Goal: Task Accomplishment & Management: Manage account settings

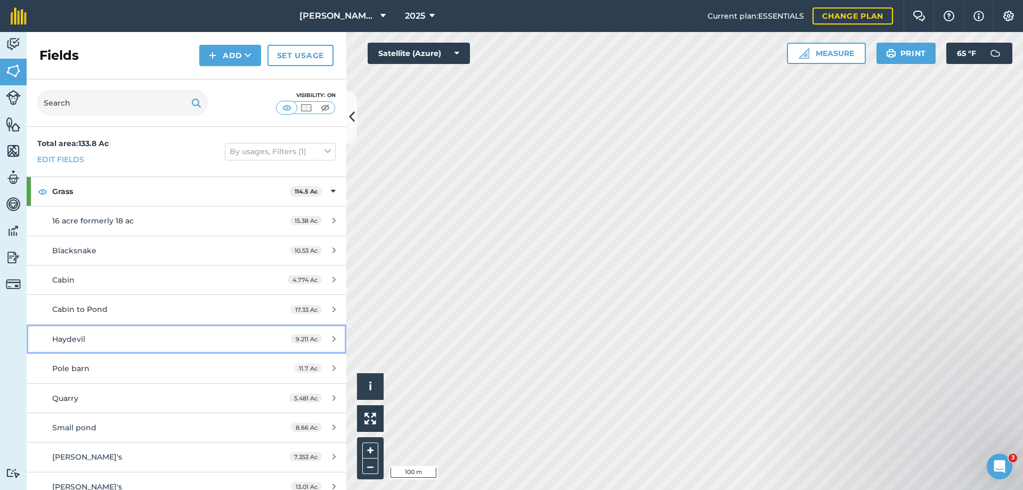
click at [68, 337] on span "Haydevil" at bounding box center [68, 339] width 33 height 10
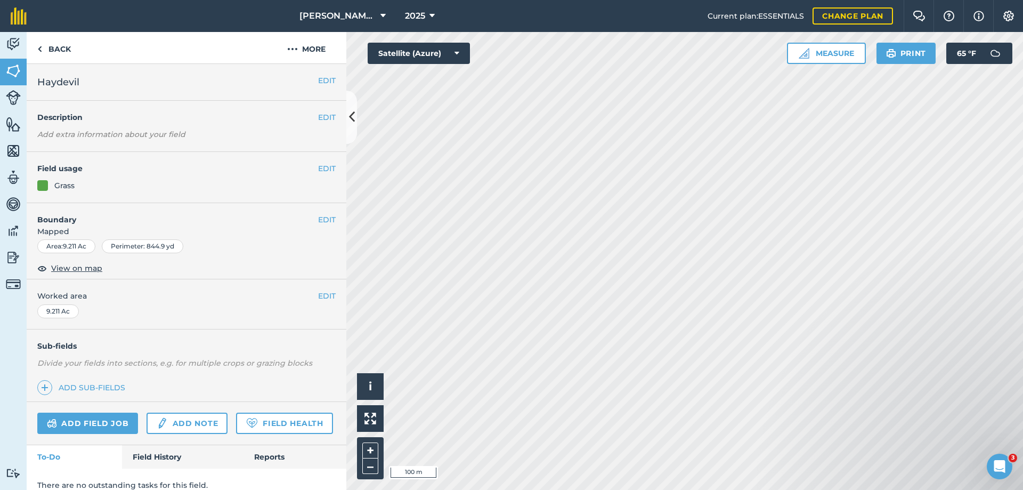
scroll to position [42, 0]
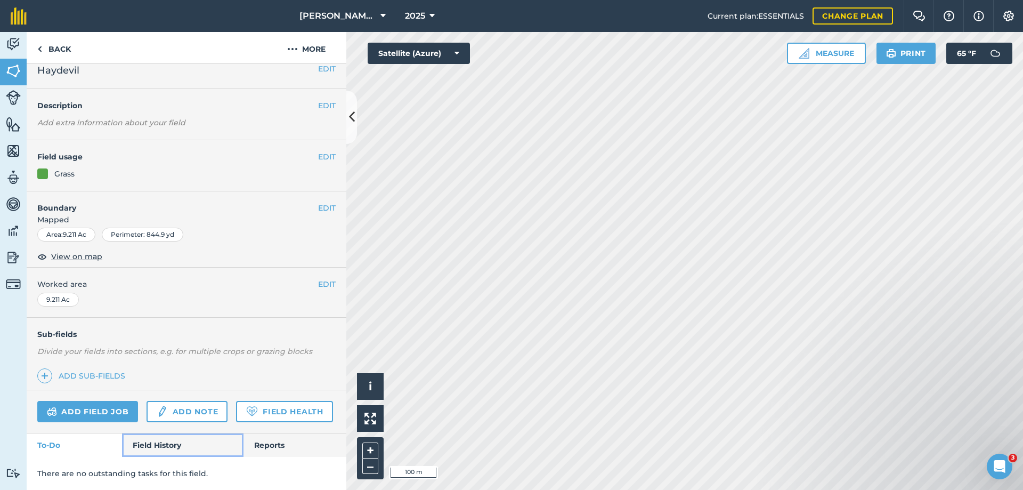
click at [162, 445] on link "Field History" at bounding box center [182, 444] width 121 height 23
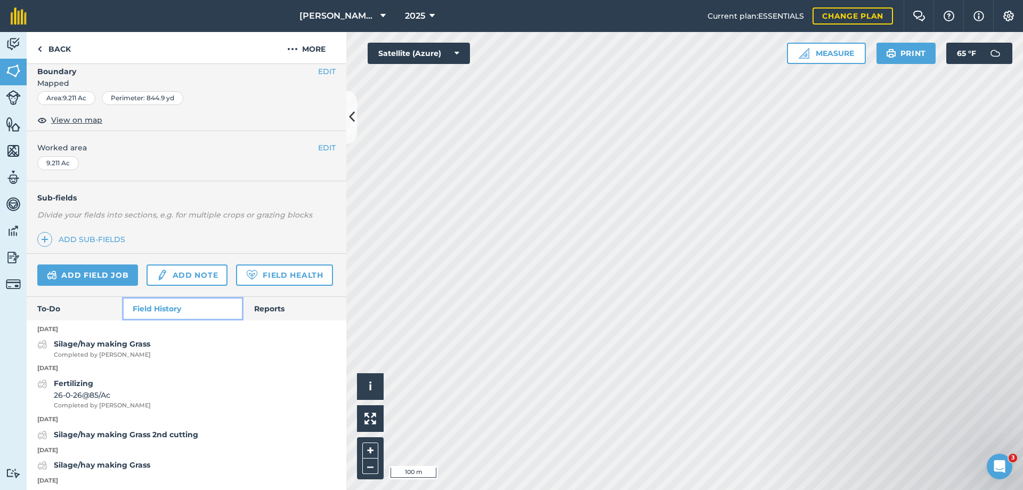
scroll to position [201, 0]
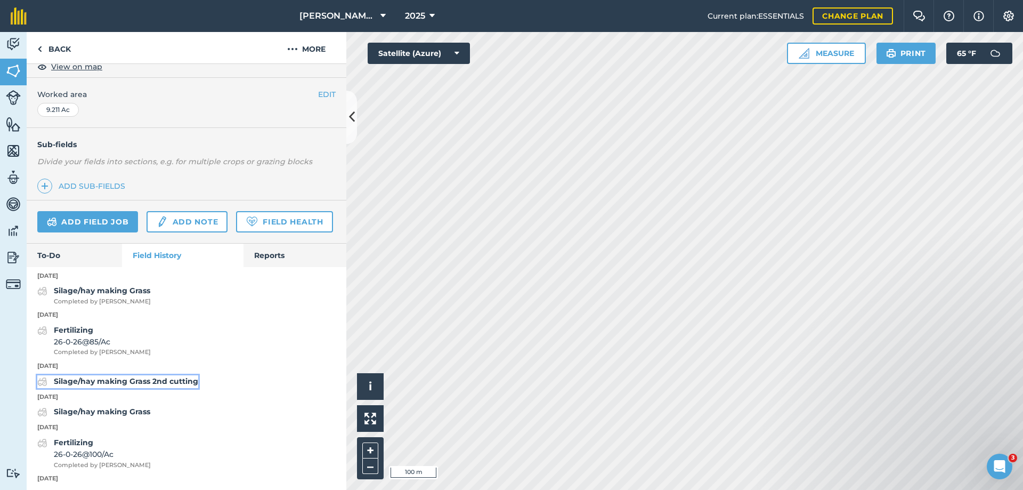
click at [99, 386] on strong "Silage/hay making Grass 2nd cutting" at bounding box center [126, 381] width 144 height 10
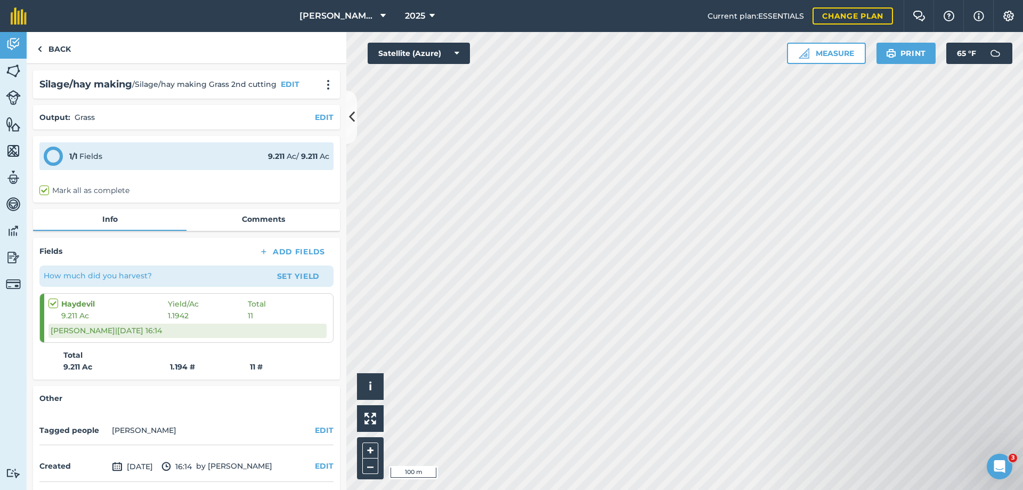
scroll to position [40, 0]
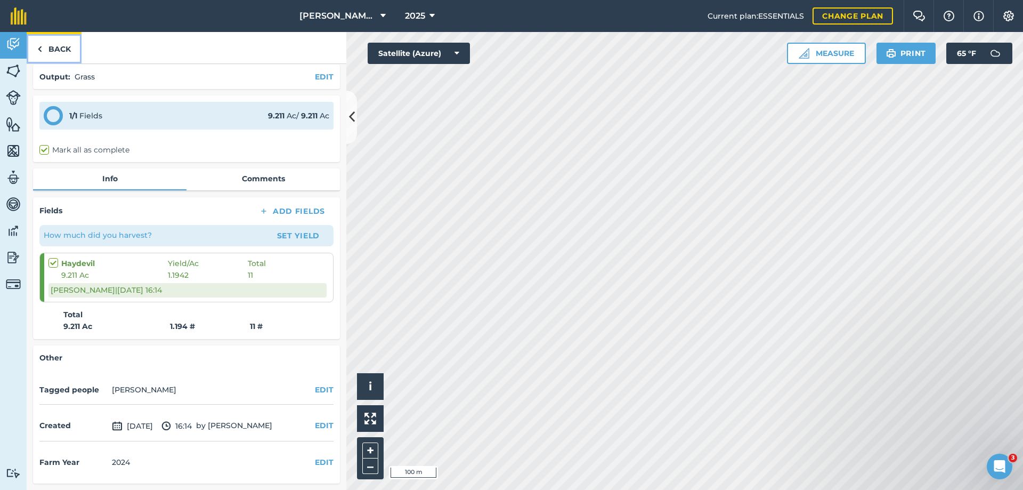
click at [49, 48] on link "Back" at bounding box center [54, 47] width 55 height 31
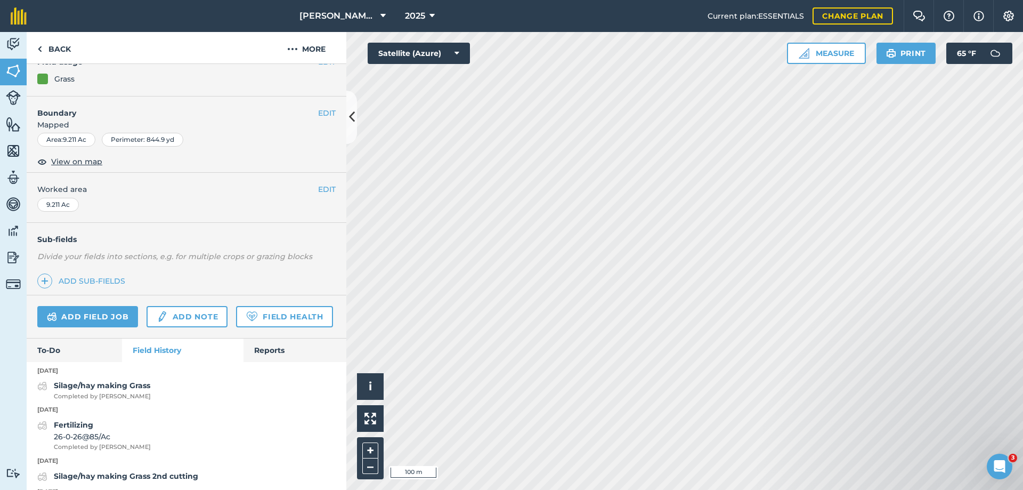
scroll to position [213, 0]
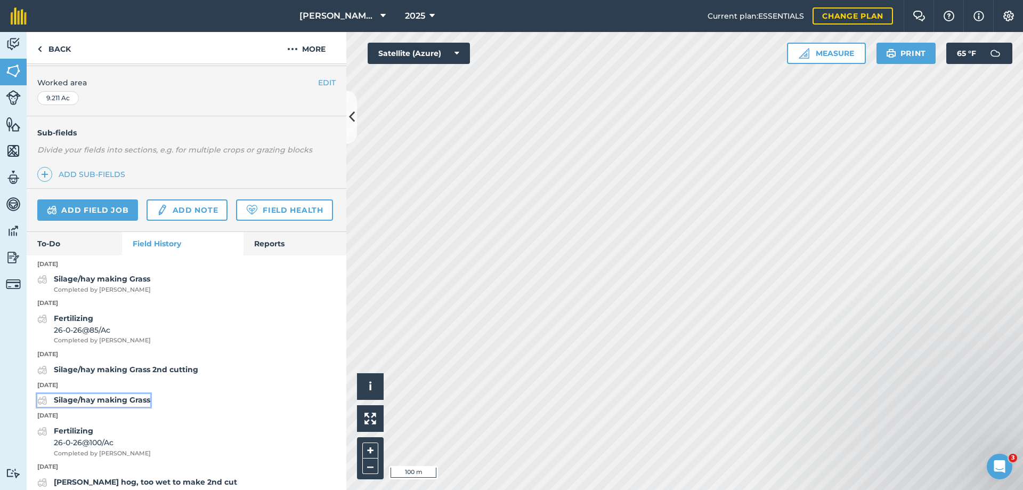
click at [123, 404] on strong "Silage/hay making Grass" at bounding box center [102, 400] width 96 height 10
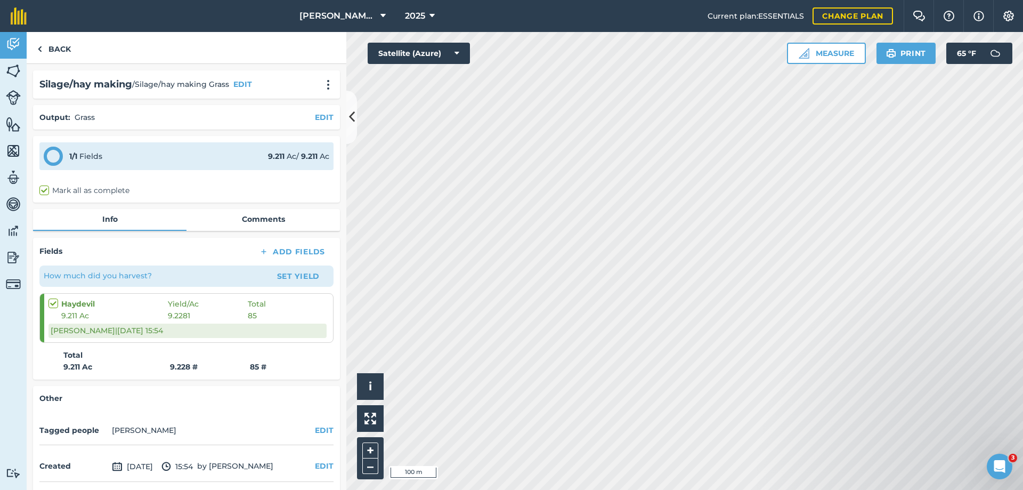
scroll to position [40, 0]
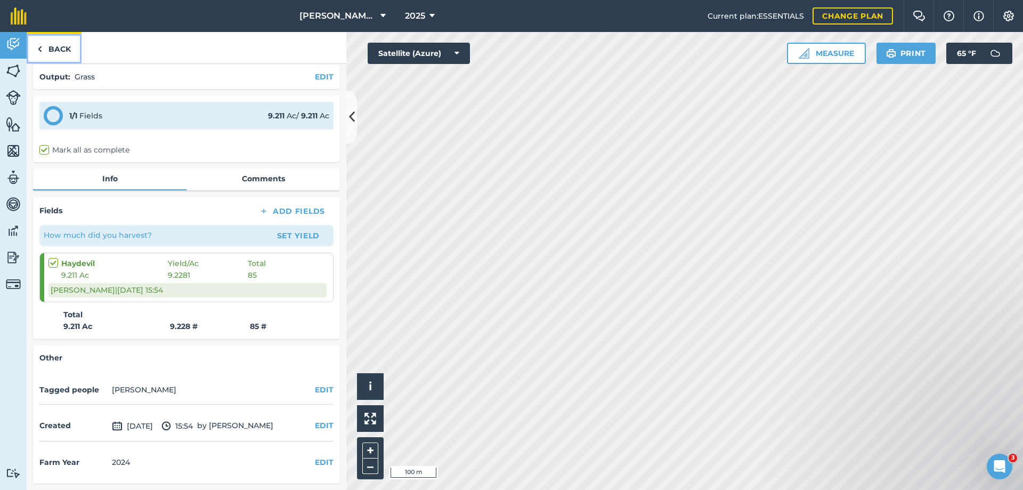
click at [54, 48] on link "Back" at bounding box center [54, 47] width 55 height 31
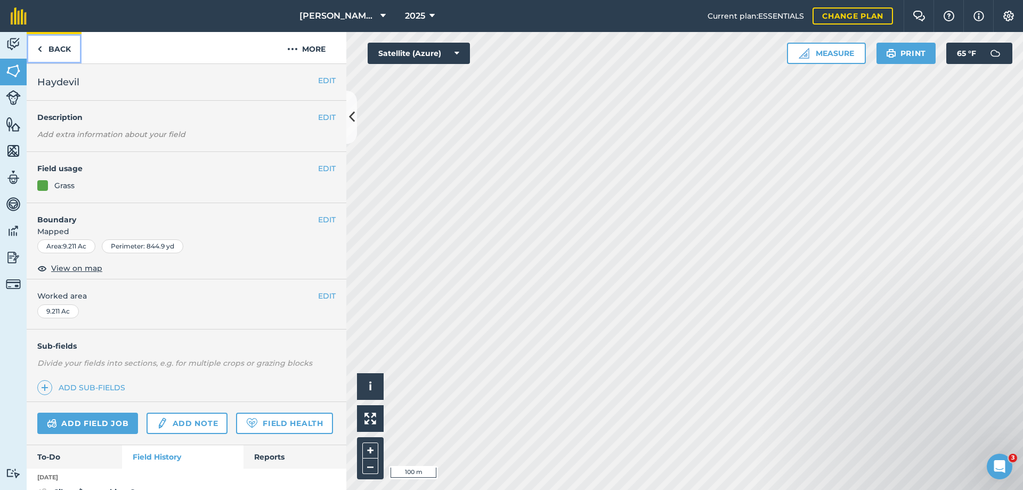
click at [54, 46] on link "Back" at bounding box center [54, 47] width 55 height 31
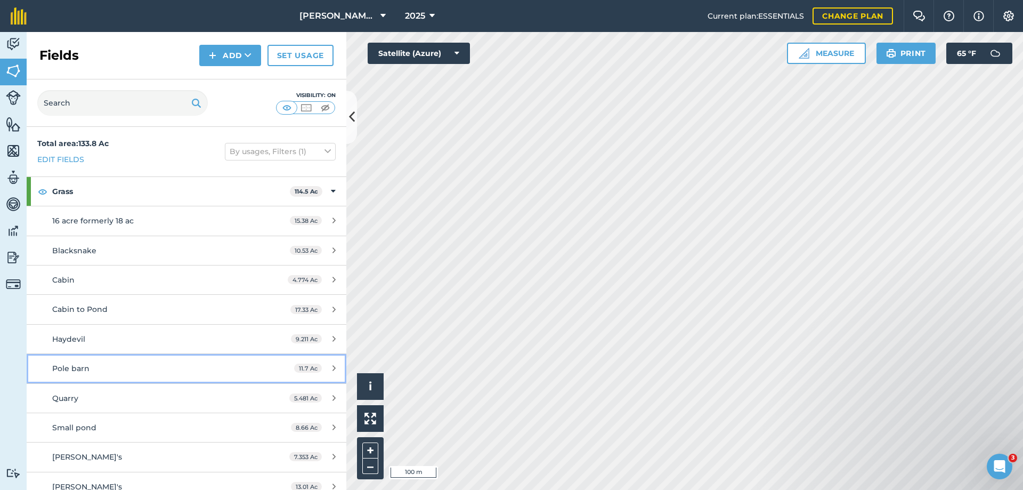
click at [66, 367] on span "Pole barn" at bounding box center [70, 368] width 37 height 10
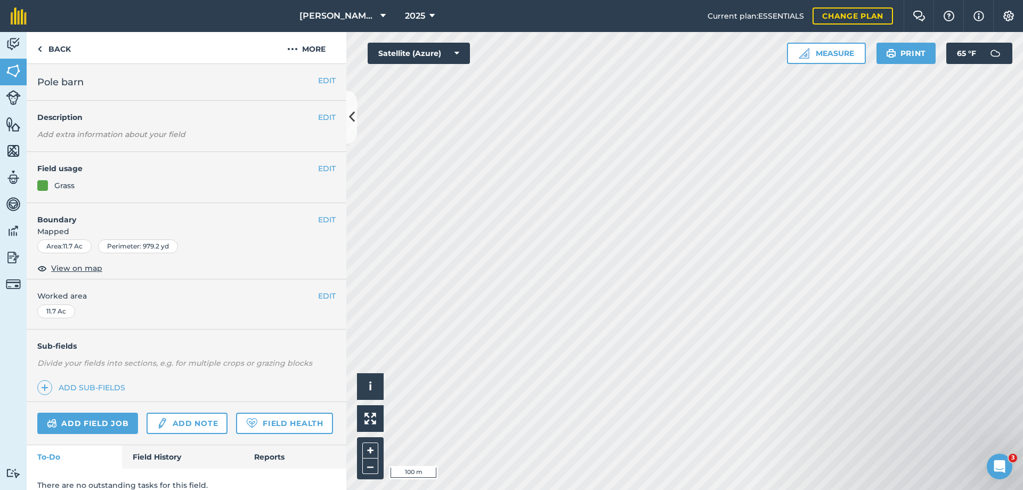
scroll to position [42, 0]
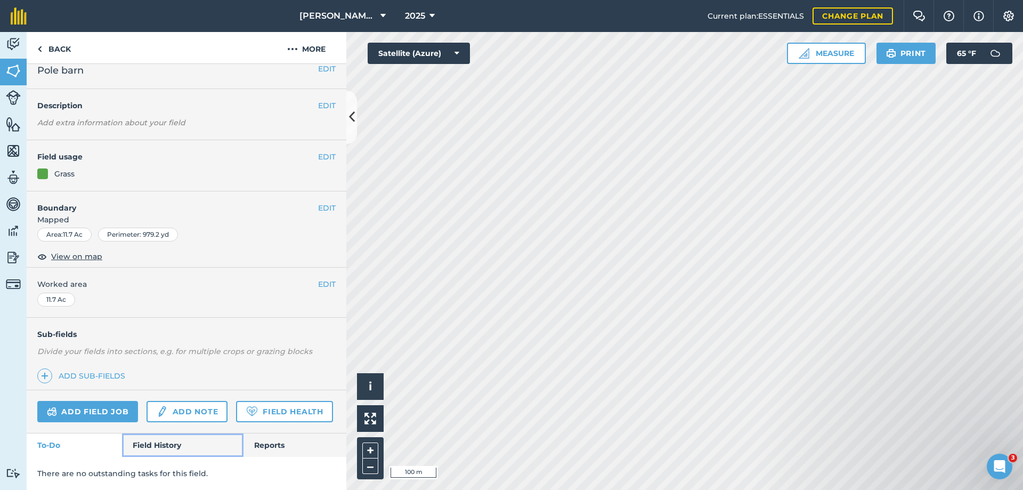
click at [153, 444] on link "Field History" at bounding box center [182, 444] width 121 height 23
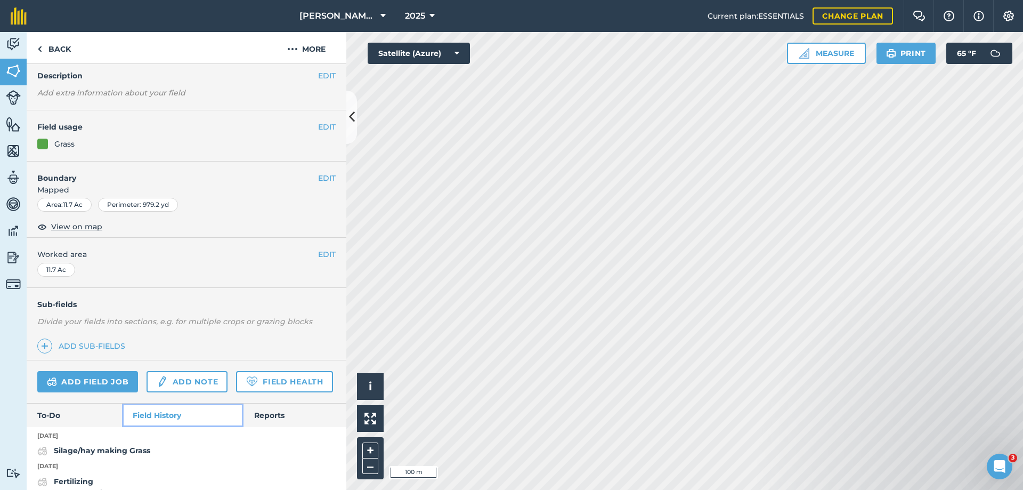
scroll to position [255, 0]
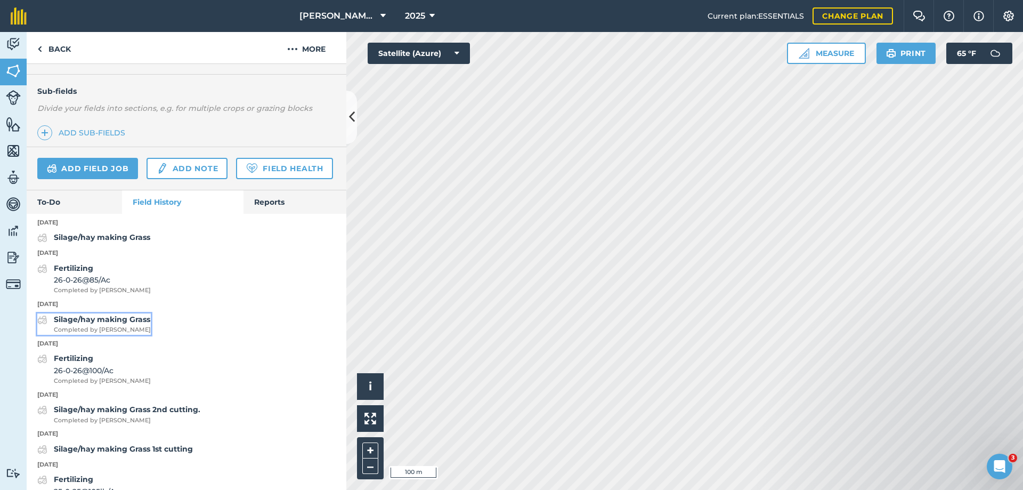
click at [89, 324] on strong "Silage/hay making Grass" at bounding box center [102, 319] width 96 height 10
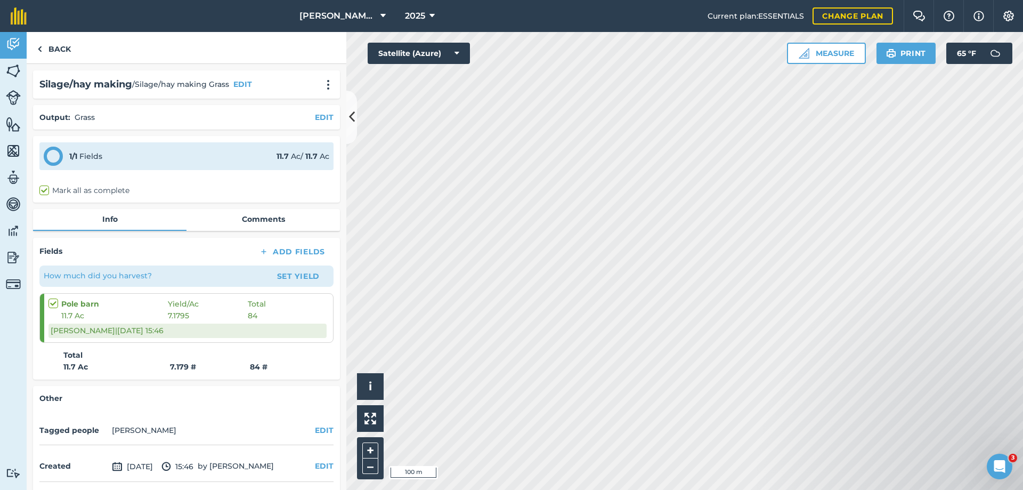
scroll to position [40, 0]
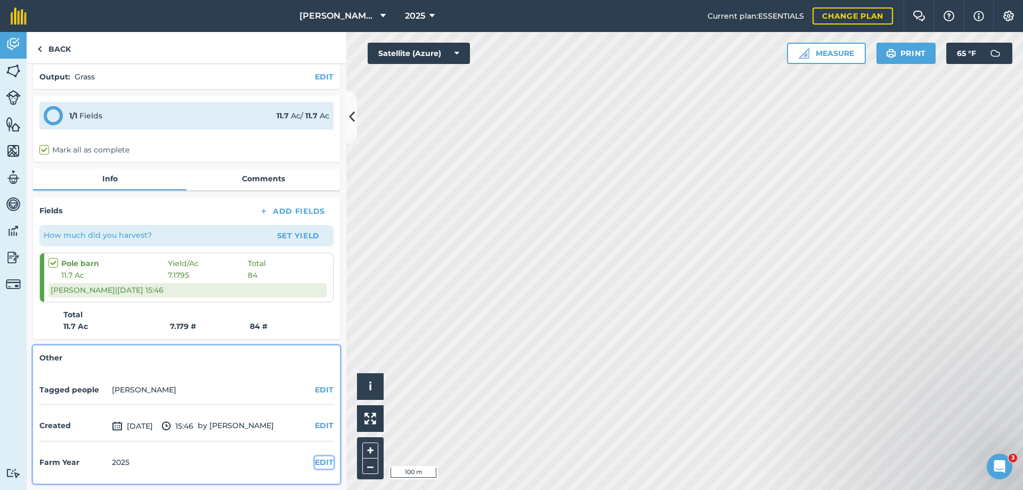
click at [315, 460] on button "EDIT" at bounding box center [324, 462] width 19 height 12
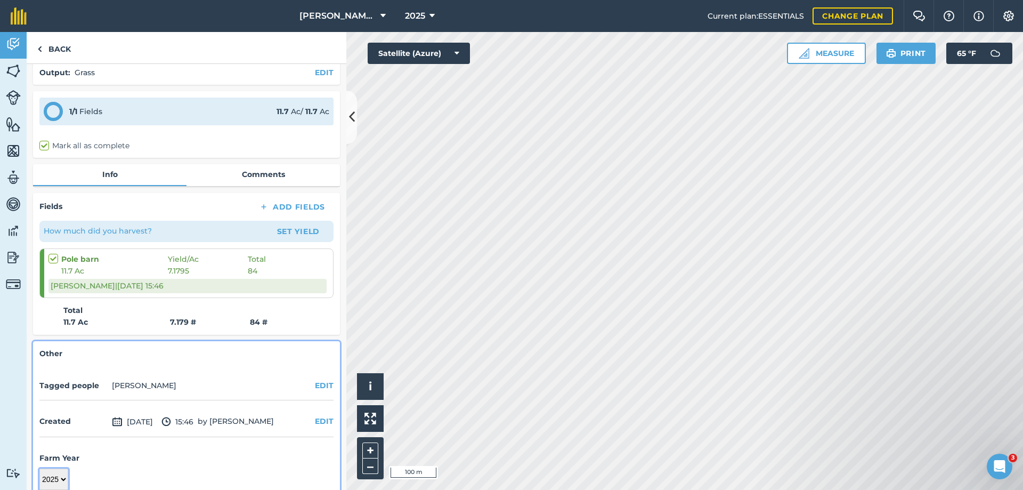
click at [49, 484] on select "2017 2018 2019 2020 2021 2022 2023 2024 2025 2026 2027" at bounding box center [53, 478] width 29 height 21
select select "2024"
click at [39, 468] on select "2017 2018 2019 2020 2021 2022 2023 2024 2025 2026 2027" at bounding box center [53, 478] width 29 height 21
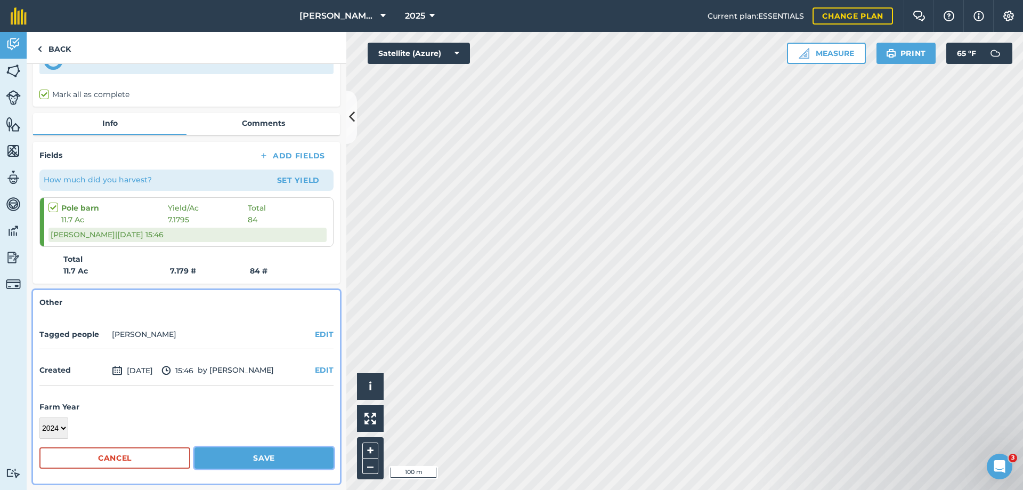
click at [282, 455] on button "Save" at bounding box center [263, 457] width 139 height 21
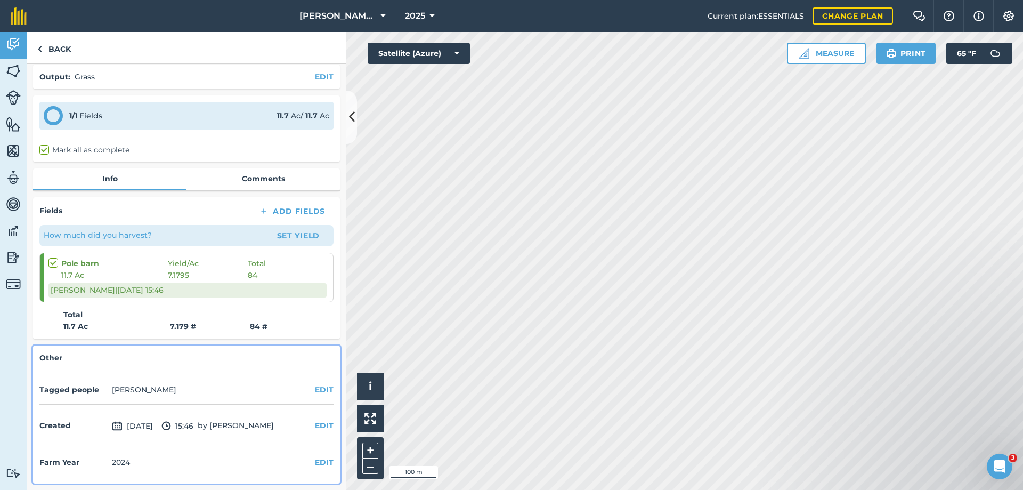
scroll to position [40, 0]
click at [58, 47] on link "Back" at bounding box center [54, 47] width 55 height 31
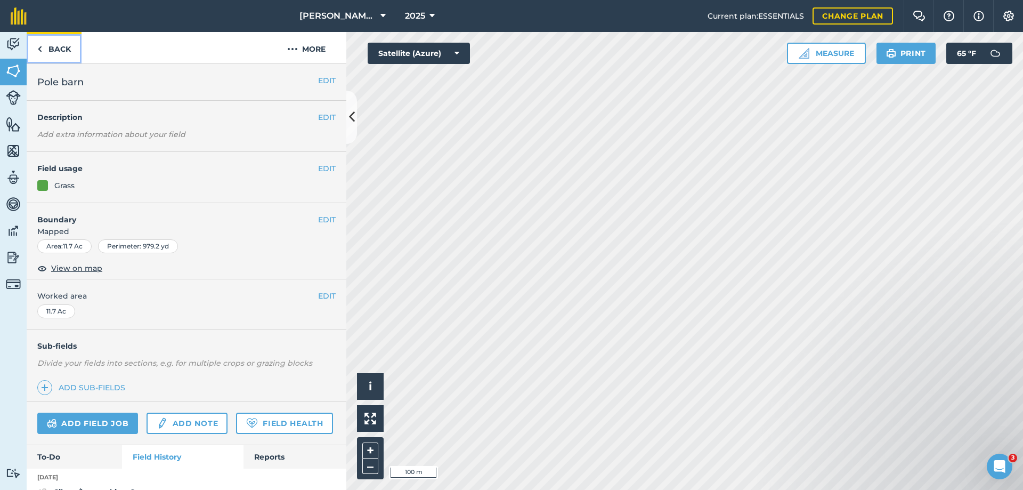
click at [58, 47] on link "Back" at bounding box center [54, 47] width 55 height 31
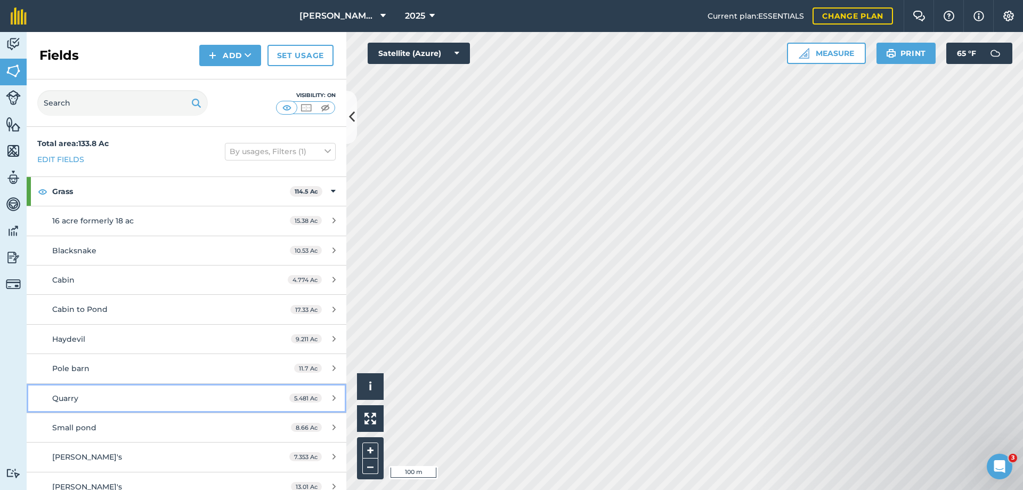
click at [64, 393] on span "Quarry" at bounding box center [65, 398] width 26 height 10
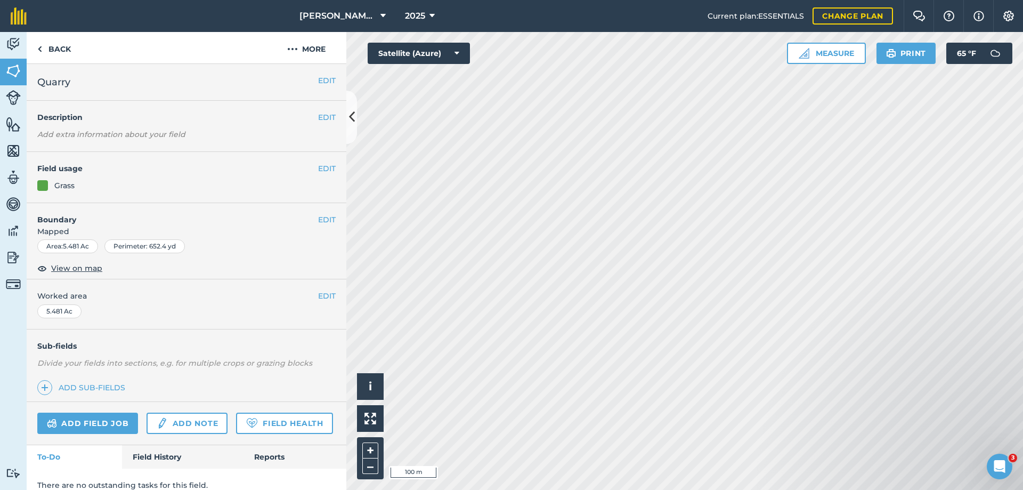
scroll to position [42, 0]
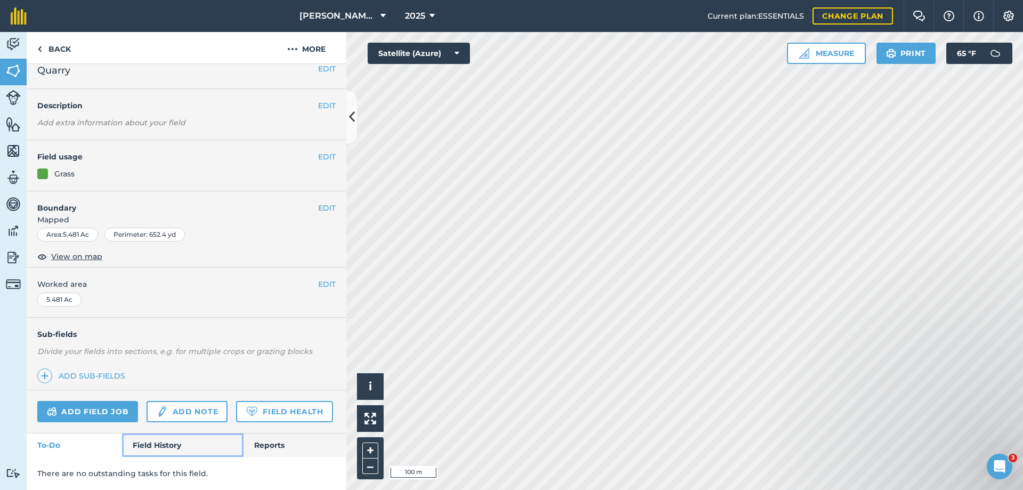
click at [158, 445] on link "Field History" at bounding box center [182, 444] width 121 height 23
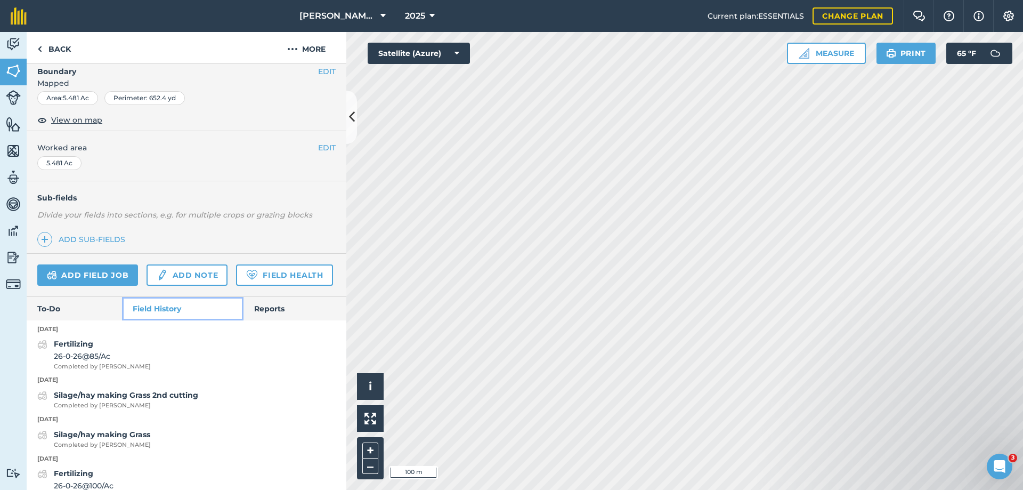
scroll to position [255, 0]
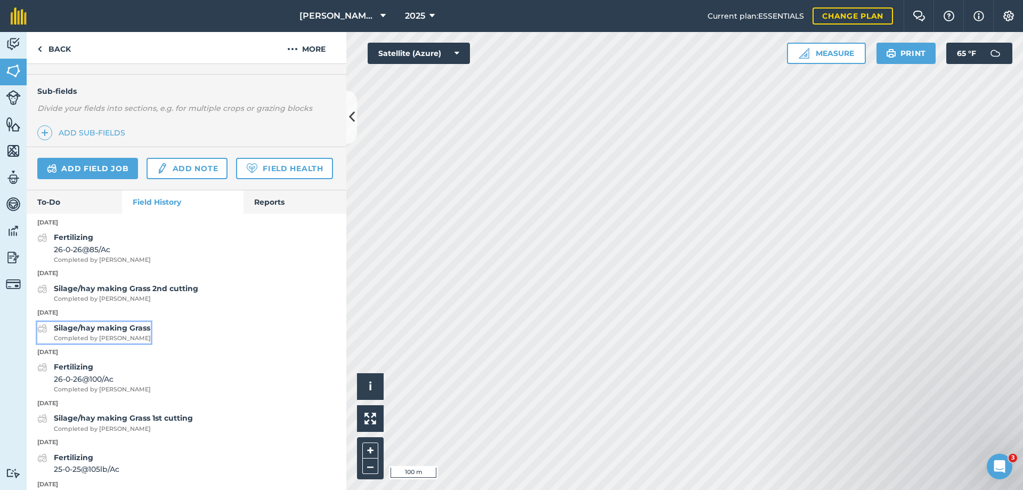
click at [97, 332] on strong "Silage/hay making Grass" at bounding box center [102, 328] width 96 height 10
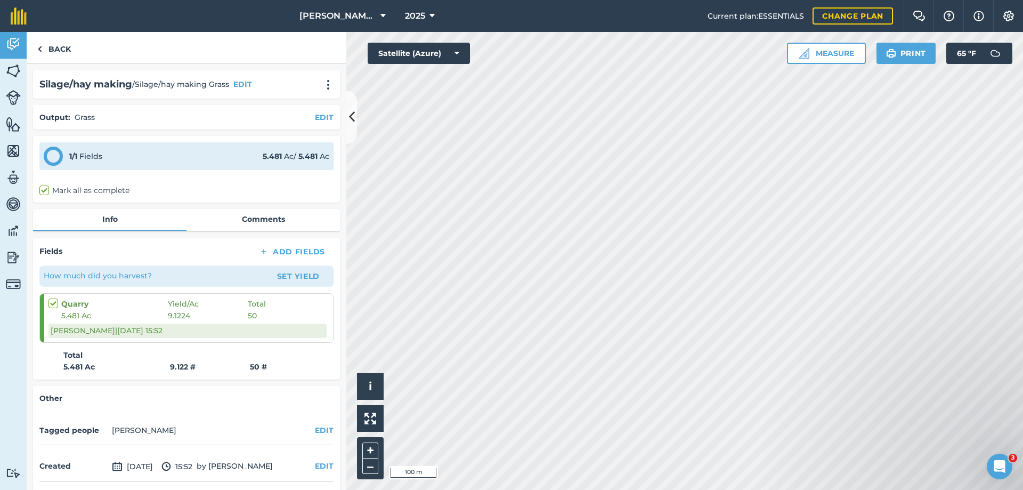
scroll to position [40, 0]
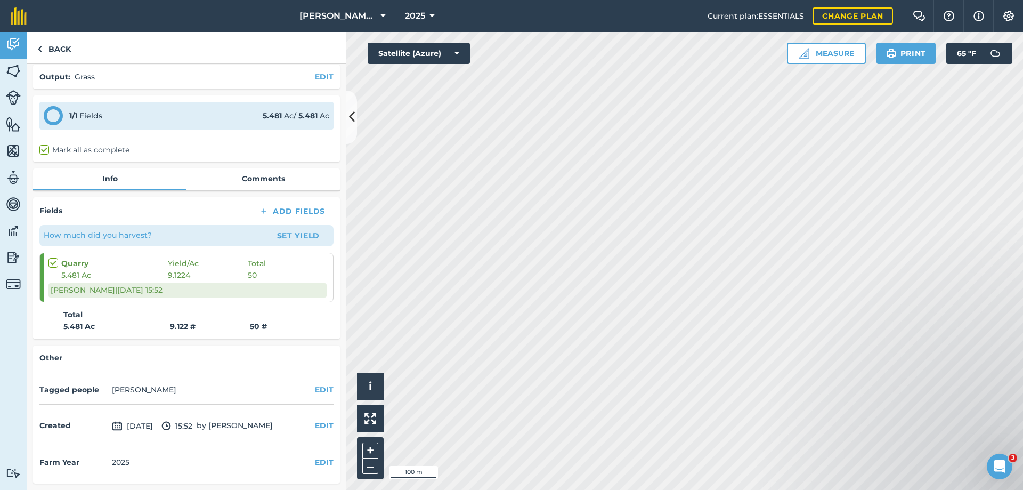
click at [306, 459] on div "Farm Year [DATE] EDIT" at bounding box center [186, 461] width 294 height 29
click at [315, 462] on button "EDIT" at bounding box center [324, 462] width 19 height 12
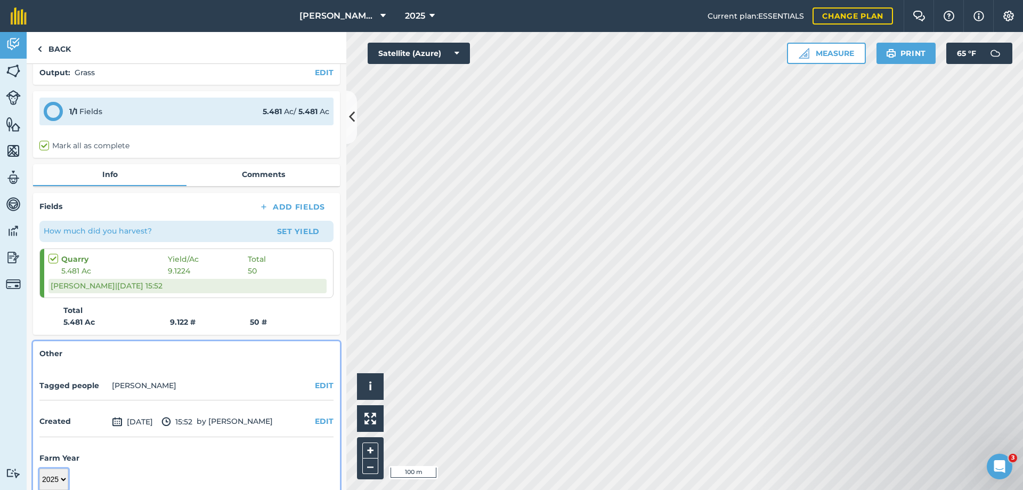
click at [50, 483] on select "2017 2018 2019 2020 2021 2022 2023 2024 2025 2026 2027" at bounding box center [53, 478] width 29 height 21
select select "2024"
click at [39, 468] on select "2017 2018 2019 2020 2021 2022 2023 2024 2025 2026 2027" at bounding box center [53, 478] width 29 height 21
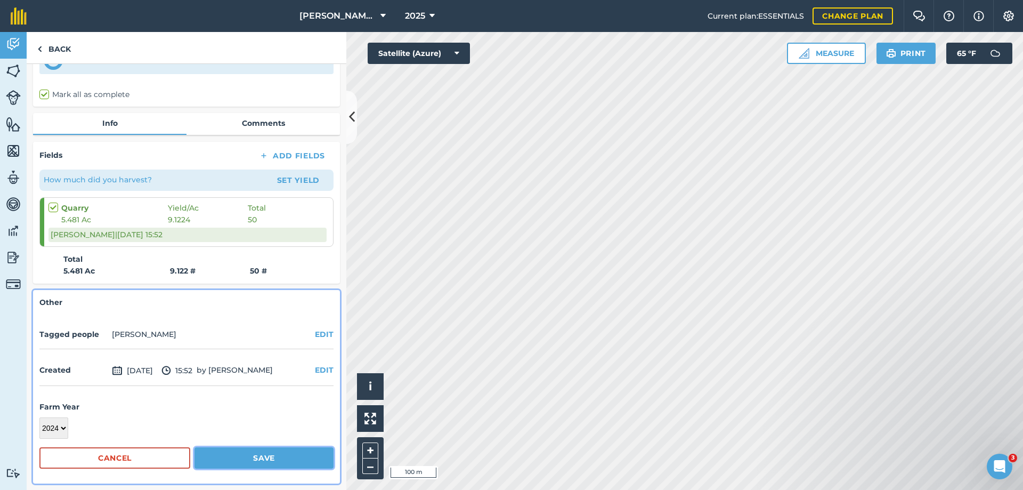
click at [265, 452] on button "Save" at bounding box center [263, 457] width 139 height 21
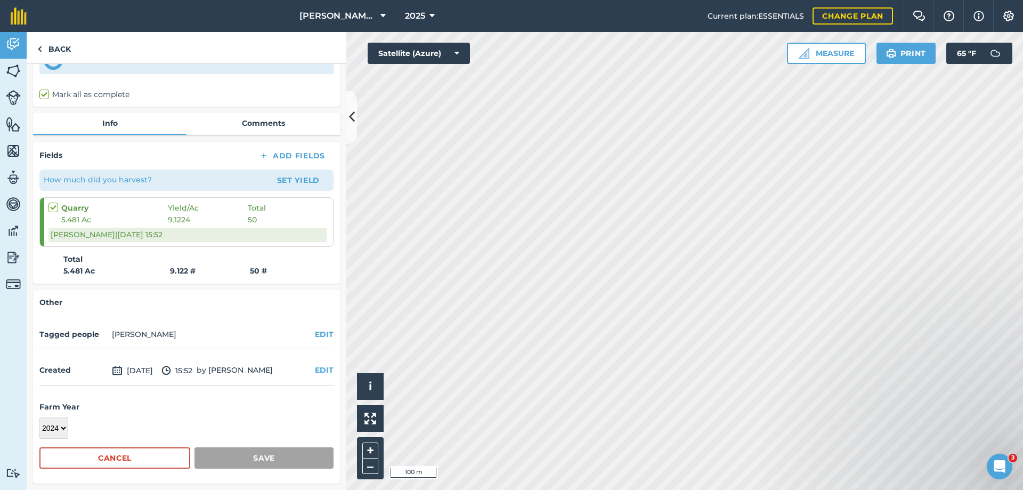
scroll to position [40, 0]
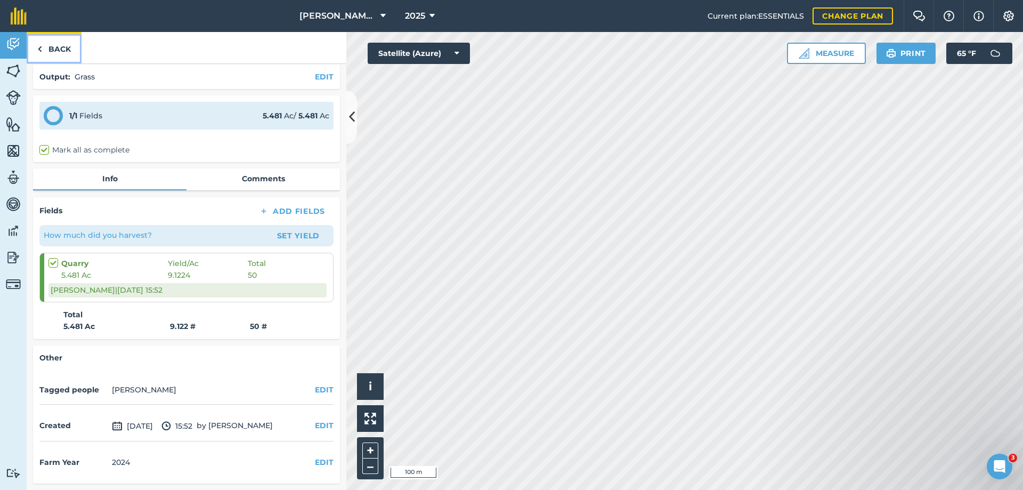
click at [61, 51] on link "Back" at bounding box center [54, 47] width 55 height 31
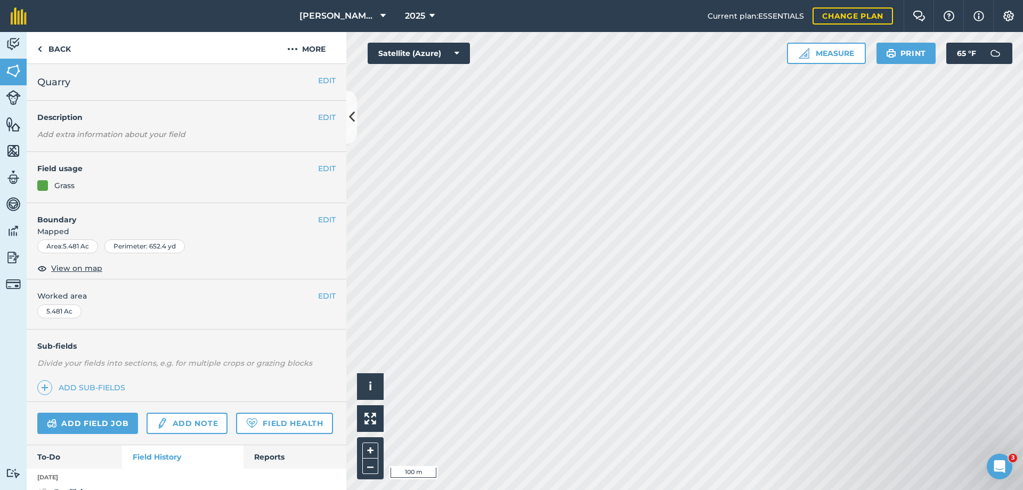
scroll to position [160, 0]
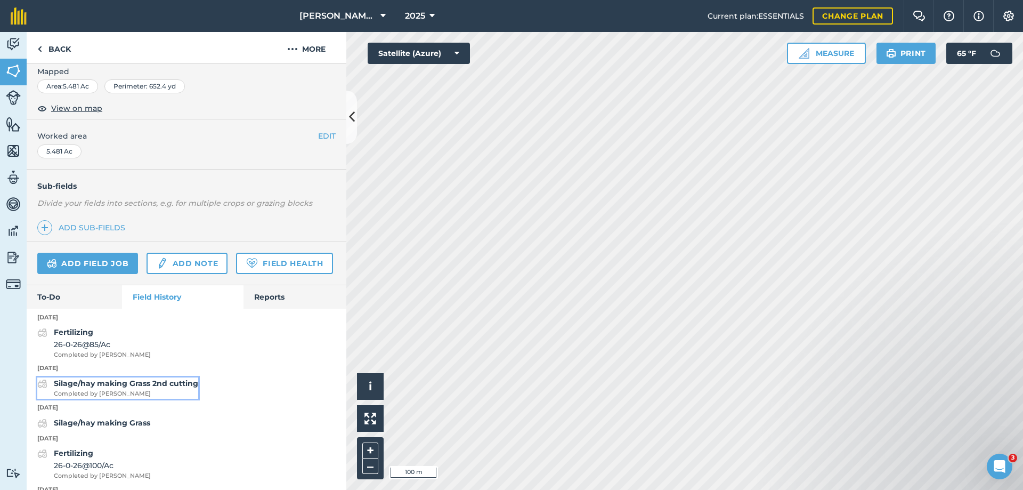
click at [114, 388] on strong "Silage/hay making Grass 2nd cutting" at bounding box center [126, 383] width 144 height 10
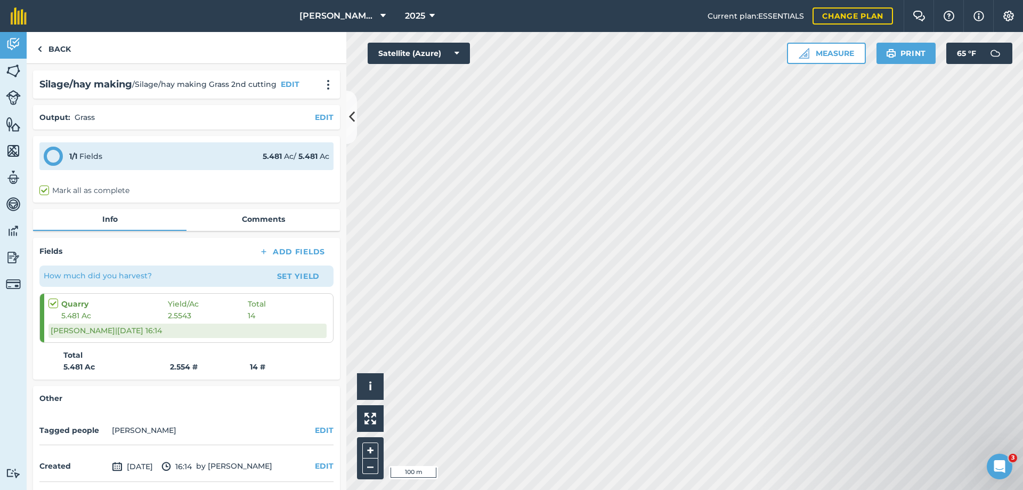
scroll to position [40, 0]
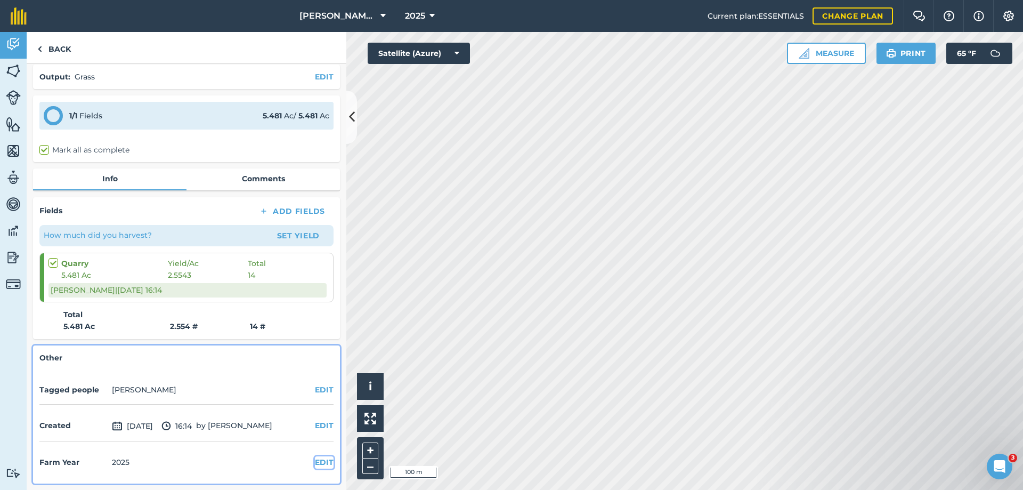
click at [315, 461] on button "EDIT" at bounding box center [324, 462] width 19 height 12
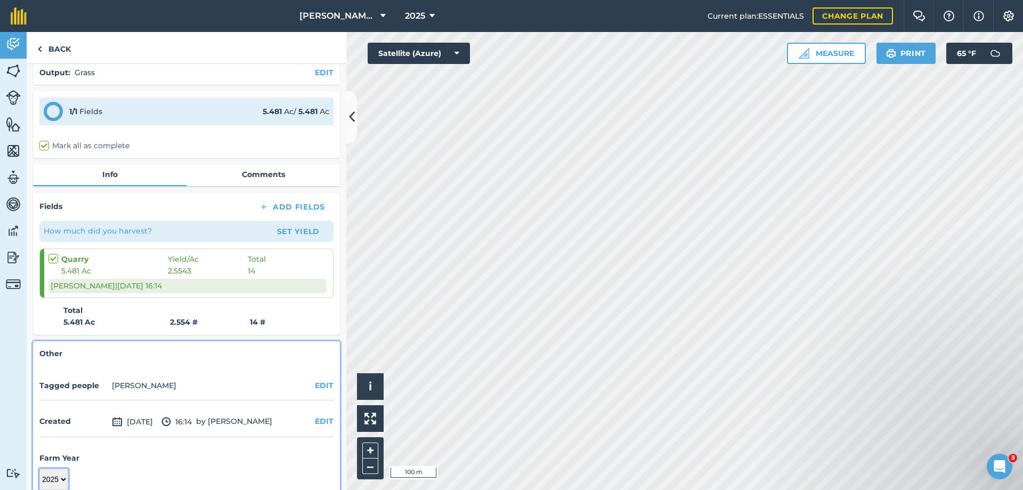
click at [58, 482] on select "2017 2018 2019 2020 2021 2022 2023 2024 2025 2026 2027" at bounding box center [53, 478] width 29 height 21
select select "2024"
click at [39, 468] on select "2017 2018 2019 2020 2021 2022 2023 2024 2025 2026 2027" at bounding box center [53, 478] width 29 height 21
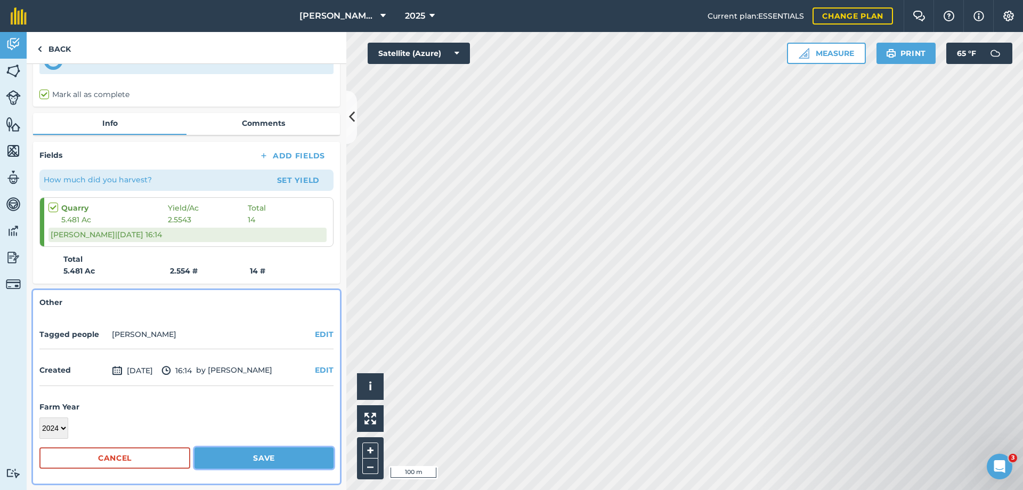
click at [262, 450] on button "Save" at bounding box center [263, 457] width 139 height 21
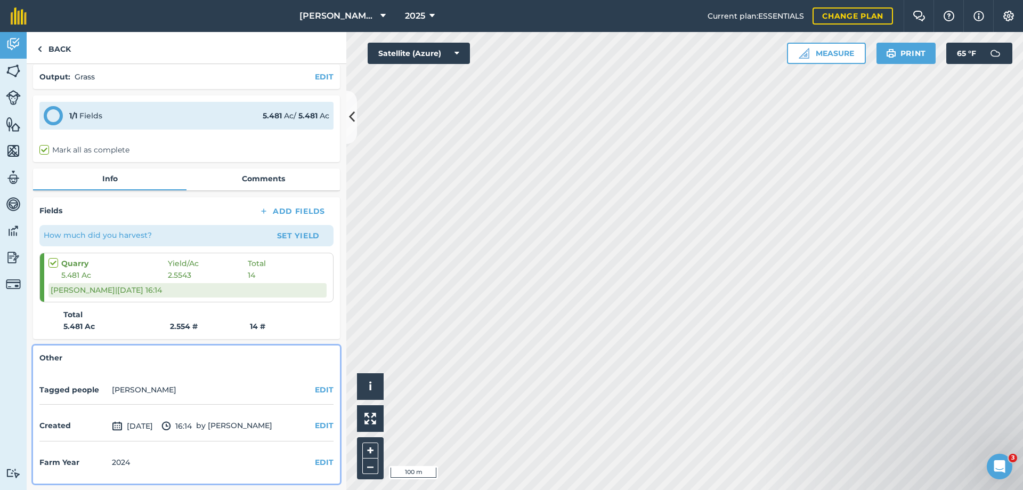
scroll to position [40, 0]
click at [53, 48] on link "Back" at bounding box center [54, 47] width 55 height 31
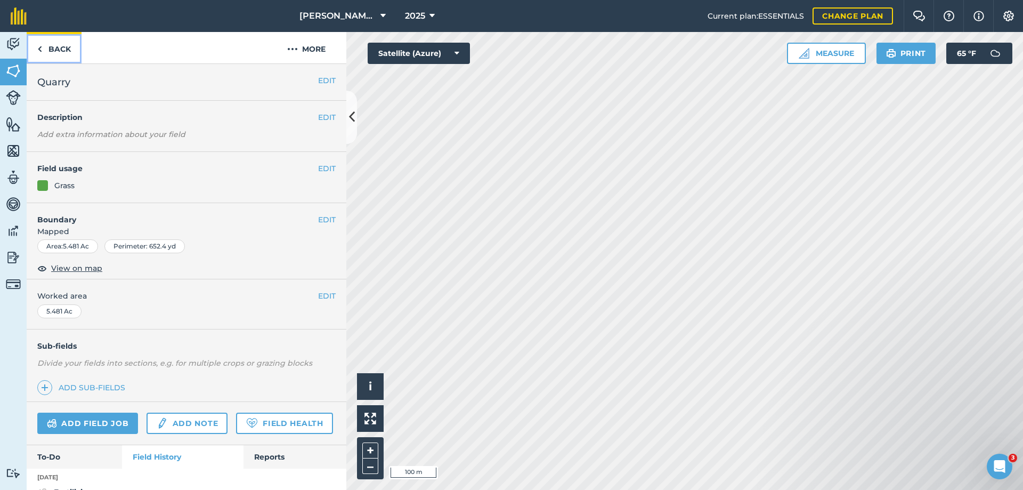
click at [60, 47] on link "Back" at bounding box center [54, 47] width 55 height 31
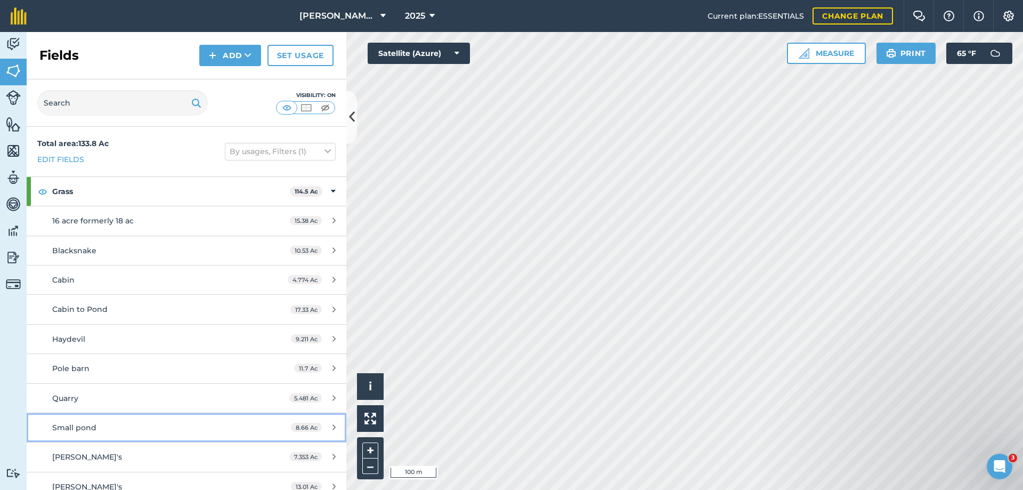
click at [81, 426] on span "Small pond" at bounding box center [74, 427] width 44 height 10
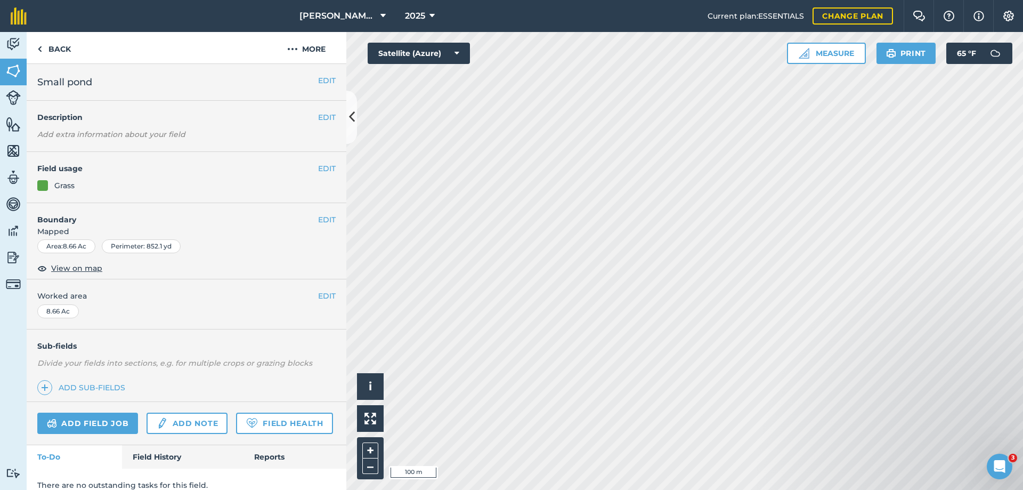
scroll to position [42, 0]
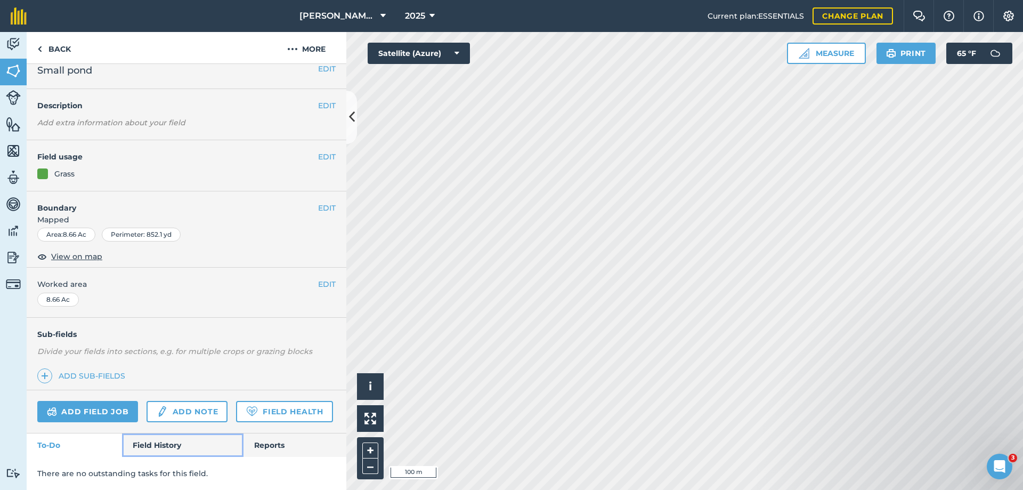
click at [161, 445] on link "Field History" at bounding box center [182, 444] width 121 height 23
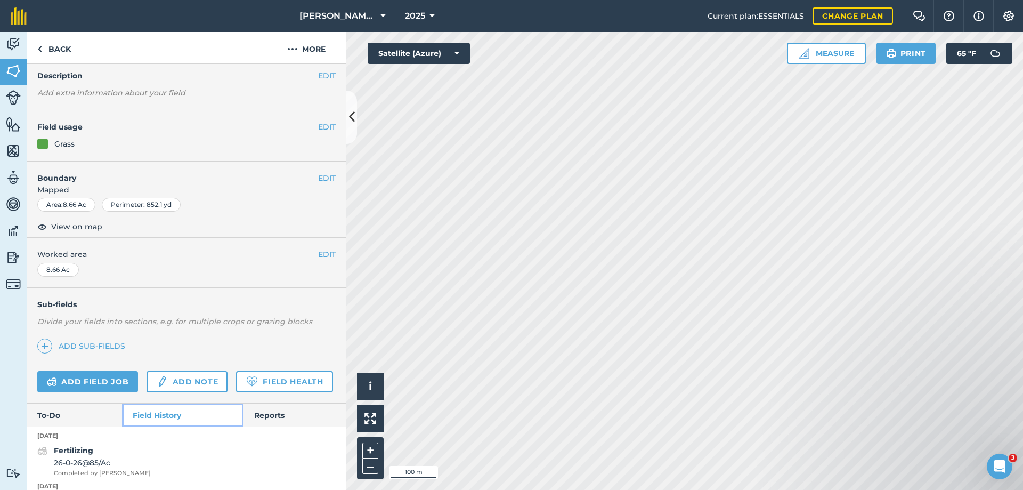
scroll to position [201, 0]
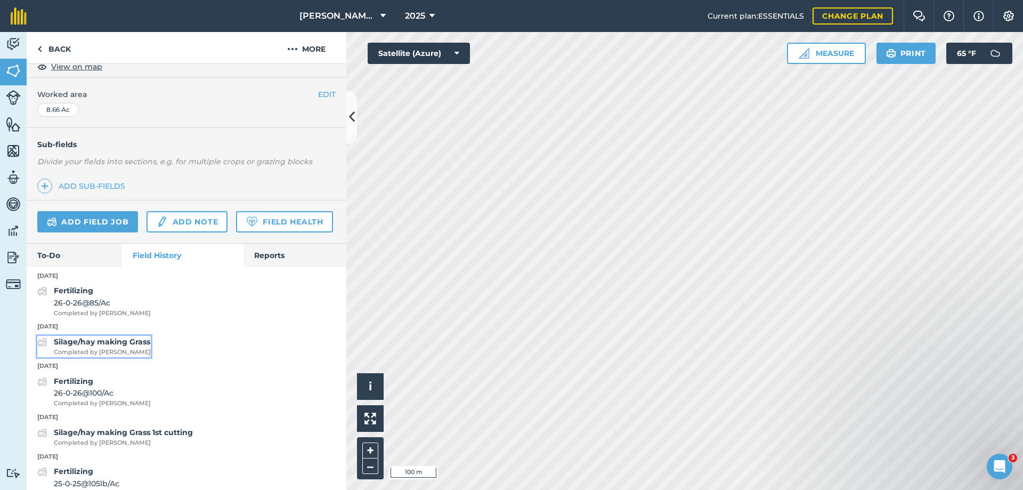
click at [95, 346] on strong "Silage/hay making Grass" at bounding box center [102, 342] width 96 height 10
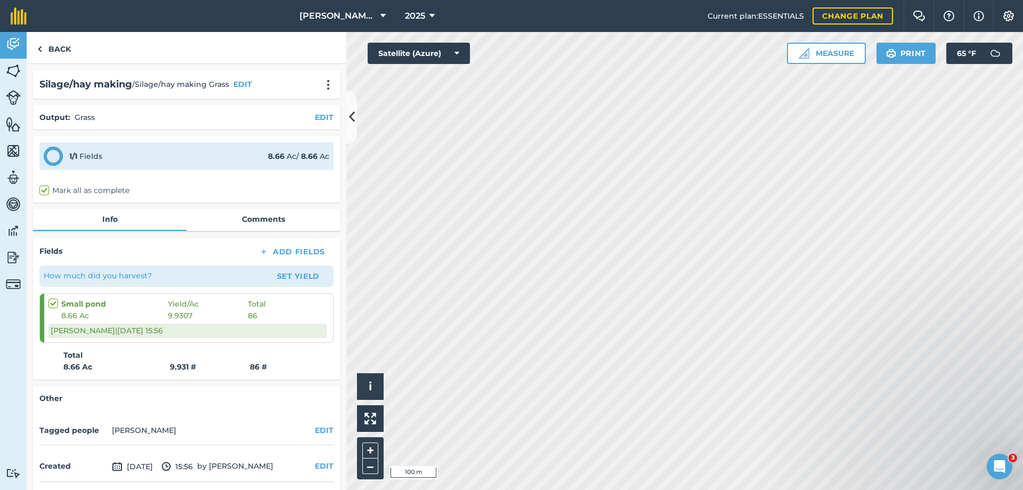
scroll to position [40, 0]
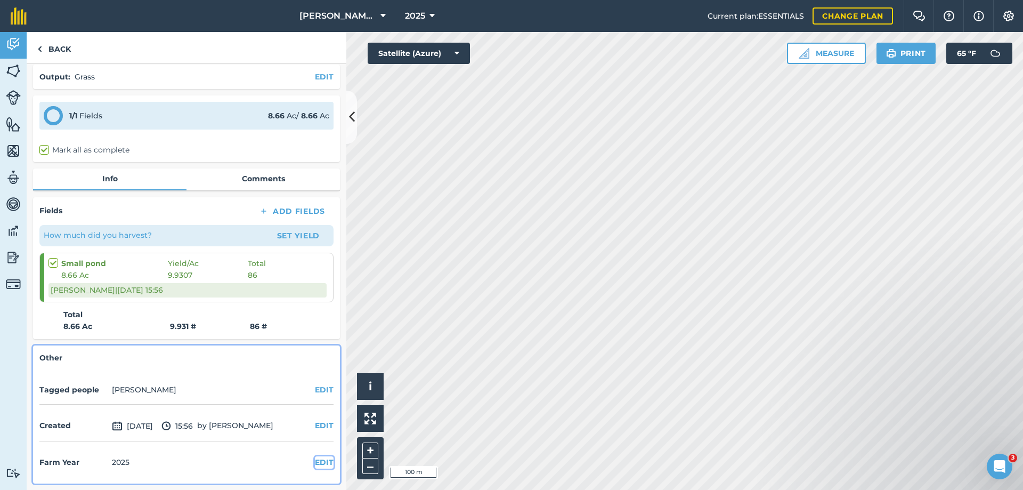
click at [315, 460] on button "EDIT" at bounding box center [324, 462] width 19 height 12
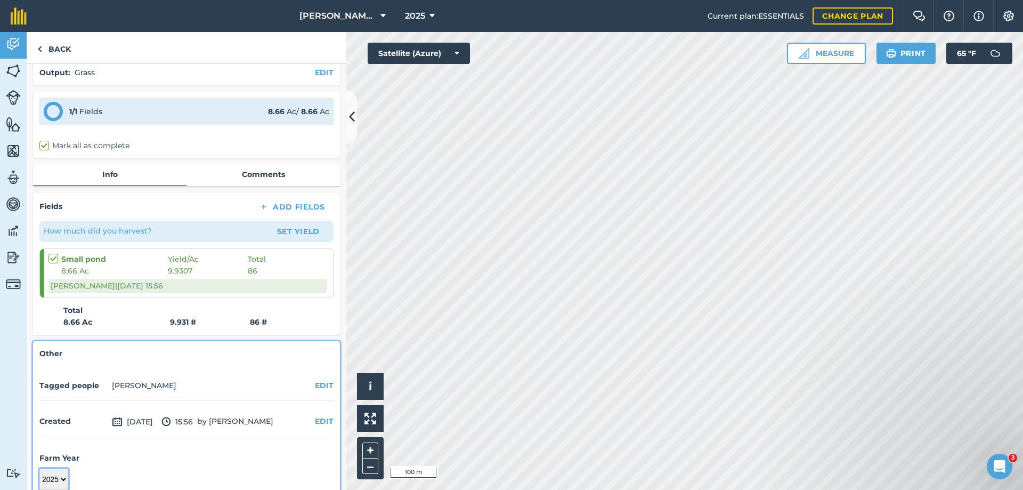
click at [53, 483] on select "2017 2018 2019 2020 2021 2022 2023 2024 2025 2026 2027" at bounding box center [53, 478] width 29 height 21
select select "2024"
click at [39, 468] on select "2017 2018 2019 2020 2021 2022 2023 2024 2025 2026 2027" at bounding box center [53, 478] width 29 height 21
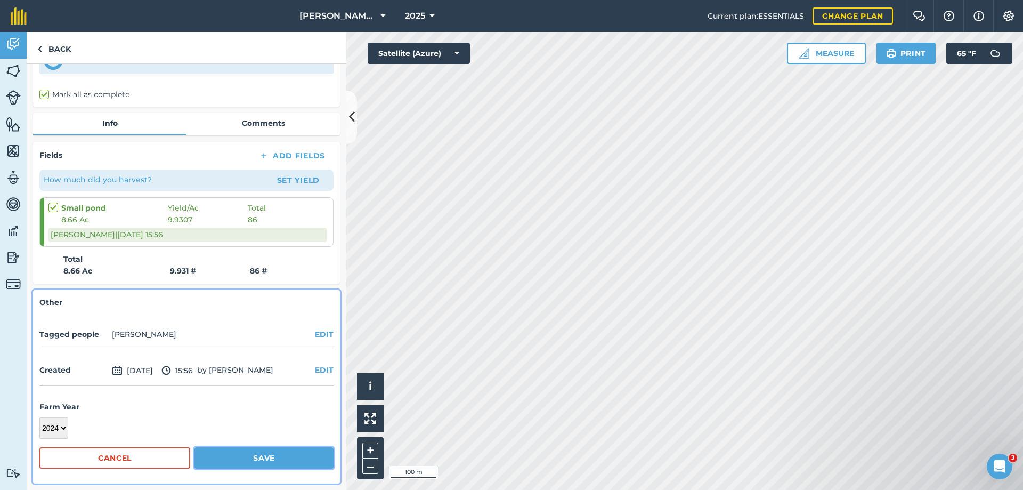
click at [269, 454] on button "Save" at bounding box center [263, 457] width 139 height 21
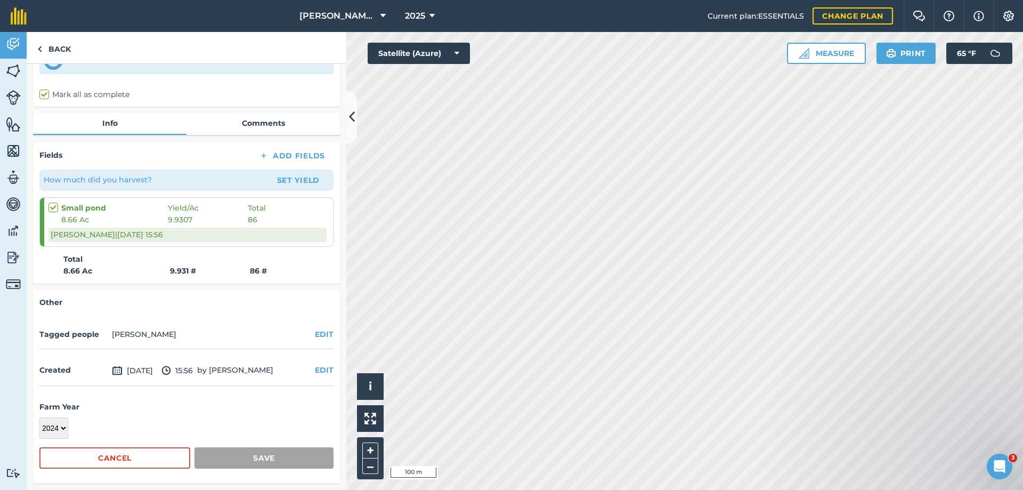
scroll to position [40, 0]
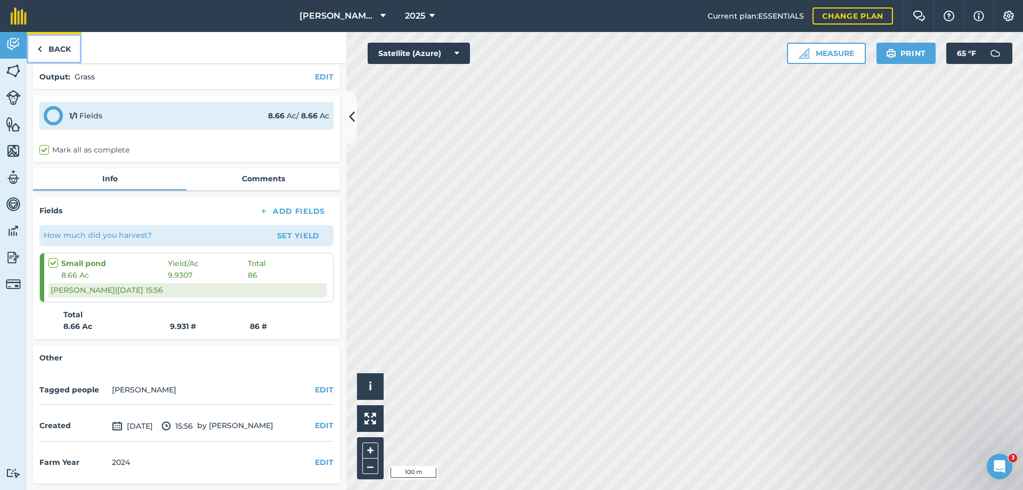
click at [63, 48] on link "Back" at bounding box center [54, 47] width 55 height 31
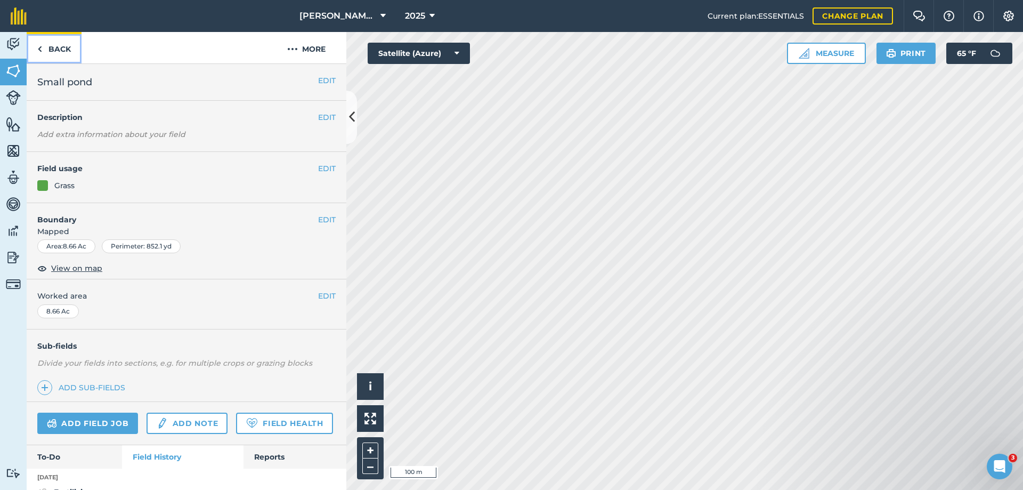
click at [51, 45] on link "Back" at bounding box center [54, 47] width 55 height 31
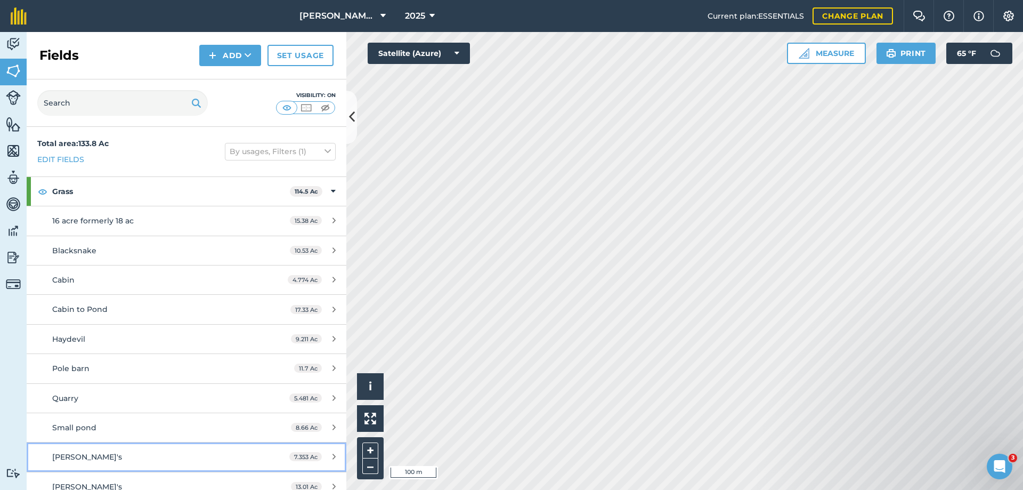
click at [67, 454] on span "[PERSON_NAME]'s" at bounding box center [87, 457] width 70 height 10
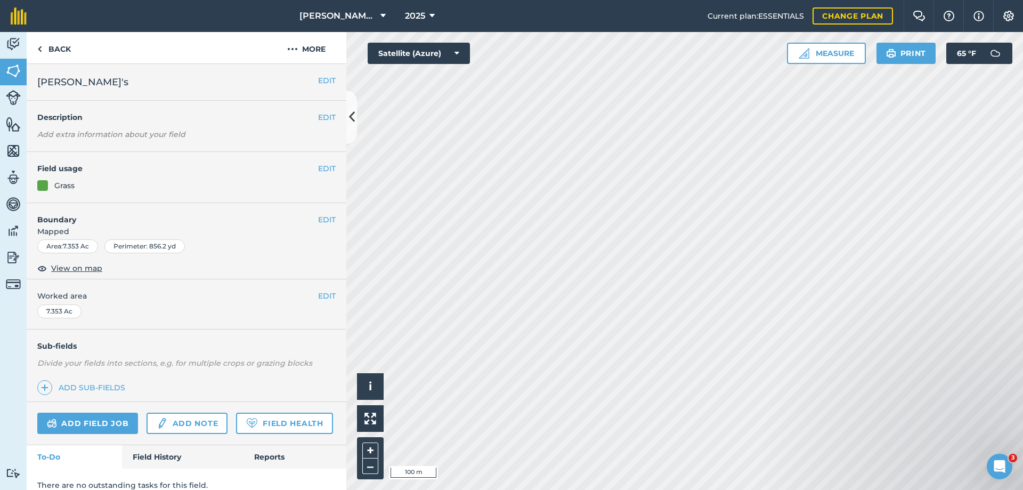
scroll to position [42, 0]
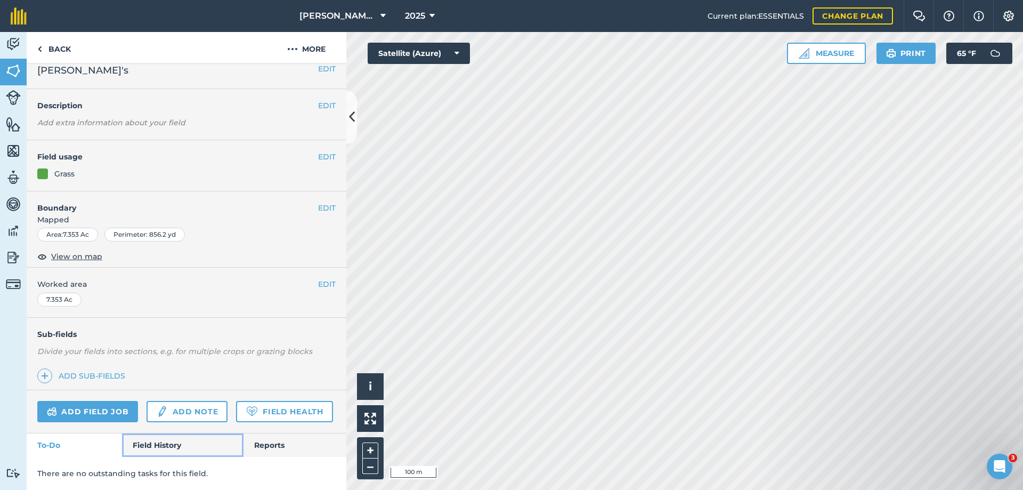
click at [148, 442] on link "Field History" at bounding box center [182, 444] width 121 height 23
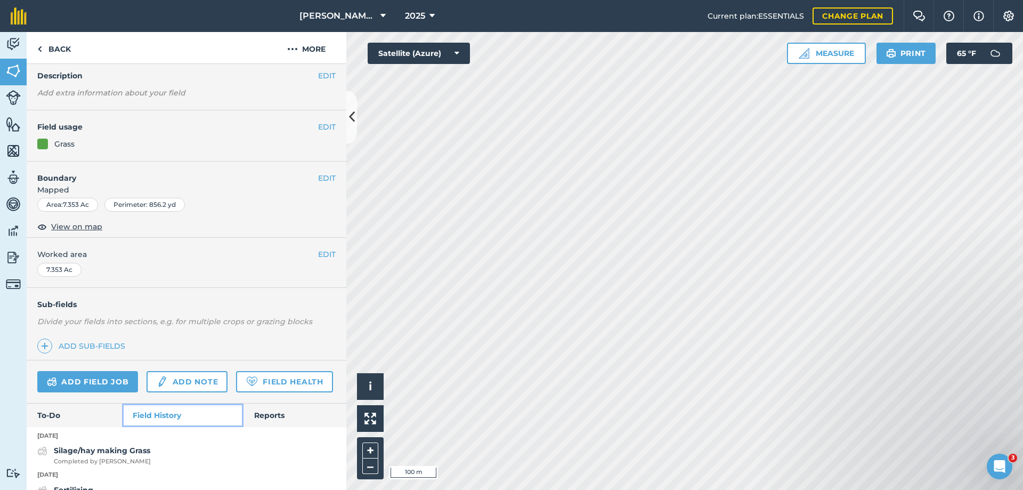
scroll to position [201, 0]
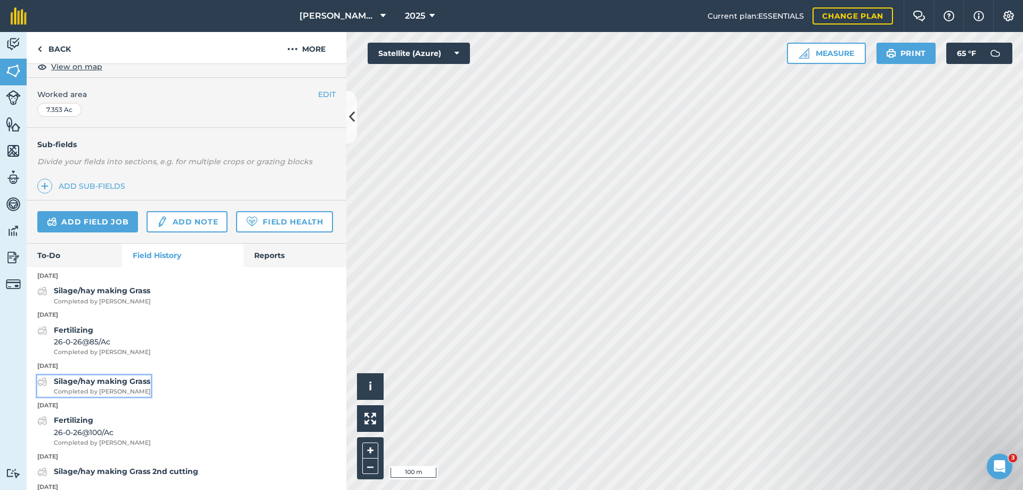
click at [111, 386] on strong "Silage/hay making Grass" at bounding box center [102, 381] width 96 height 10
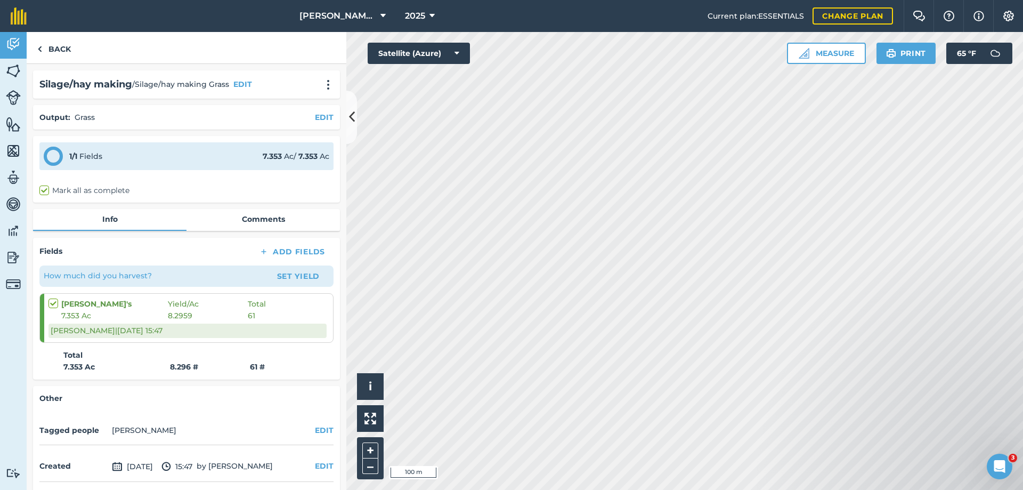
scroll to position [40, 0]
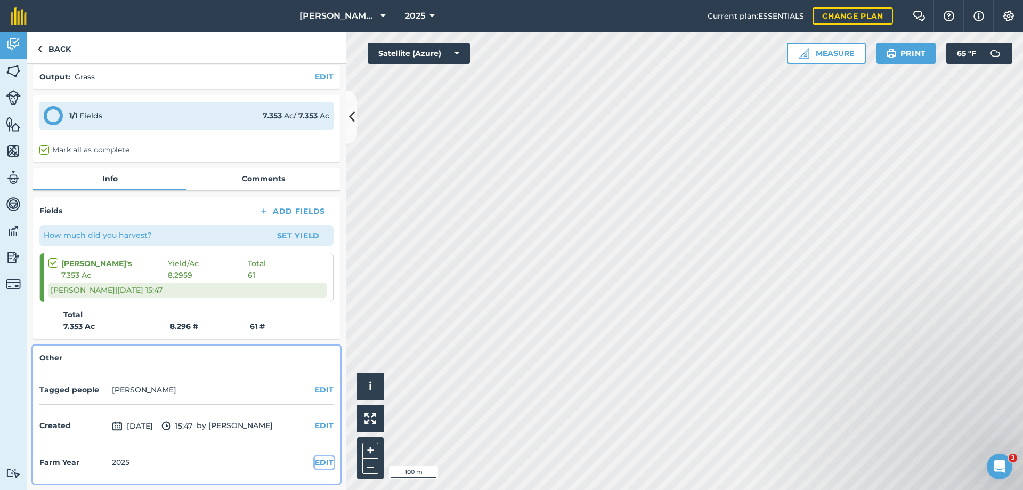
click at [315, 462] on button "EDIT" at bounding box center [324, 462] width 19 height 12
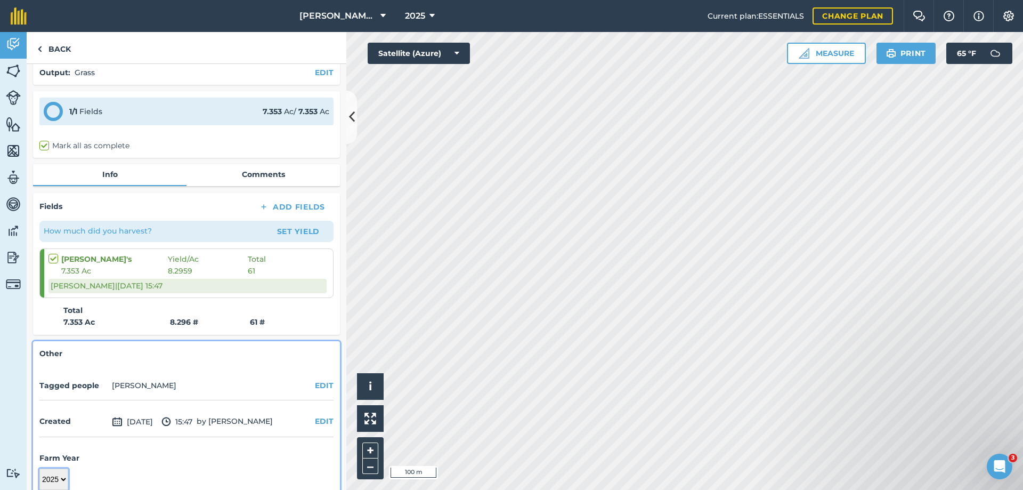
click at [58, 483] on select "2017 2018 2019 2020 2021 2022 2023 2024 2025 2026 2027" at bounding box center [53, 478] width 29 height 21
select select "2024"
click at [39, 468] on select "2017 2018 2019 2020 2021 2022 2023 2024 2025 2026 2027" at bounding box center [53, 478] width 29 height 21
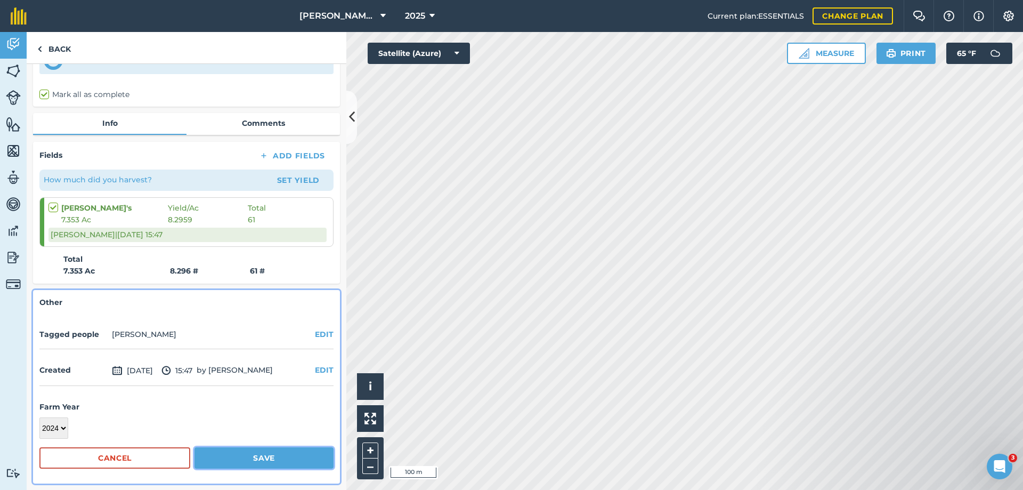
click at [280, 460] on button "Save" at bounding box center [263, 457] width 139 height 21
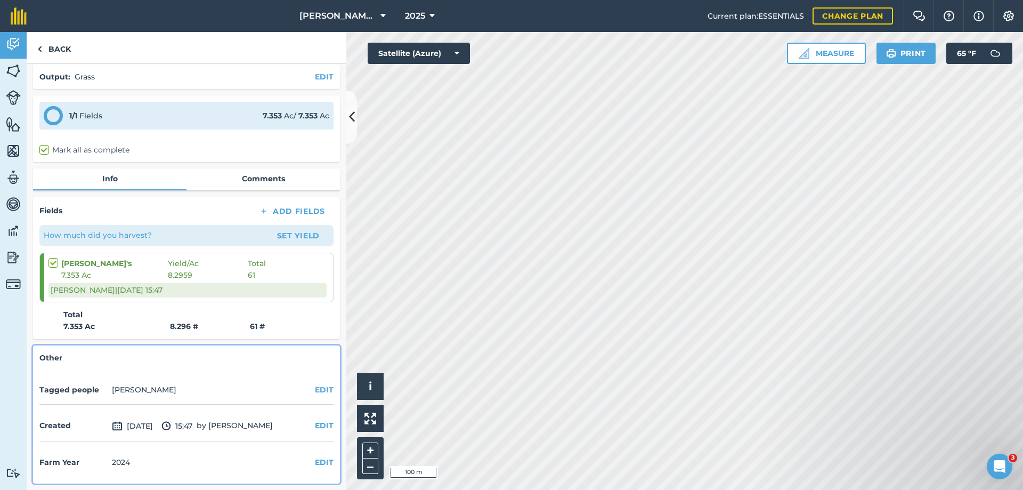
scroll to position [40, 0]
click at [54, 49] on link "Back" at bounding box center [54, 47] width 55 height 31
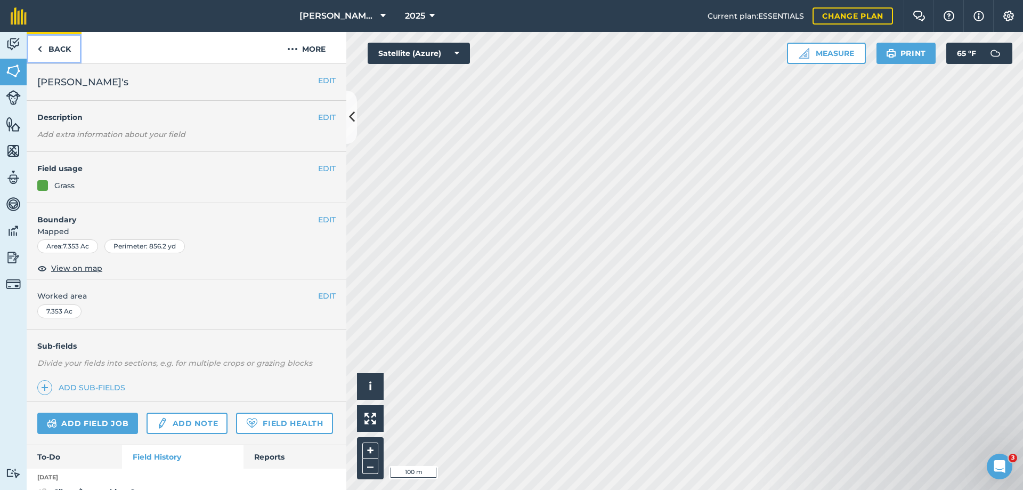
click at [55, 45] on link "Back" at bounding box center [54, 47] width 55 height 31
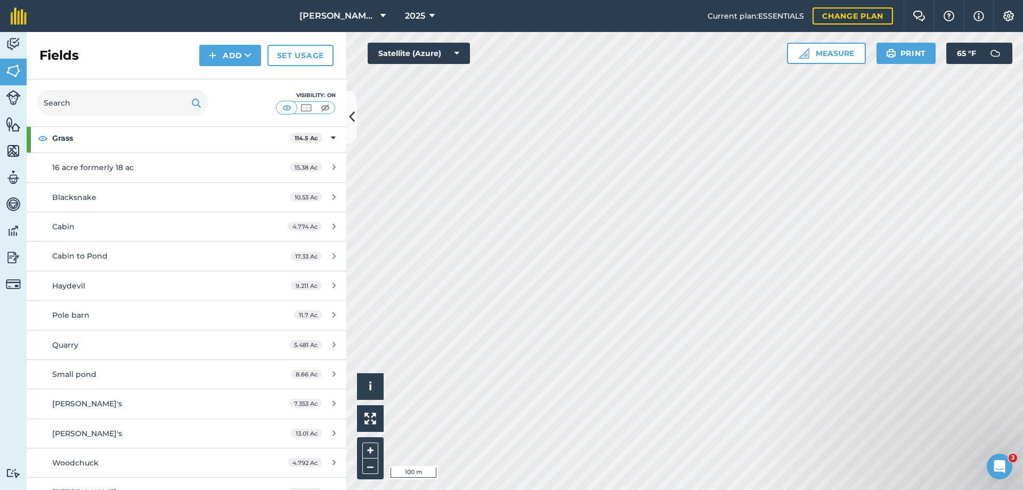
scroll to position [107, 0]
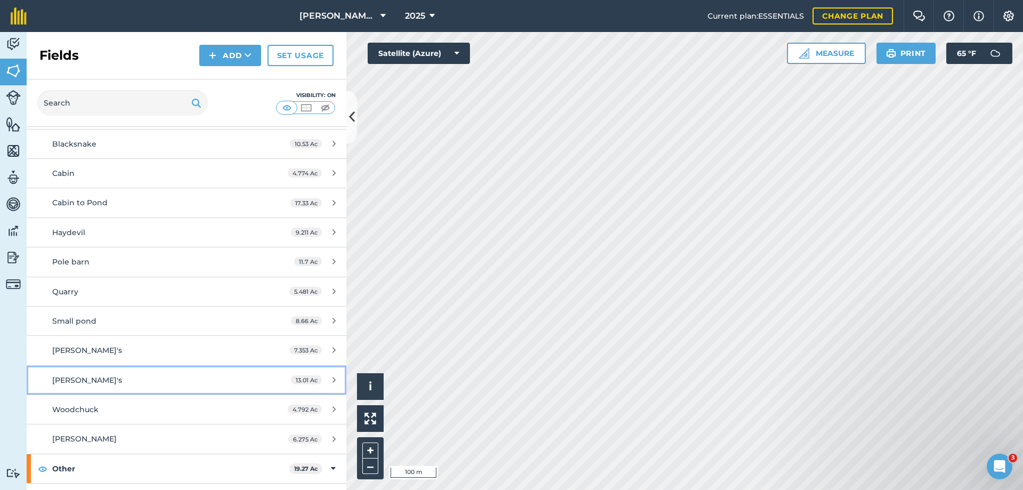
click at [68, 379] on span "[PERSON_NAME]'s" at bounding box center [87, 380] width 70 height 10
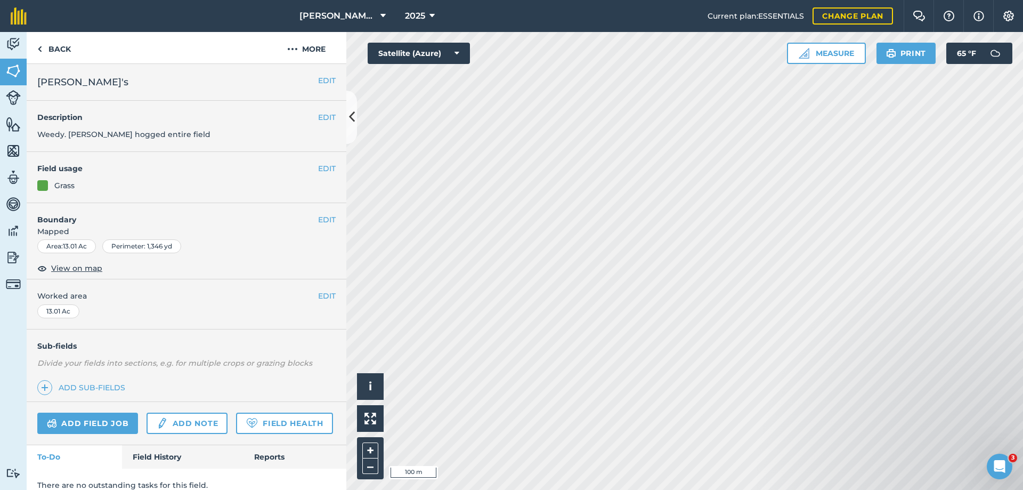
scroll to position [42, 0]
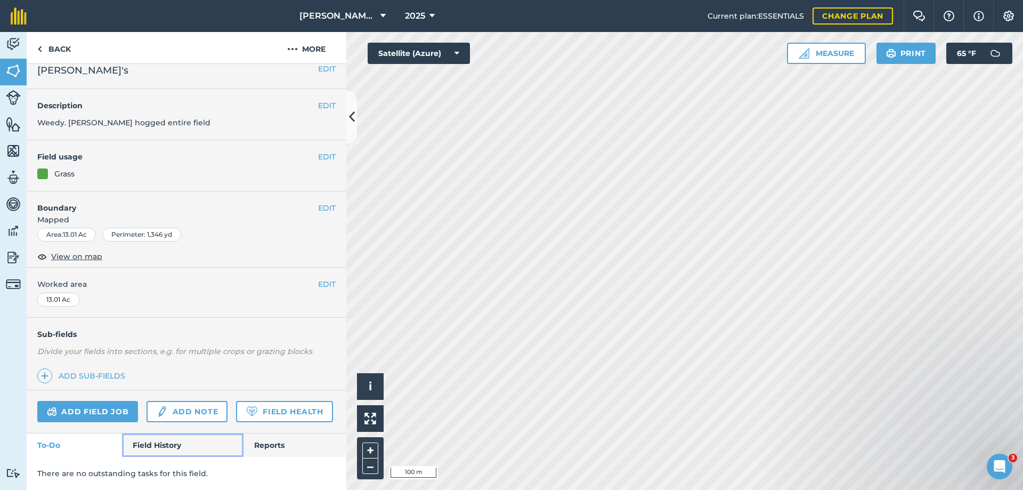
click at [151, 446] on link "Field History" at bounding box center [182, 444] width 121 height 23
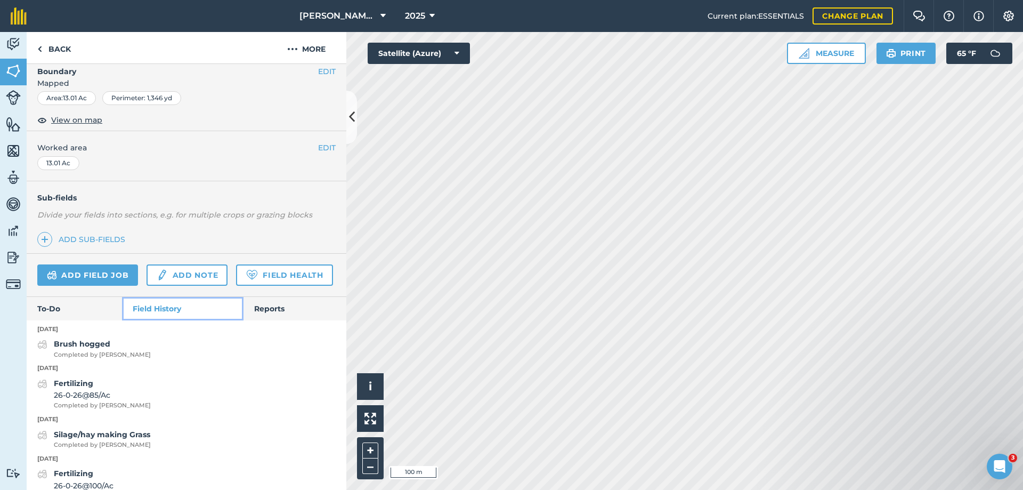
scroll to position [255, 0]
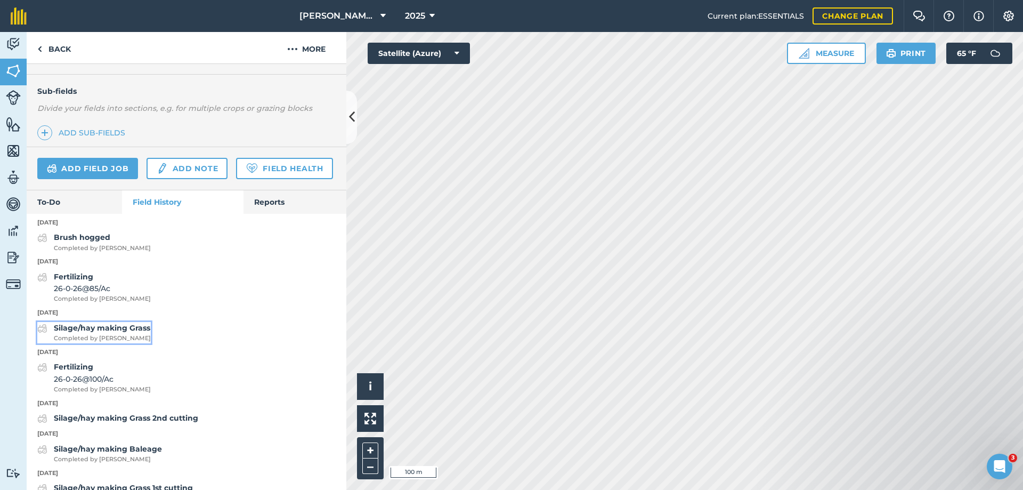
click at [122, 332] on strong "Silage/hay making Grass" at bounding box center [102, 328] width 96 height 10
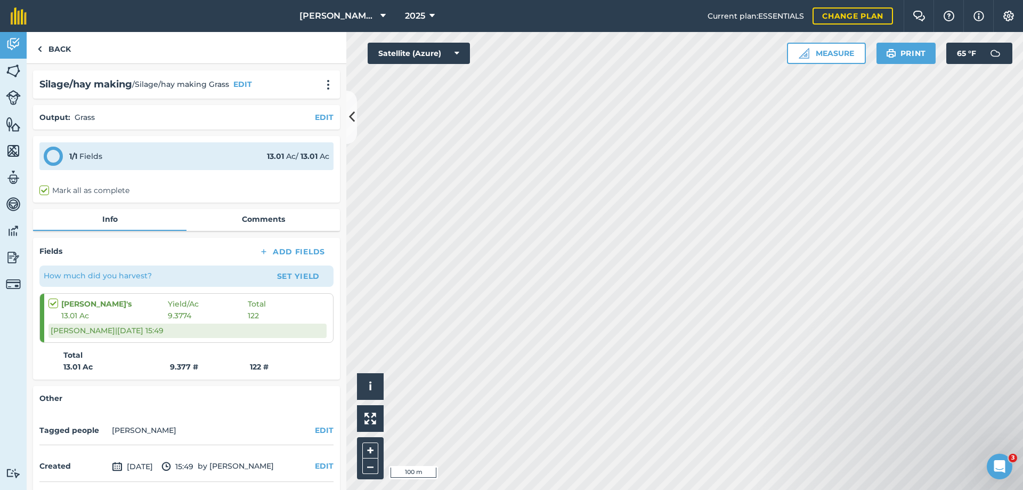
scroll to position [40, 0]
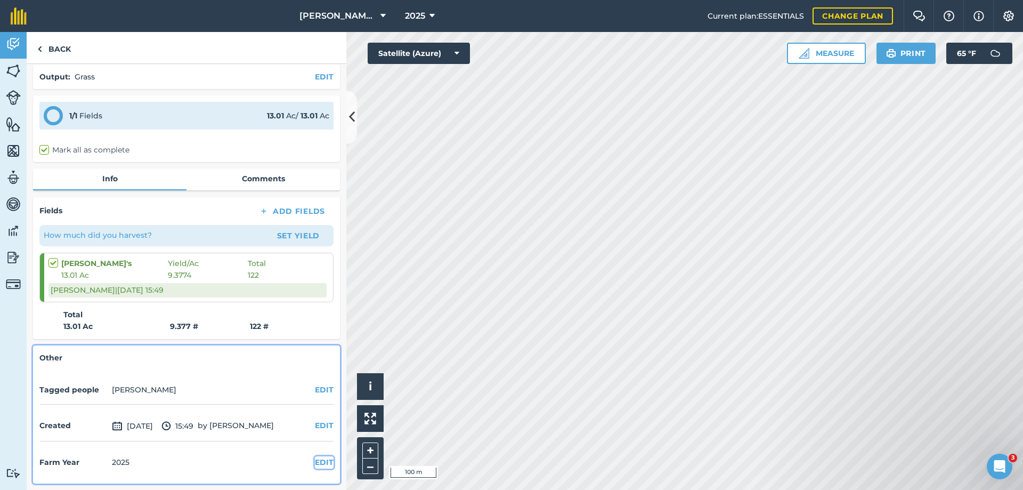
click at [315, 463] on button "EDIT" at bounding box center [324, 462] width 19 height 12
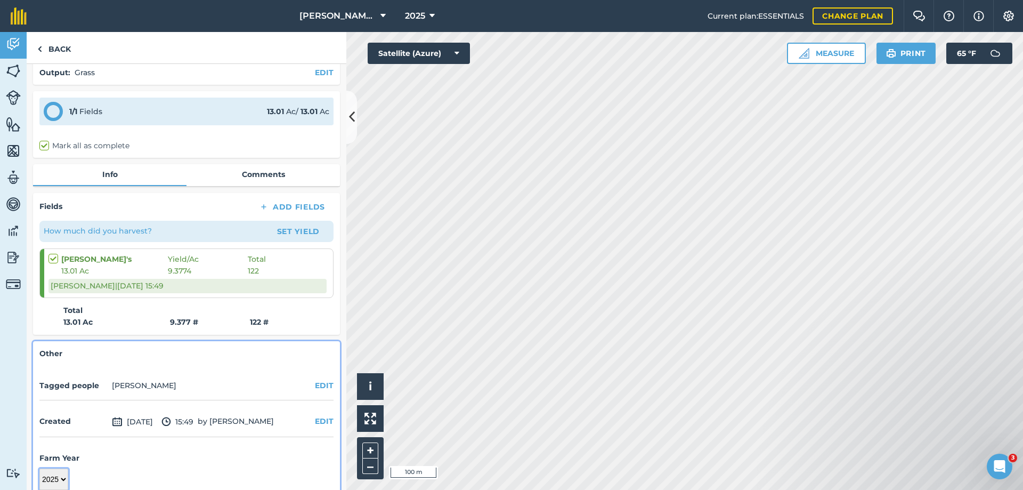
click at [58, 478] on select "2017 2018 2019 2020 2021 2022 2023 2024 2025 2026 2027" at bounding box center [53, 478] width 29 height 21
select select "2024"
click at [39, 468] on select "2017 2018 2019 2020 2021 2022 2023 2024 2025 2026 2027" at bounding box center [53, 478] width 29 height 21
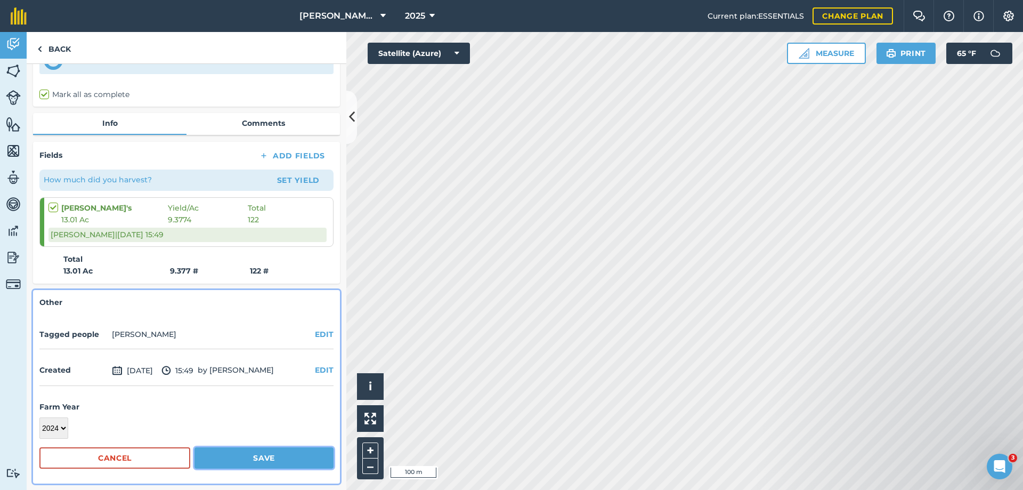
click at [258, 456] on button "Save" at bounding box center [263, 457] width 139 height 21
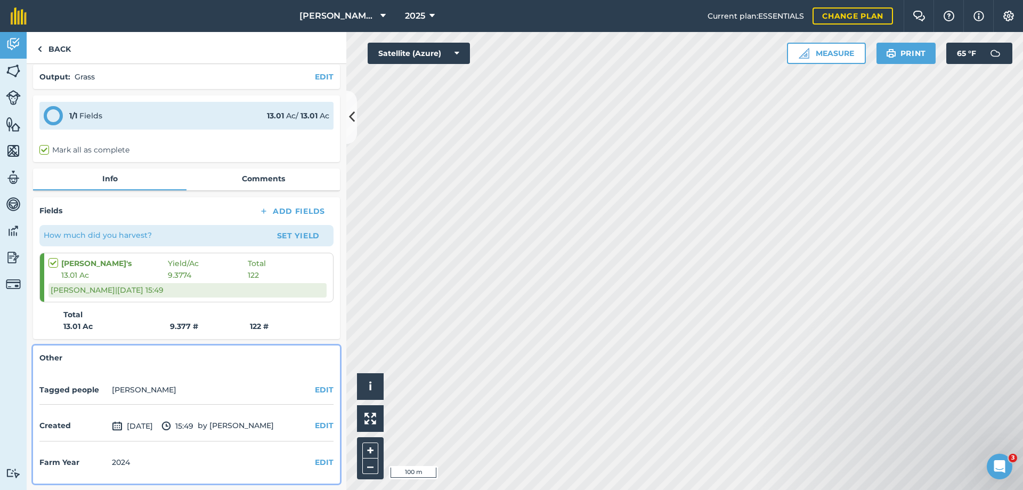
scroll to position [40, 0]
click at [58, 50] on link "Back" at bounding box center [54, 47] width 55 height 31
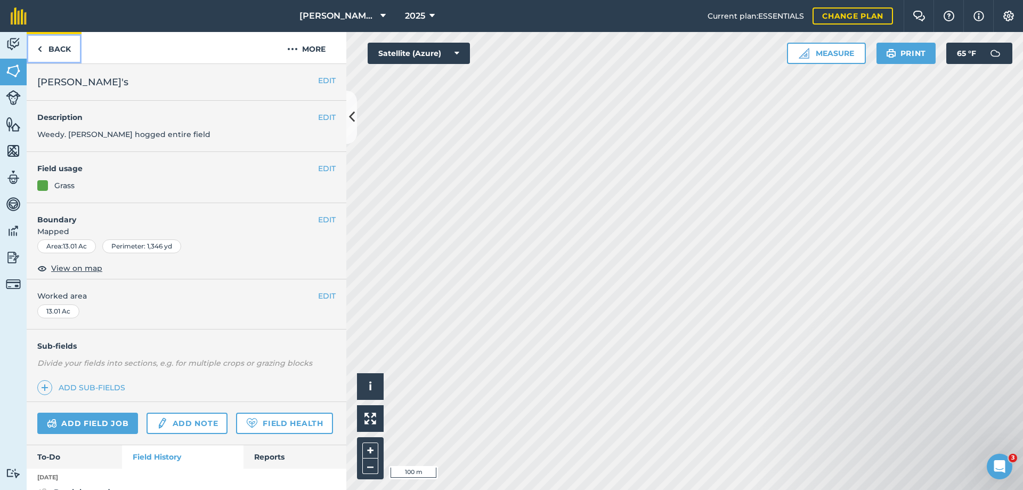
click at [58, 50] on link "Back" at bounding box center [54, 47] width 55 height 31
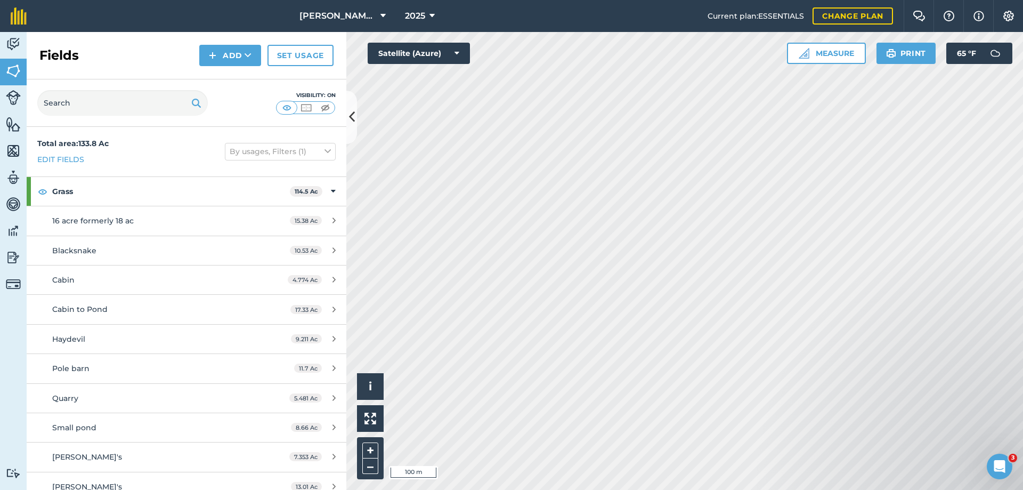
scroll to position [107, 0]
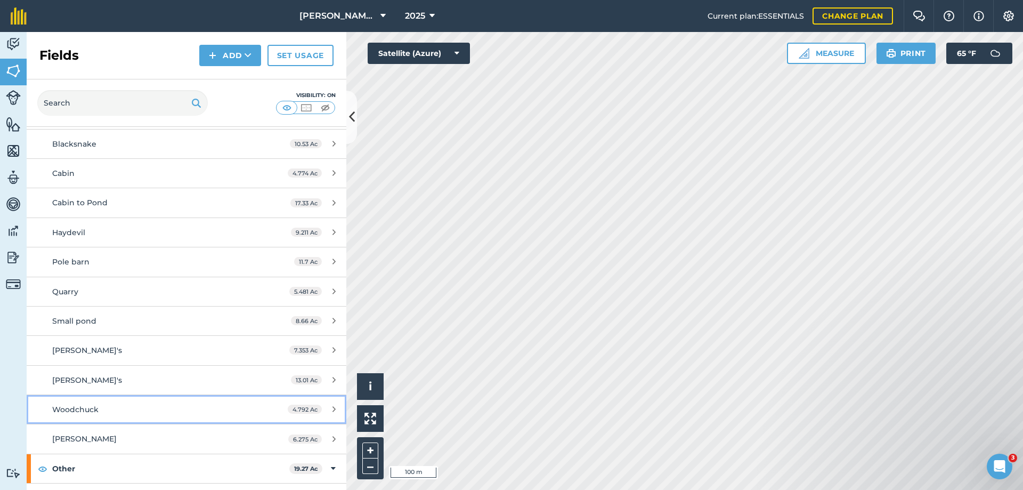
click at [84, 410] on span "Woodchuck" at bounding box center [75, 409] width 46 height 10
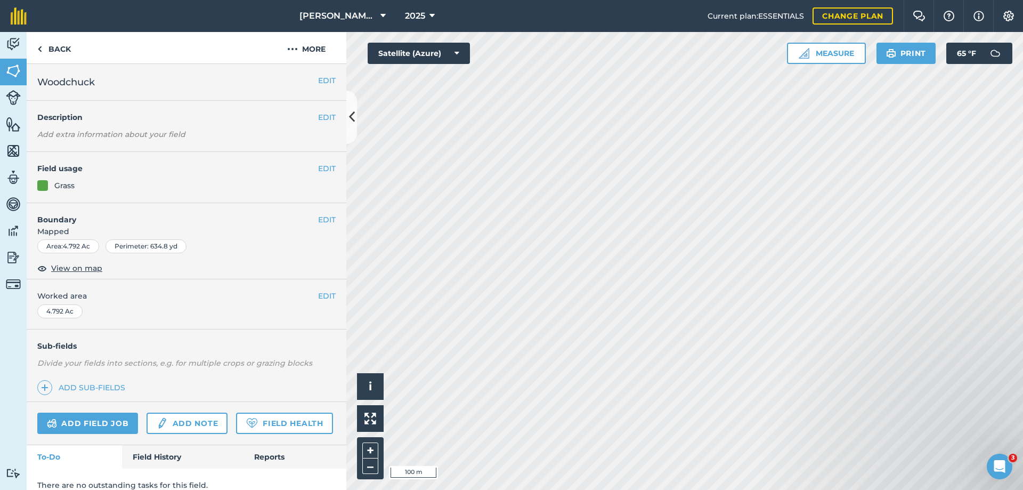
scroll to position [42, 0]
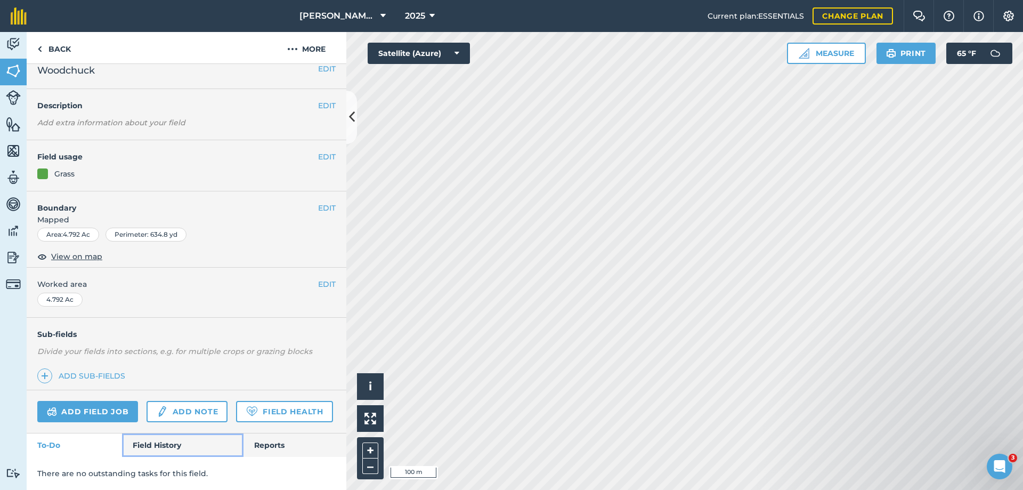
click at [155, 444] on link "Field History" at bounding box center [182, 444] width 121 height 23
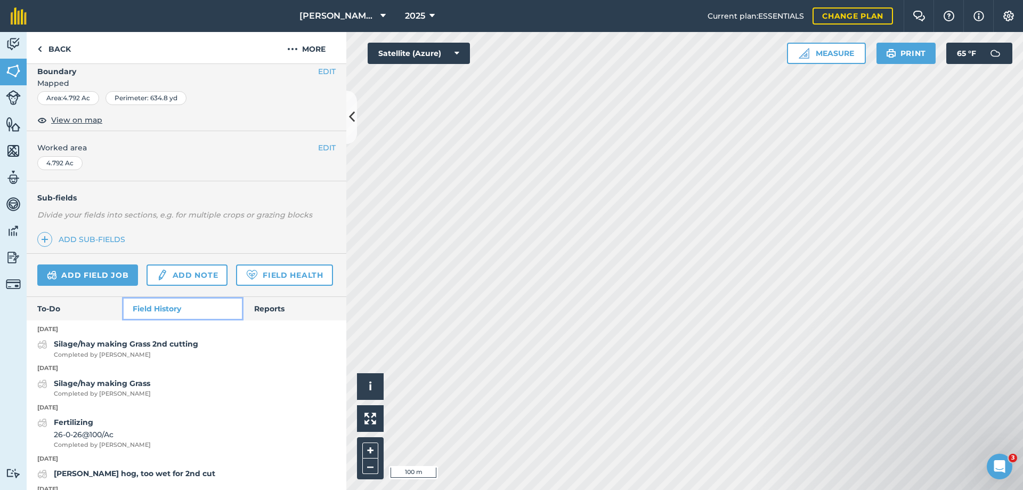
scroll to position [201, 0]
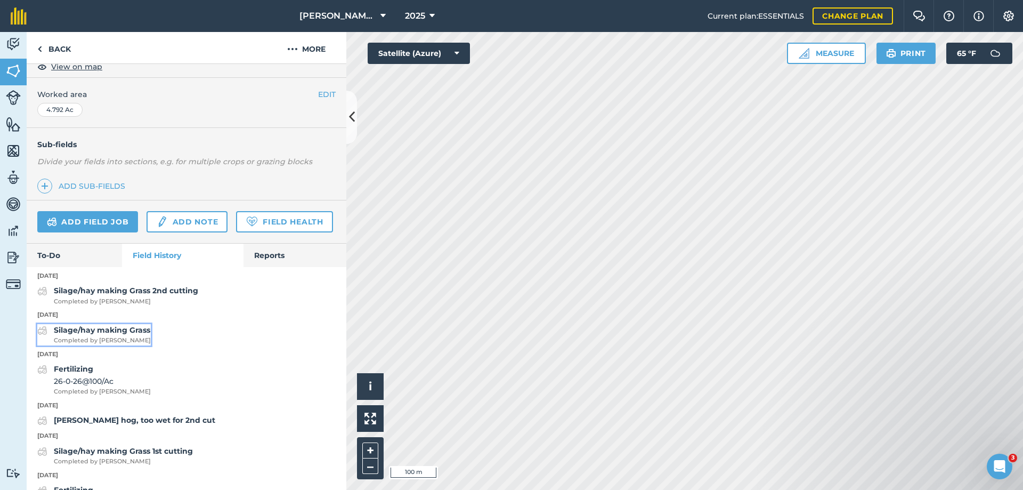
click at [92, 335] on strong "Silage/hay making Grass" at bounding box center [102, 330] width 96 height 10
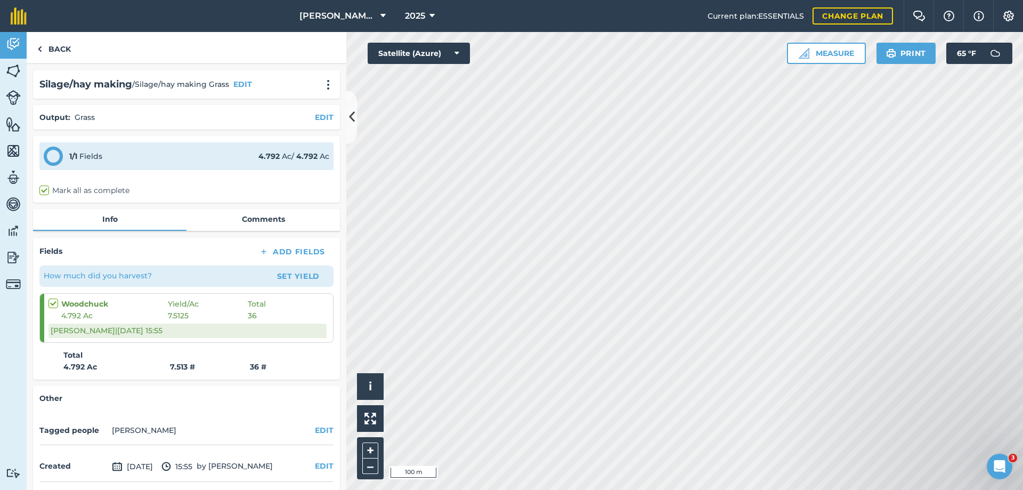
scroll to position [40, 0]
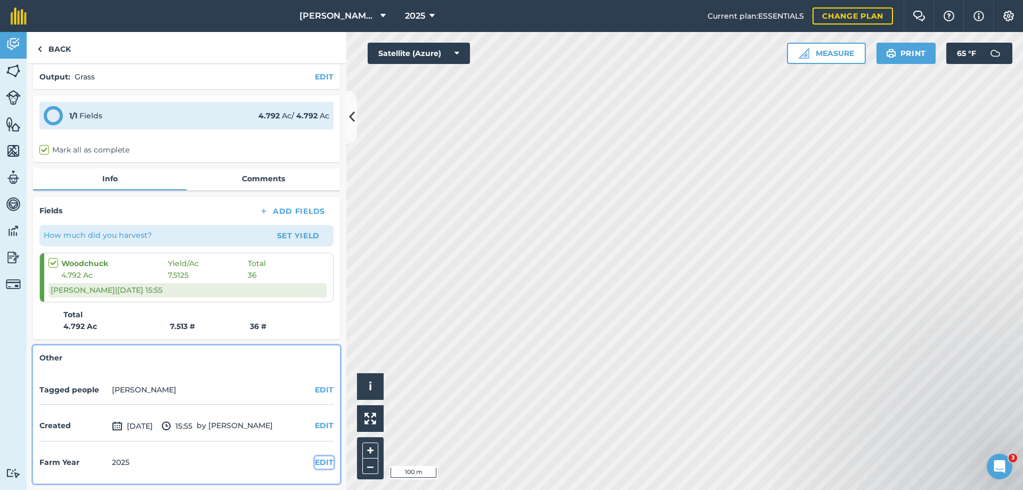
click at [315, 461] on button "EDIT" at bounding box center [324, 462] width 19 height 12
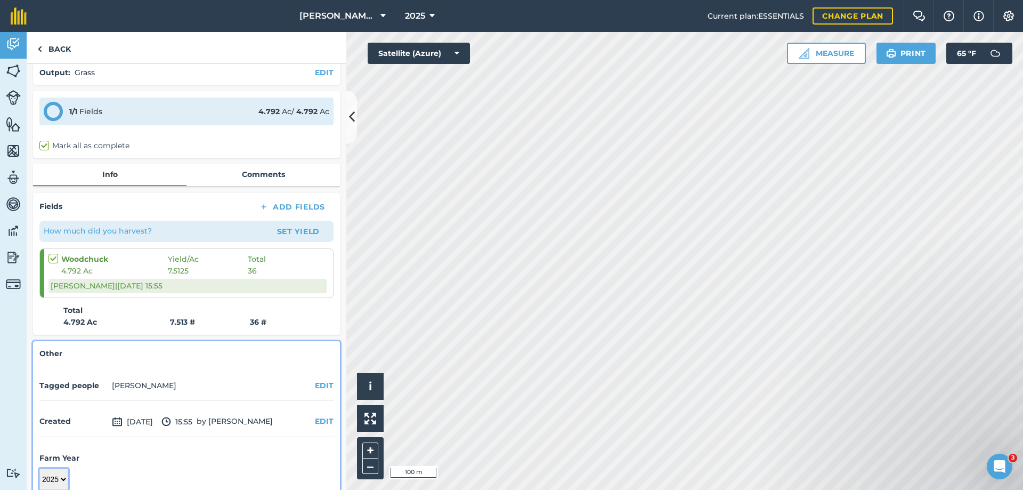
click at [61, 482] on select "2017 2018 2019 2020 2021 2022 2023 2024 2025 2026 2027" at bounding box center [53, 478] width 29 height 21
select select "2024"
click at [39, 468] on select "2017 2018 2019 2020 2021 2022 2023 2024 2025 2026 2027" at bounding box center [53, 478] width 29 height 21
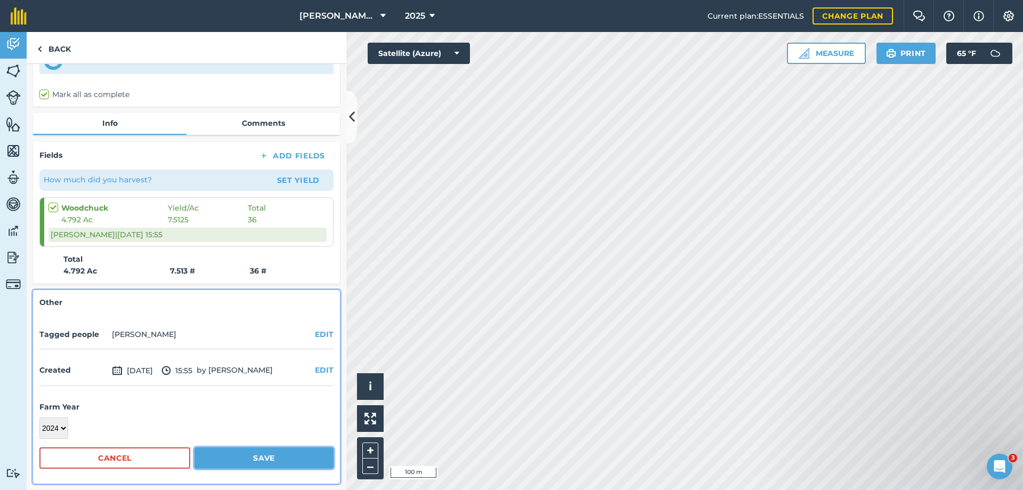
click at [235, 455] on button "Save" at bounding box center [263, 457] width 139 height 21
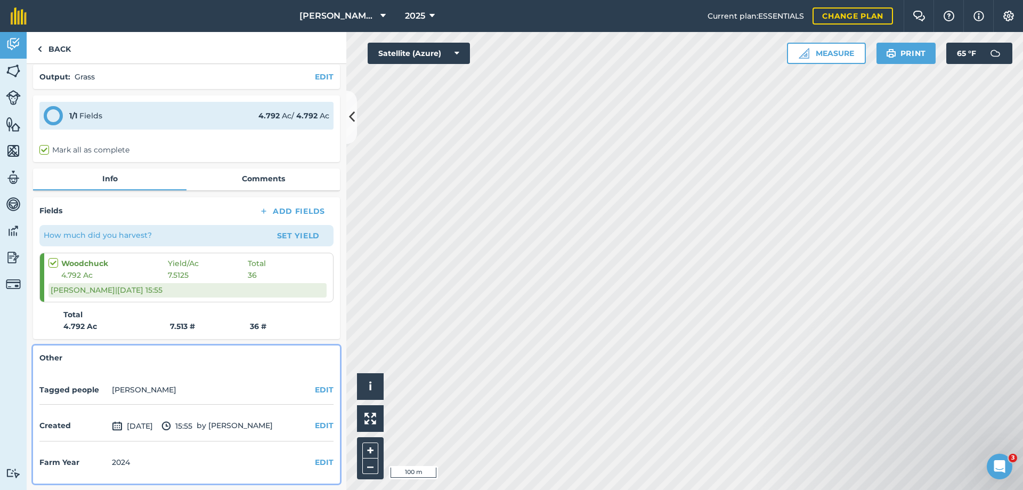
scroll to position [40, 0]
click at [58, 47] on link "Back" at bounding box center [54, 47] width 55 height 31
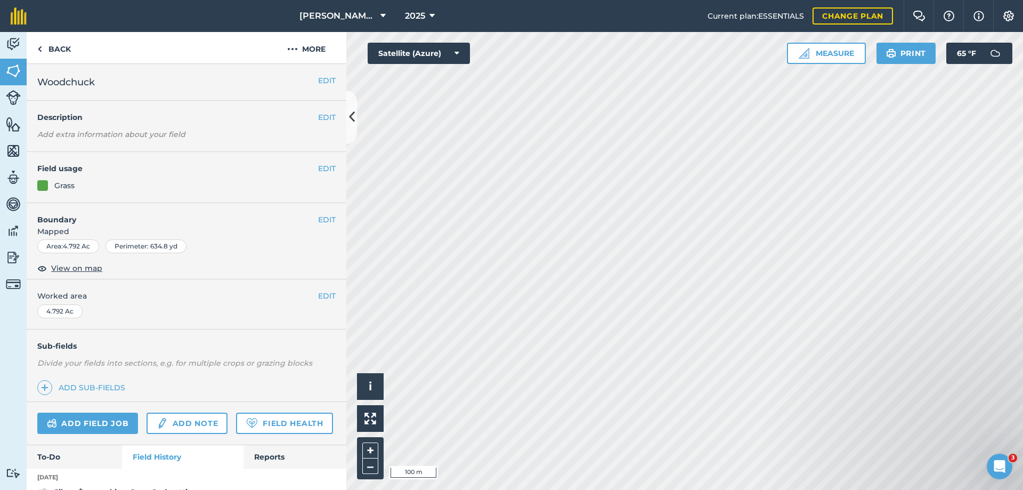
scroll to position [107, 0]
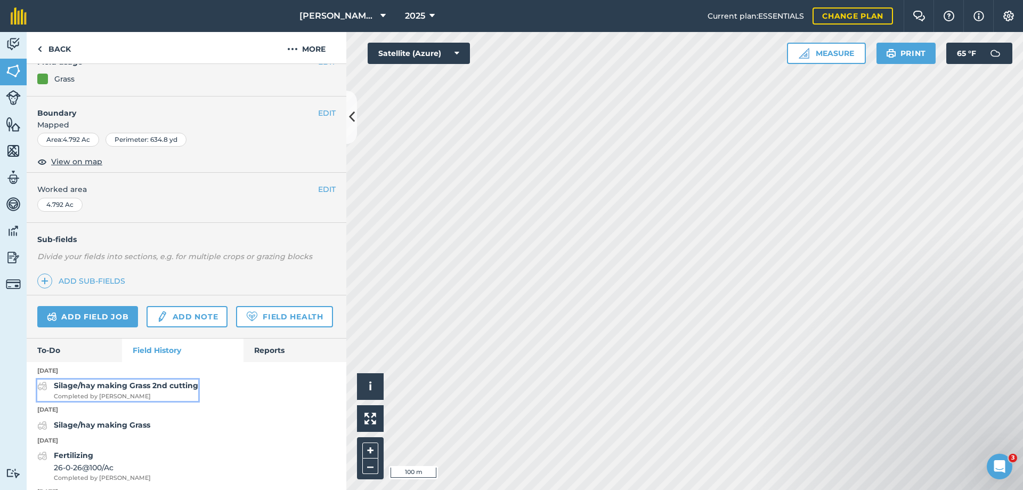
click at [144, 390] on strong "Silage/hay making Grass 2nd cutting" at bounding box center [126, 385] width 144 height 10
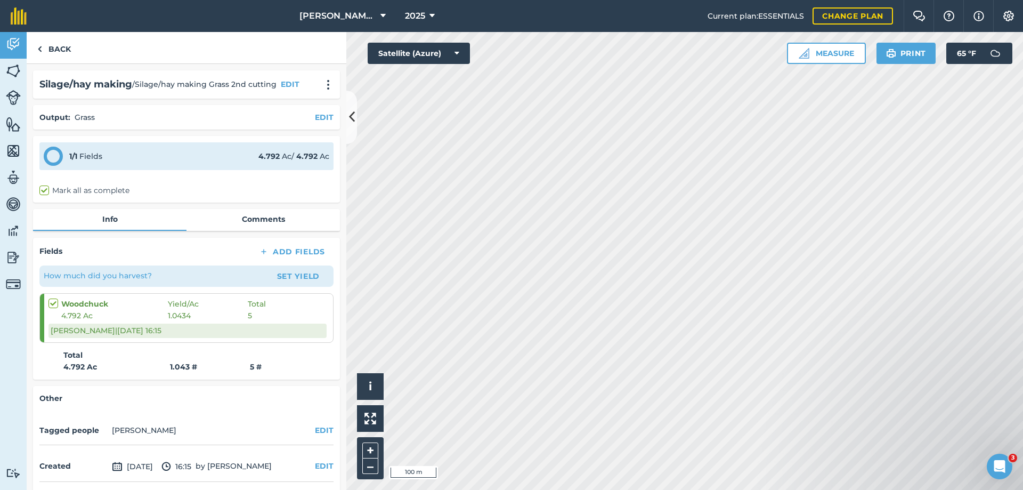
scroll to position [40, 0]
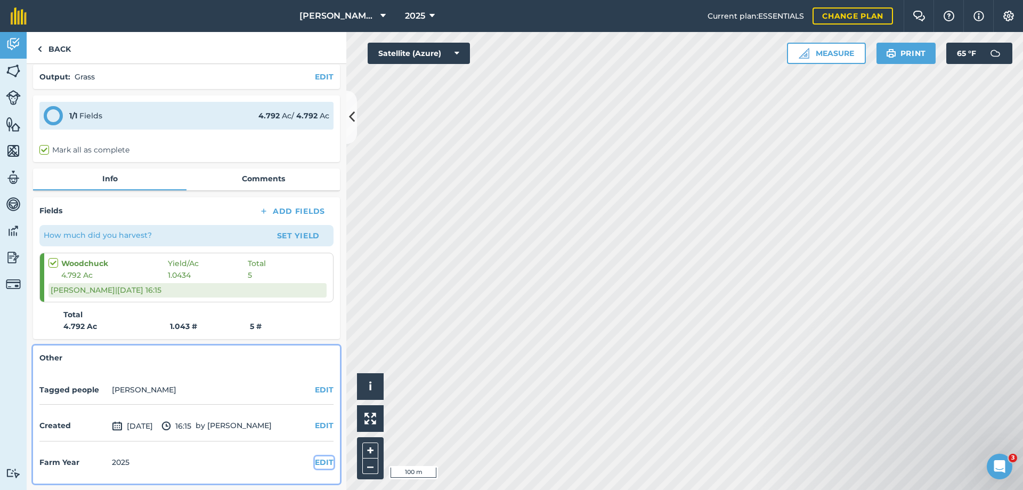
click at [315, 462] on button "EDIT" at bounding box center [324, 462] width 19 height 12
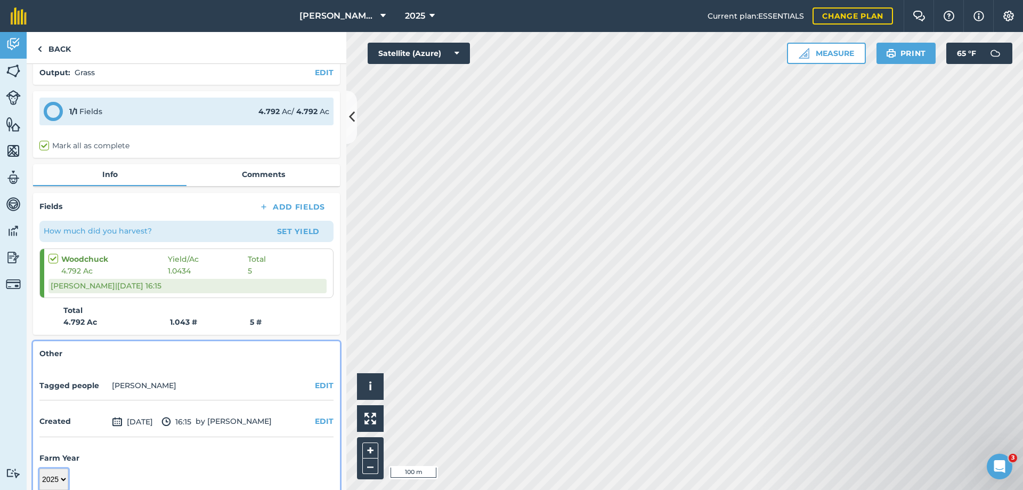
click at [55, 479] on select "2017 2018 2019 2020 2021 2022 2023 2024 2025 2026 2027" at bounding box center [53, 478] width 29 height 21
select select "2024"
click at [39, 468] on select "2017 2018 2019 2020 2021 2022 2023 2024 2025 2026 2027" at bounding box center [53, 478] width 29 height 21
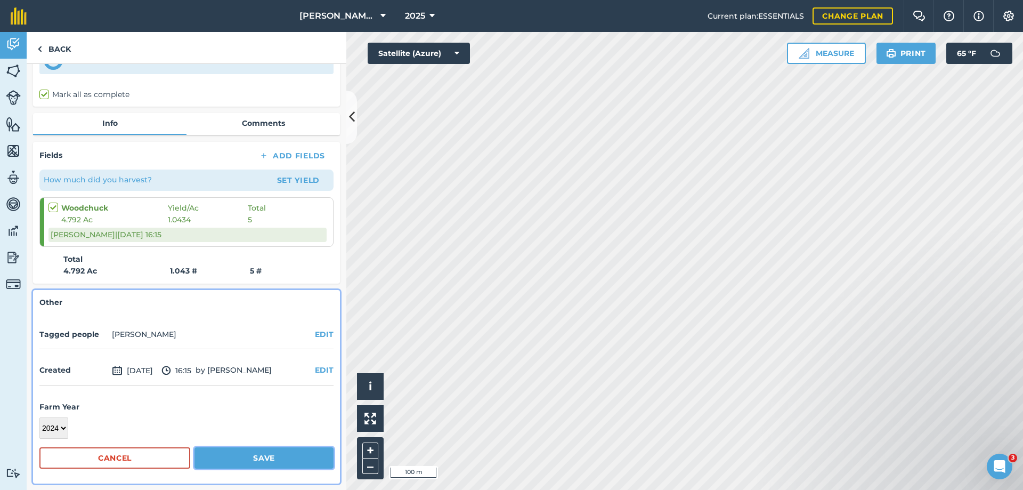
click at [232, 456] on button "Save" at bounding box center [263, 457] width 139 height 21
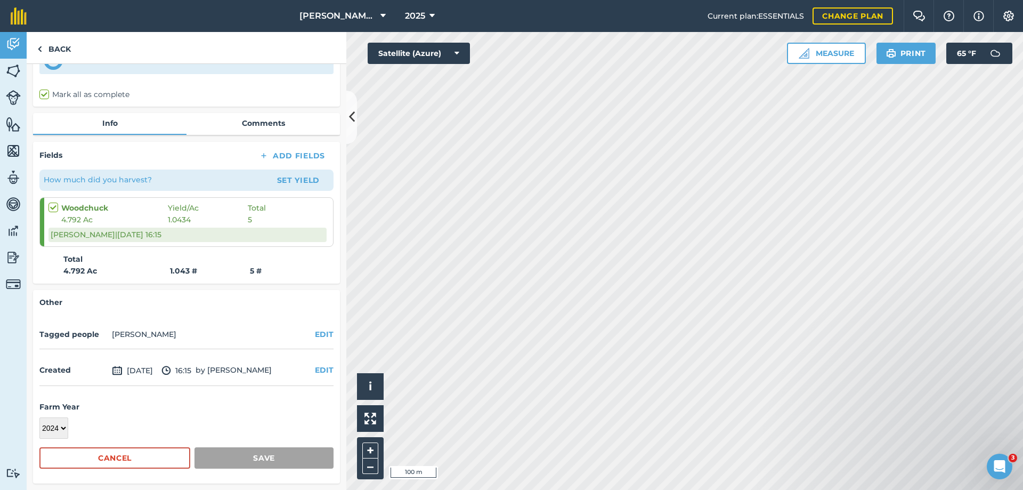
scroll to position [40, 0]
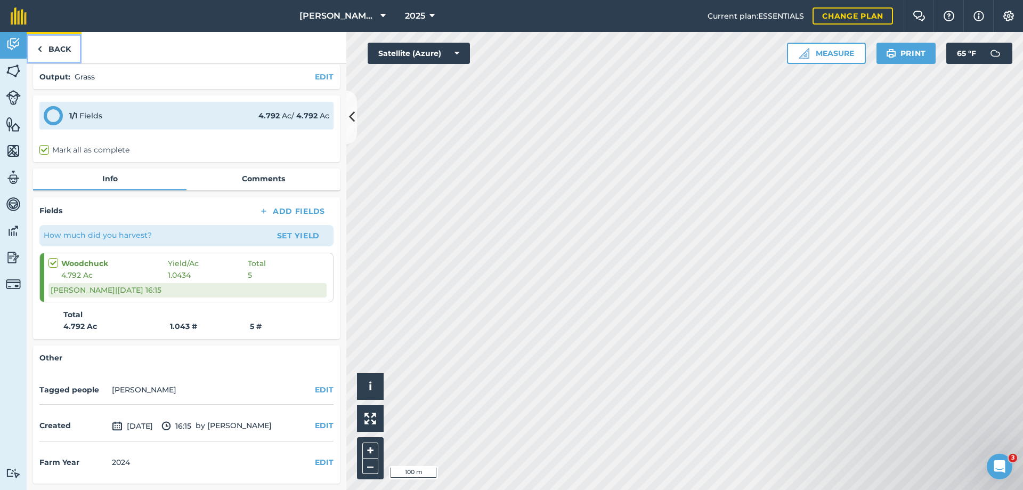
click at [57, 45] on link "Back" at bounding box center [54, 47] width 55 height 31
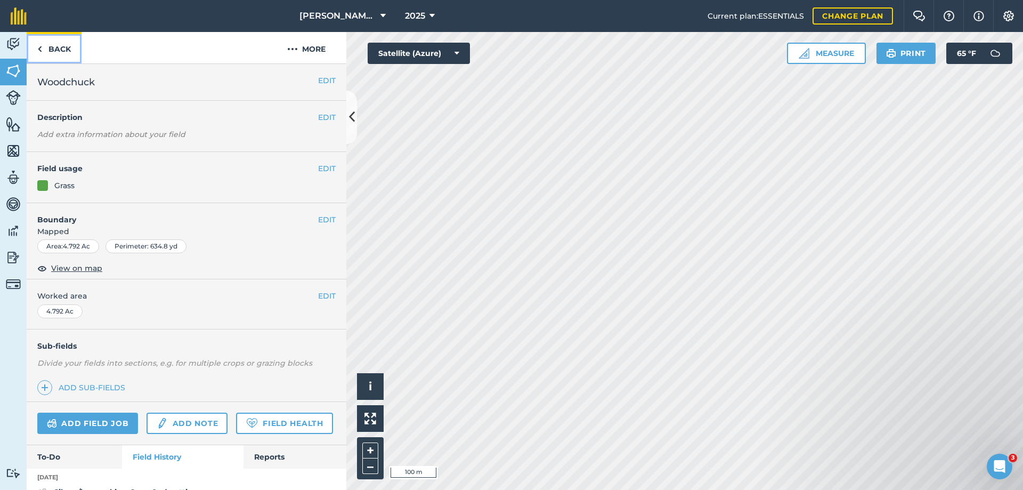
click at [48, 49] on link "Back" at bounding box center [54, 47] width 55 height 31
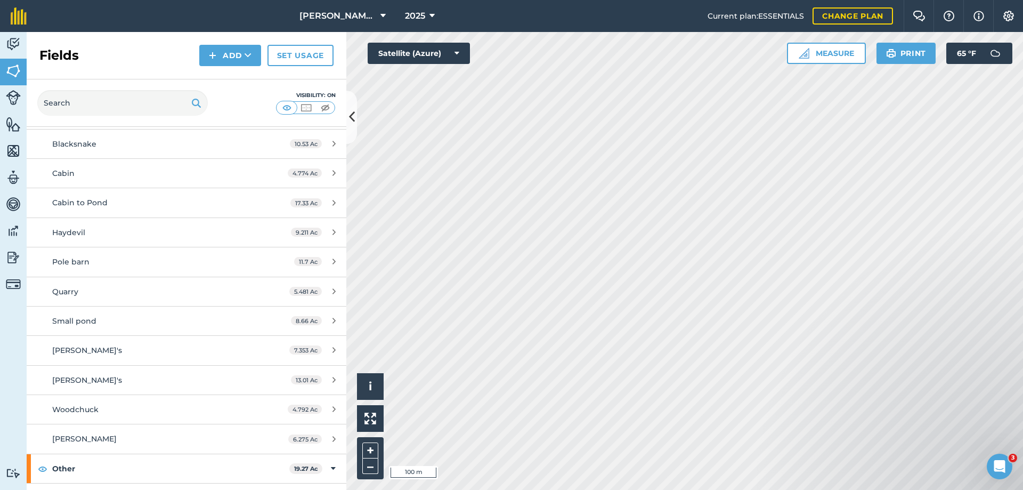
scroll to position [160, 0]
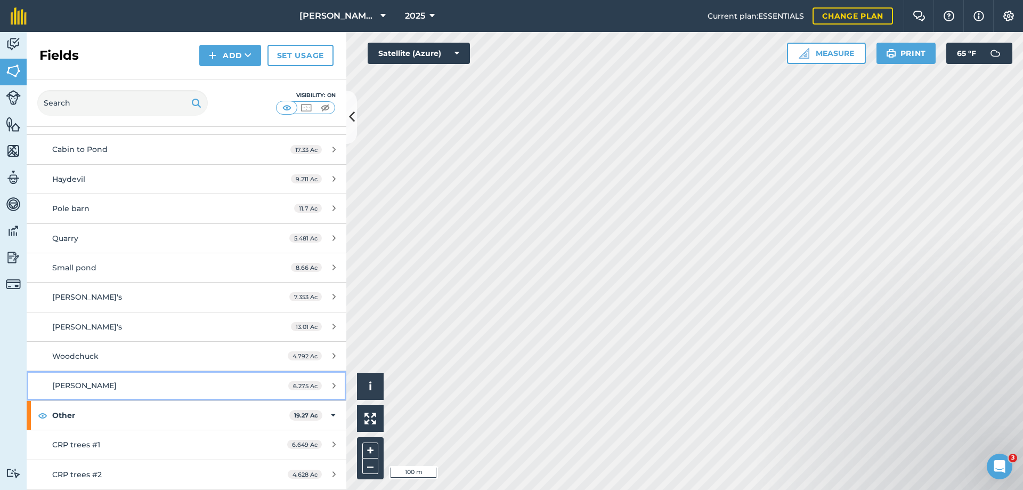
click at [75, 387] on span "[PERSON_NAME]" at bounding box center [84, 385] width 64 height 10
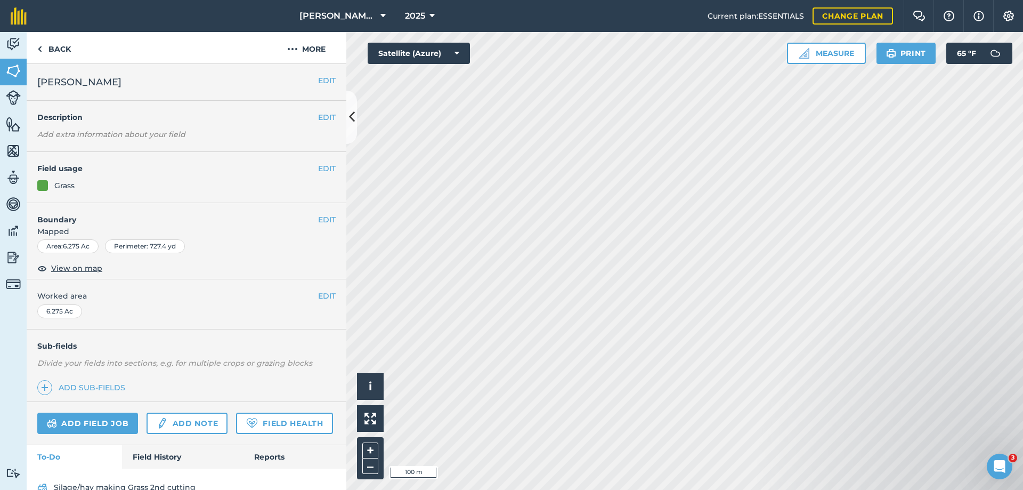
scroll to position [51, 0]
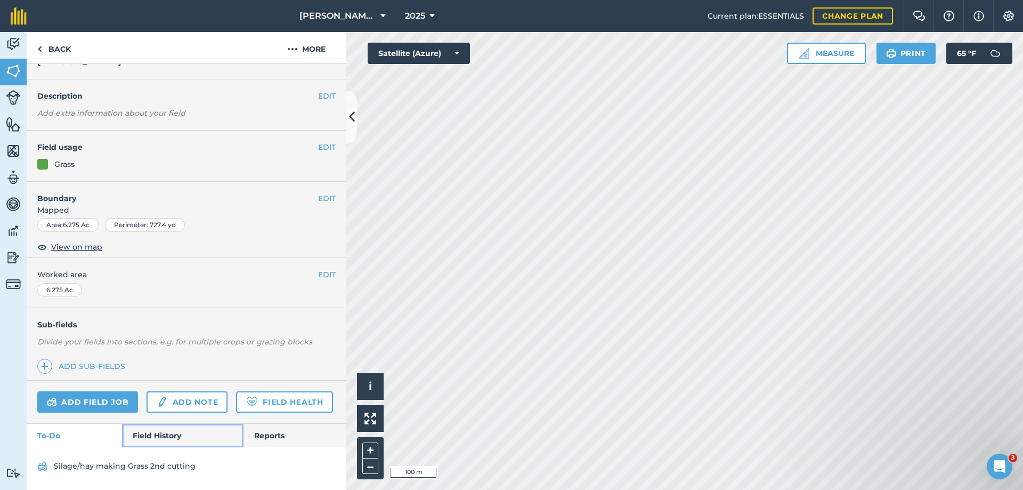
click at [159, 436] on link "Field History" at bounding box center [182, 435] width 121 height 23
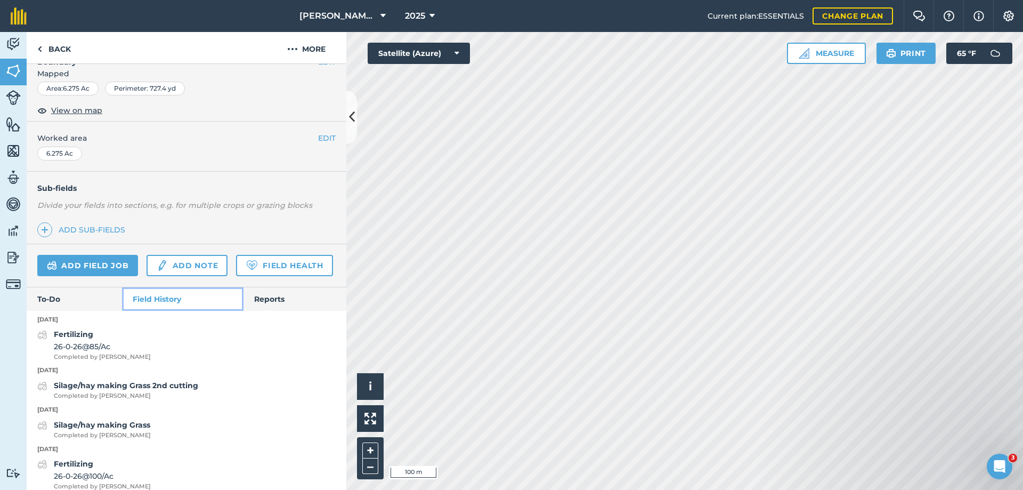
scroll to position [211, 0]
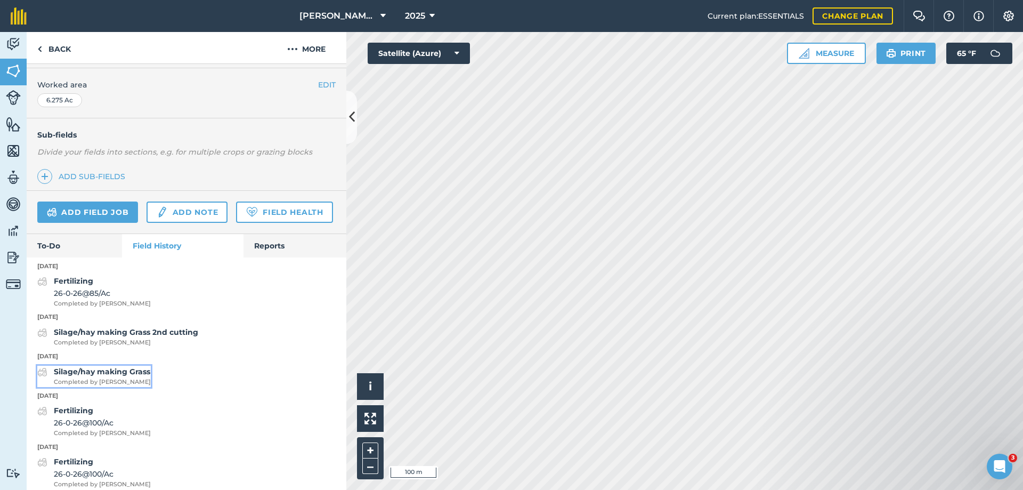
click at [99, 387] on div "Silage/hay making Grass Completed by [PERSON_NAME]" at bounding box center [102, 375] width 97 height 21
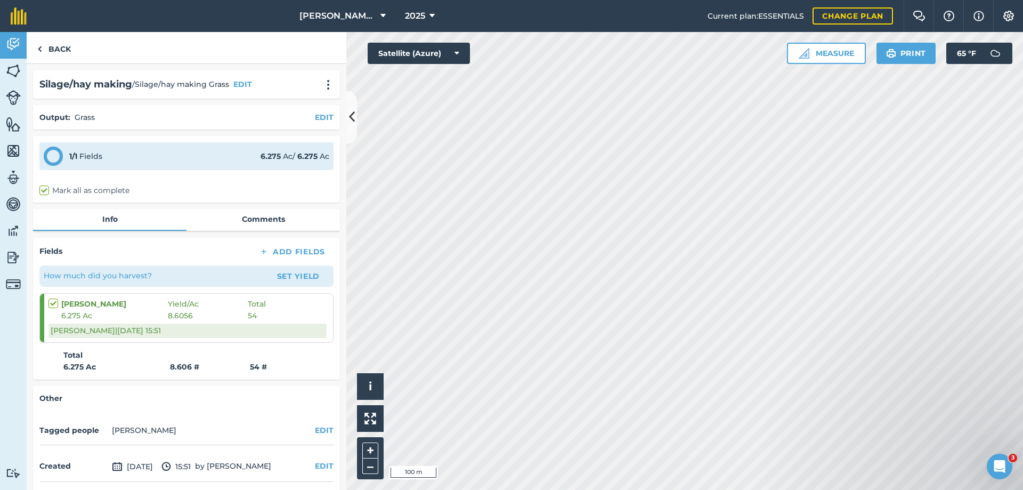
scroll to position [40, 0]
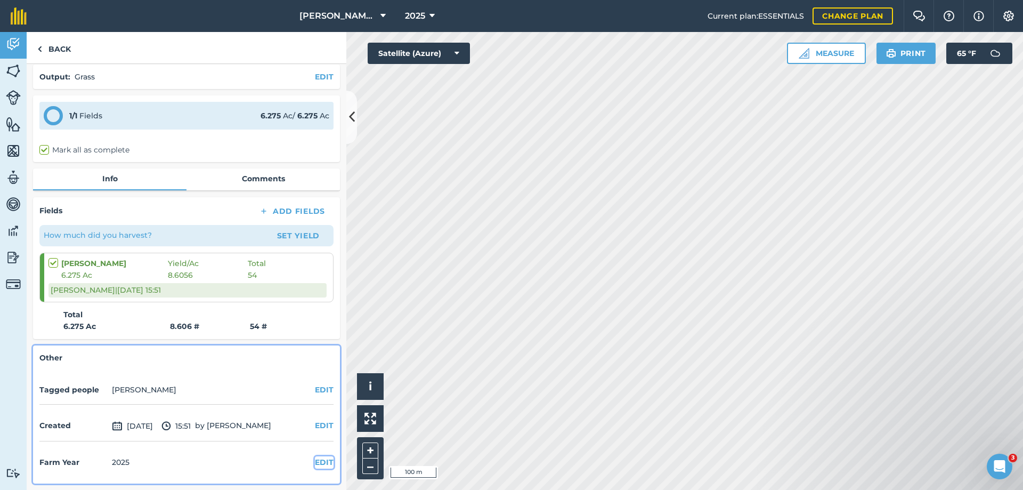
click at [315, 461] on button "EDIT" at bounding box center [324, 462] width 19 height 12
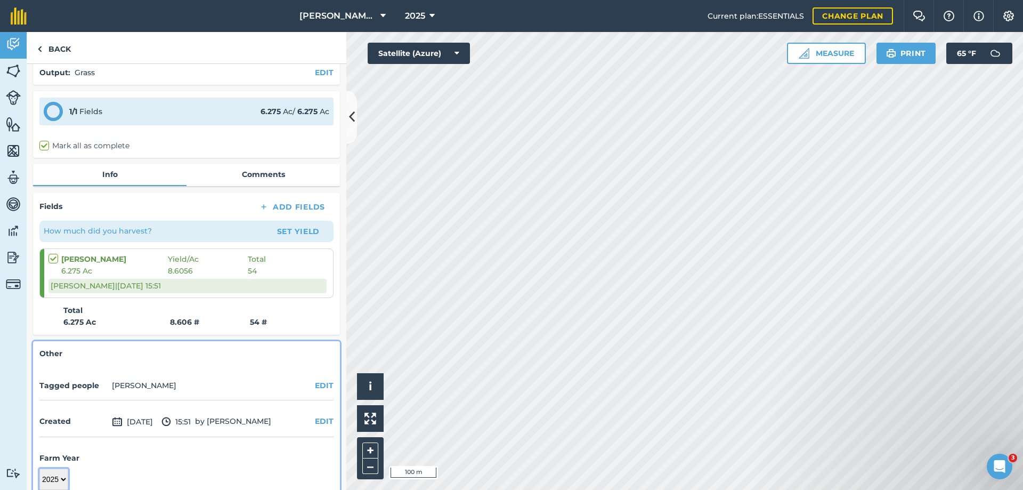
click at [53, 480] on select "2017 2018 2019 2020 2021 2022 2023 2024 2025 2026 2027" at bounding box center [53, 478] width 29 height 21
select select "2024"
click at [39, 468] on select "2017 2018 2019 2020 2021 2022 2023 2024 2025 2026 2027" at bounding box center [53, 478] width 29 height 21
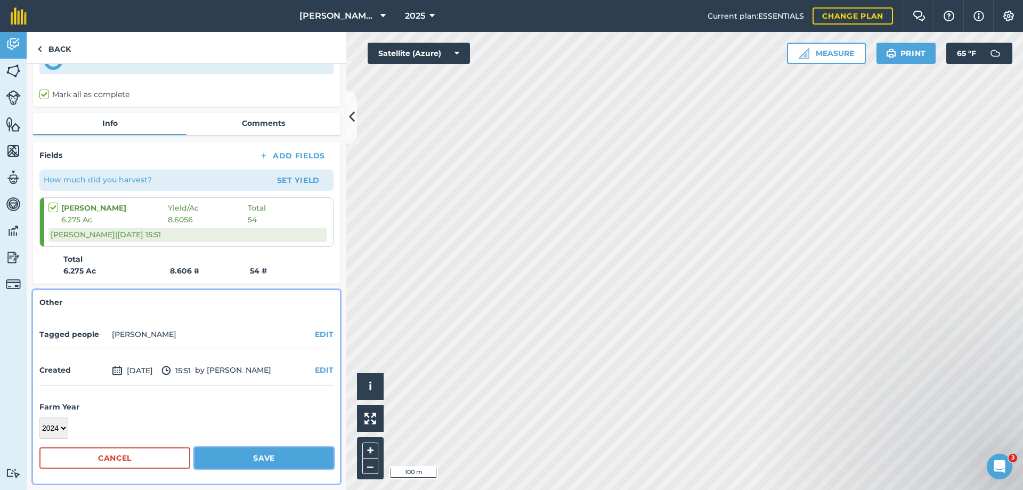
click at [274, 455] on button "Save" at bounding box center [263, 457] width 139 height 21
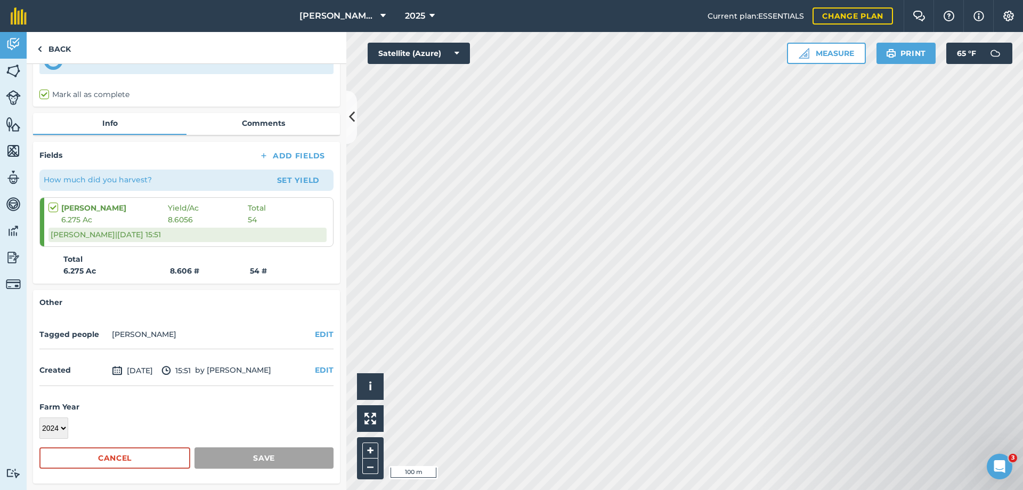
scroll to position [40, 0]
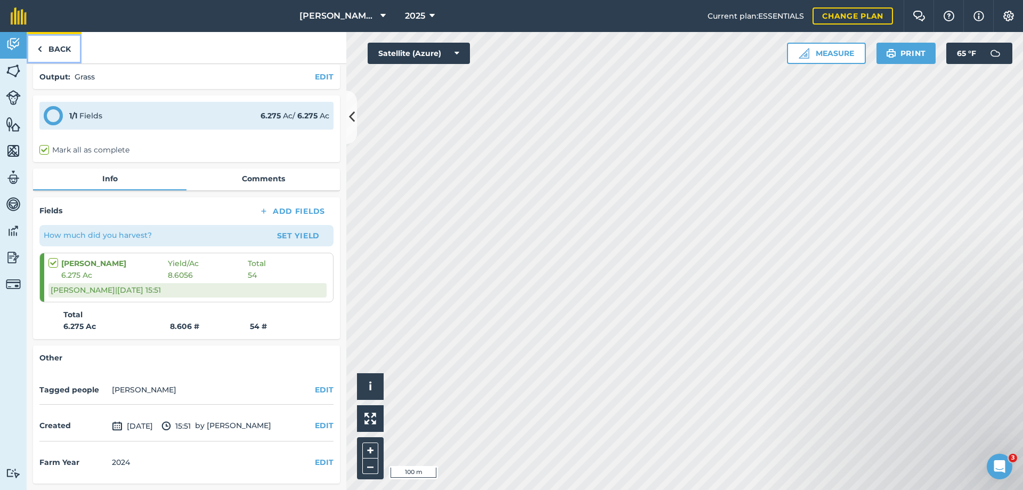
click at [60, 48] on link "Back" at bounding box center [54, 47] width 55 height 31
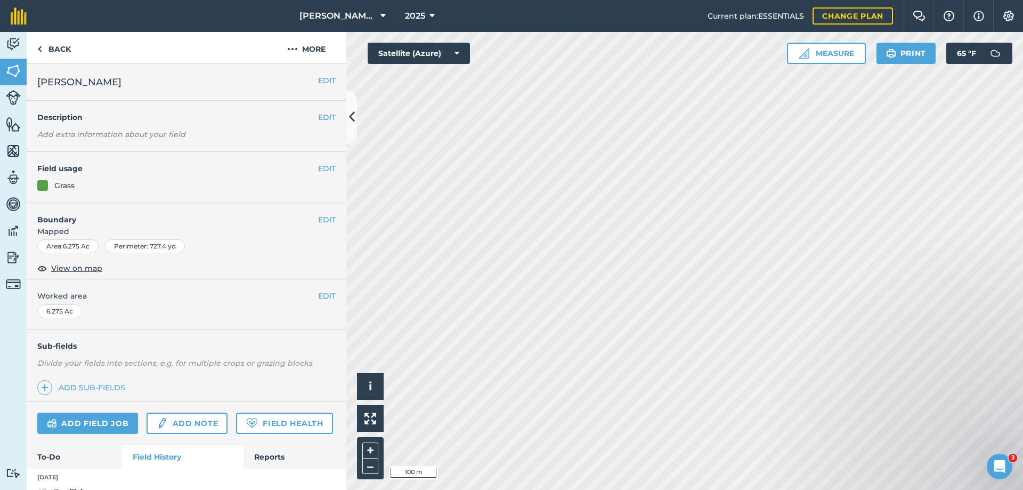
scroll to position [107, 0]
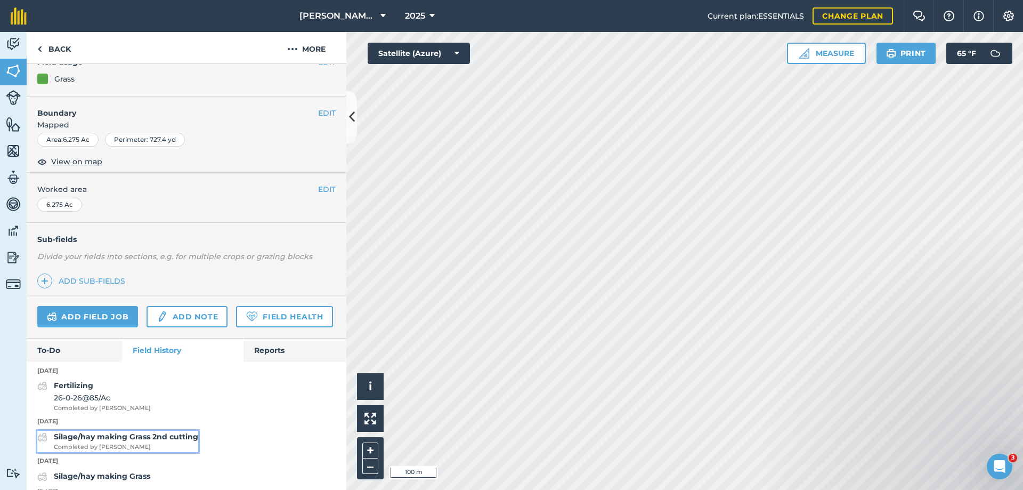
click at [131, 441] on strong "Silage/hay making Grass 2nd cutting" at bounding box center [126, 437] width 144 height 10
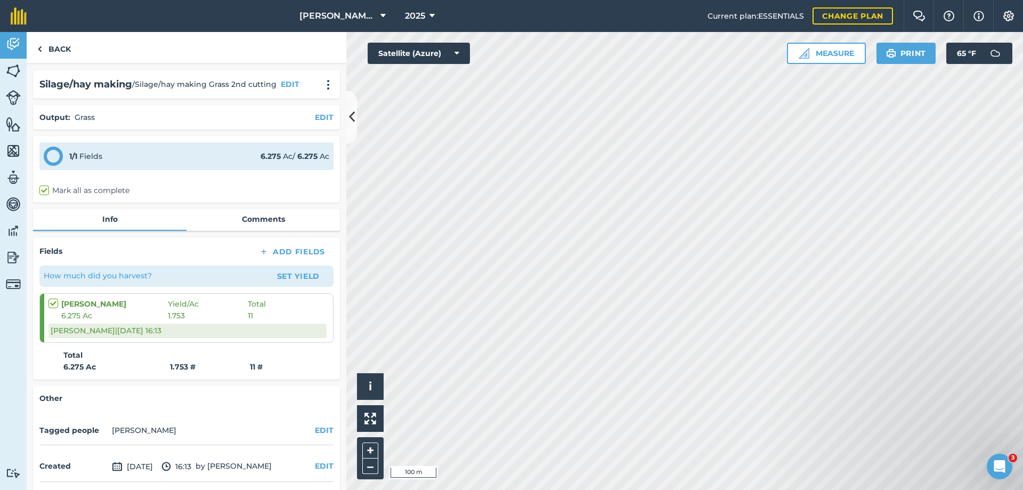
scroll to position [40, 0]
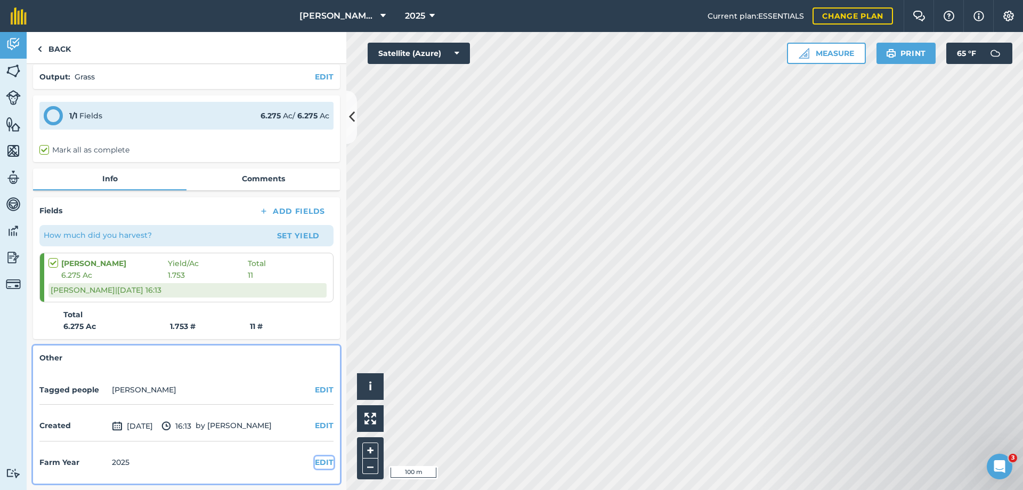
click at [315, 464] on button "EDIT" at bounding box center [324, 462] width 19 height 12
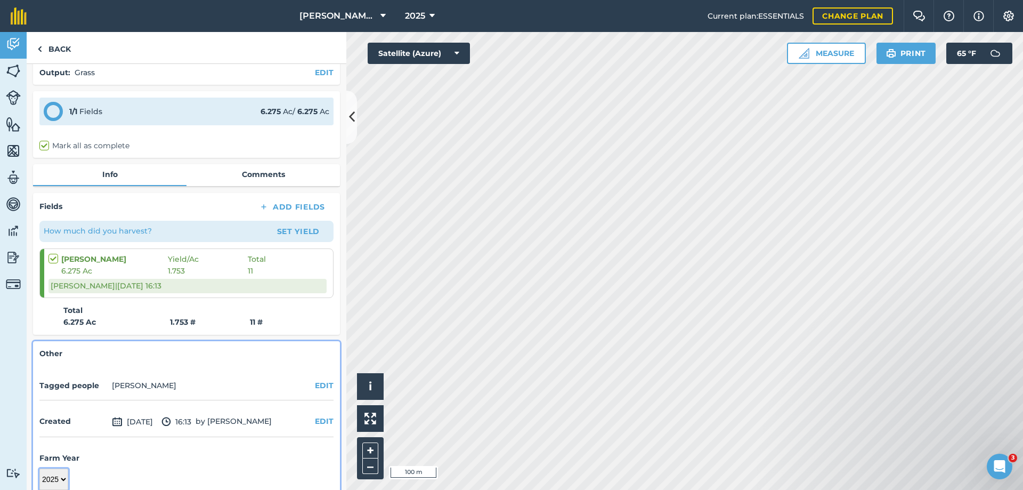
click at [52, 481] on select "2017 2018 2019 2020 2021 2022 2023 2024 2025 2026 2027" at bounding box center [53, 478] width 29 height 21
select select "2024"
click at [39, 468] on select "2017 2018 2019 2020 2021 2022 2023 2024 2025 2026 2027" at bounding box center [53, 478] width 29 height 21
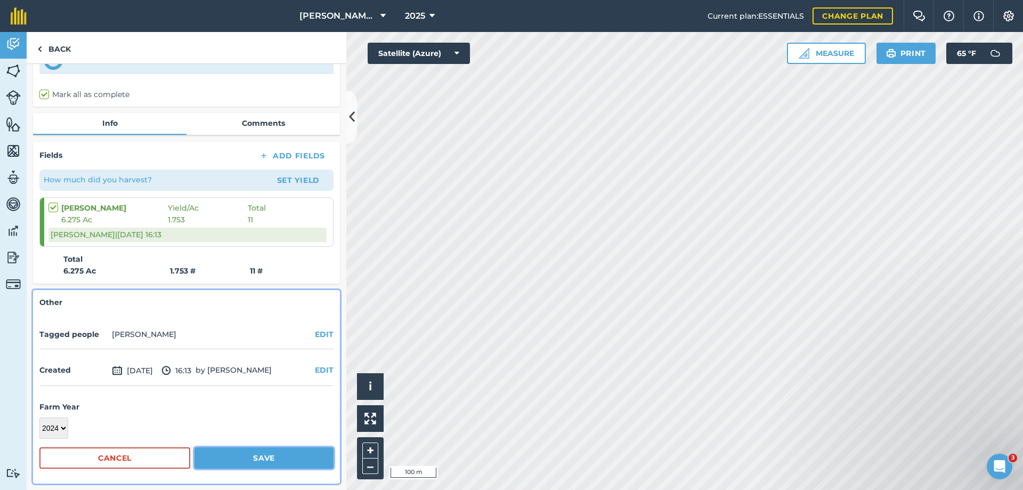
click at [275, 458] on button "Save" at bounding box center [263, 457] width 139 height 21
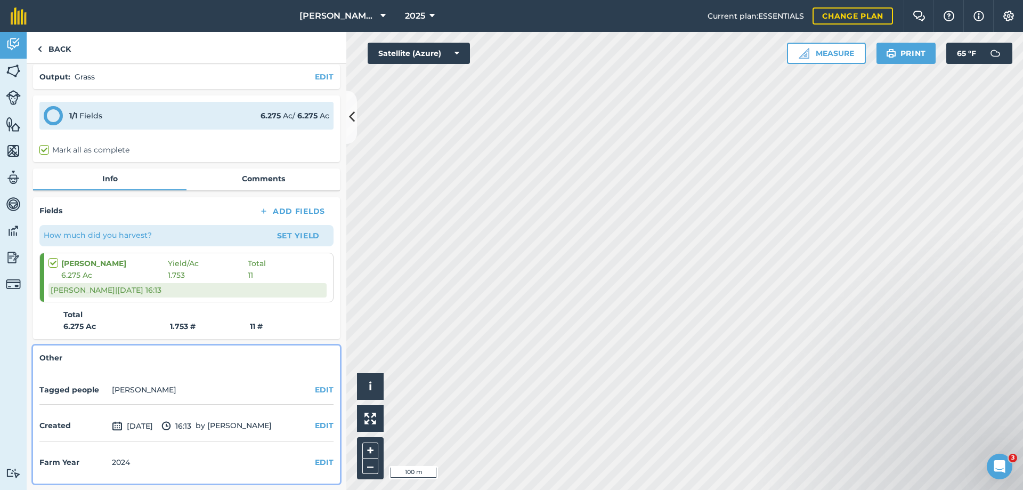
scroll to position [40, 0]
click at [64, 50] on link "Back" at bounding box center [54, 47] width 55 height 31
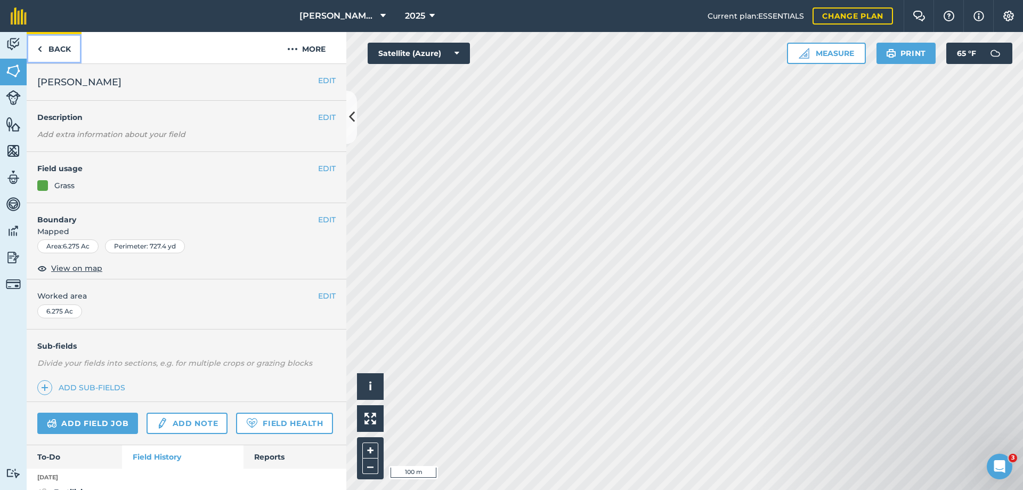
click at [65, 48] on link "Back" at bounding box center [54, 47] width 55 height 31
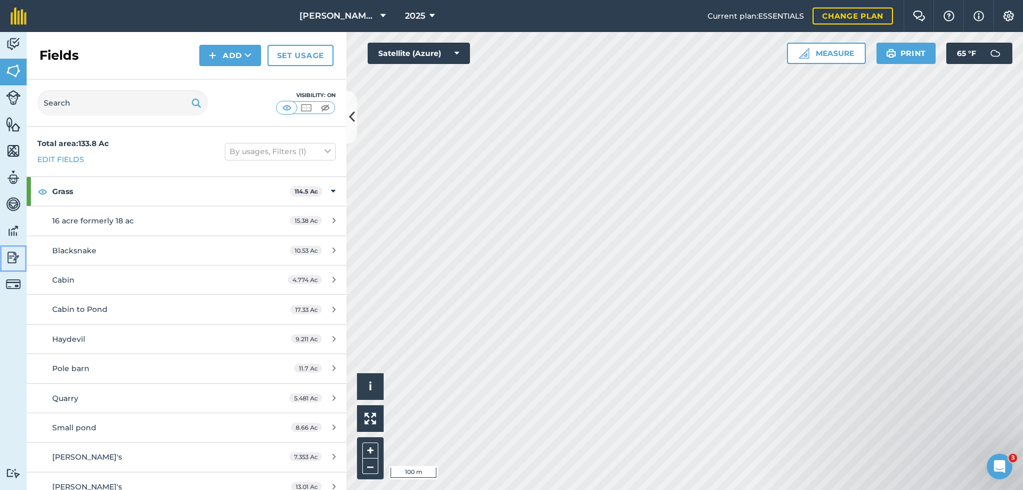
click at [13, 255] on img at bounding box center [13, 257] width 15 height 16
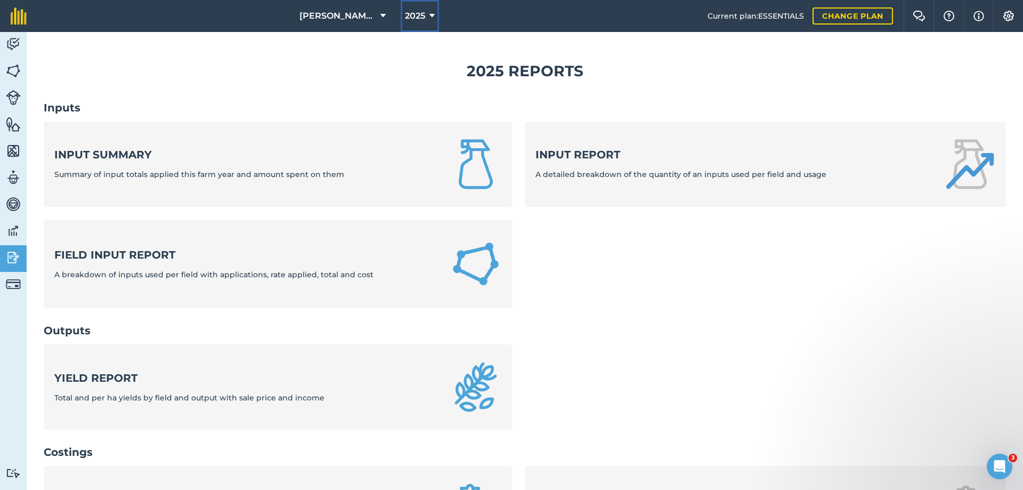
click at [429, 13] on icon at bounding box center [431, 16] width 5 height 13
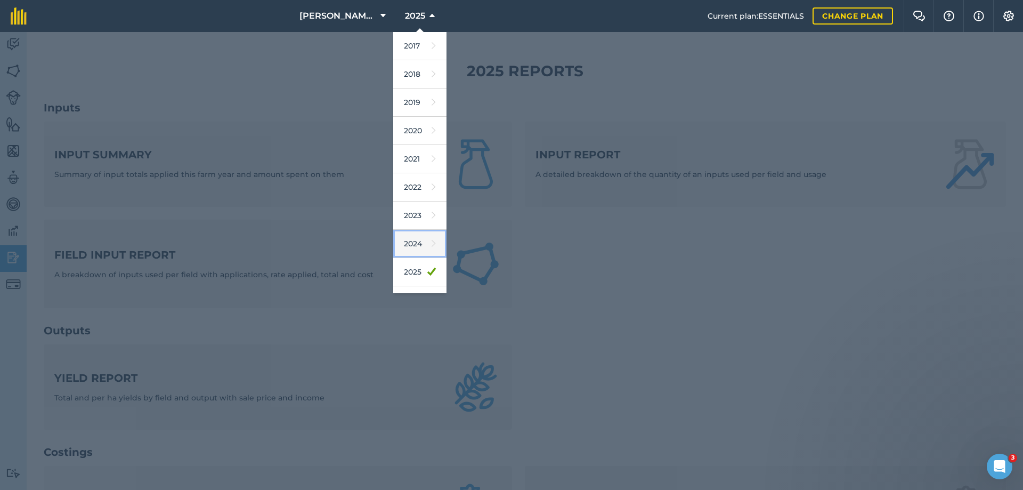
click at [412, 245] on link "2024" at bounding box center [419, 244] width 53 height 28
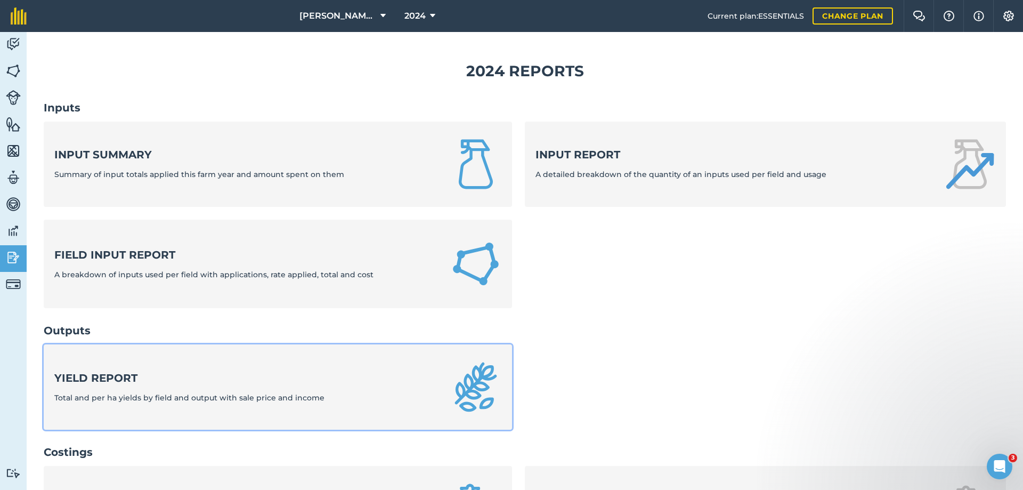
click at [119, 384] on strong "Yield report" at bounding box center [189, 377] width 270 height 15
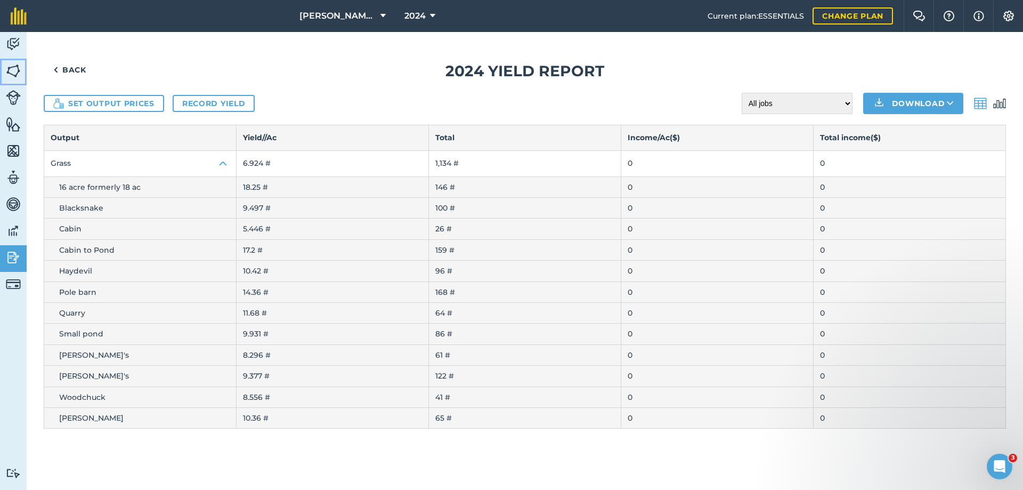
click at [13, 71] on img at bounding box center [13, 71] width 15 height 16
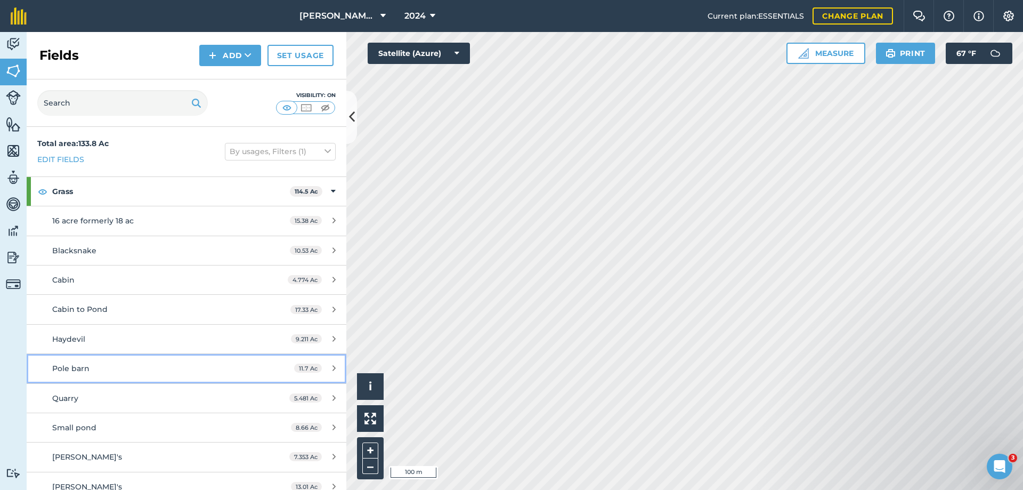
click at [77, 369] on span "Pole barn" at bounding box center [70, 368] width 37 height 10
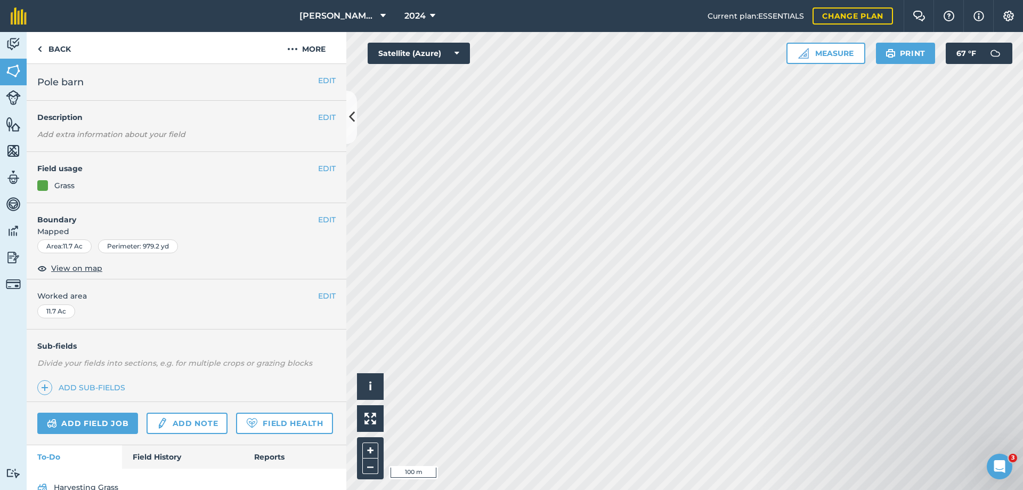
scroll to position [51, 0]
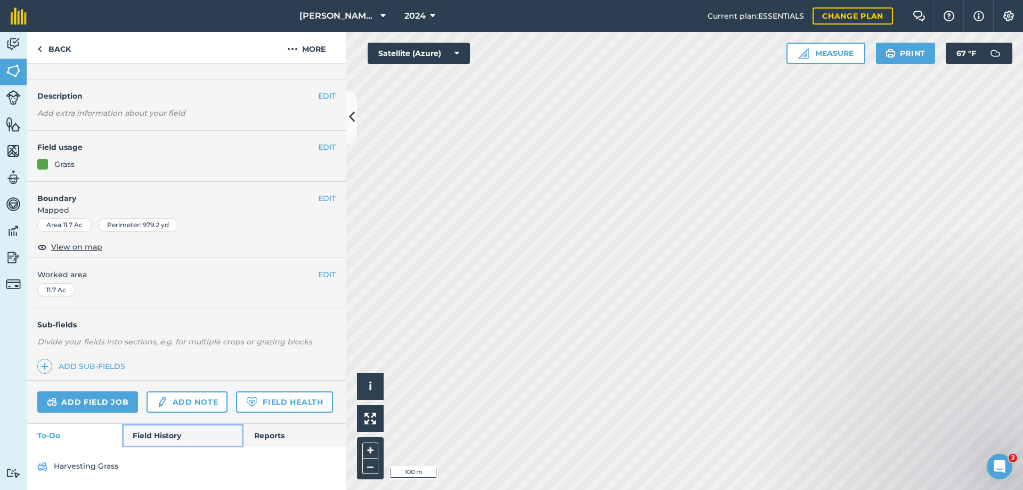
click at [157, 432] on link "Field History" at bounding box center [182, 435] width 121 height 23
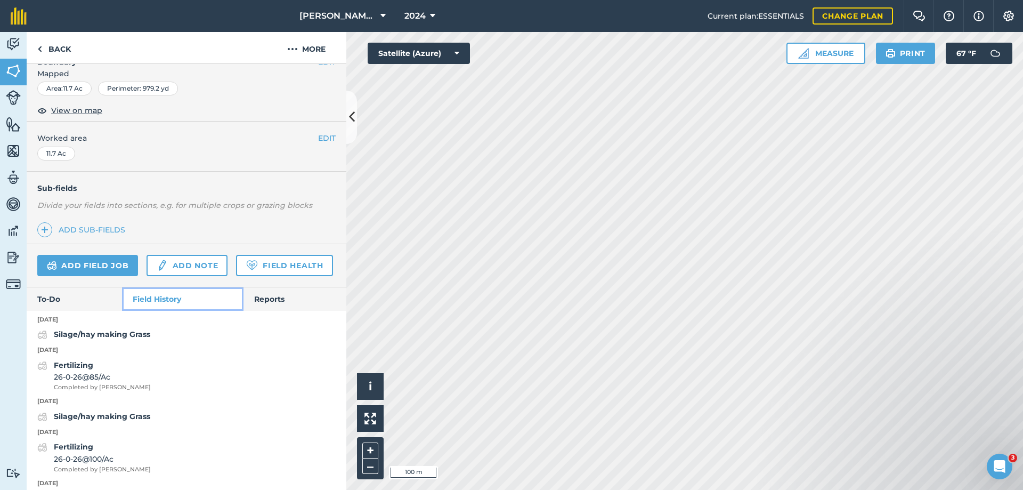
scroll to position [264, 0]
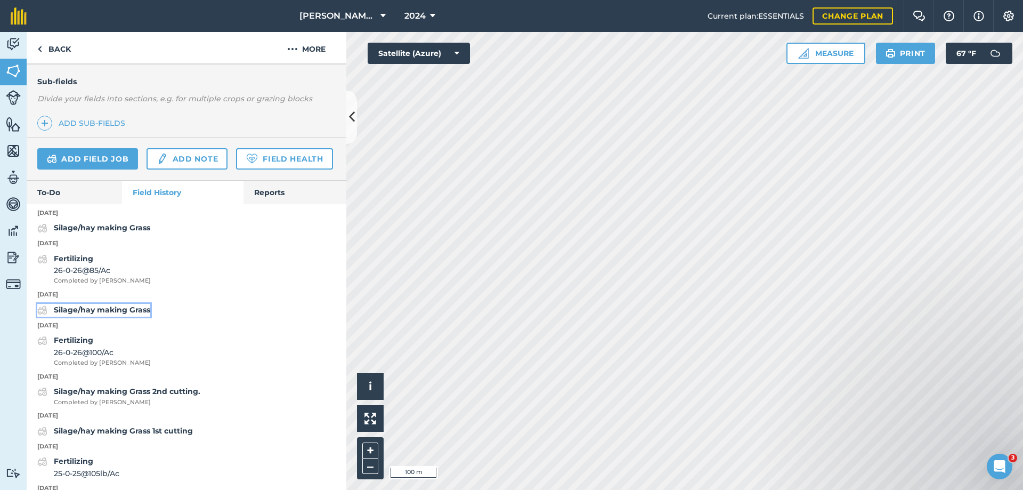
click at [105, 314] on strong "Silage/hay making Grass" at bounding box center [102, 310] width 96 height 10
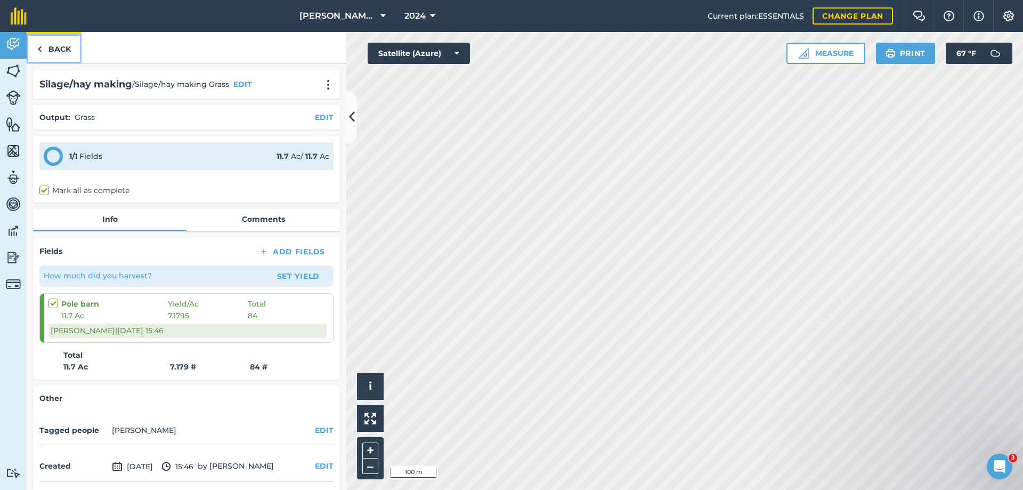
click at [59, 48] on link "Back" at bounding box center [54, 47] width 55 height 31
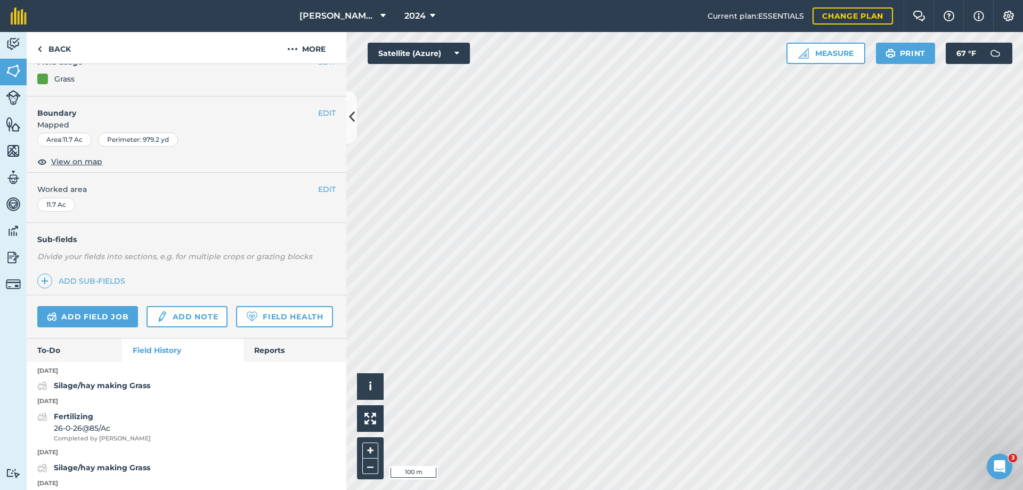
scroll to position [160, 0]
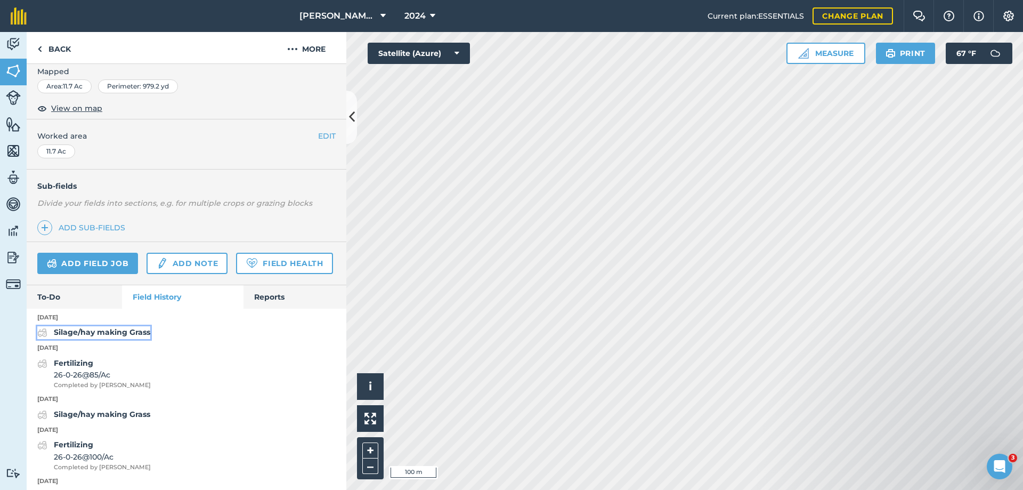
click at [102, 337] on strong "Silage/hay making Grass" at bounding box center [102, 332] width 96 height 10
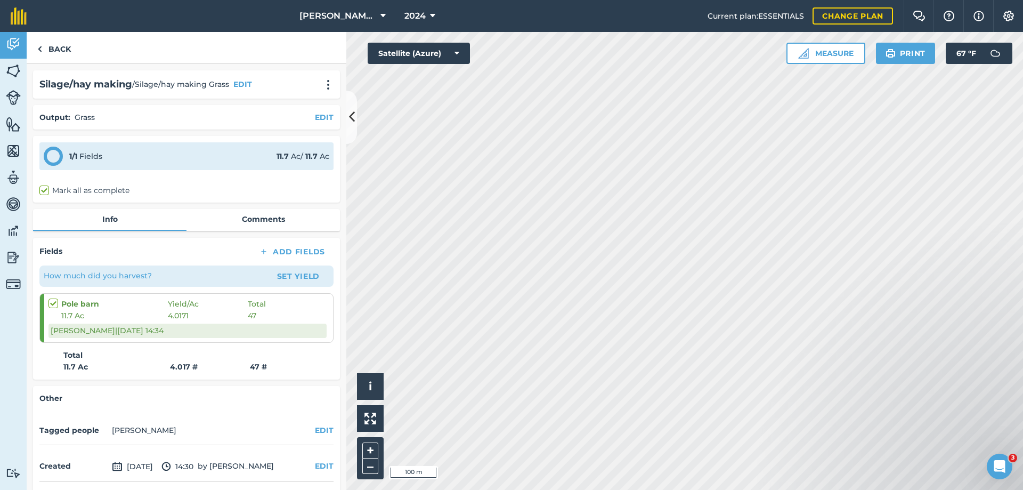
scroll to position [40, 0]
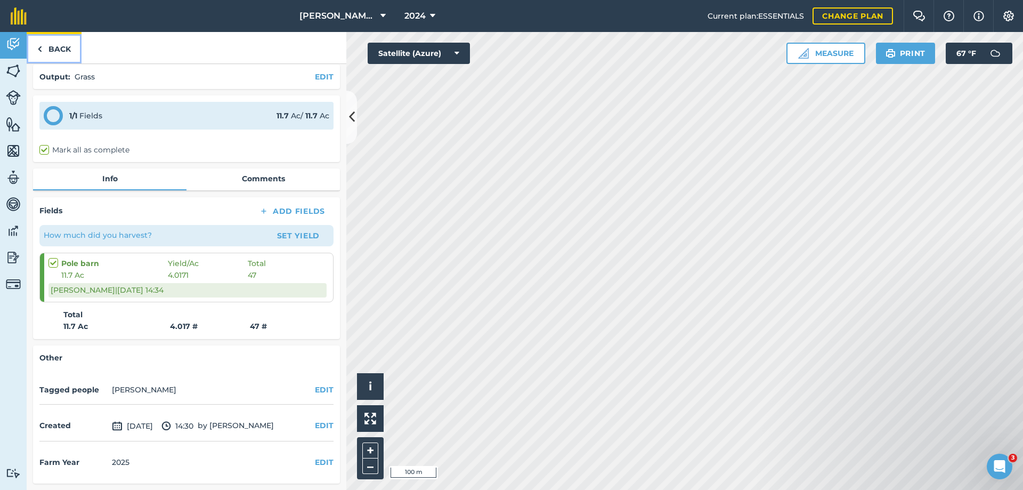
click at [52, 49] on link "Back" at bounding box center [54, 47] width 55 height 31
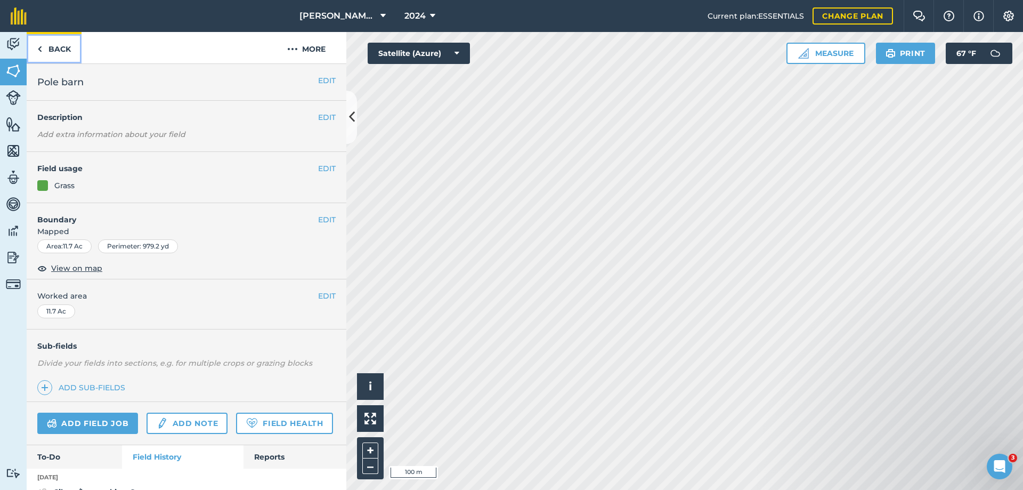
click at [52, 49] on link "Back" at bounding box center [54, 47] width 55 height 31
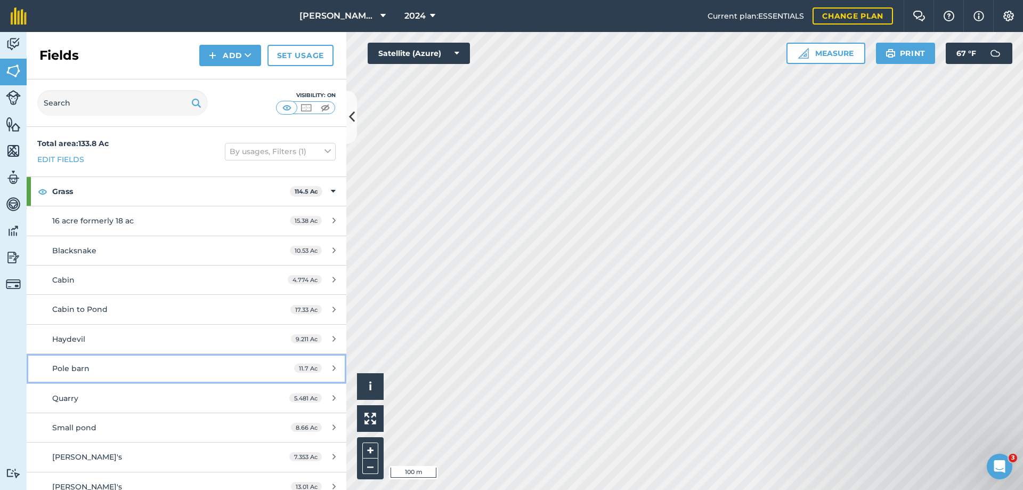
click at [89, 366] on div "Pole barn" at bounding box center [152, 368] width 200 height 12
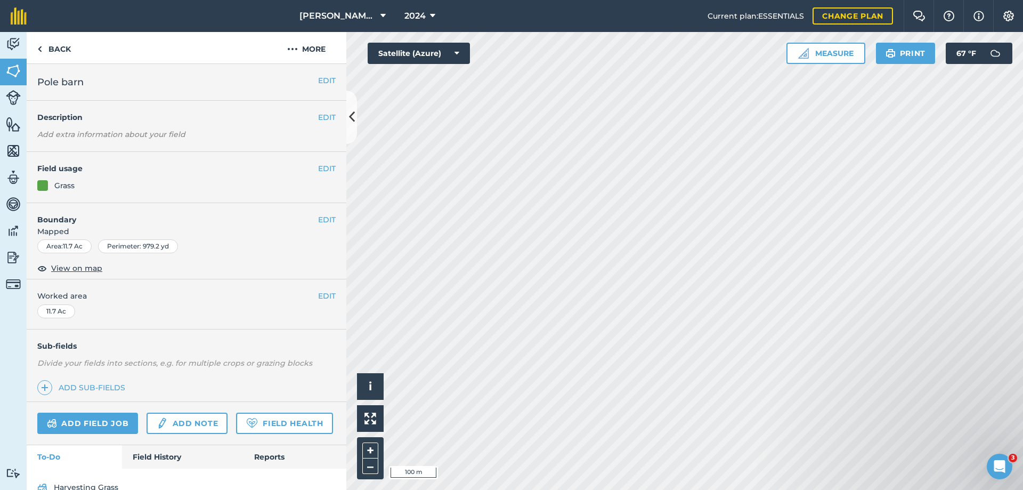
scroll to position [51, 0]
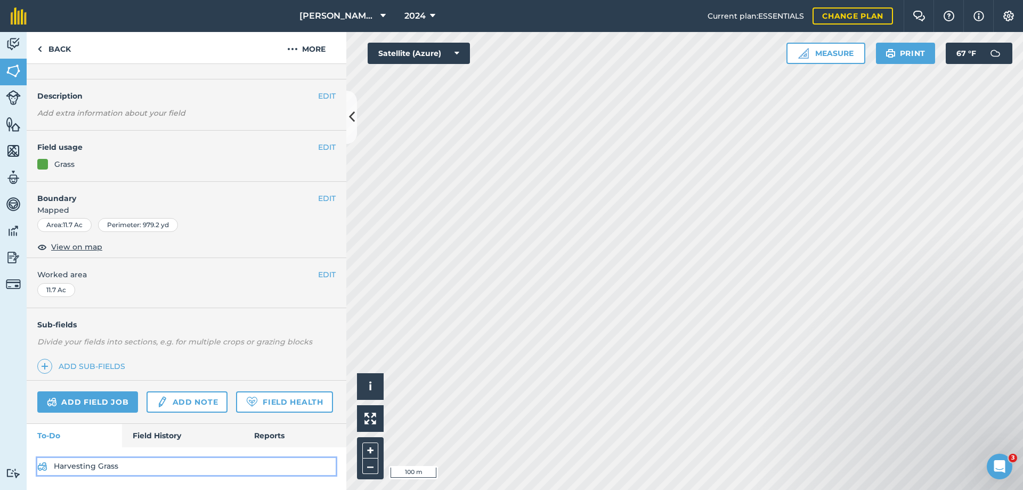
click at [92, 466] on link "Harvesting Grass" at bounding box center [186, 466] width 298 height 17
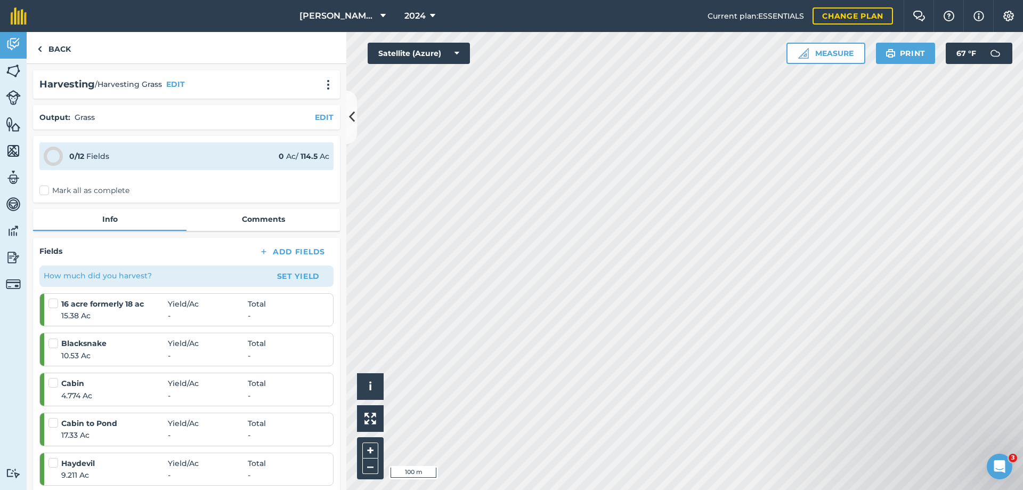
click at [0, 397] on div "Activity Fields Livestock Features Maps Team Vehicles Data Reporting Billing Tu…" at bounding box center [511, 261] width 1023 height 458
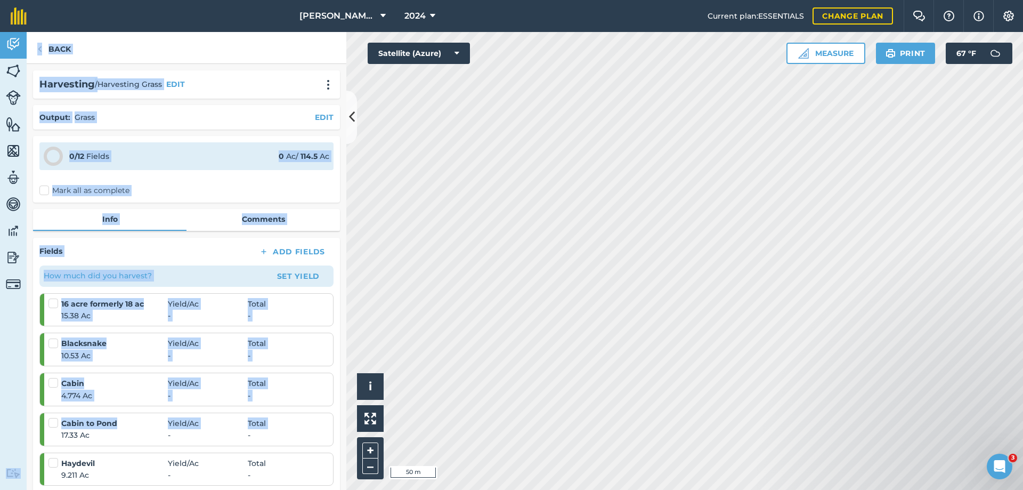
click at [121, 246] on div "Fields Add Fields" at bounding box center [186, 251] width 294 height 15
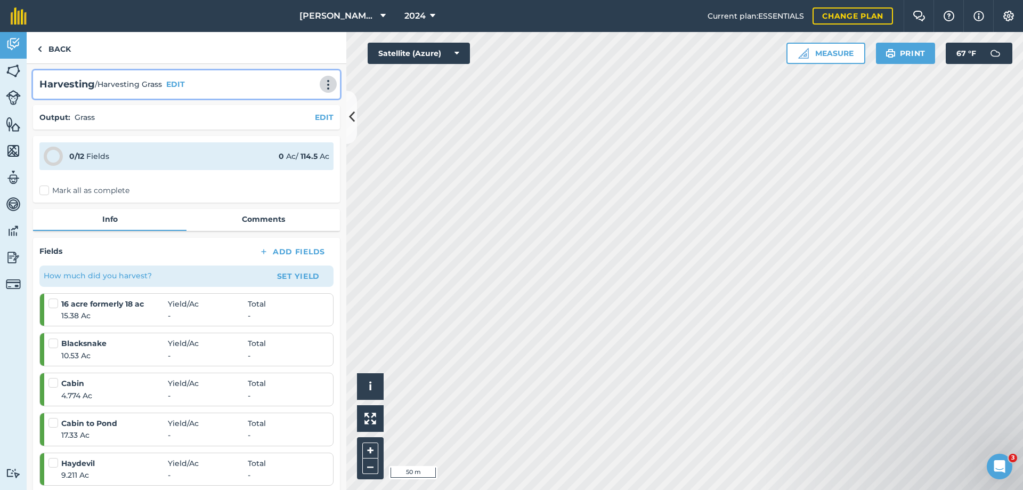
click at [322, 83] on img at bounding box center [328, 84] width 13 height 11
click at [295, 131] on link "Delete" at bounding box center [306, 133] width 68 height 21
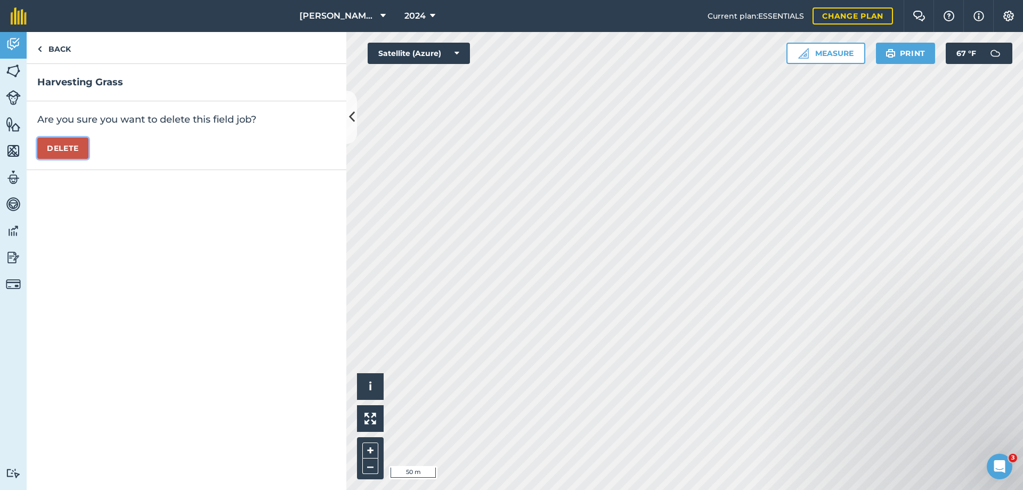
click at [67, 149] on button "Delete" at bounding box center [62, 147] width 51 height 21
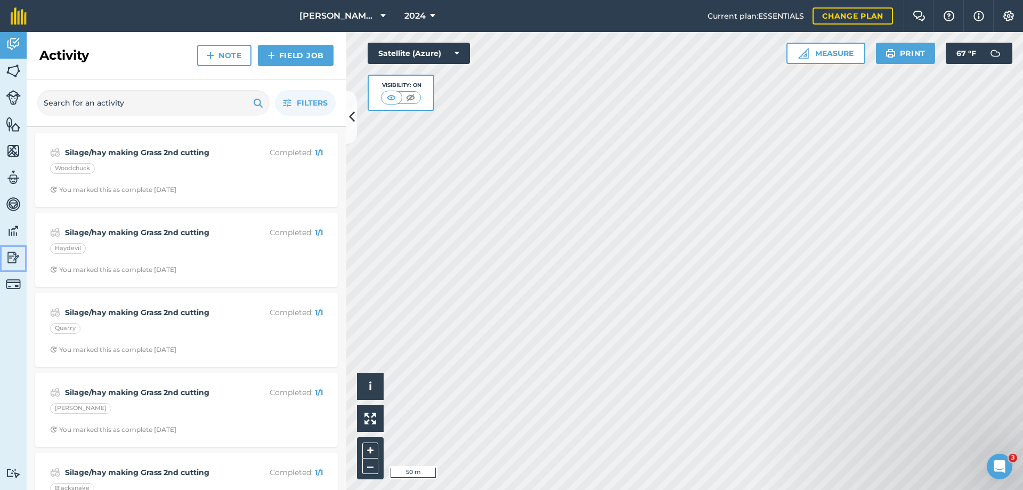
click at [11, 256] on img at bounding box center [13, 257] width 15 height 16
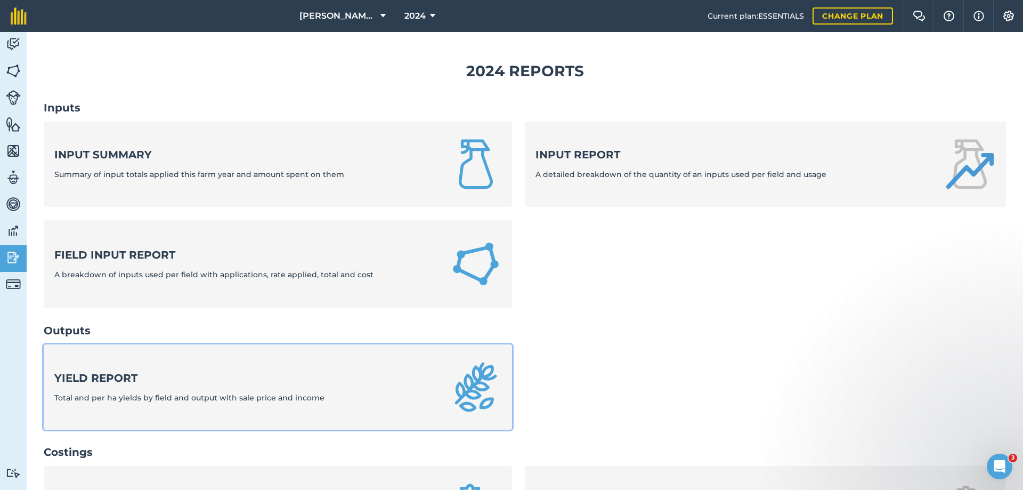
click at [115, 378] on strong "Yield report" at bounding box center [189, 377] width 270 height 15
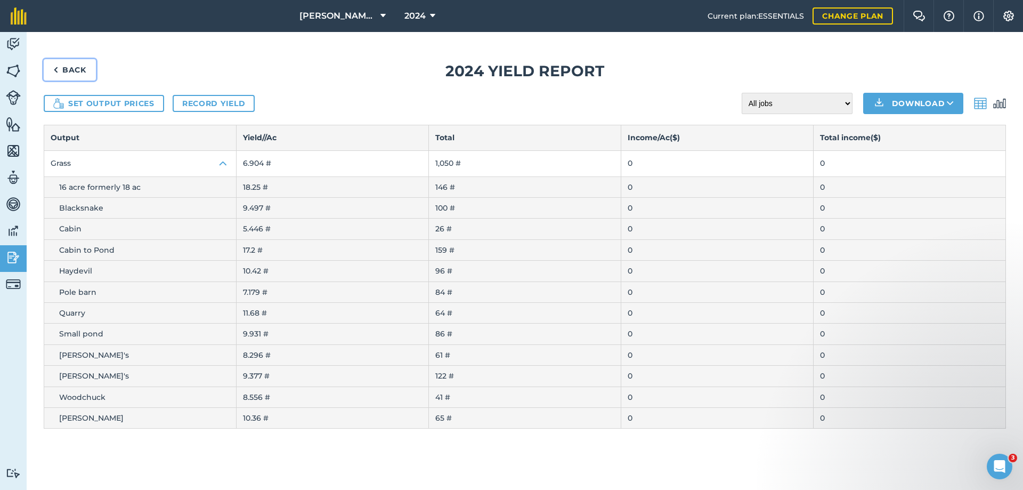
click at [73, 72] on link "Back" at bounding box center [70, 69] width 52 height 21
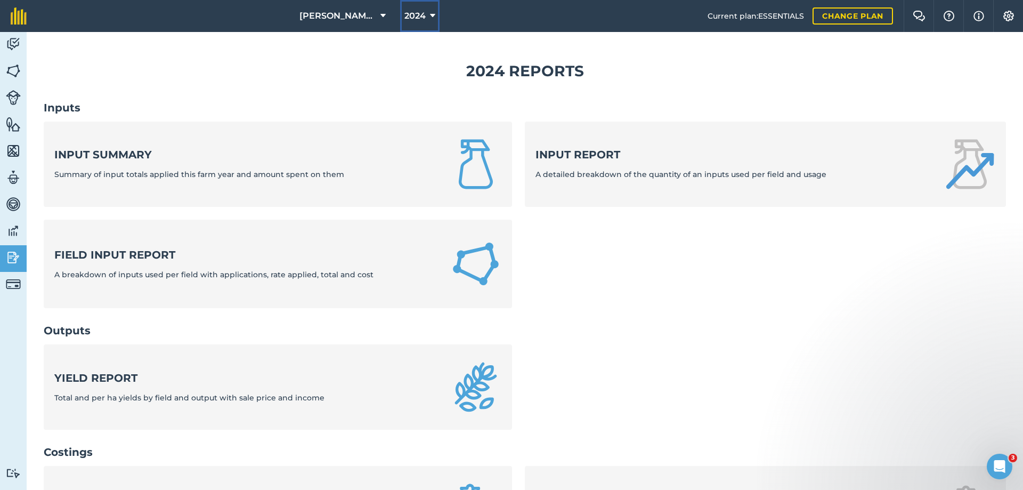
click at [415, 18] on span "2024" at bounding box center [414, 16] width 21 height 13
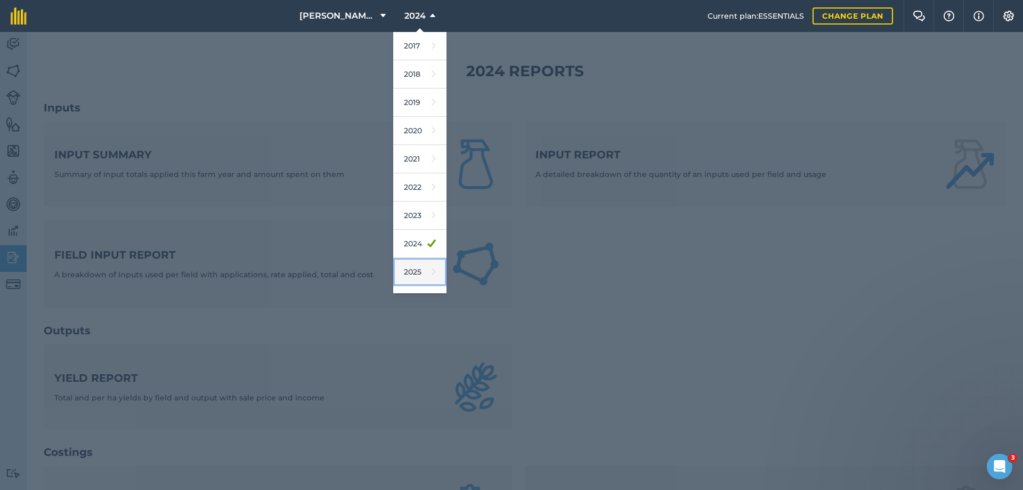
click at [410, 272] on link "2025" at bounding box center [419, 272] width 53 height 28
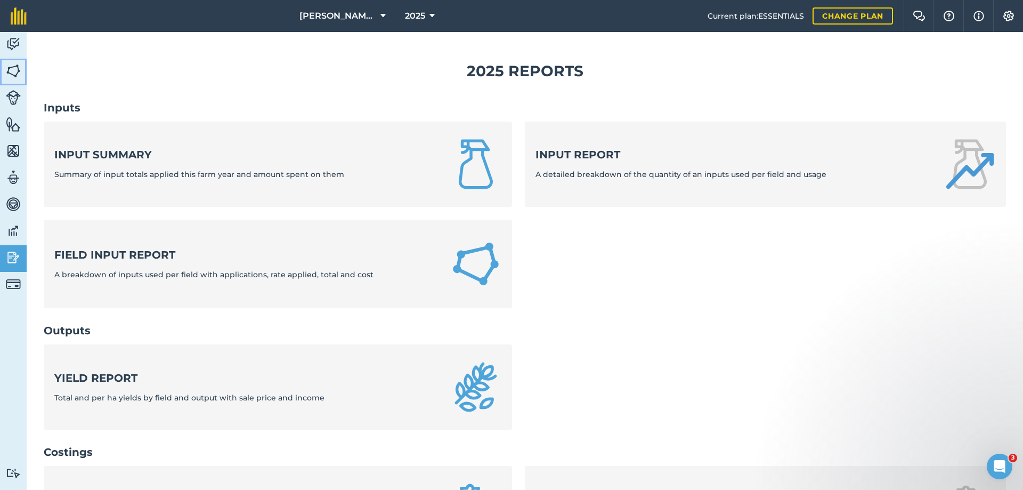
click at [13, 70] on img at bounding box center [13, 71] width 15 height 16
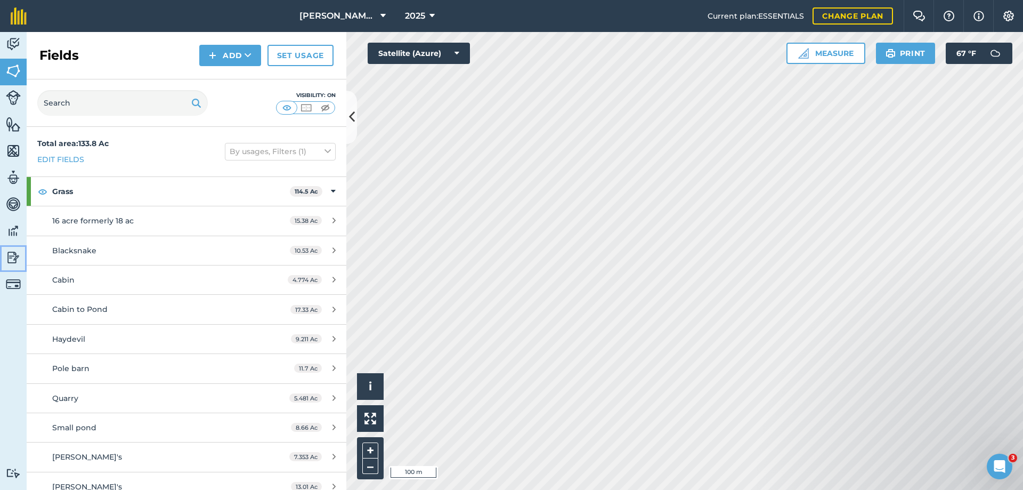
click at [13, 257] on img at bounding box center [13, 257] width 15 height 16
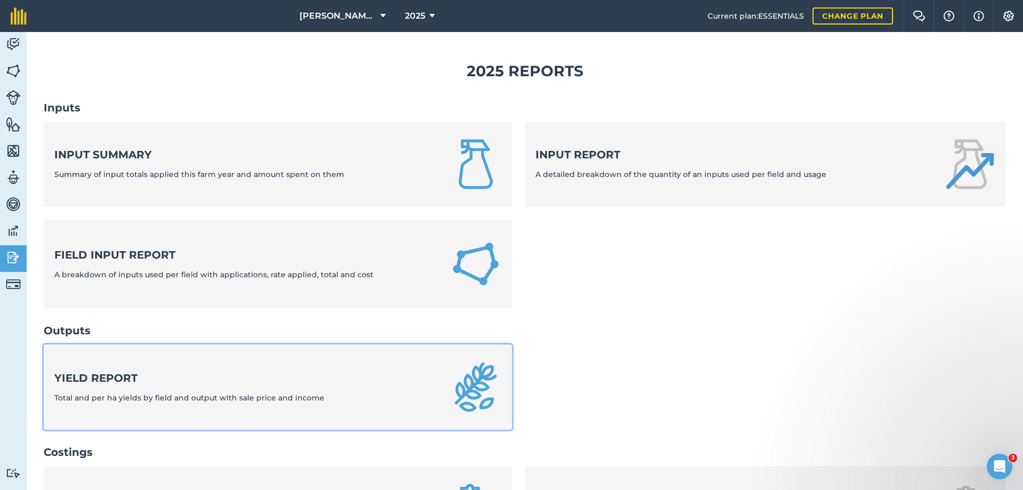
click at [132, 378] on strong "Yield report" at bounding box center [189, 377] width 270 height 15
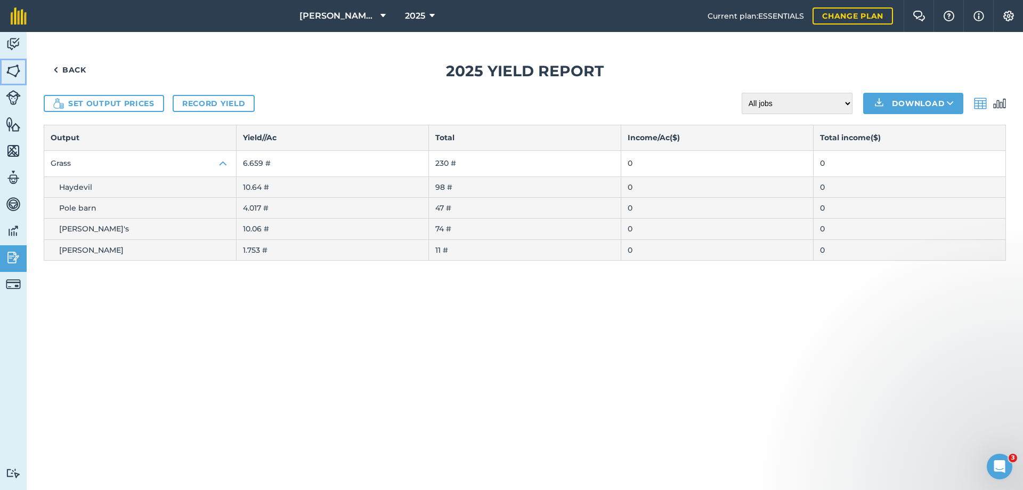
click at [15, 70] on img at bounding box center [13, 71] width 15 height 16
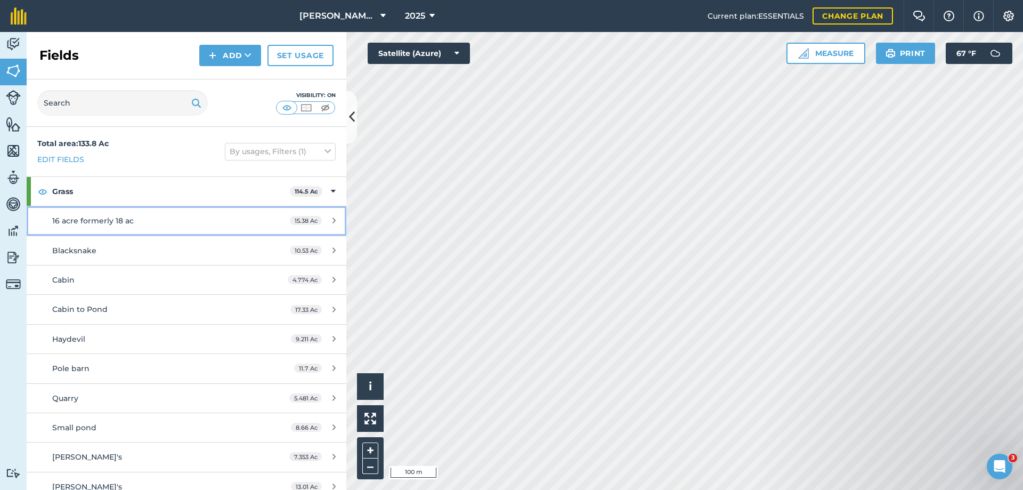
click at [141, 218] on div "16 acre formerly 18 ac" at bounding box center [152, 221] width 200 height 12
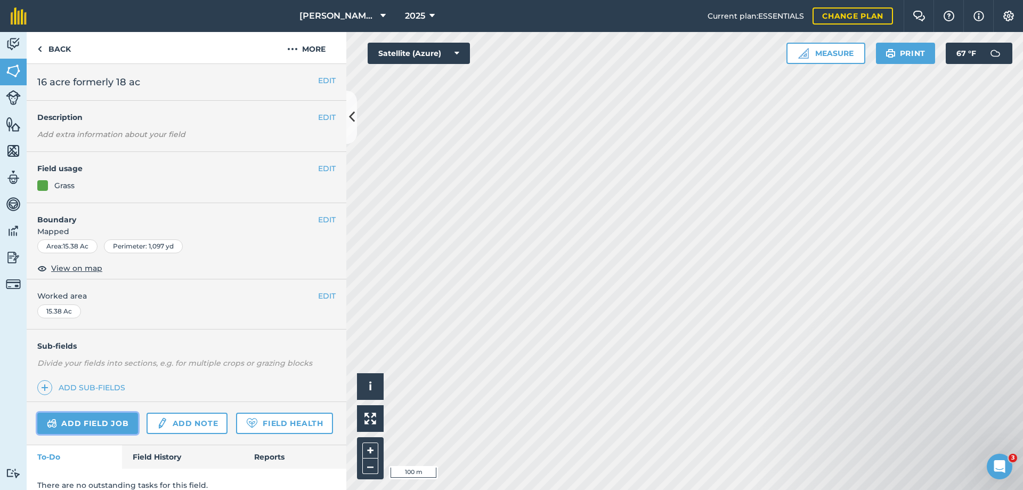
click at [89, 421] on link "Add field job" at bounding box center [87, 422] width 101 height 21
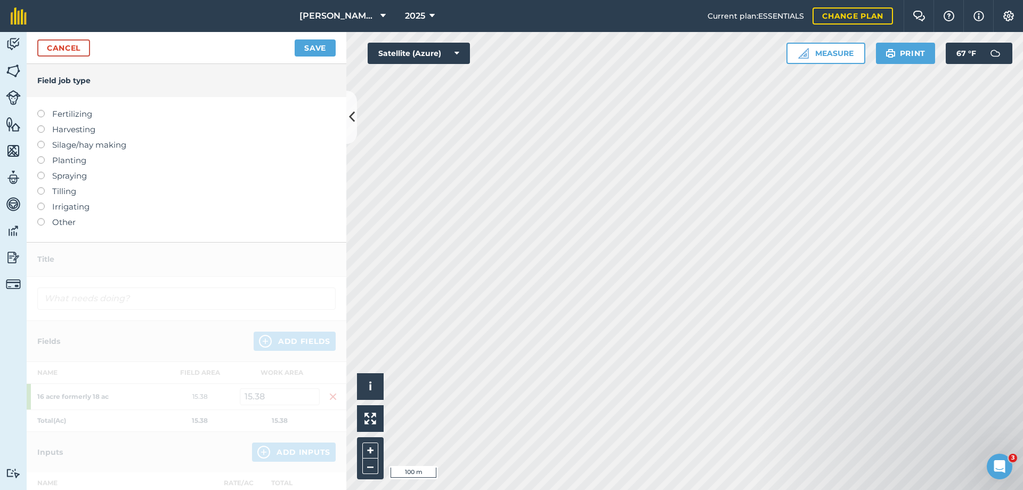
click at [54, 141] on label "Silage/hay making" at bounding box center [186, 145] width 298 height 13
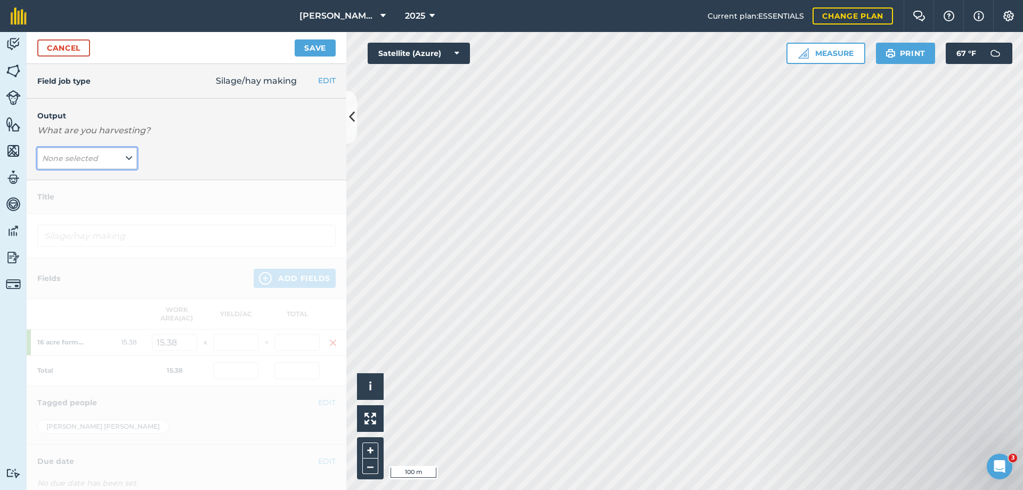
click at [61, 152] on button "None selected" at bounding box center [87, 158] width 100 height 21
click at [61, 198] on button "Grass ( # )" at bounding box center [87, 200] width 100 height 20
type input "Silage/hay making Grass"
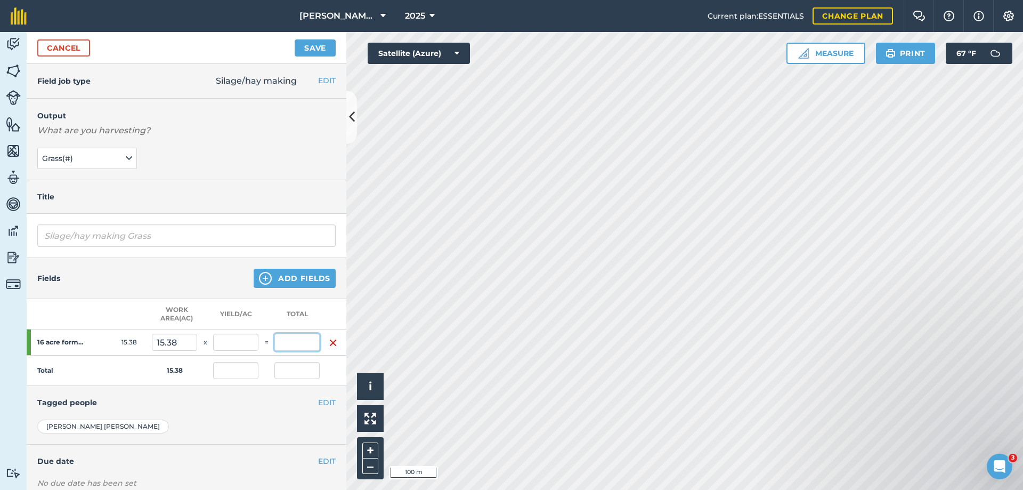
click at [295, 343] on input "text" at bounding box center [296, 341] width 45 height 17
type input "177"
click at [295, 39] on button "Save" at bounding box center [315, 47] width 41 height 17
type input "11.508"
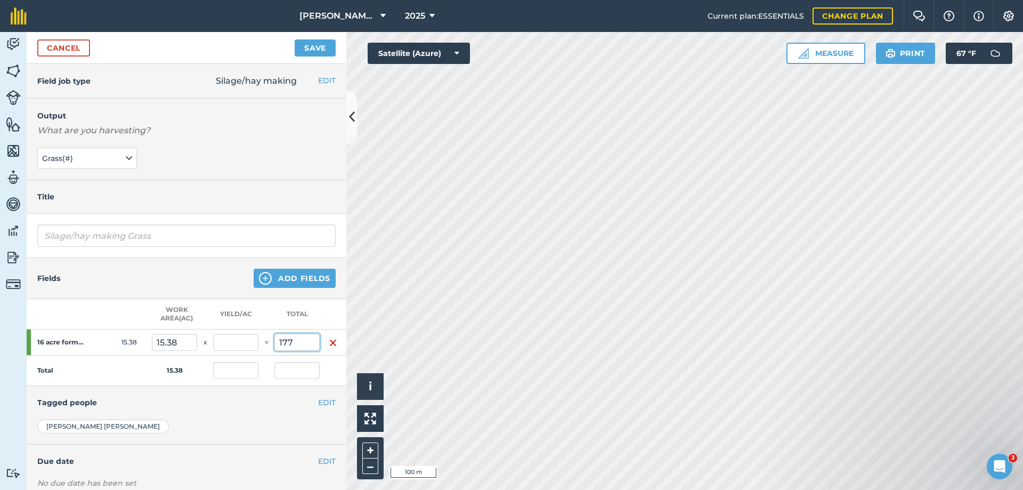
type input "177"
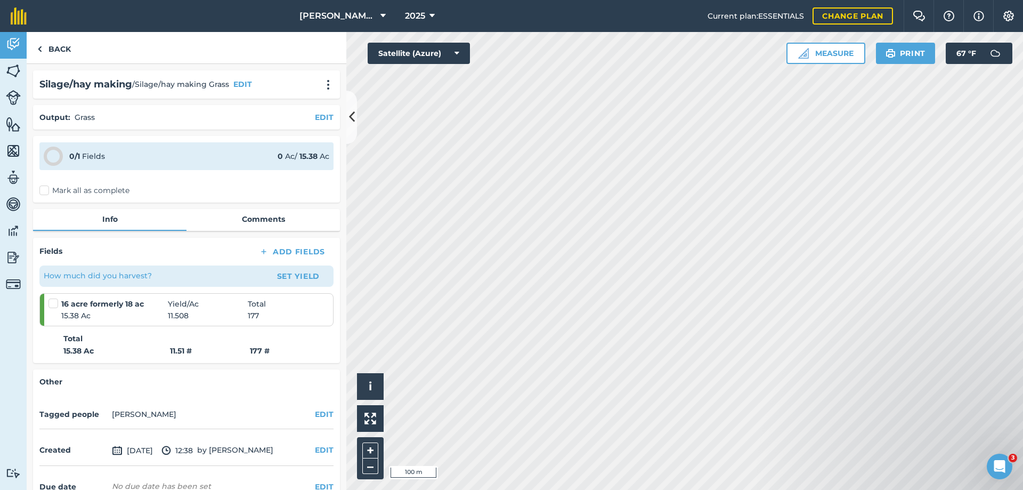
scroll to position [60, 0]
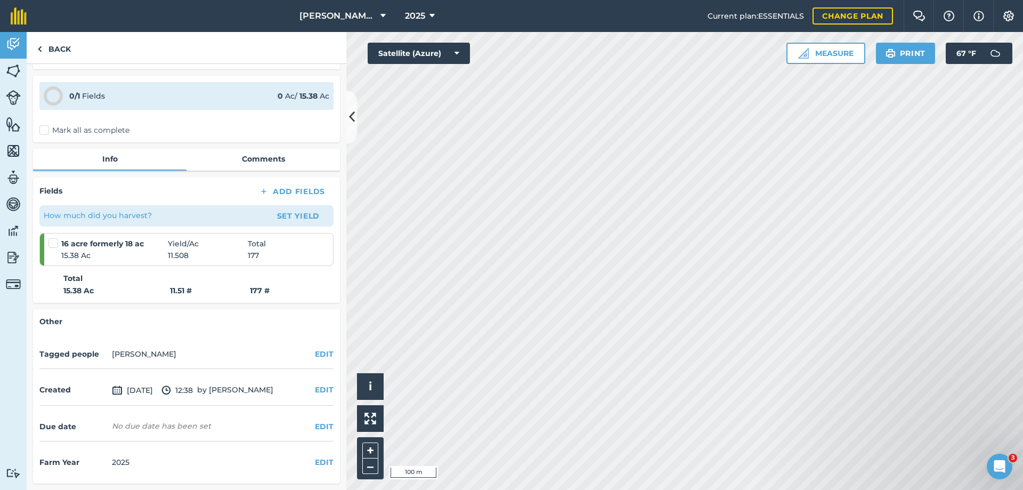
click at [44, 131] on label "Mark all as complete" at bounding box center [84, 130] width 90 height 11
click at [44, 185] on input "Mark all as complete" at bounding box center [42, 188] width 7 height 7
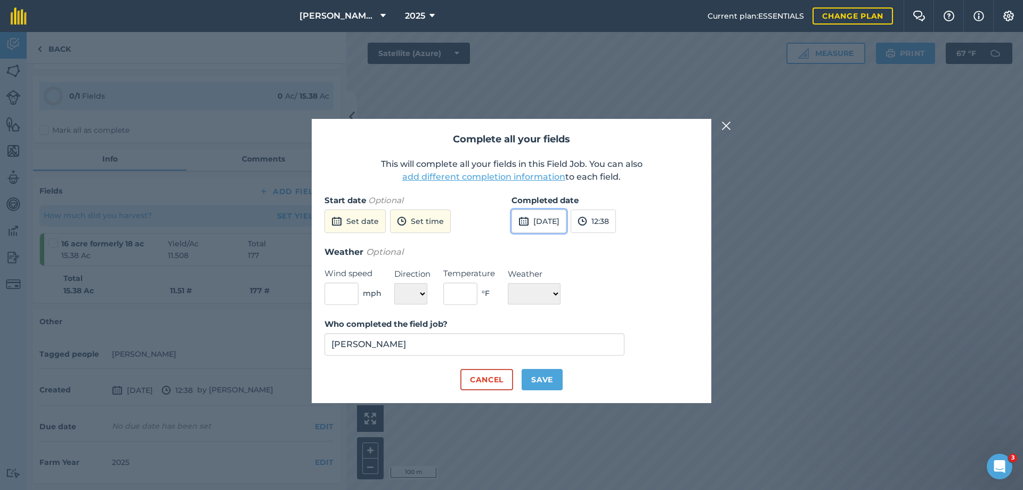
click at [542, 221] on button "[DATE]" at bounding box center [538, 220] width 55 height 23
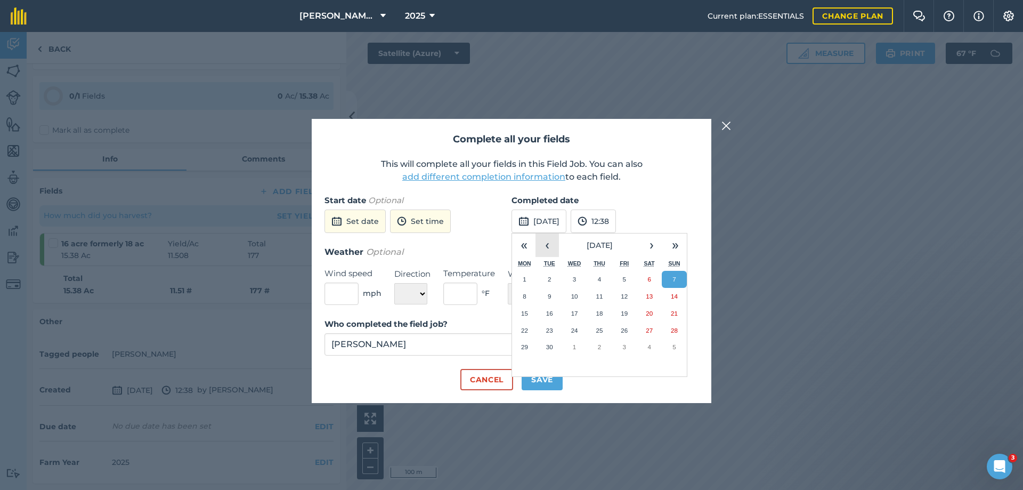
click at [547, 244] on button "‹" at bounding box center [546, 244] width 23 height 23
click at [676, 278] on button "3" at bounding box center [674, 279] width 25 height 17
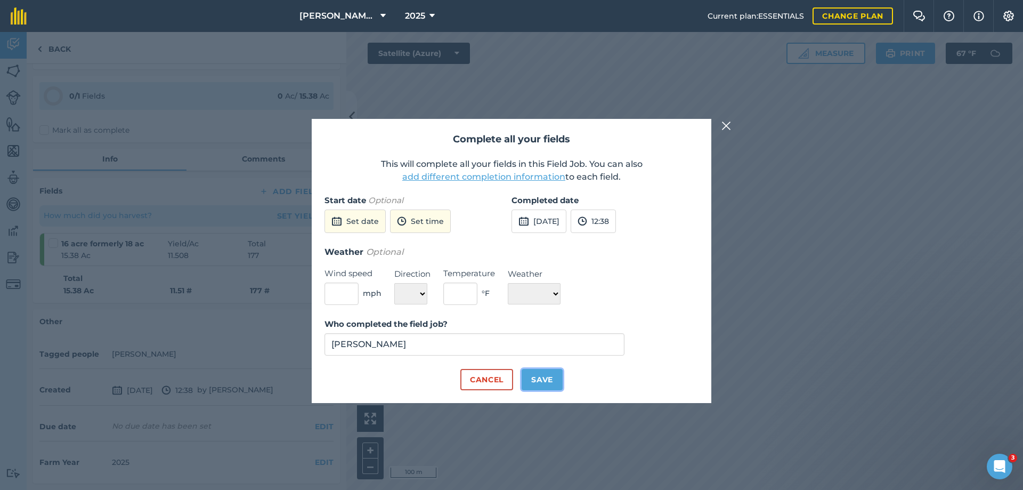
click at [545, 377] on button "Save" at bounding box center [542, 379] width 41 height 21
checkbox input "true"
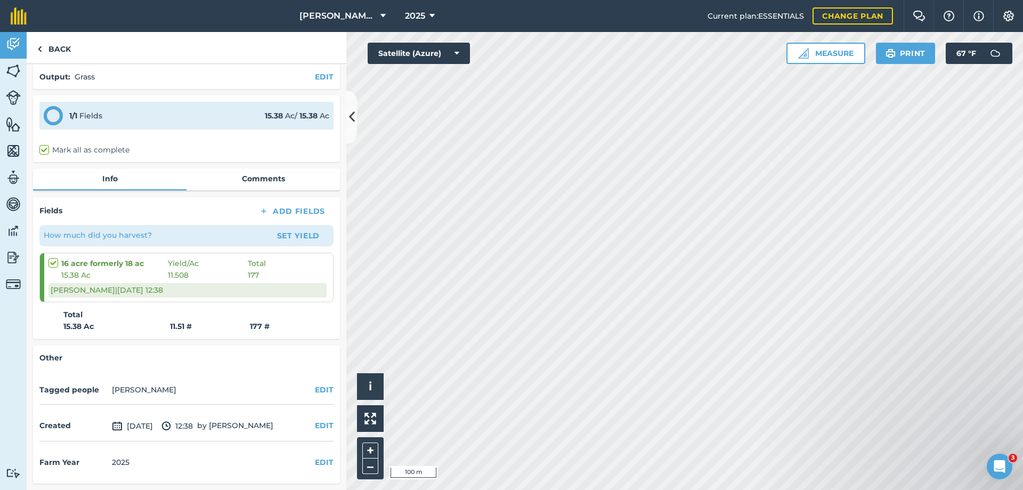
scroll to position [40, 0]
click at [61, 49] on link "Back" at bounding box center [54, 47] width 55 height 31
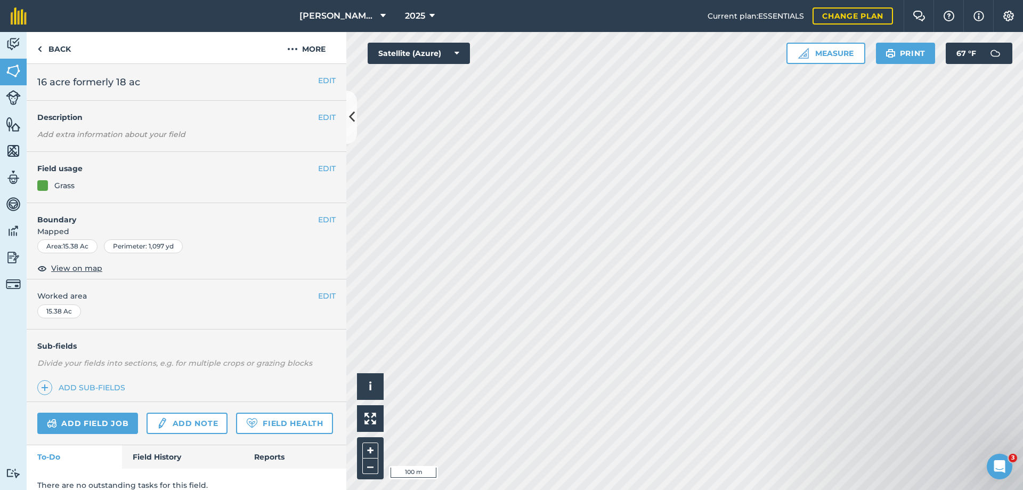
scroll to position [42, 0]
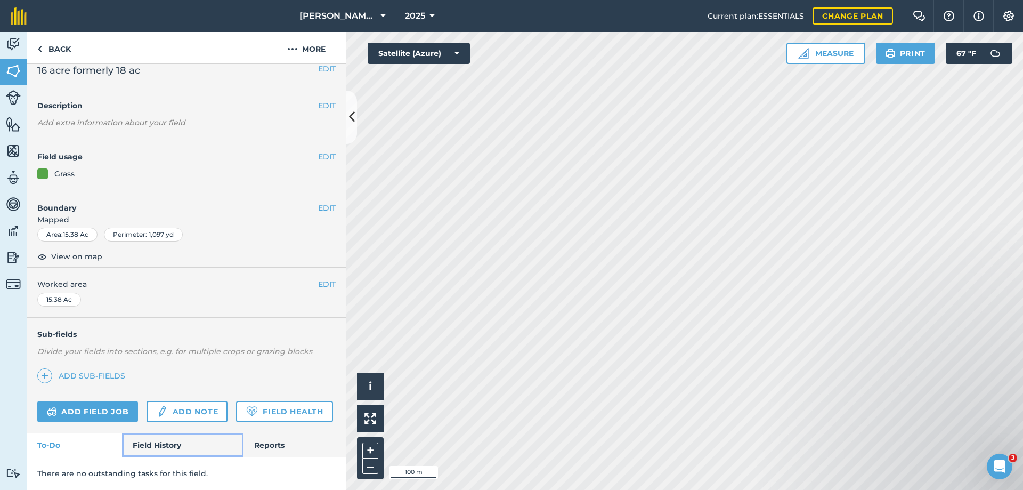
click at [159, 441] on link "Field History" at bounding box center [182, 444] width 121 height 23
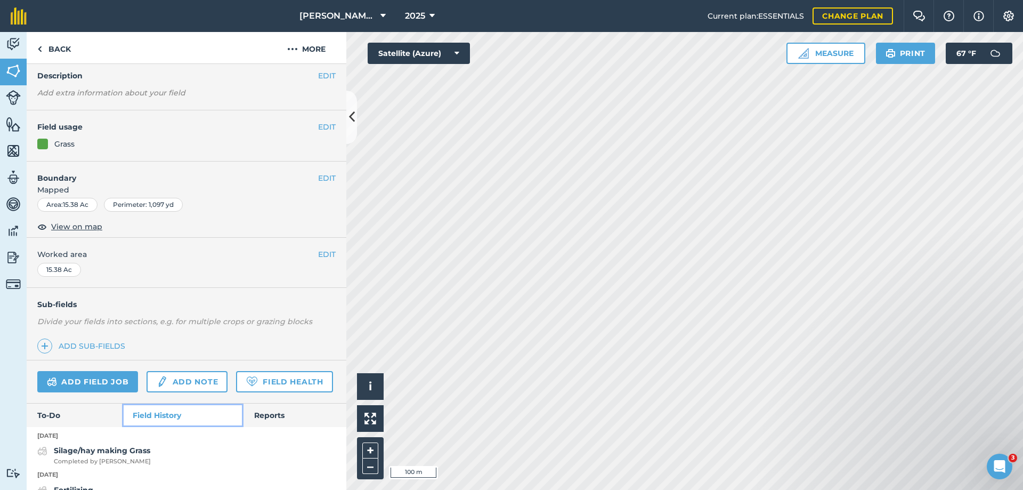
scroll to position [148, 0]
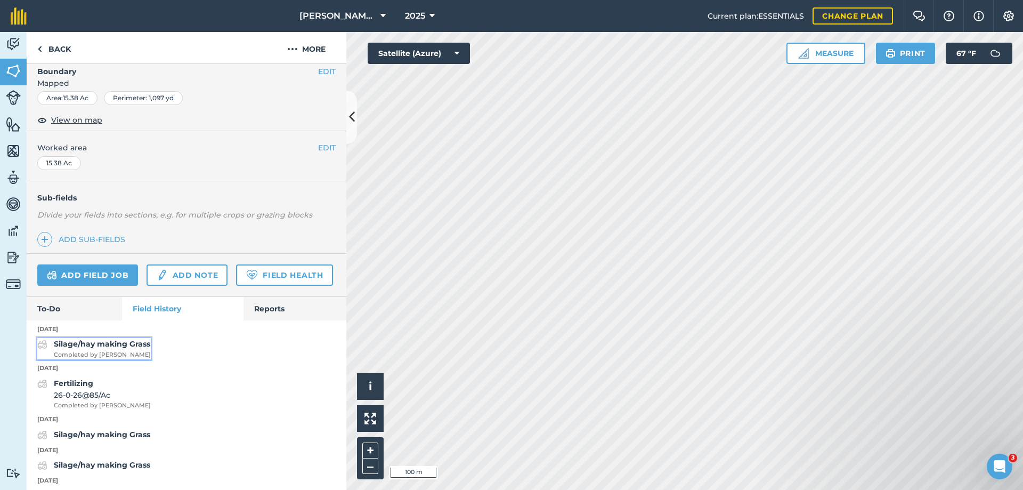
click at [118, 348] on strong "Silage/hay making Grass" at bounding box center [102, 344] width 96 height 10
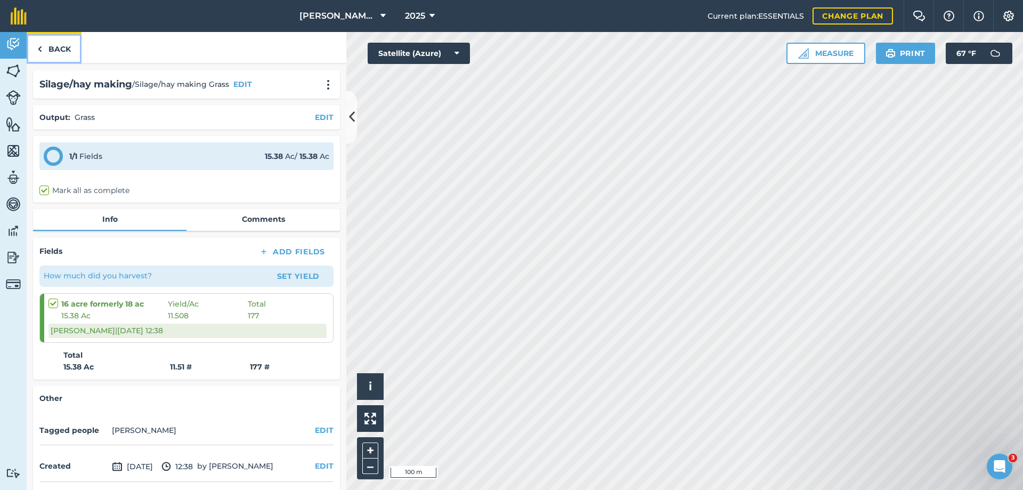
click at [54, 48] on link "Back" at bounding box center [54, 47] width 55 height 31
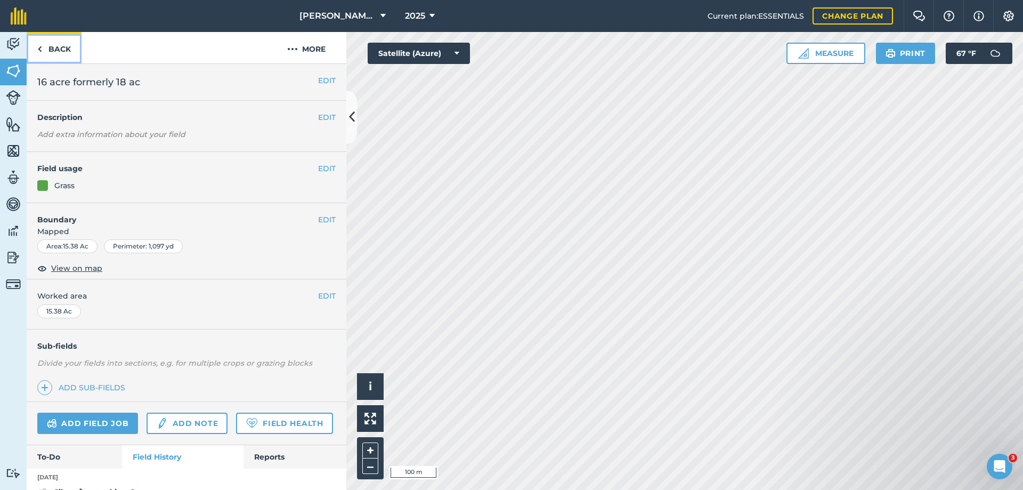
click at [54, 48] on link "Back" at bounding box center [54, 47] width 55 height 31
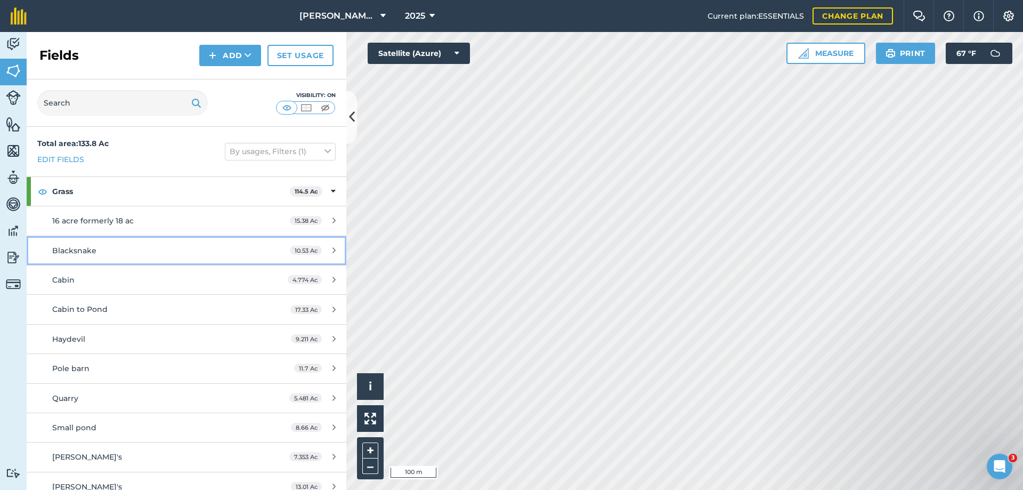
click at [67, 247] on span "Blacksnake" at bounding box center [74, 251] width 44 height 10
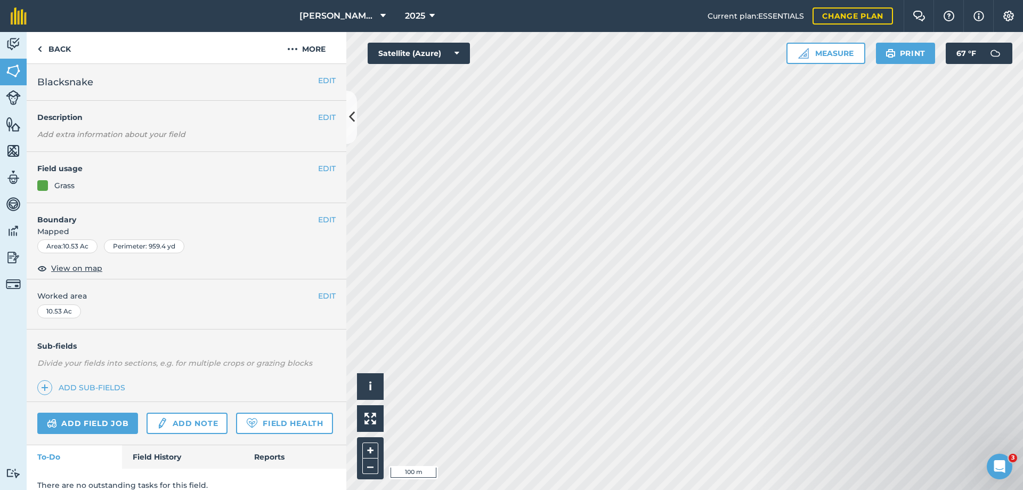
scroll to position [42, 0]
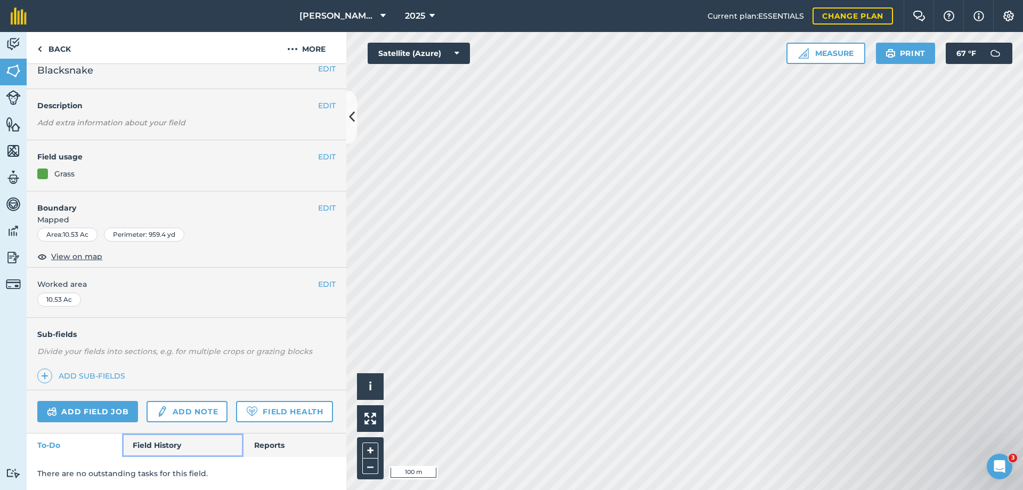
click at [160, 447] on link "Field History" at bounding box center [182, 444] width 121 height 23
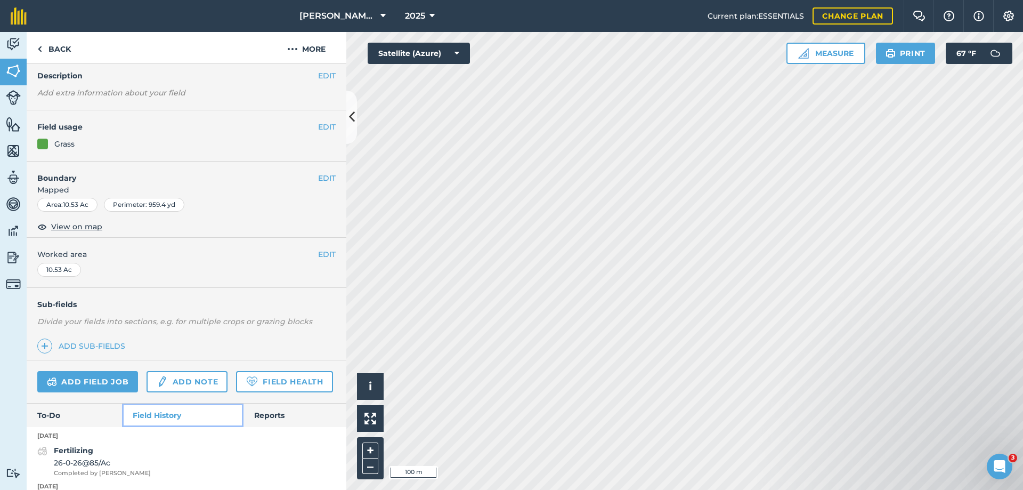
scroll to position [148, 0]
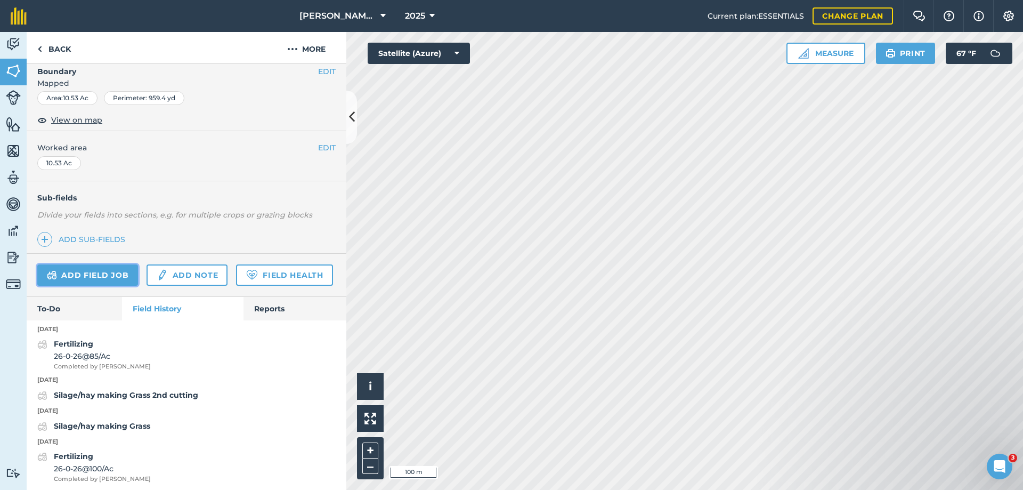
click at [75, 273] on link "Add field job" at bounding box center [87, 274] width 101 height 21
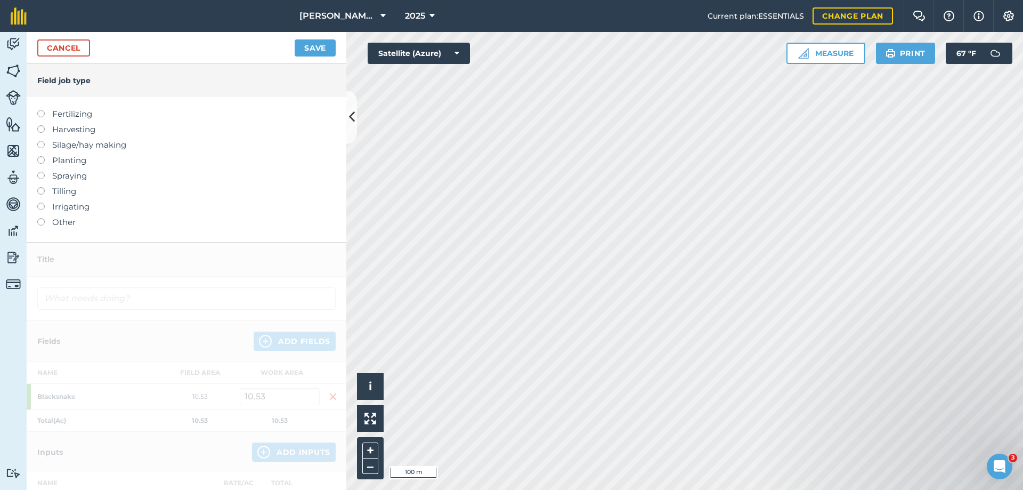
click at [59, 144] on label "Silage/hay making" at bounding box center [186, 145] width 298 height 13
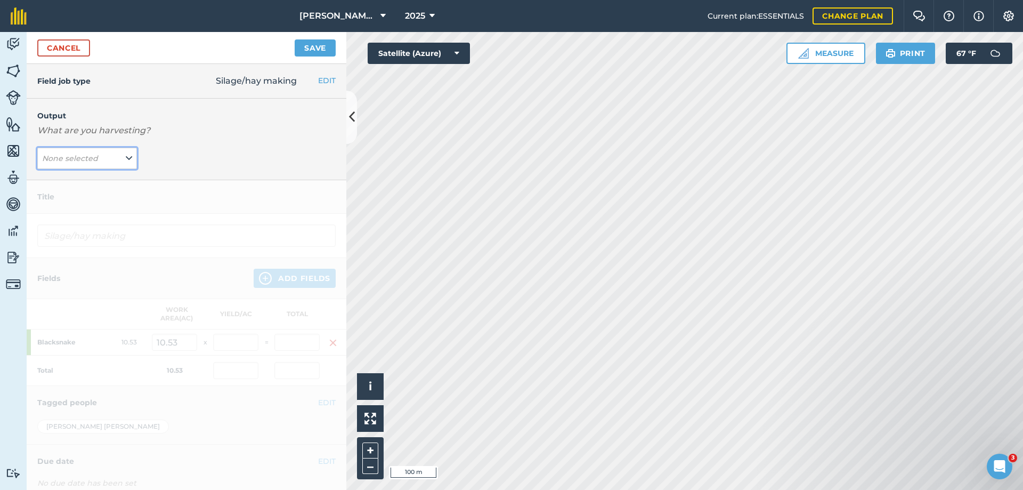
click at [83, 158] on em "None selected" at bounding box center [70, 158] width 56 height 10
click at [60, 196] on button "Grass ( # )" at bounding box center [87, 200] width 100 height 20
type input "Silage/hay making Grass"
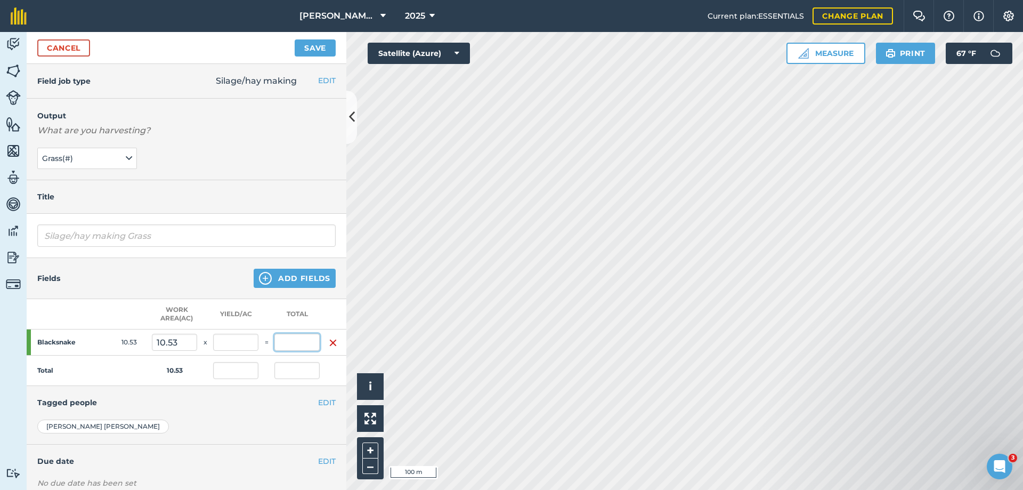
click at [295, 343] on input "text" at bounding box center [296, 341] width 45 height 17
type input "112"
click at [295, 39] on button "Save" at bounding box center [315, 47] width 41 height 17
type input "10.636"
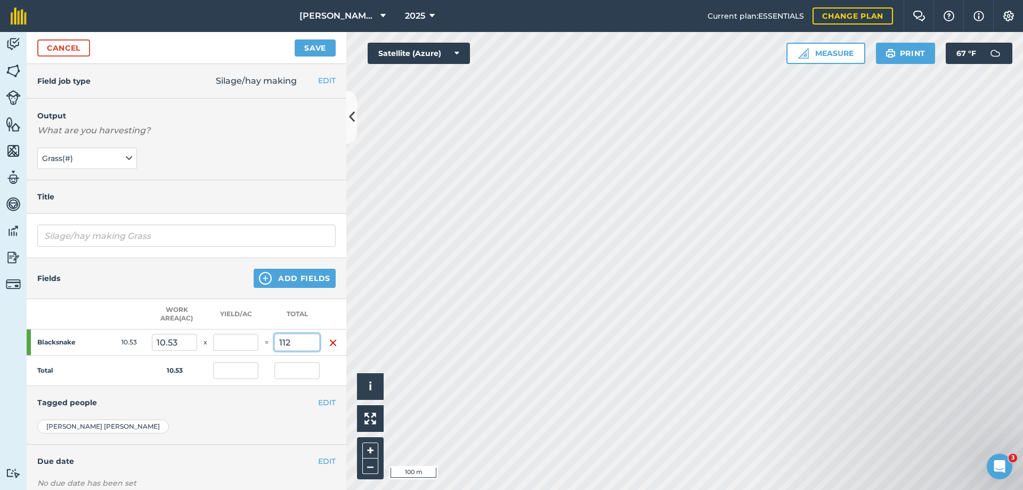
type input "112"
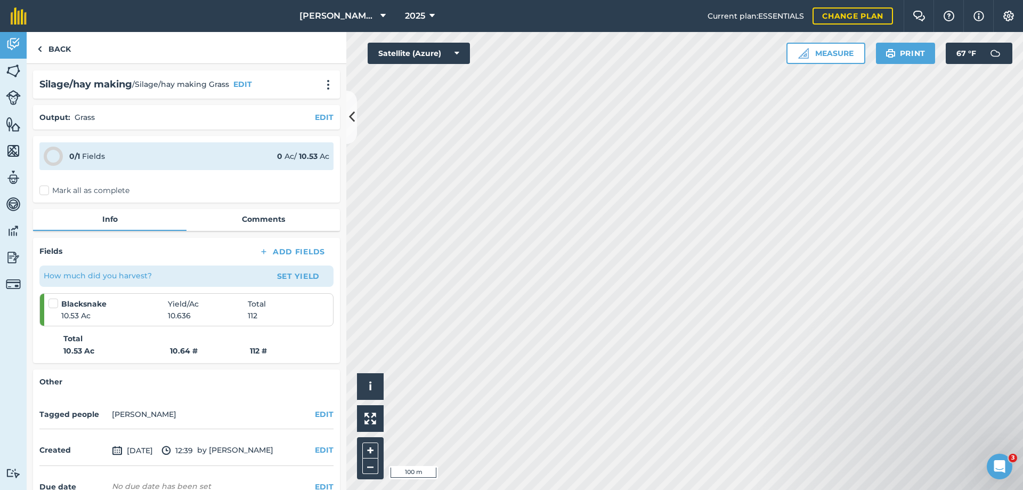
click at [45, 192] on label "Mark all as complete" at bounding box center [84, 190] width 90 height 11
click at [45, 192] on input "Mark all as complete" at bounding box center [42, 188] width 7 height 7
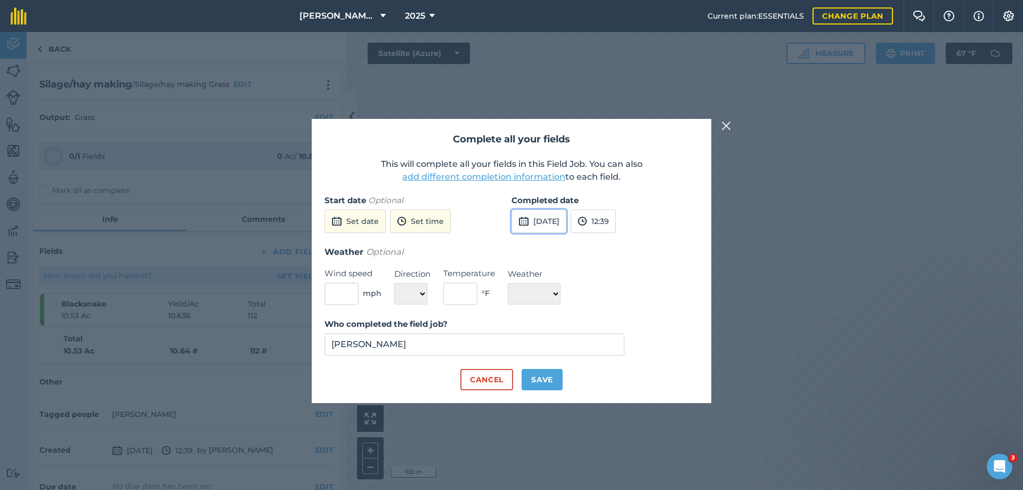
click at [546, 221] on button "[DATE]" at bounding box center [538, 220] width 55 height 23
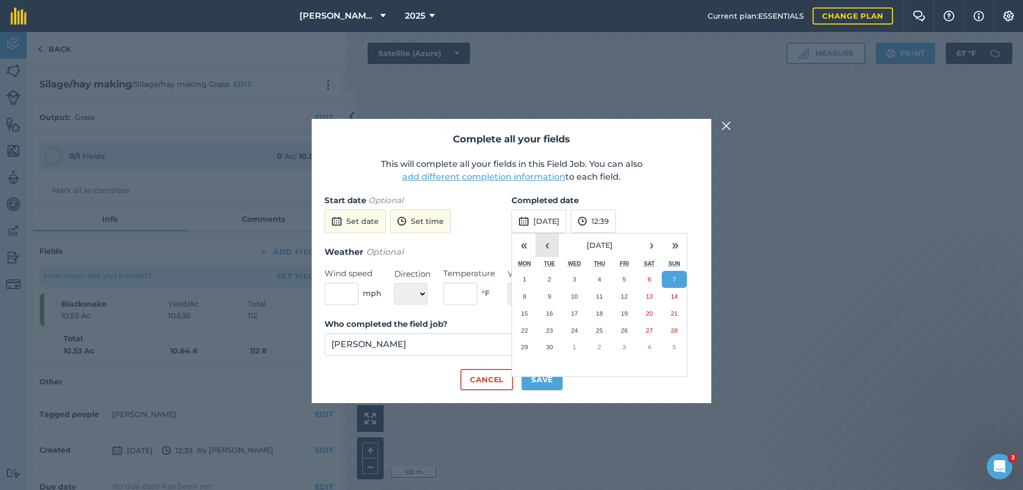
click at [548, 244] on button "‹" at bounding box center [546, 244] width 23 height 23
click at [551, 315] on abbr "12" at bounding box center [549, 313] width 7 height 7
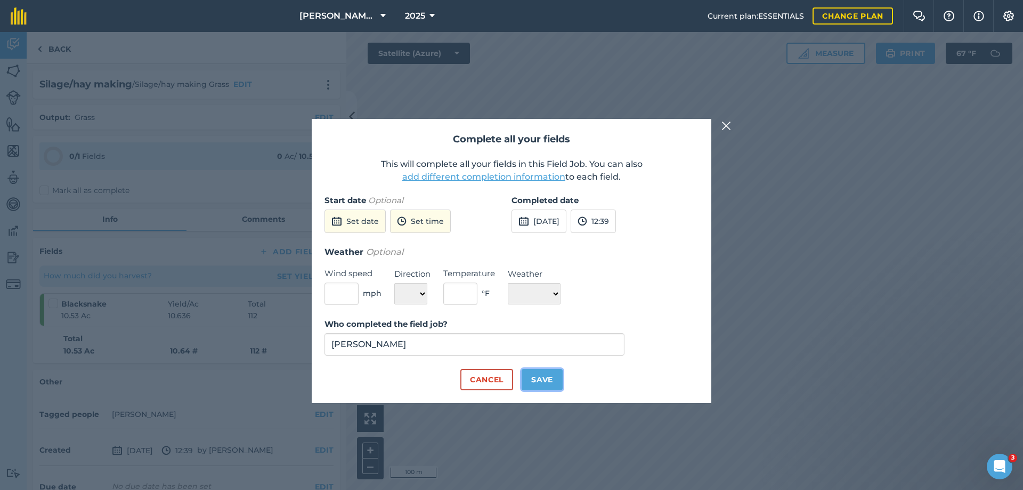
click at [541, 380] on button "Save" at bounding box center [542, 379] width 41 height 21
checkbox input "true"
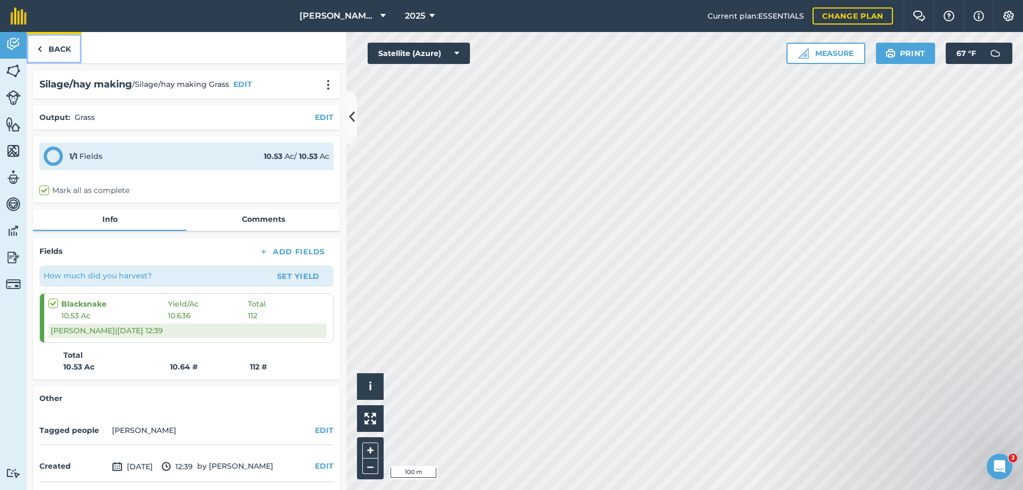
click at [56, 46] on link "Back" at bounding box center [54, 47] width 55 height 31
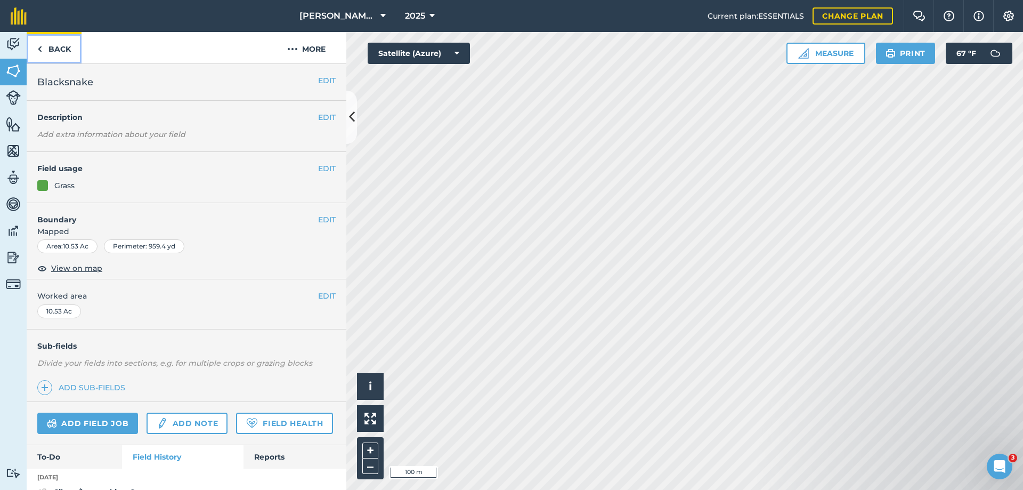
click at [56, 46] on link "Back" at bounding box center [54, 47] width 55 height 31
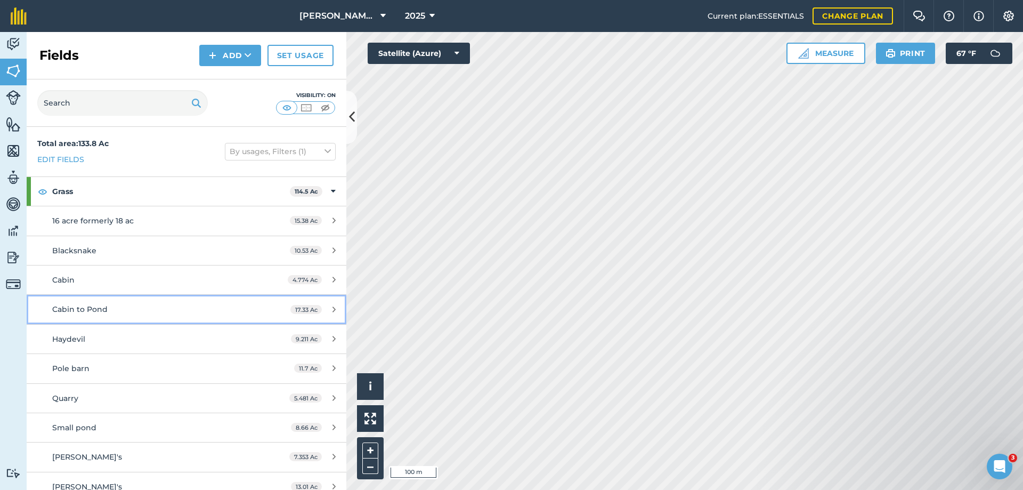
click at [67, 307] on span "Cabin to Pond" at bounding box center [79, 309] width 55 height 10
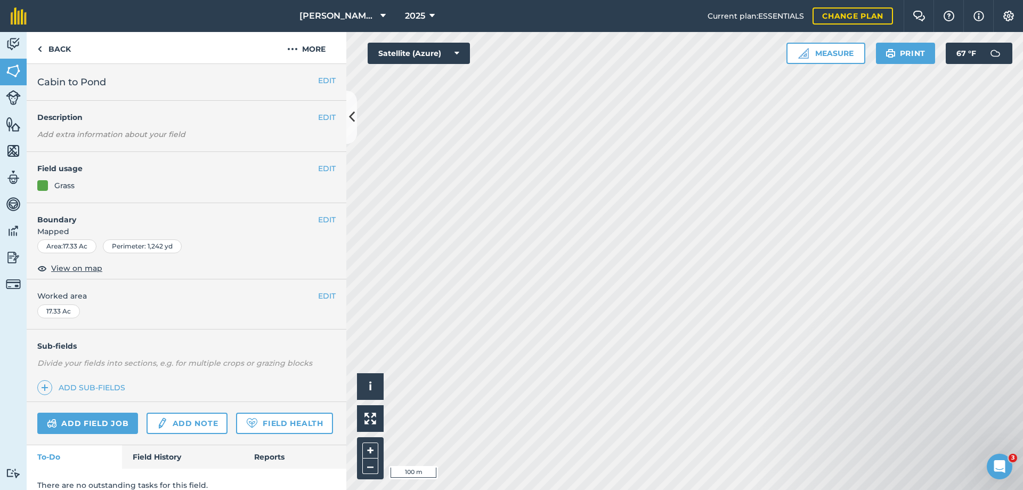
scroll to position [42, 0]
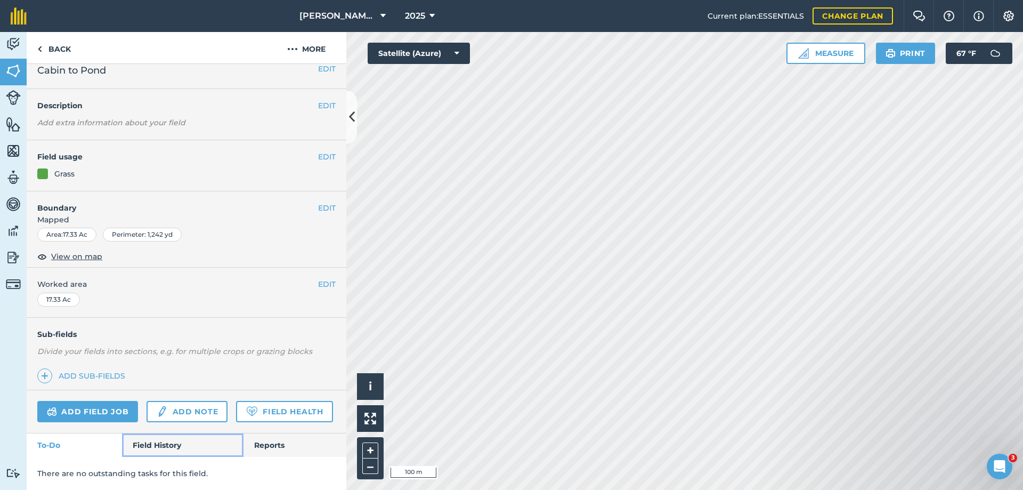
click at [157, 444] on link "Field History" at bounding box center [182, 444] width 121 height 23
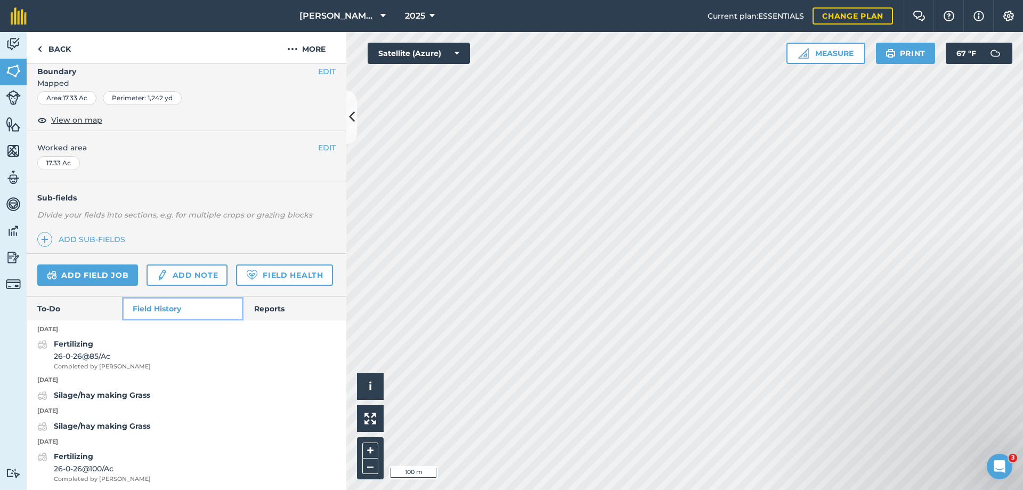
scroll to position [201, 0]
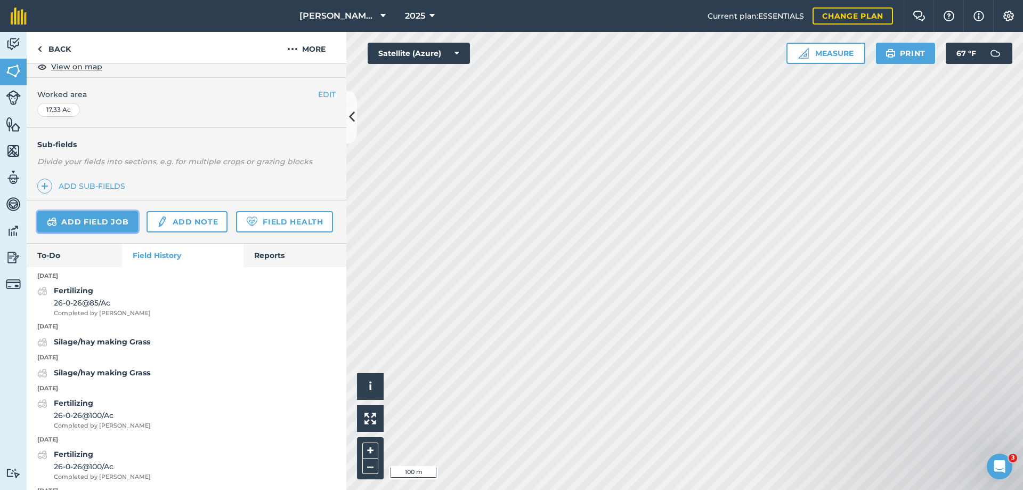
click at [91, 222] on link "Add field job" at bounding box center [87, 221] width 101 height 21
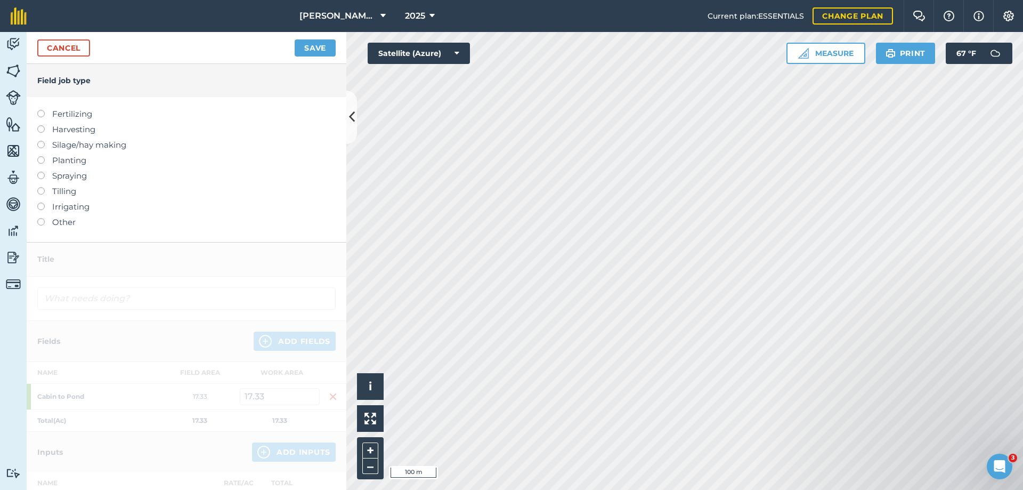
click at [88, 146] on label "Silage/hay making" at bounding box center [186, 145] width 298 height 13
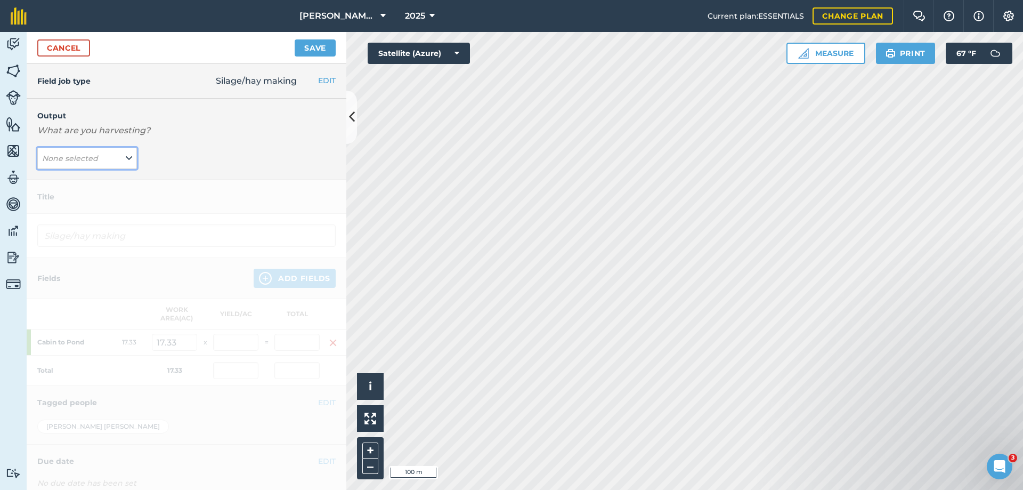
click at [75, 158] on em "None selected" at bounding box center [70, 158] width 56 height 10
click at [61, 201] on button "Grass ( # )" at bounding box center [87, 200] width 100 height 20
type input "Silage/hay making Grass"
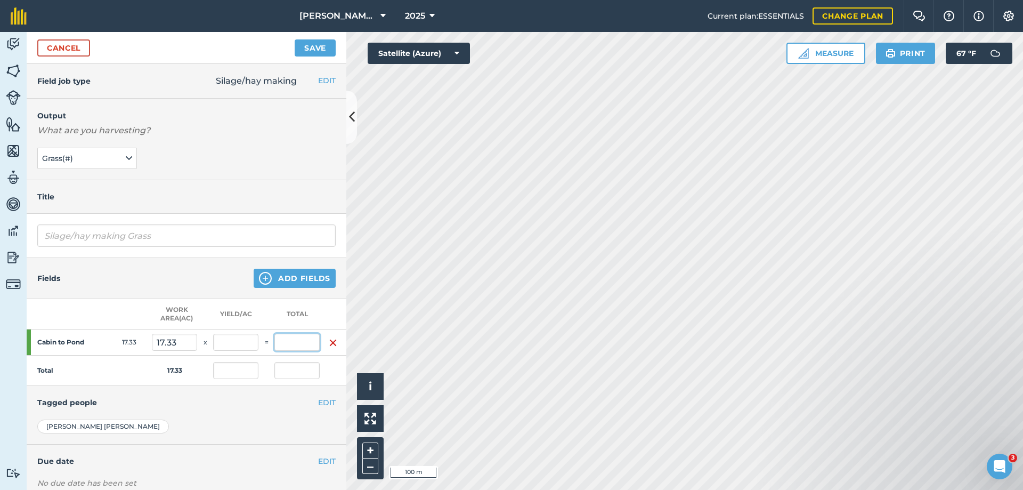
click at [302, 342] on input "text" at bounding box center [296, 341] width 45 height 17
type input "202"
click at [295, 39] on button "Save" at bounding box center [315, 47] width 41 height 17
type input "11.656"
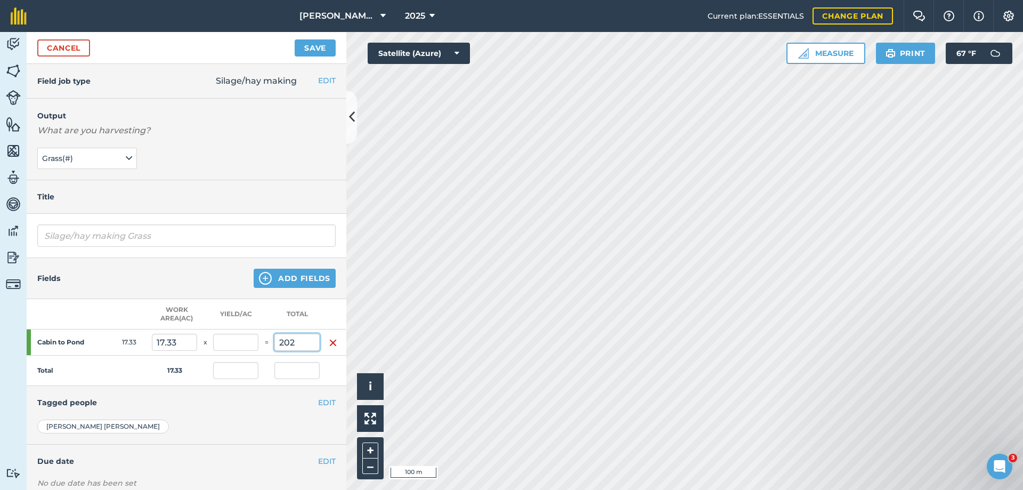
type input "202"
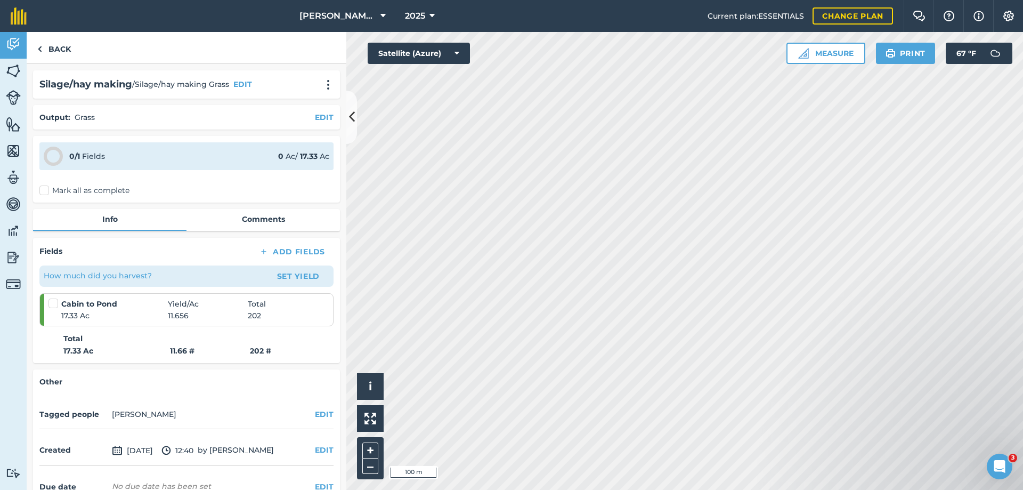
click at [66, 189] on label "Mark all as complete" at bounding box center [84, 190] width 90 height 11
click at [46, 189] on input "Mark all as complete" at bounding box center [42, 188] width 7 height 7
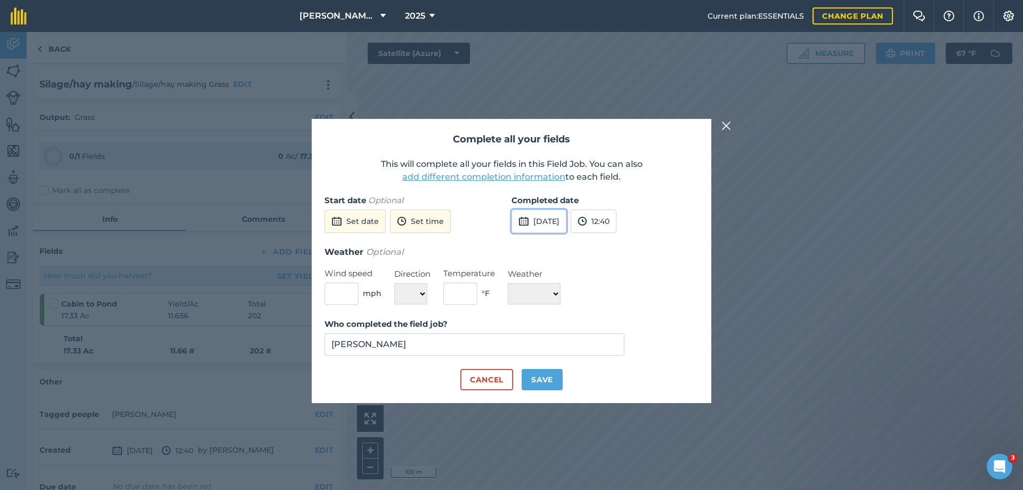
click at [552, 217] on button "[DATE]" at bounding box center [538, 220] width 55 height 23
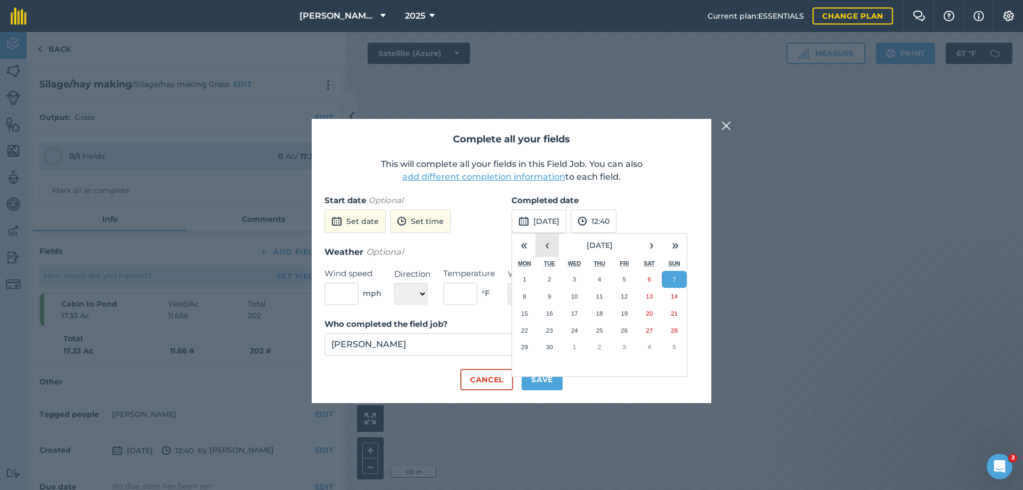
click at [549, 240] on button "‹" at bounding box center [546, 244] width 23 height 23
click at [576, 296] on abbr "6" at bounding box center [574, 295] width 3 height 7
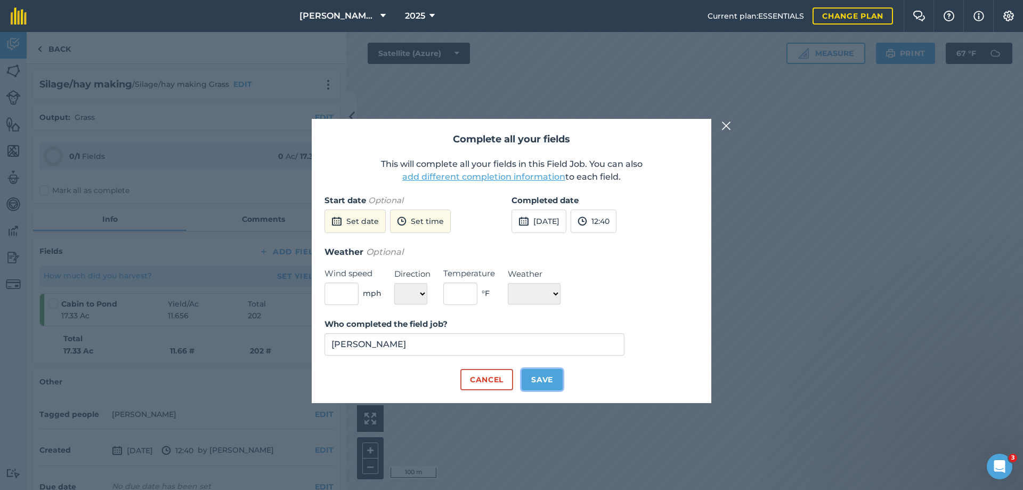
click at [537, 381] on button "Save" at bounding box center [542, 379] width 41 height 21
checkbox input "true"
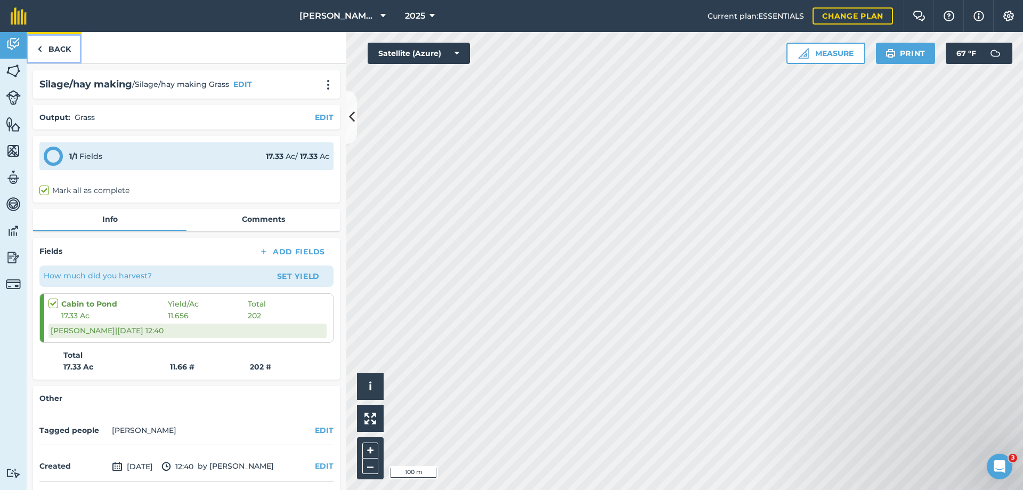
click at [51, 49] on link "Back" at bounding box center [54, 47] width 55 height 31
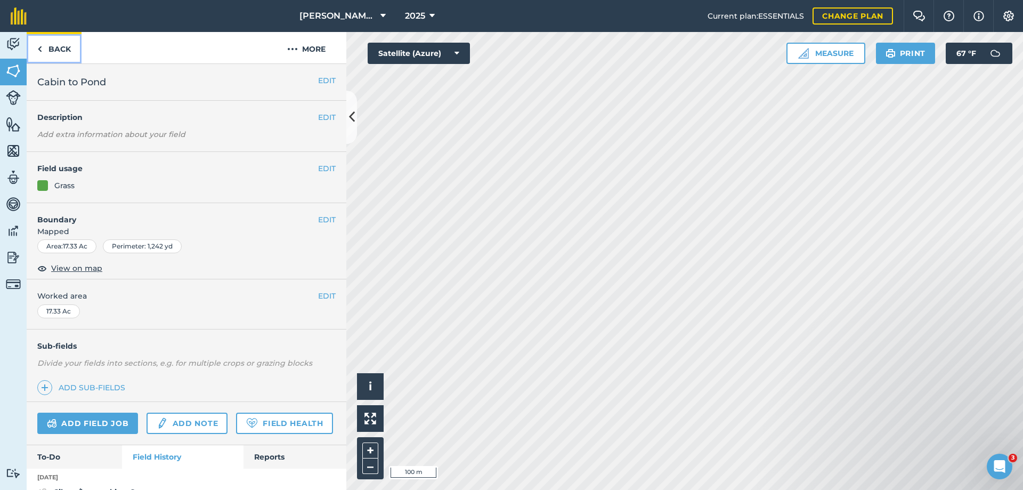
click at [54, 41] on link "Back" at bounding box center [54, 47] width 55 height 31
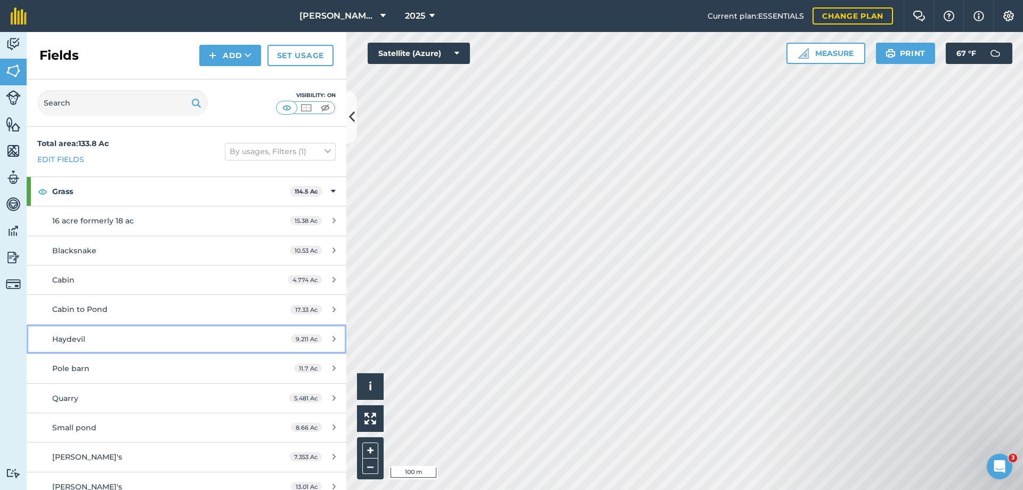
click at [76, 336] on span "Haydevil" at bounding box center [68, 339] width 33 height 10
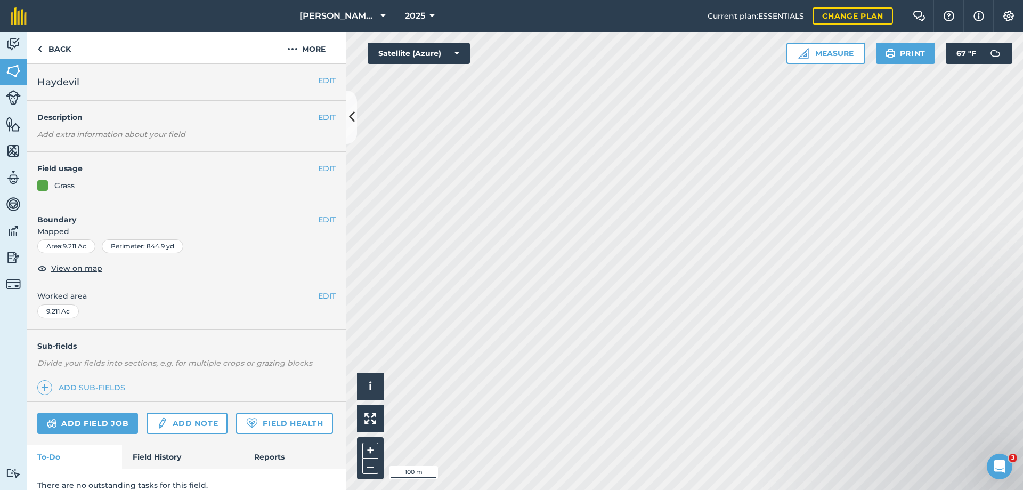
scroll to position [42, 0]
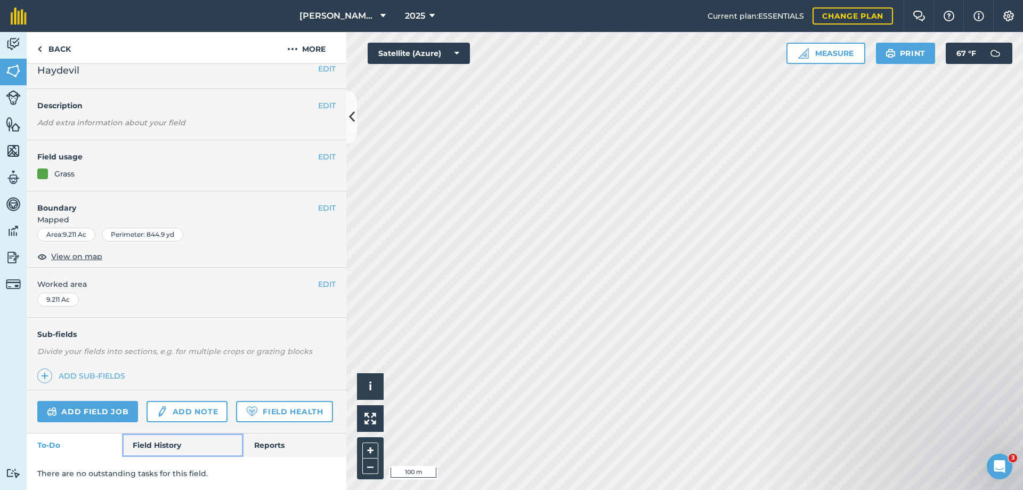
click at [164, 445] on link "Field History" at bounding box center [182, 444] width 121 height 23
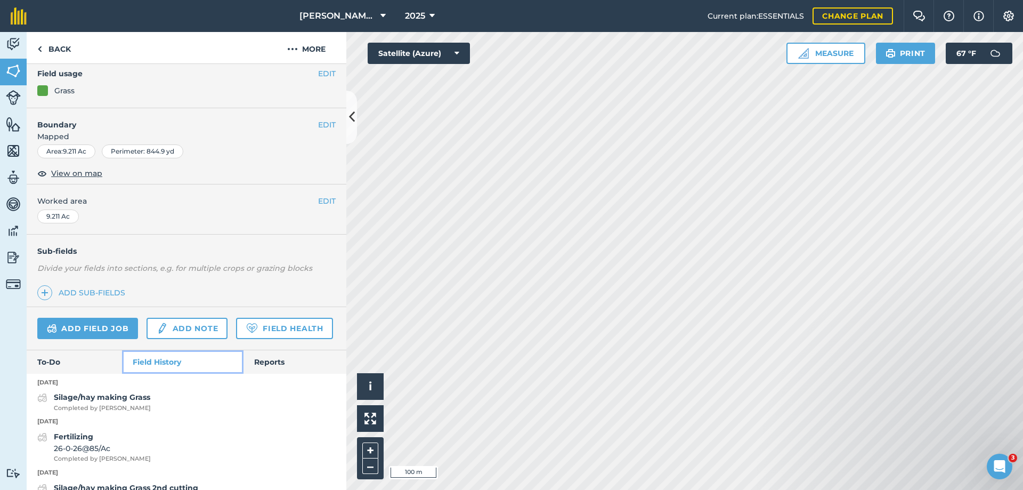
scroll to position [201, 0]
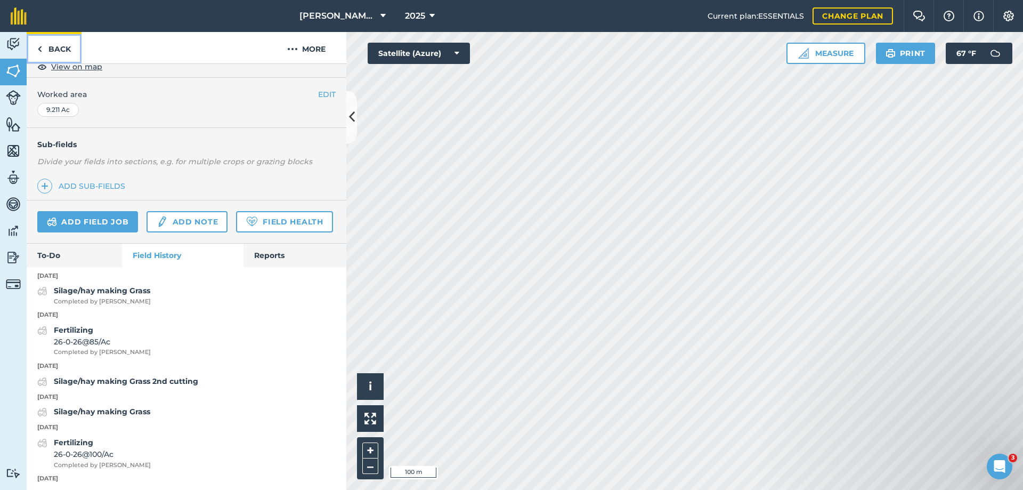
click at [61, 46] on link "Back" at bounding box center [54, 47] width 55 height 31
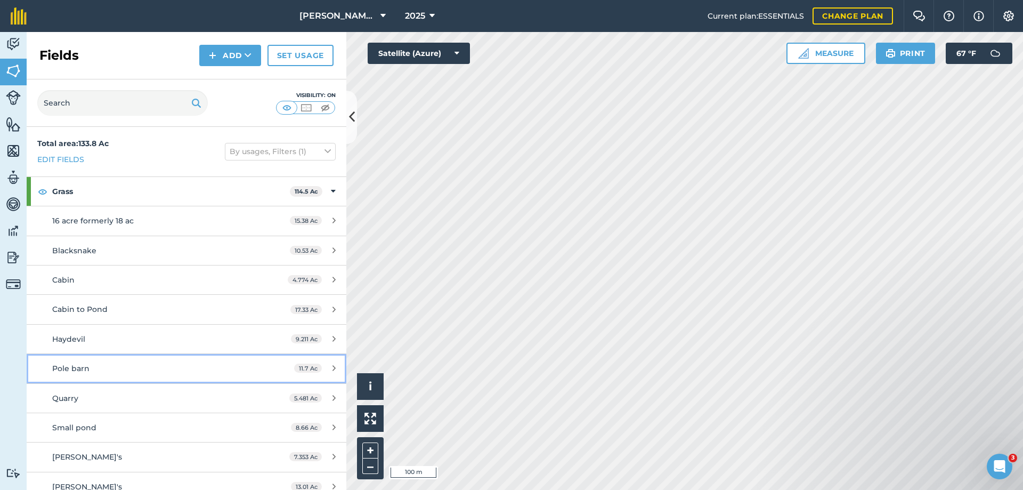
click at [75, 365] on span "Pole barn" at bounding box center [70, 368] width 37 height 10
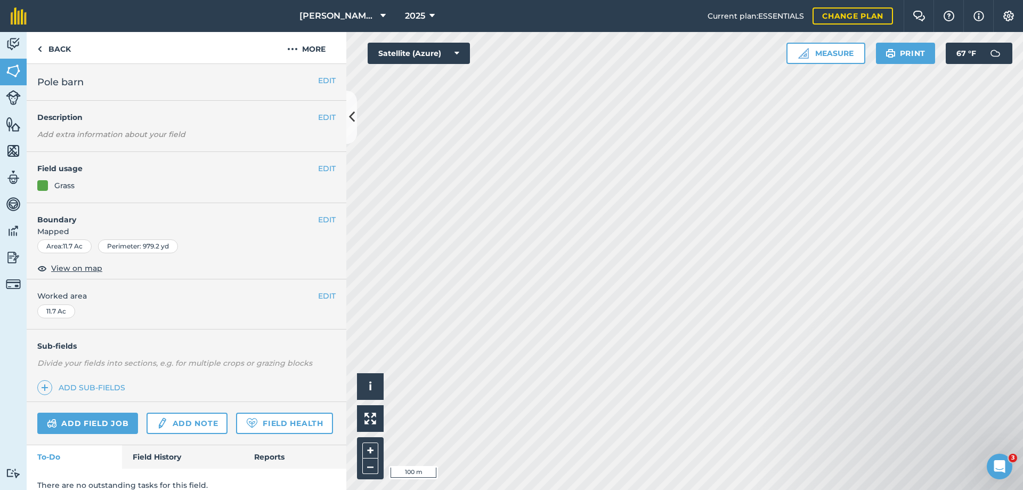
scroll to position [42, 0]
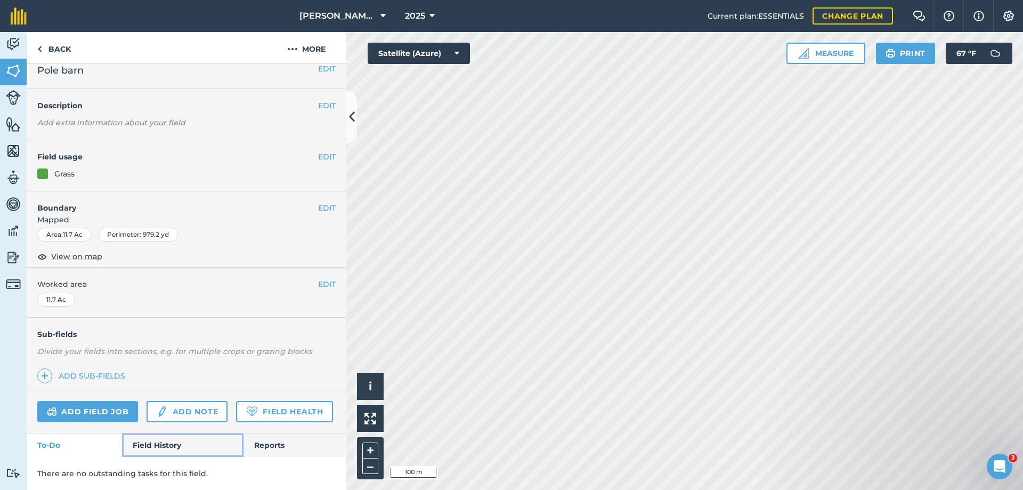
click at [161, 441] on link "Field History" at bounding box center [182, 444] width 121 height 23
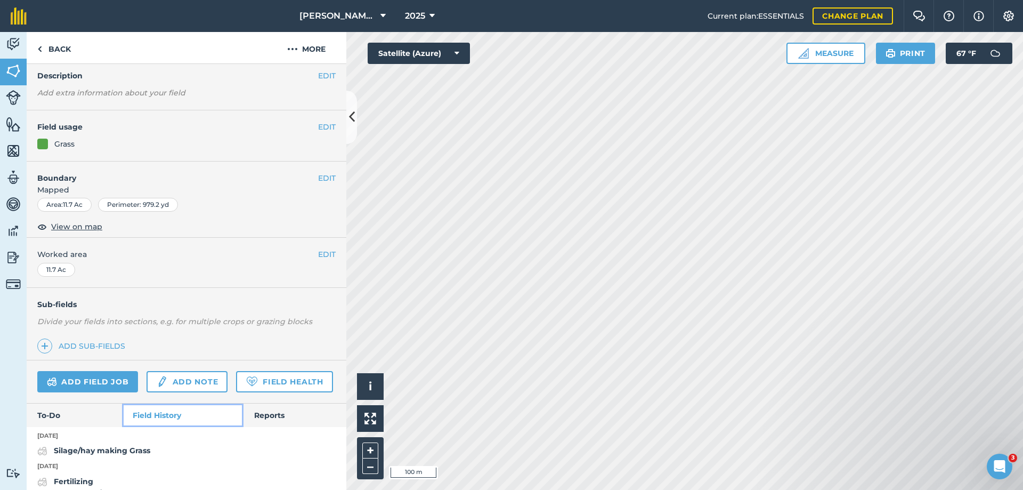
scroll to position [148, 0]
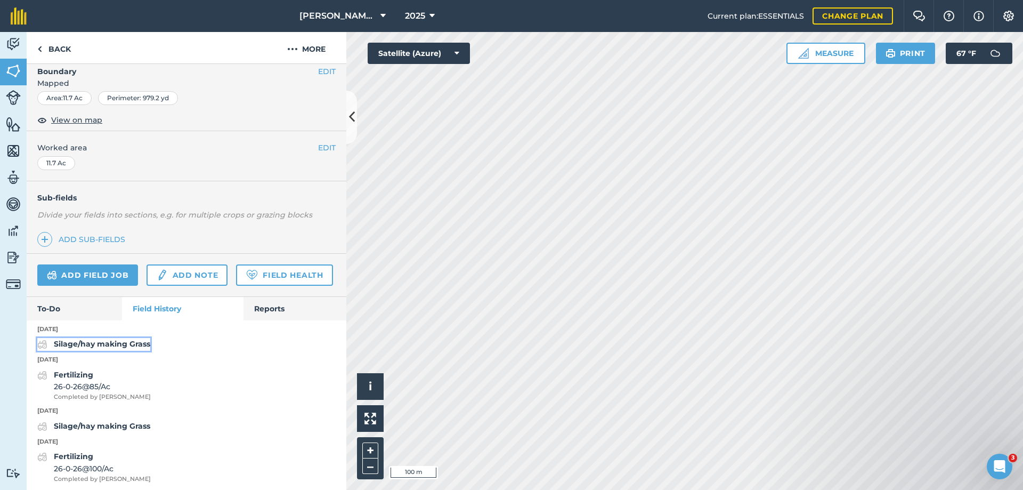
click at [108, 348] on strong "Silage/hay making Grass" at bounding box center [102, 344] width 96 height 10
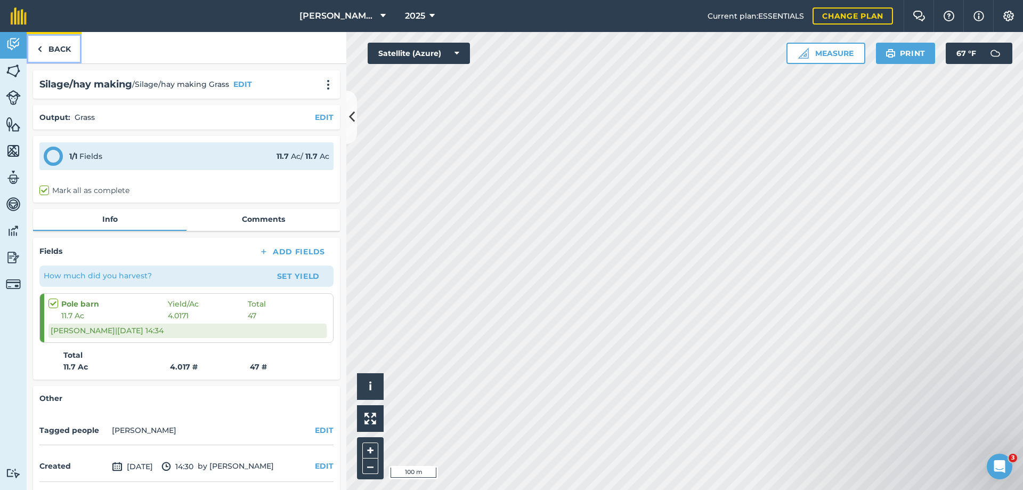
click at [56, 52] on link "Back" at bounding box center [54, 47] width 55 height 31
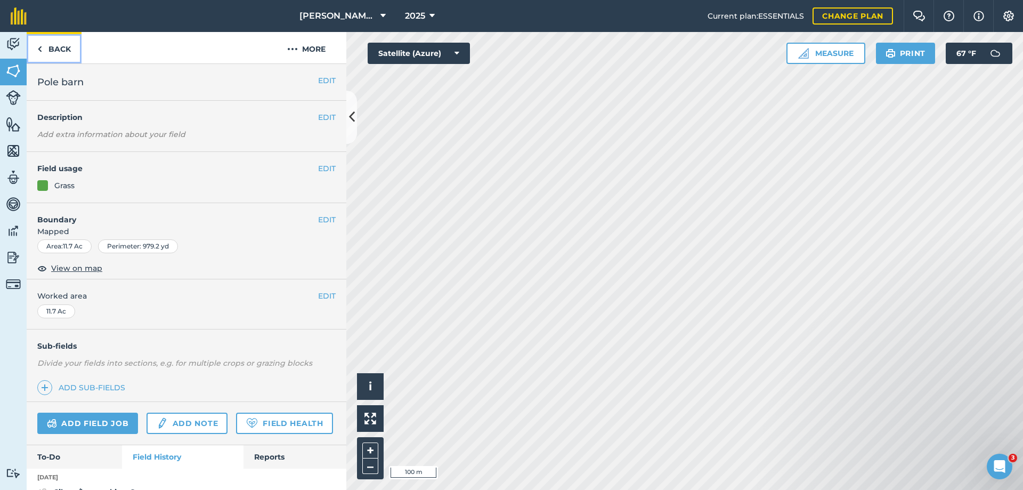
click at [56, 50] on link "Back" at bounding box center [54, 47] width 55 height 31
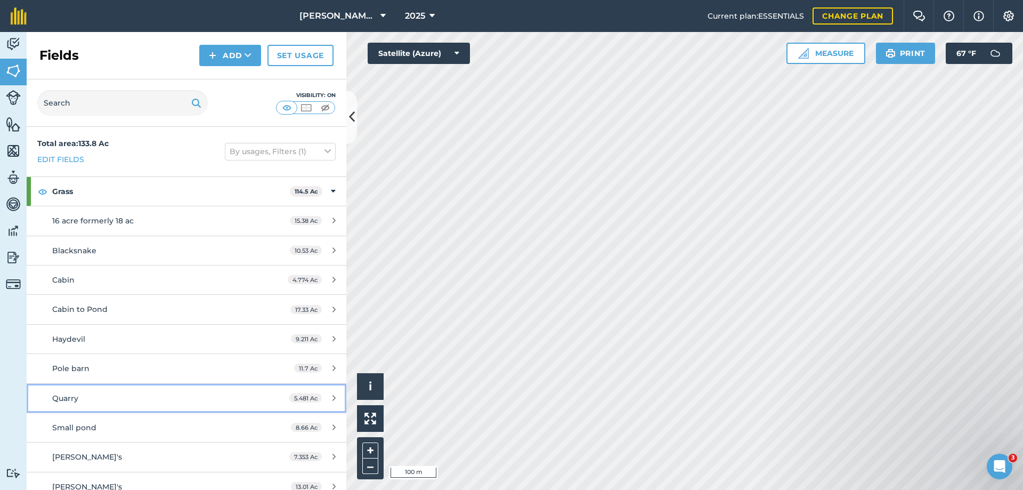
click at [74, 398] on span "Quarry" at bounding box center [65, 398] width 26 height 10
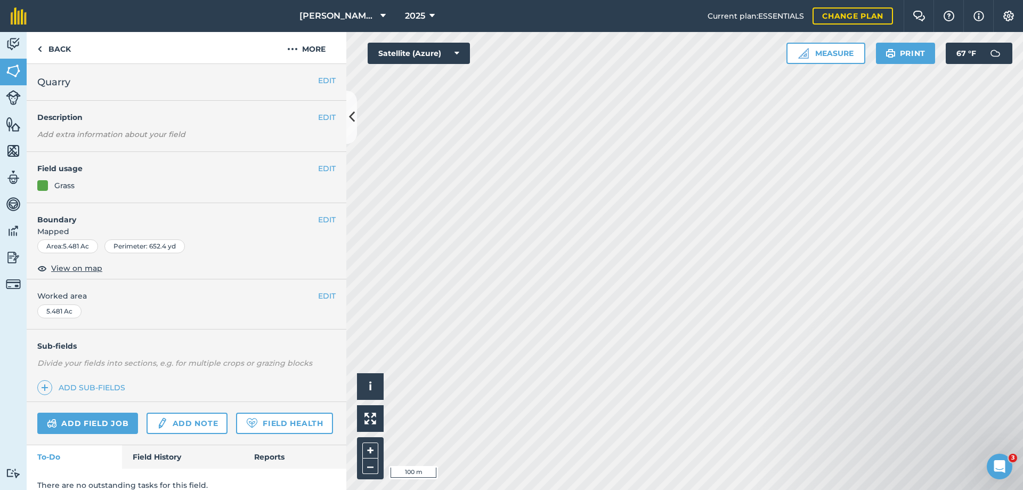
scroll to position [42, 0]
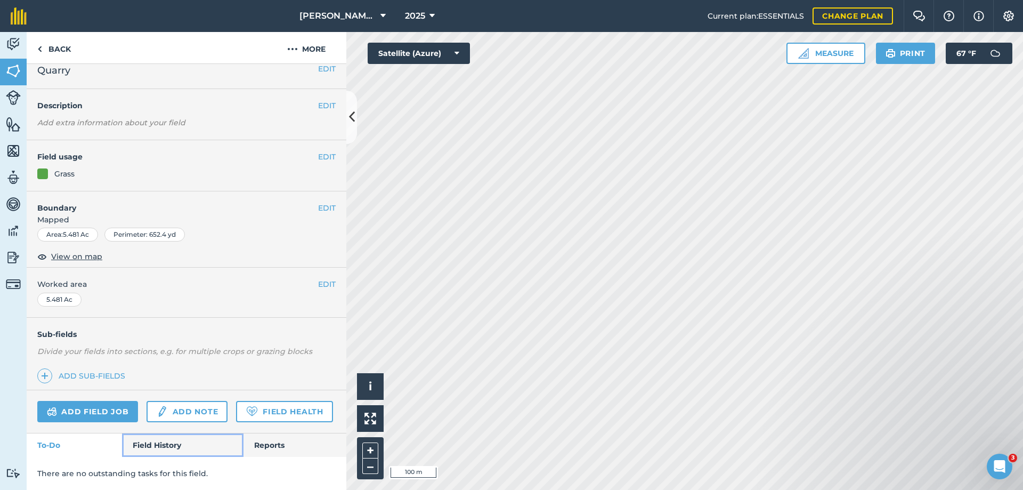
click at [156, 441] on link "Field History" at bounding box center [182, 444] width 121 height 23
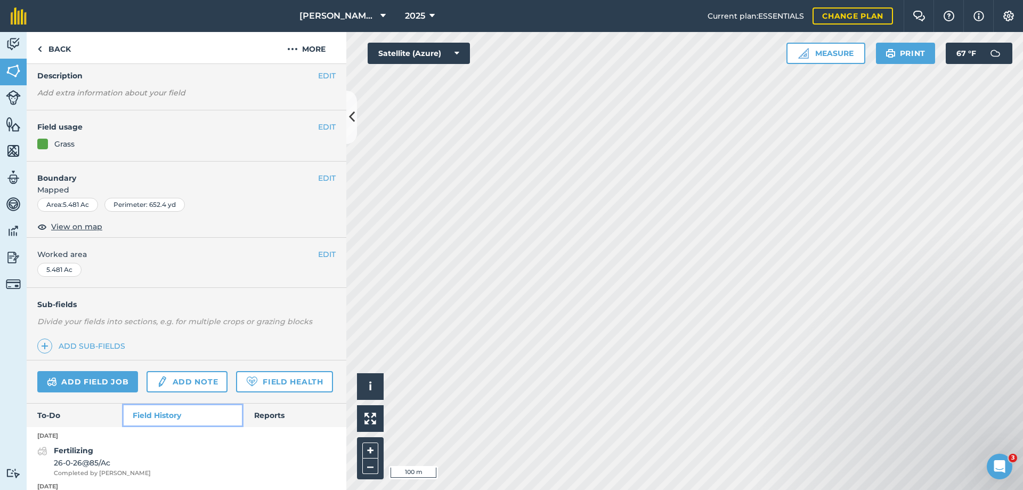
scroll to position [148, 0]
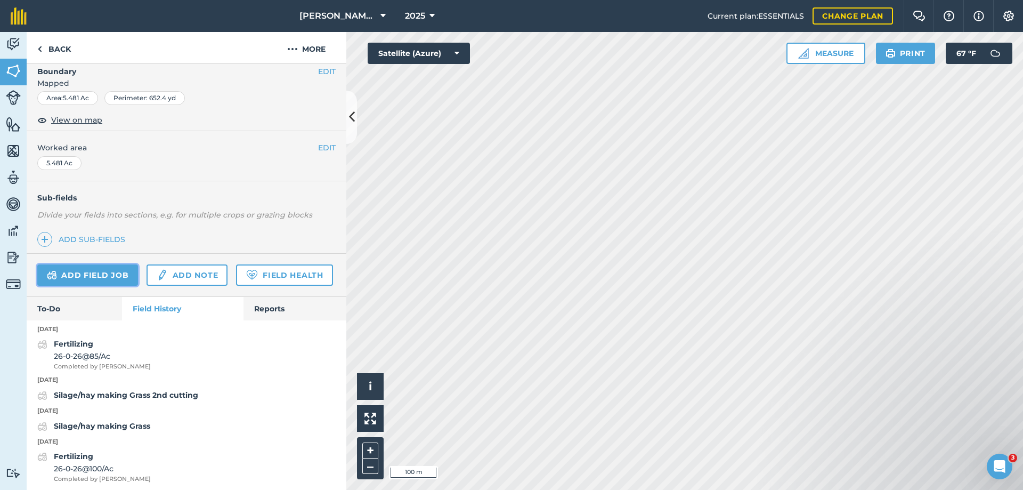
click at [85, 270] on link "Add field job" at bounding box center [87, 274] width 101 height 21
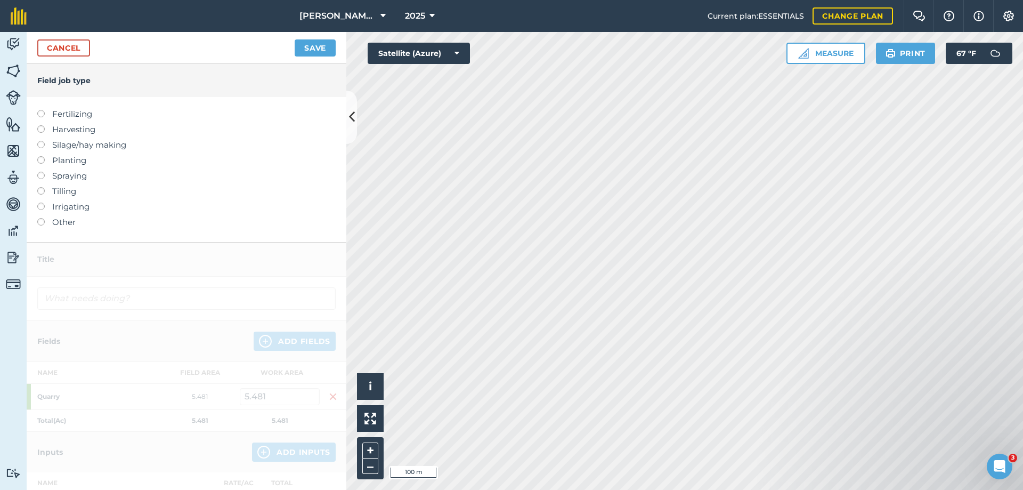
click at [71, 145] on label "Silage/hay making" at bounding box center [186, 145] width 298 height 13
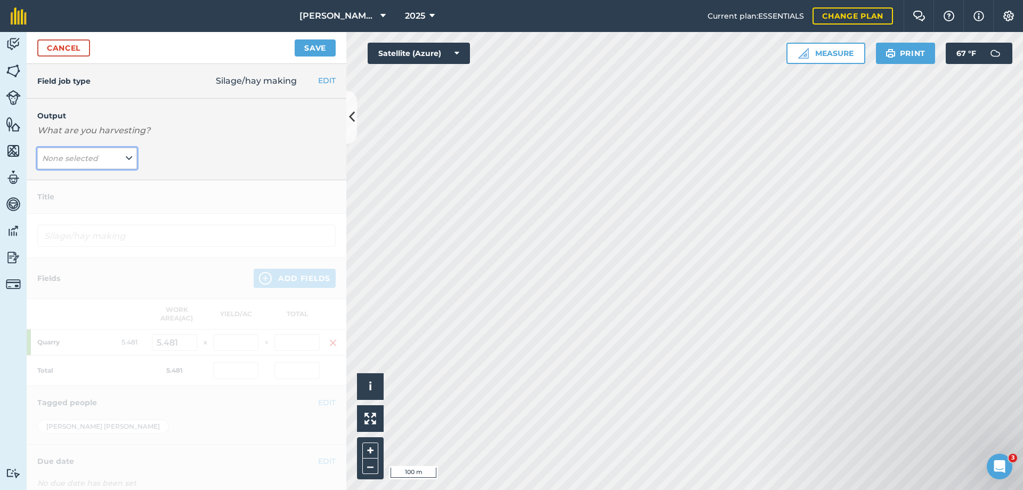
click at [74, 160] on em "None selected" at bounding box center [70, 158] width 56 height 10
click at [53, 199] on button "Grass ( # )" at bounding box center [87, 200] width 100 height 20
type input "Silage/hay making Grass"
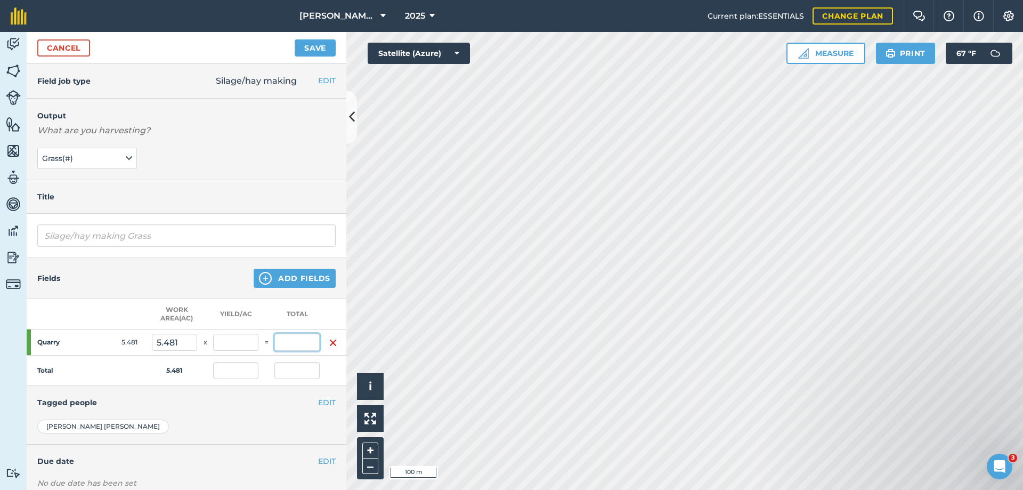
click at [298, 341] on input "text" at bounding box center [296, 341] width 45 height 17
type input "29"
click at [295, 39] on button "Save" at bounding box center [315, 47] width 41 height 17
type input "5.291"
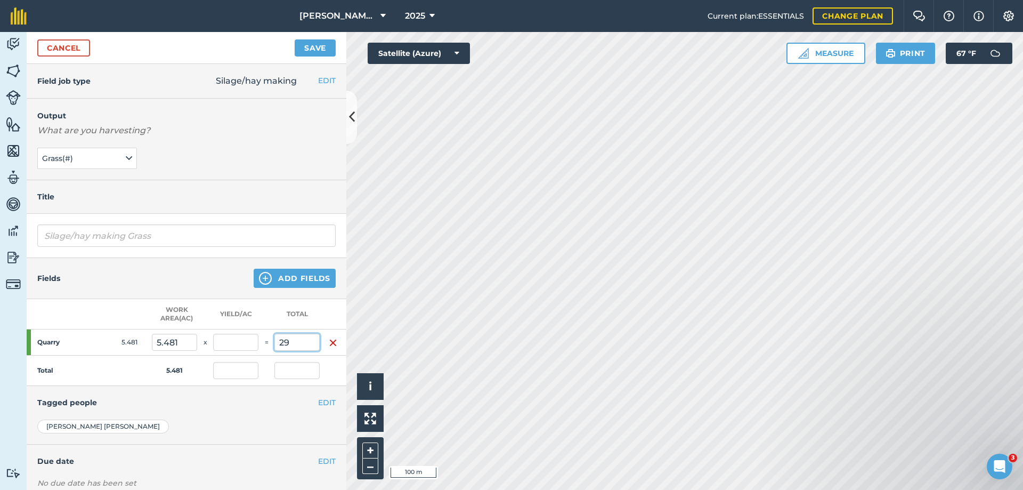
type input "29"
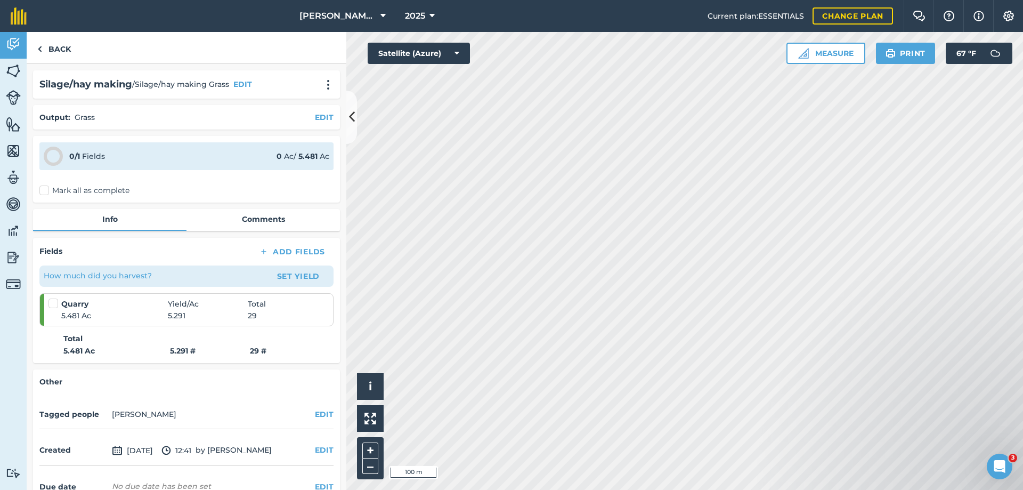
click at [47, 189] on label "Mark all as complete" at bounding box center [84, 190] width 90 height 11
click at [46, 189] on input "Mark all as complete" at bounding box center [42, 188] width 7 height 7
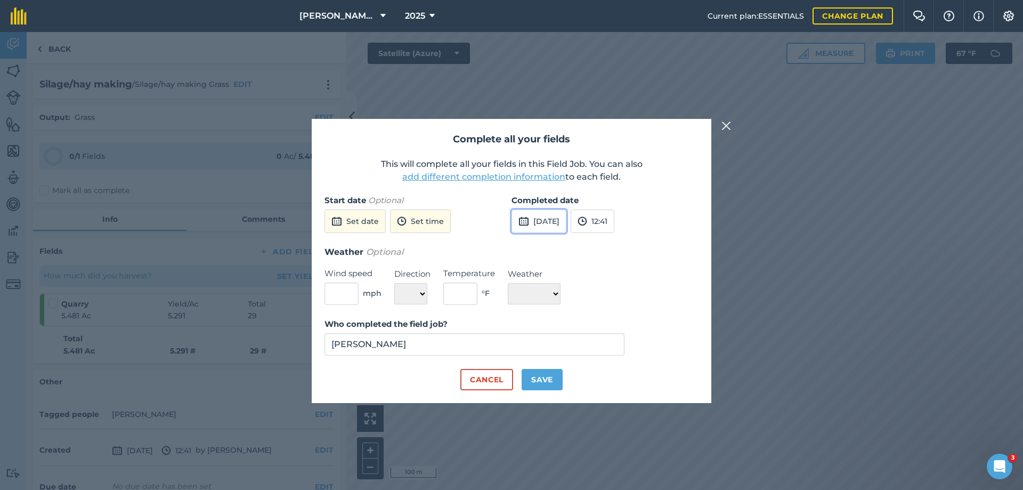
click at [548, 221] on button "[DATE]" at bounding box center [538, 220] width 55 height 23
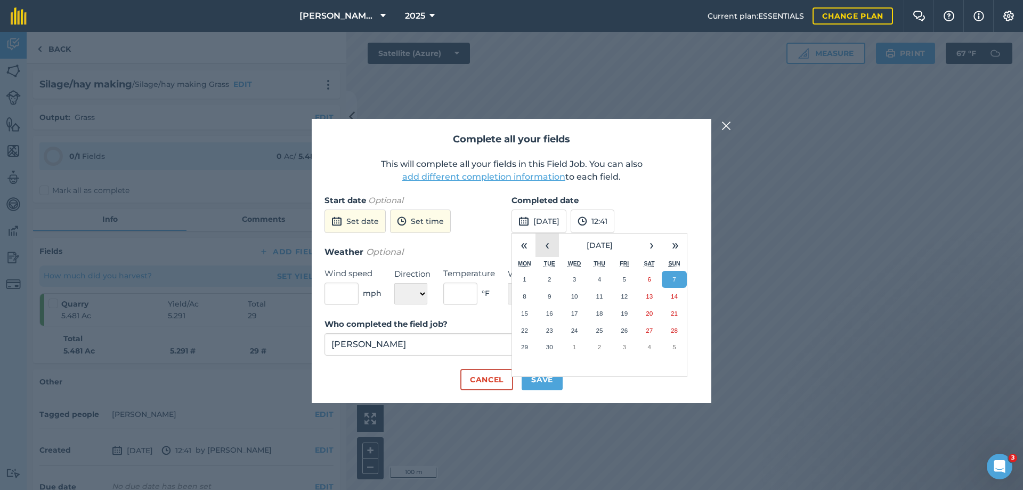
click at [544, 244] on button "‹" at bounding box center [546, 244] width 23 height 23
click at [650, 296] on abbr "9" at bounding box center [648, 295] width 3 height 7
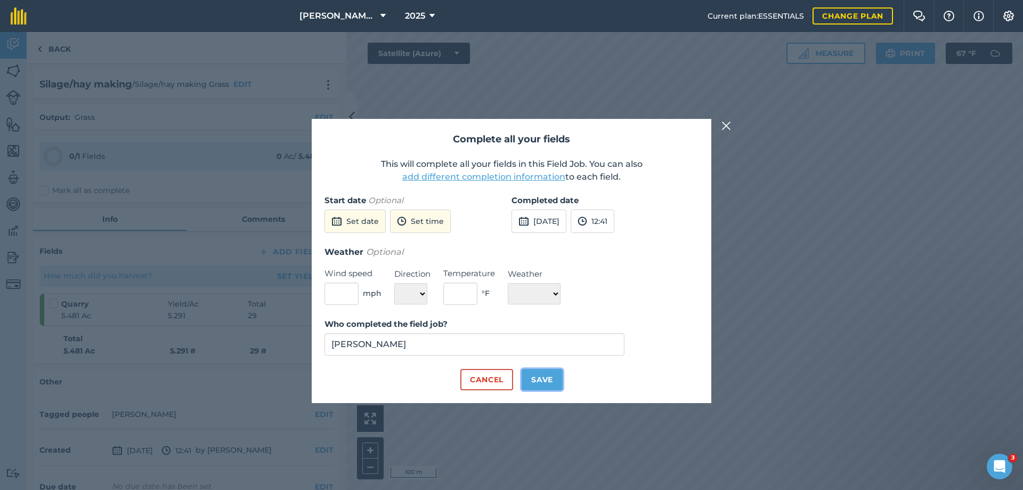
click at [551, 381] on button "Save" at bounding box center [542, 379] width 41 height 21
checkbox input "true"
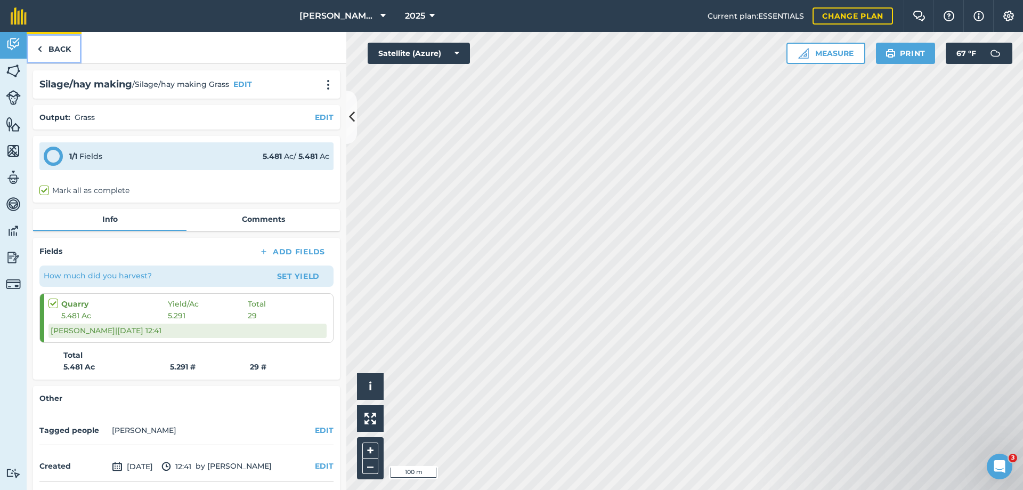
click at [56, 47] on link "Back" at bounding box center [54, 47] width 55 height 31
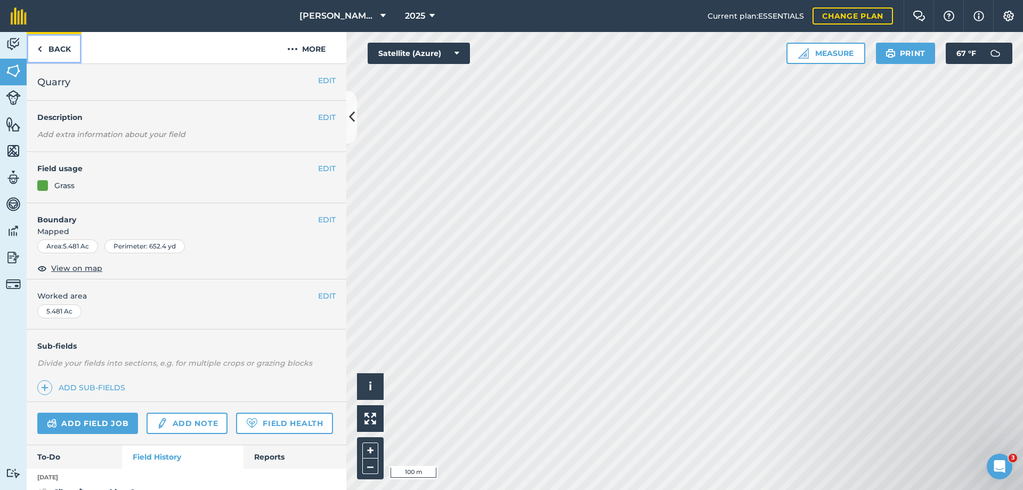
click at [56, 46] on link "Back" at bounding box center [54, 47] width 55 height 31
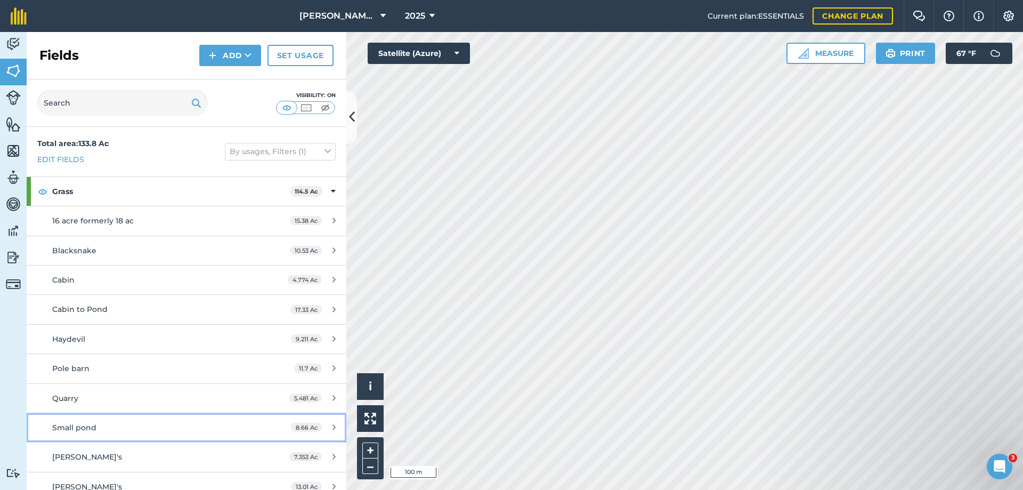
click at [75, 429] on span "Small pond" at bounding box center [74, 427] width 44 height 10
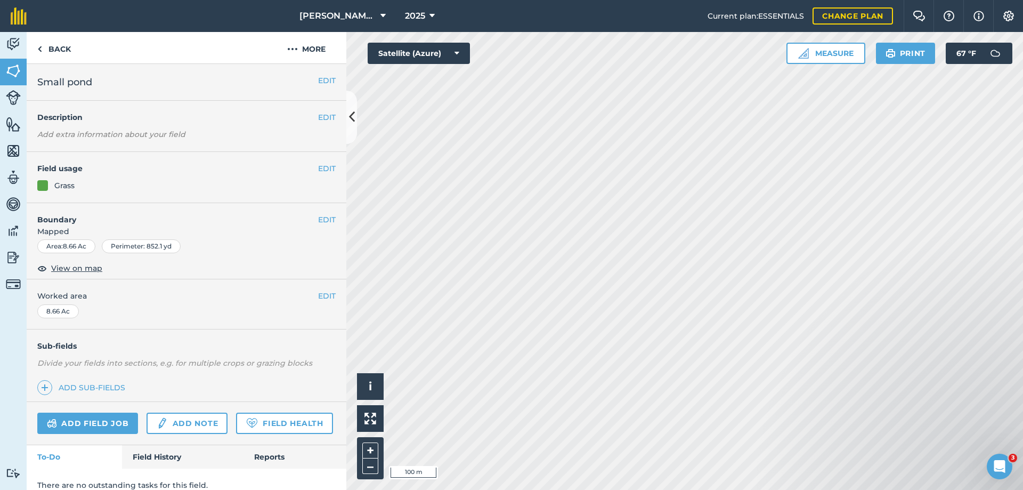
scroll to position [42, 0]
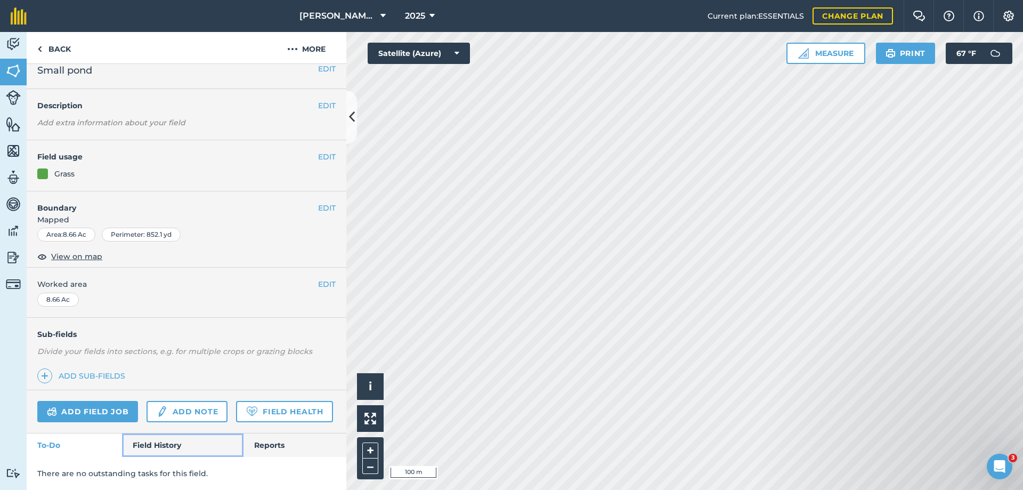
click at [162, 447] on link "Field History" at bounding box center [182, 444] width 121 height 23
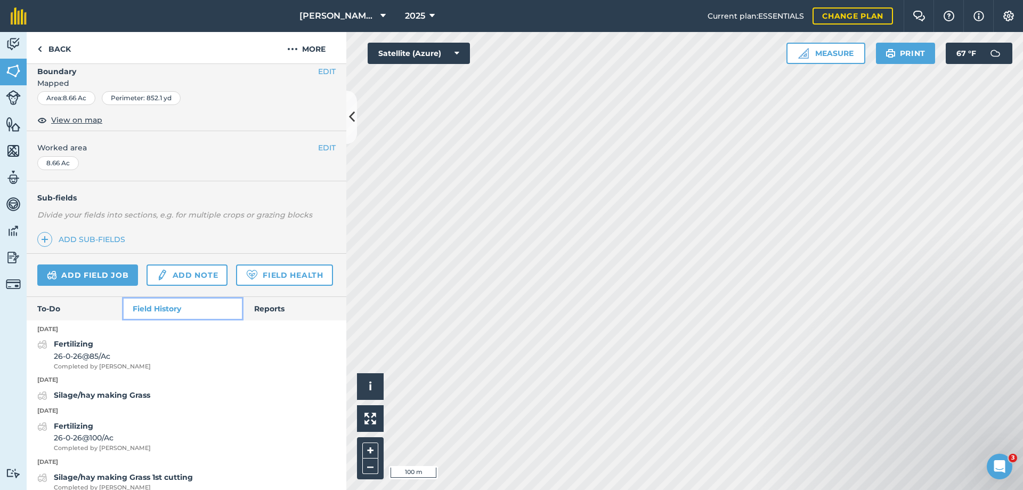
scroll to position [201, 0]
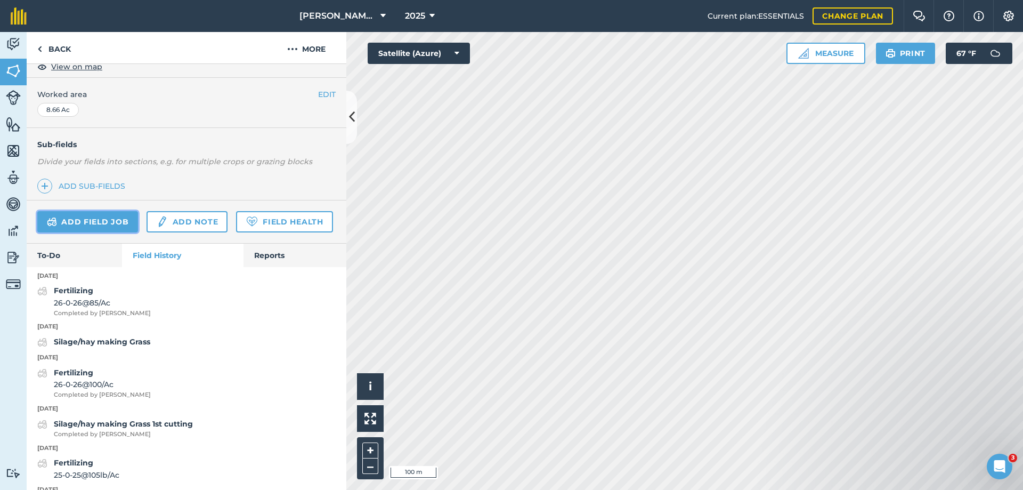
click at [95, 217] on link "Add field job" at bounding box center [87, 221] width 101 height 21
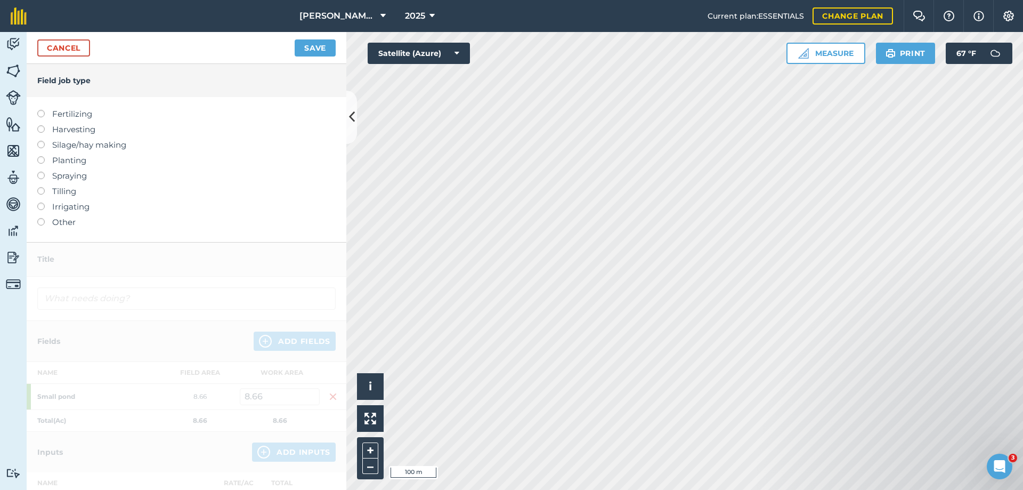
click at [76, 149] on label "Silage/hay making" at bounding box center [186, 145] width 298 height 13
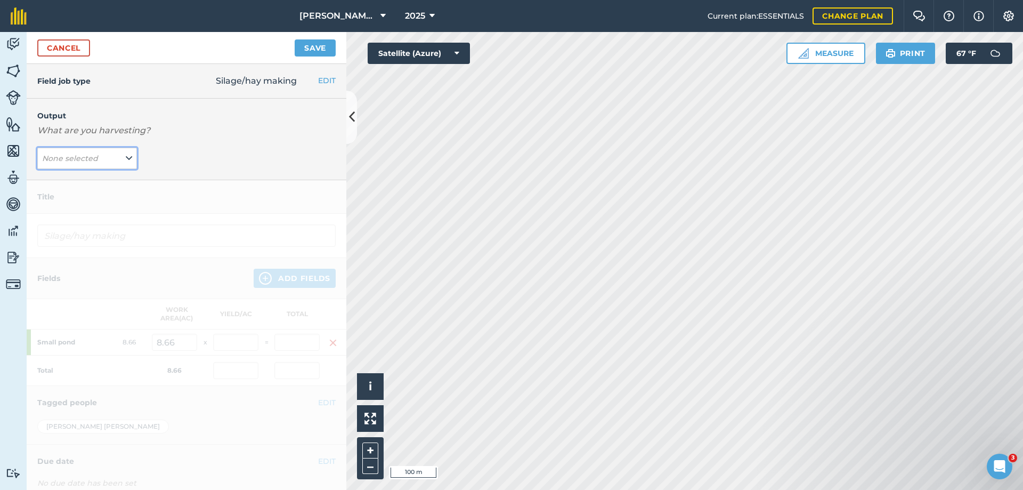
click at [64, 161] on em "None selected" at bounding box center [70, 158] width 56 height 10
click at [64, 195] on button "Grass ( # )" at bounding box center [87, 200] width 100 height 20
type input "Silage/hay making Grass"
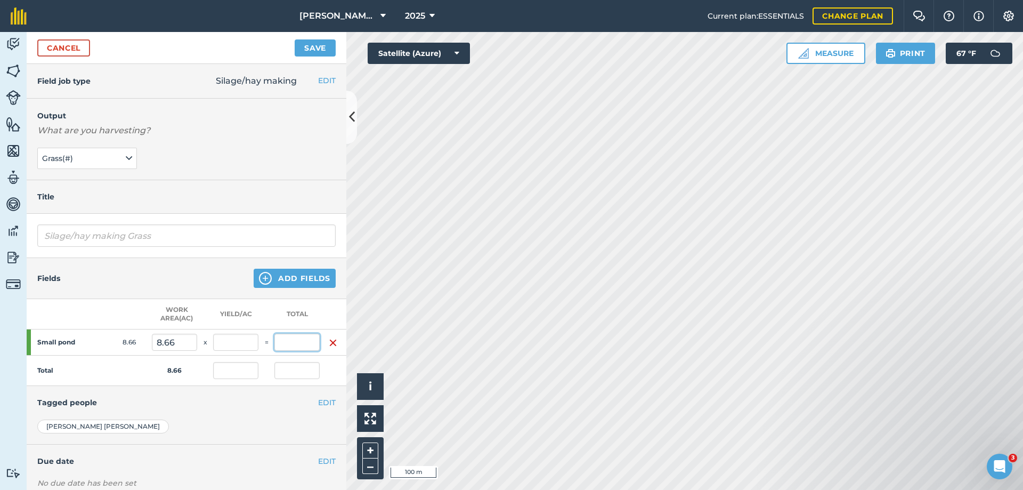
click at [311, 344] on input "text" at bounding box center [296, 341] width 45 height 17
type input "92"
click at [295, 39] on button "Save" at bounding box center [315, 47] width 41 height 17
type input "10.624"
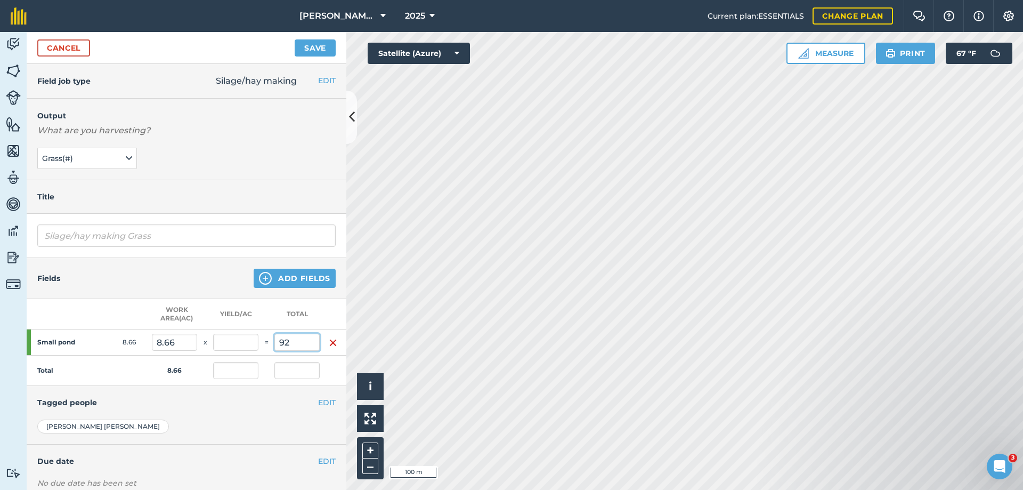
type input "92"
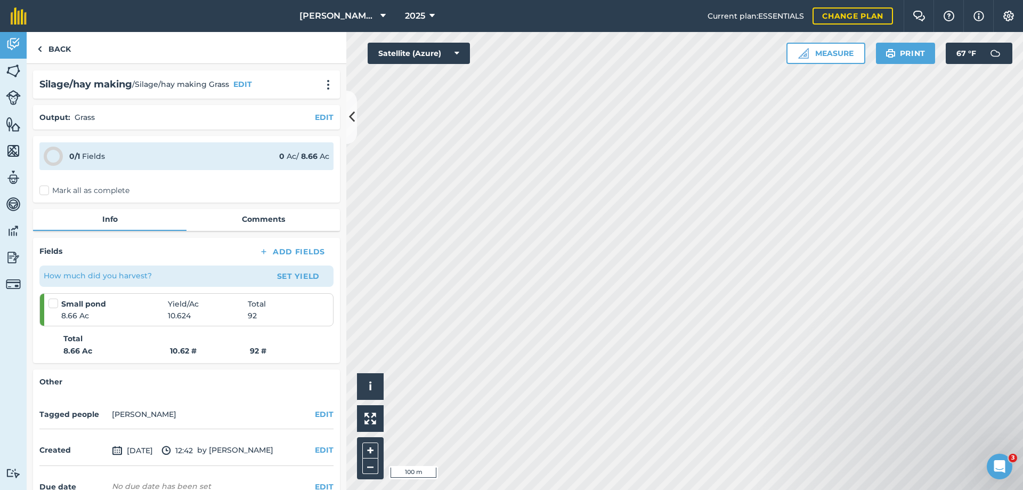
click at [47, 190] on label "Mark all as complete" at bounding box center [84, 190] width 90 height 11
click at [46, 190] on input "Mark all as complete" at bounding box center [42, 188] width 7 height 7
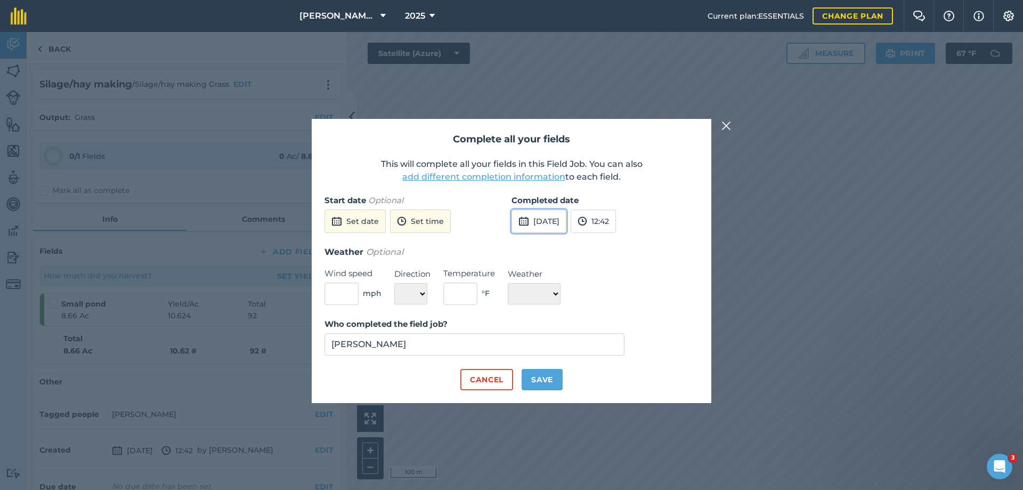
click at [546, 221] on button "[DATE]" at bounding box center [538, 220] width 55 height 23
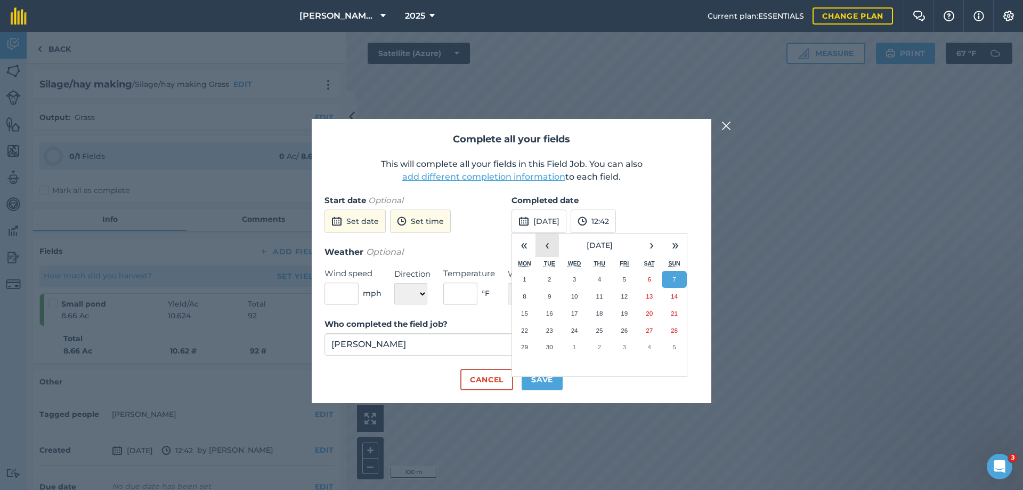
click at [545, 241] on button "‹" at bounding box center [546, 244] width 23 height 23
click at [649, 312] on abbr "16" at bounding box center [649, 313] width 7 height 7
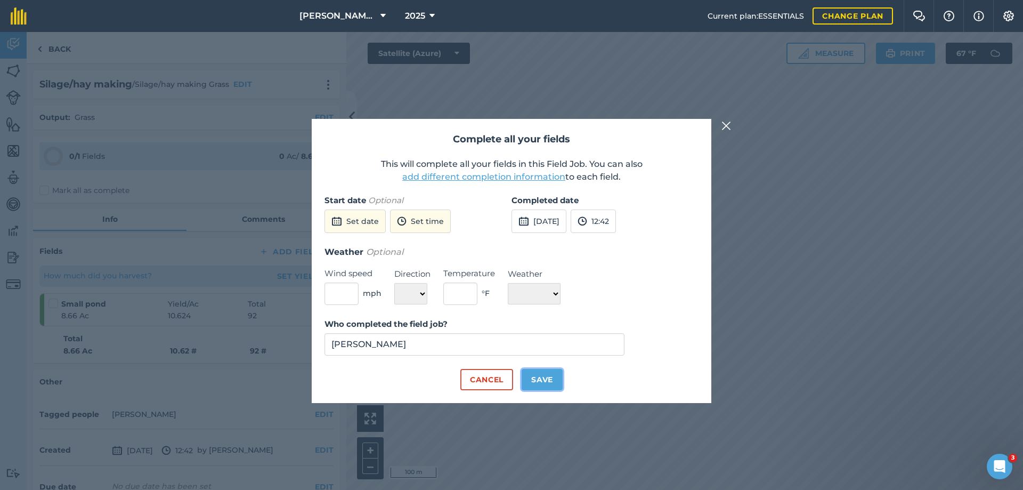
click at [542, 377] on button "Save" at bounding box center [542, 379] width 41 height 21
checkbox input "true"
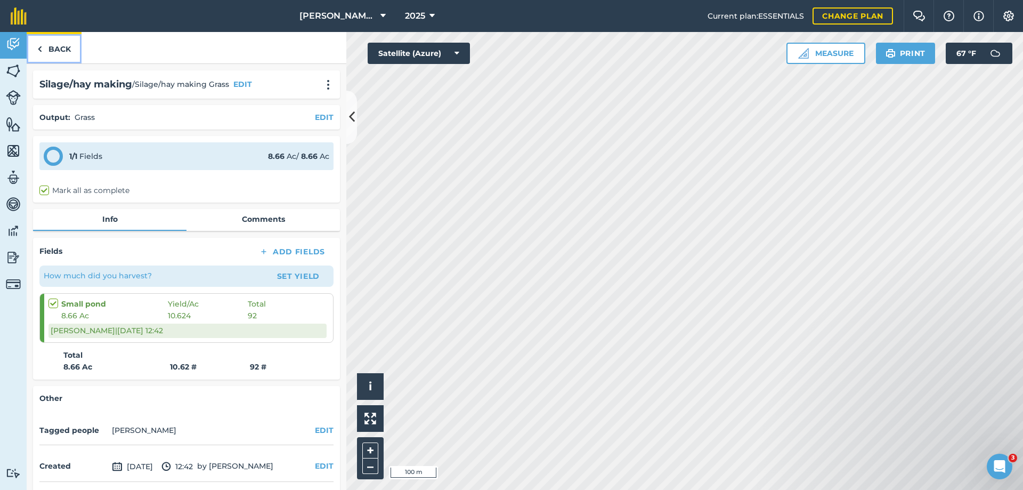
click at [46, 47] on link "Back" at bounding box center [54, 47] width 55 height 31
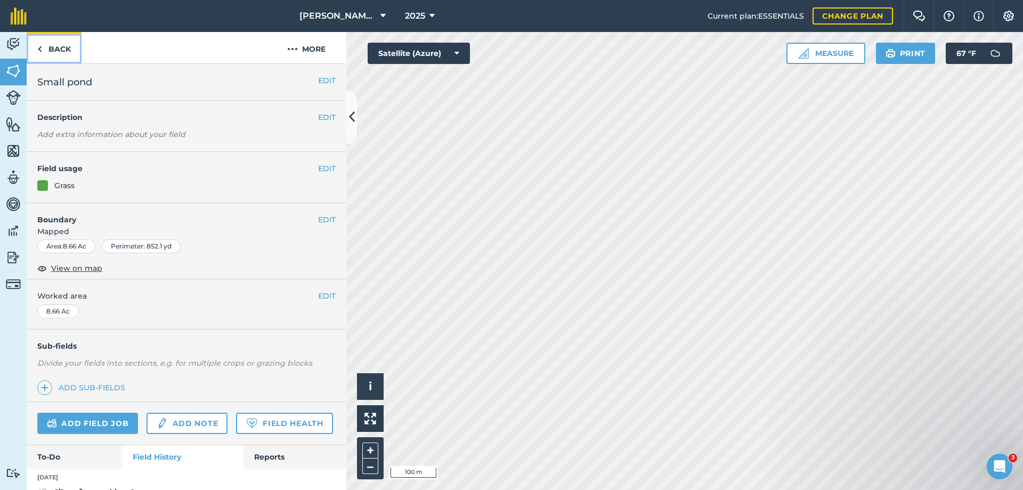
click at [49, 44] on link "Back" at bounding box center [54, 47] width 55 height 31
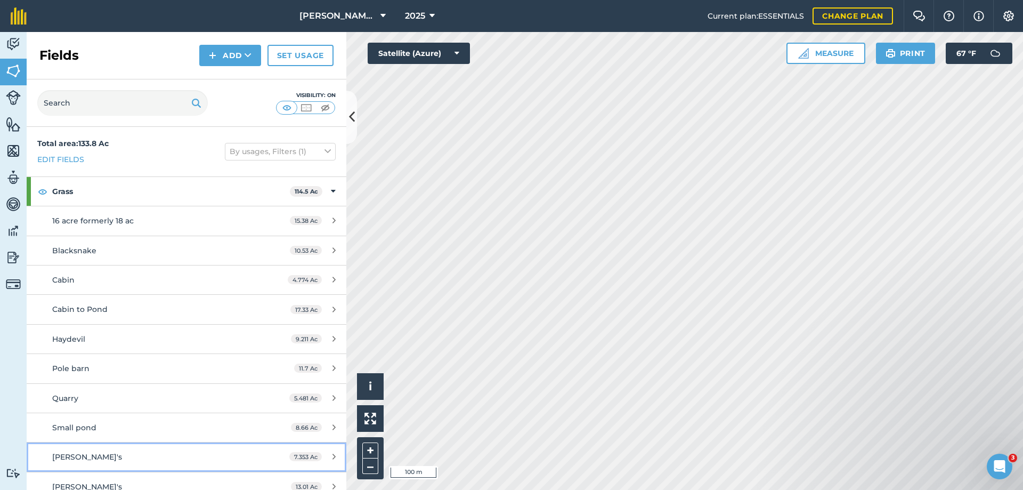
click at [70, 460] on span "[PERSON_NAME]'s" at bounding box center [87, 457] width 70 height 10
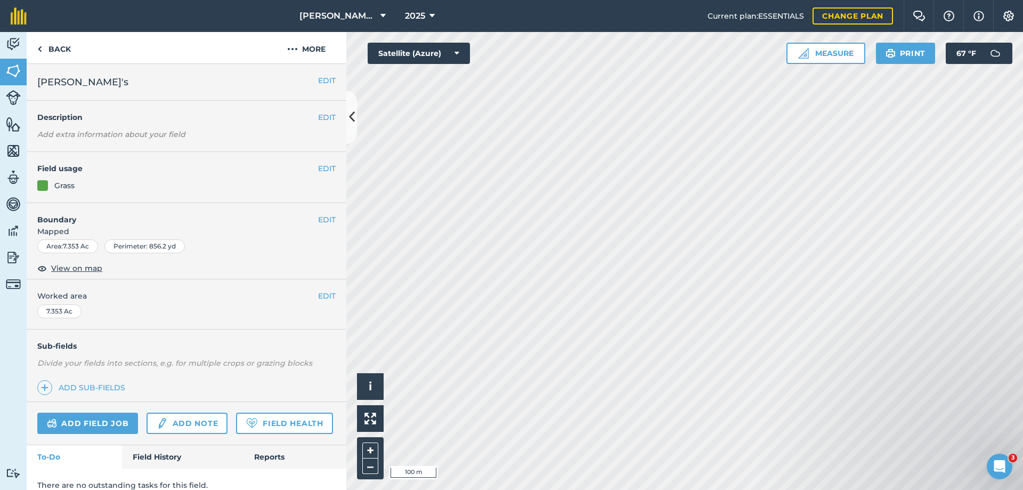
scroll to position [42, 0]
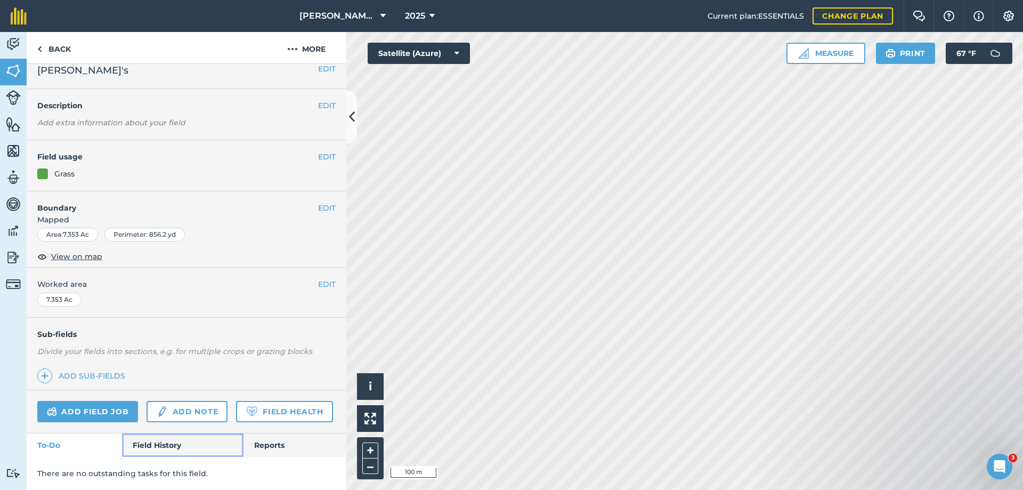
click at [167, 444] on link "Field History" at bounding box center [182, 444] width 121 height 23
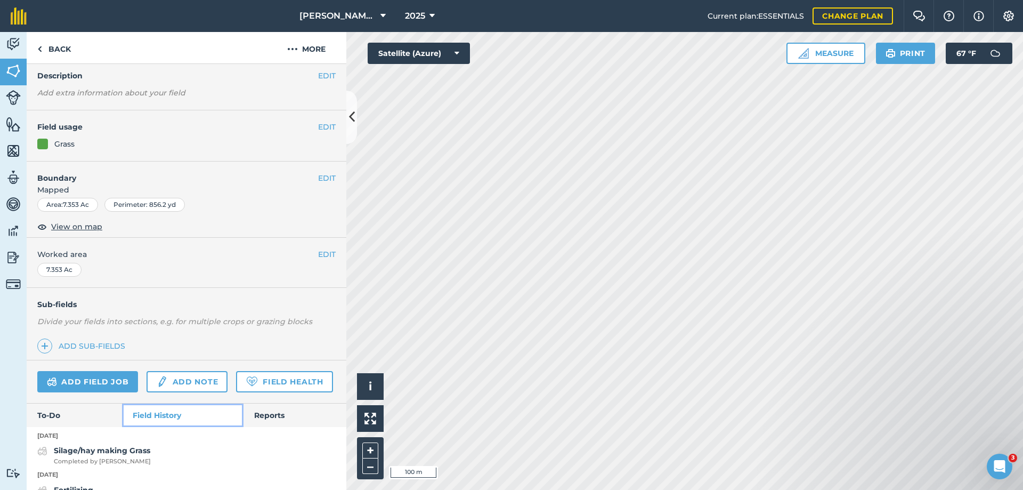
scroll to position [148, 0]
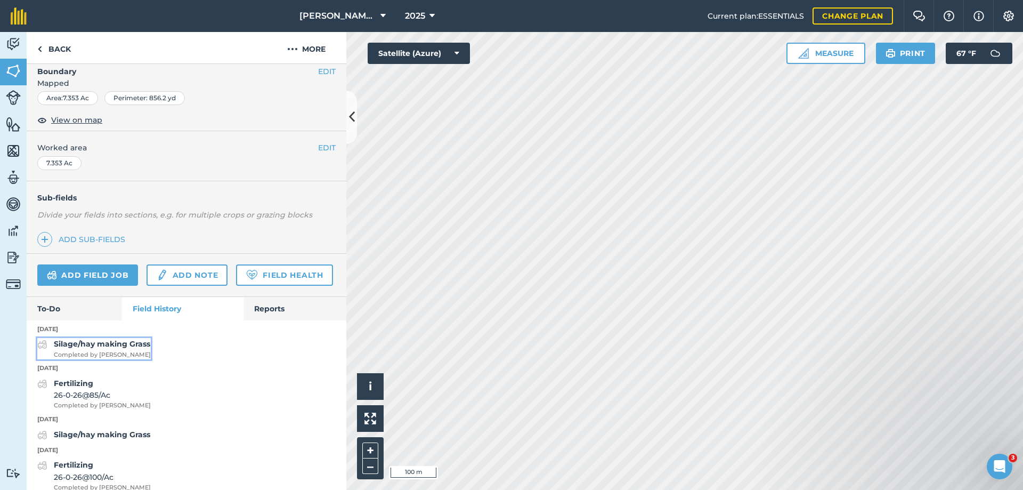
click at [104, 348] on strong "Silage/hay making Grass" at bounding box center [102, 344] width 96 height 10
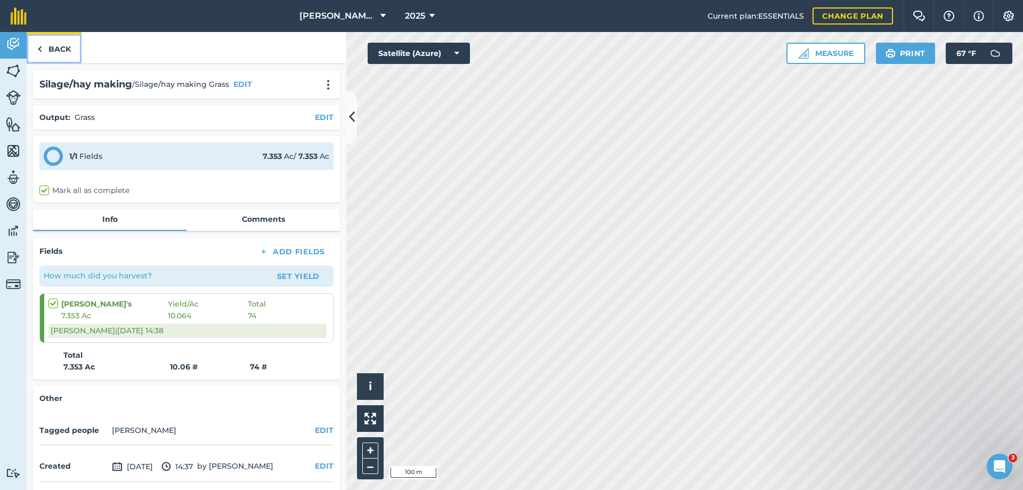
click at [55, 52] on link "Back" at bounding box center [54, 47] width 55 height 31
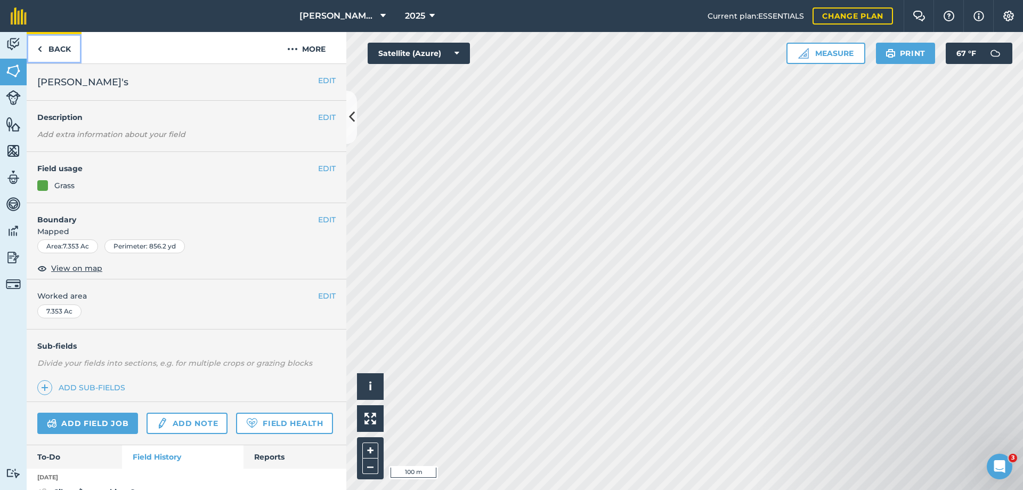
click at [55, 52] on link "Back" at bounding box center [54, 47] width 55 height 31
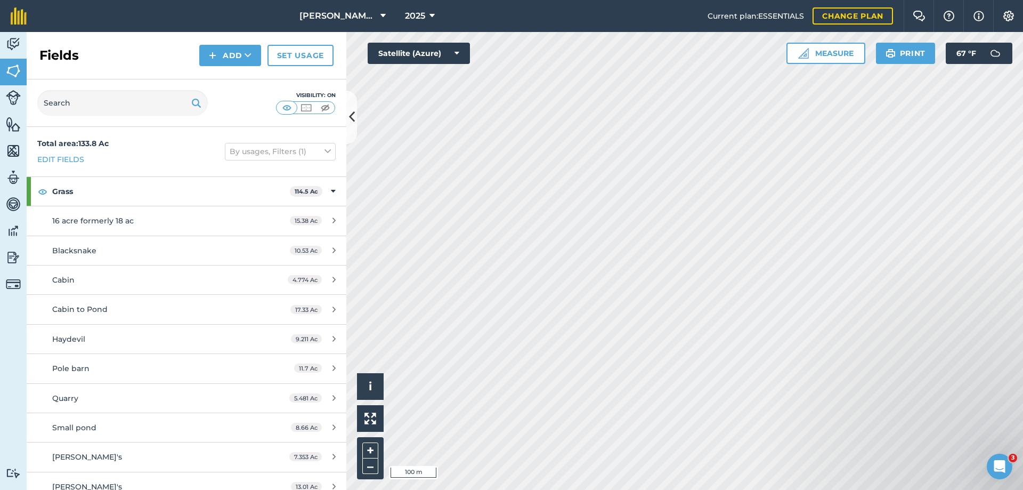
scroll to position [107, 0]
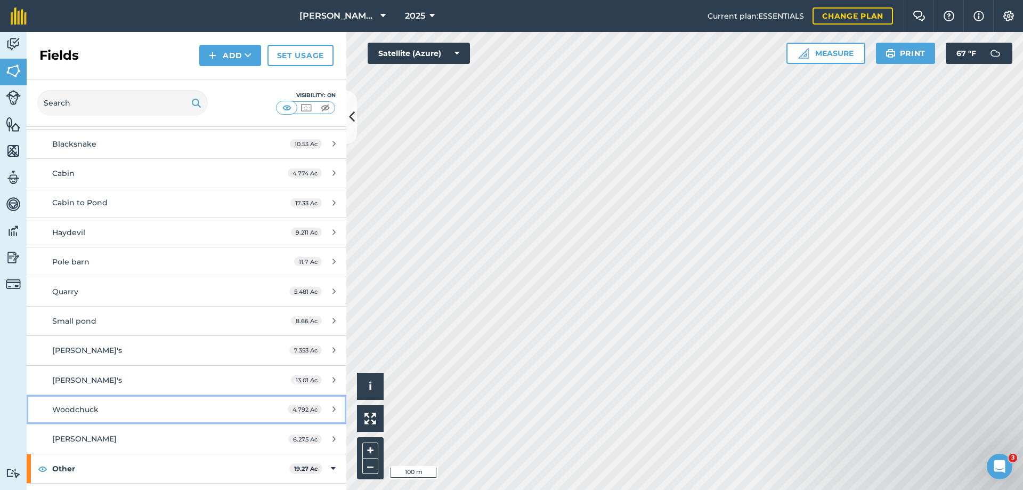
click at [77, 408] on span "Woodchuck" at bounding box center [75, 409] width 46 height 10
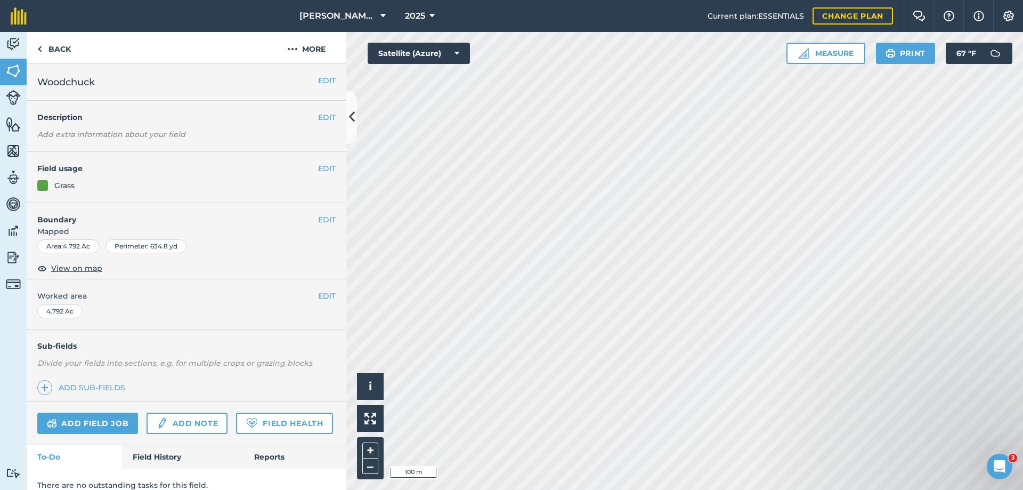
scroll to position [42, 0]
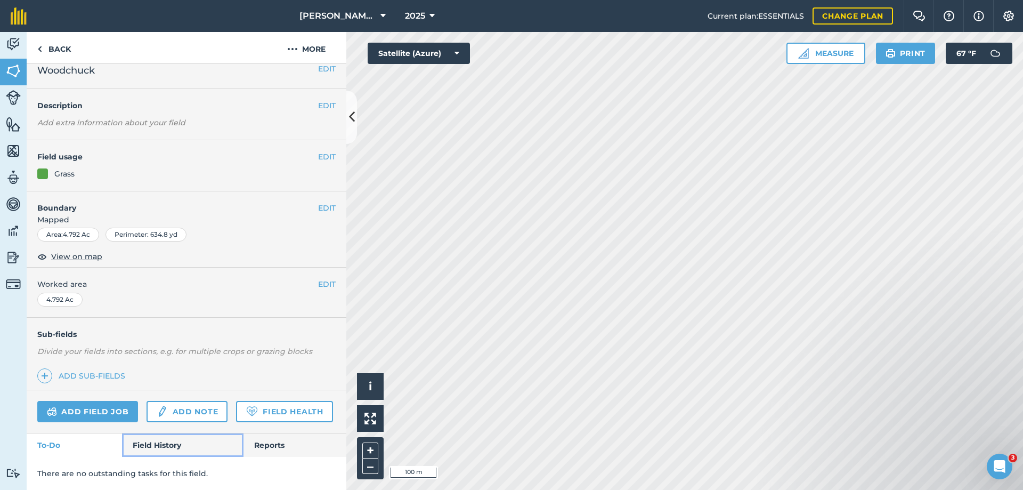
click at [164, 443] on link "Field History" at bounding box center [182, 444] width 121 height 23
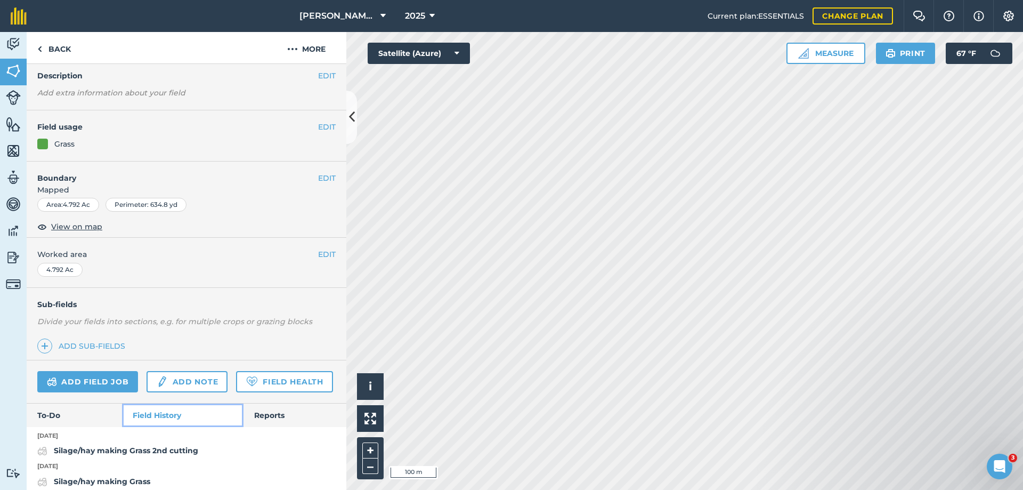
scroll to position [148, 0]
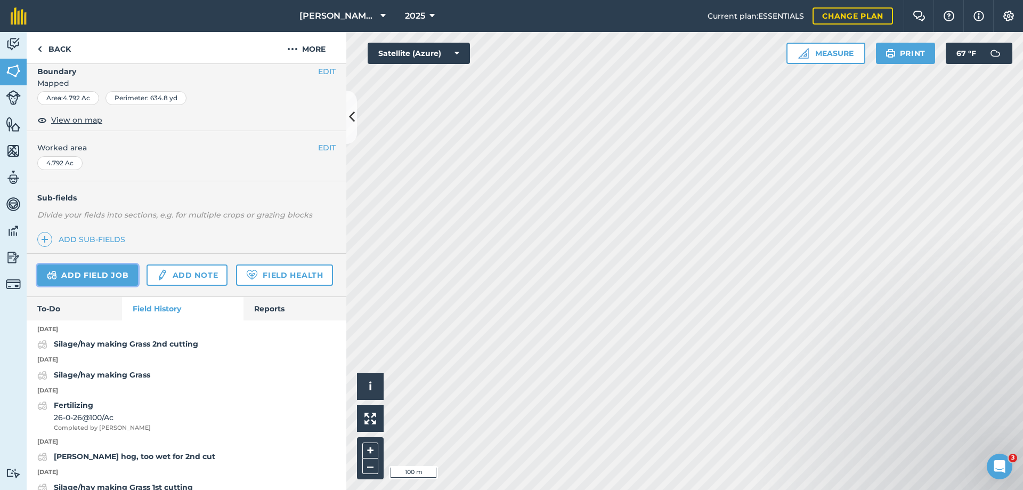
click at [91, 276] on link "Add field job" at bounding box center [87, 274] width 101 height 21
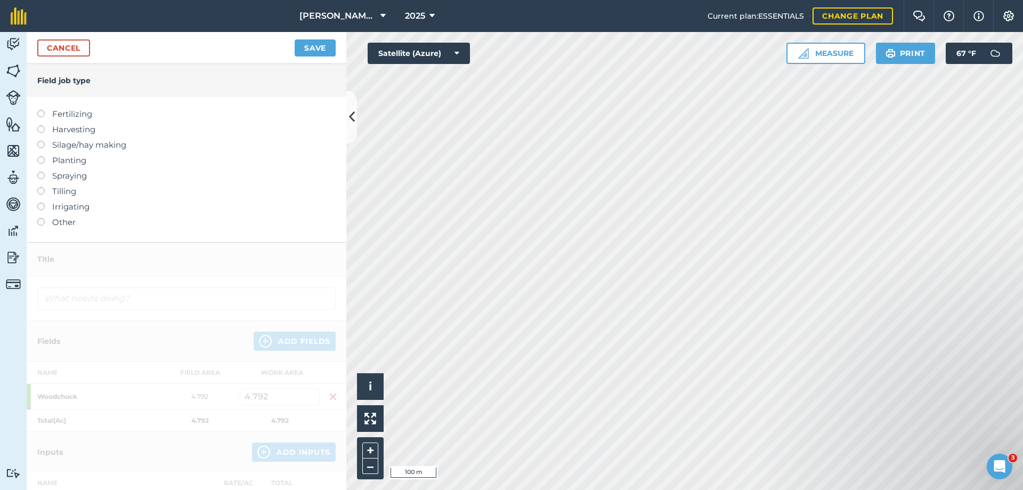
click at [76, 146] on label "Silage/hay making" at bounding box center [186, 145] width 298 height 13
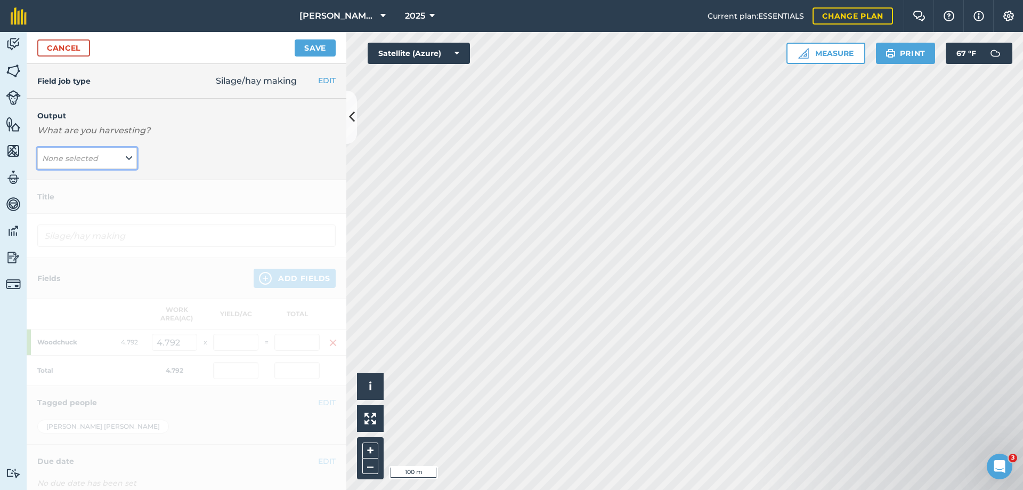
click at [77, 158] on em "None selected" at bounding box center [70, 158] width 56 height 10
click at [66, 199] on button "Grass ( # )" at bounding box center [87, 200] width 100 height 20
type input "Silage/hay making Grass"
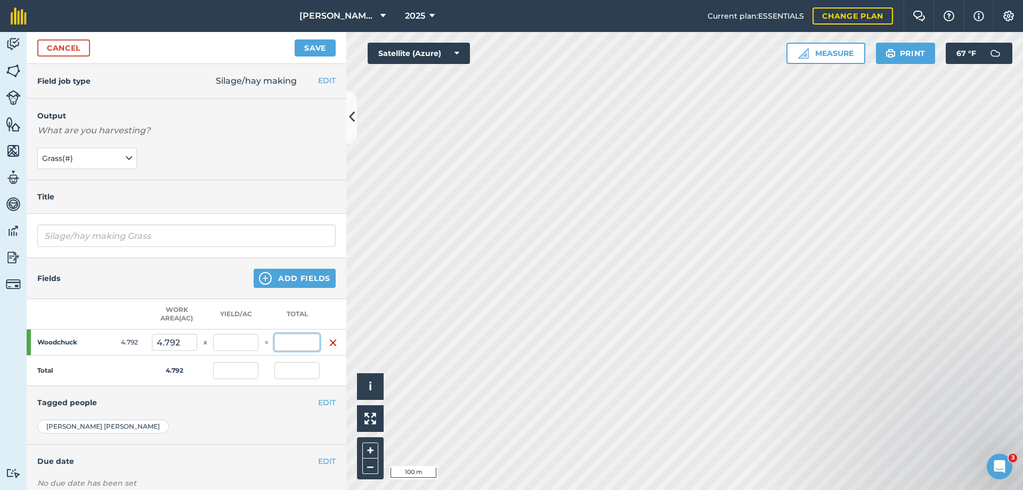
click at [302, 346] on input "text" at bounding box center [296, 341] width 45 height 17
type input "29"
click at [295, 39] on button "Save" at bounding box center [315, 47] width 41 height 17
type input "6.052"
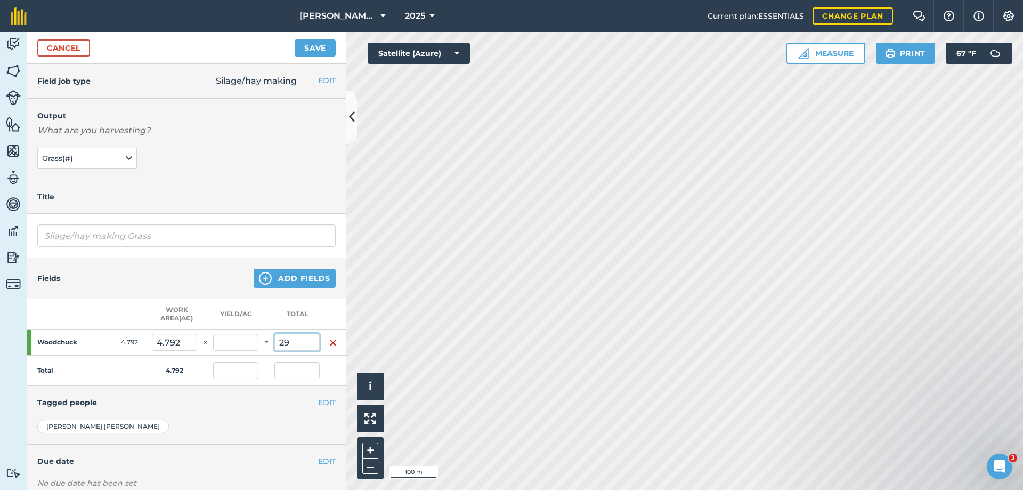
type input "29"
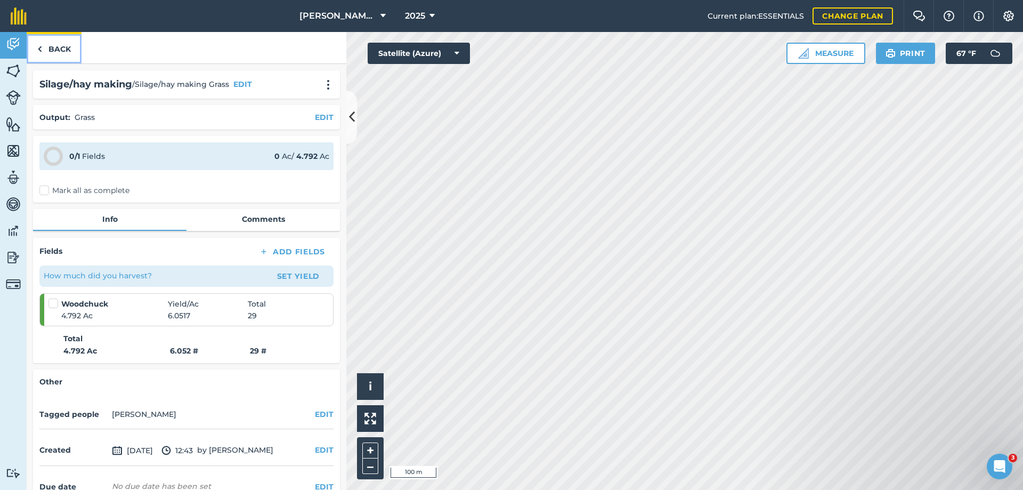
click at [61, 51] on link "Back" at bounding box center [54, 47] width 55 height 31
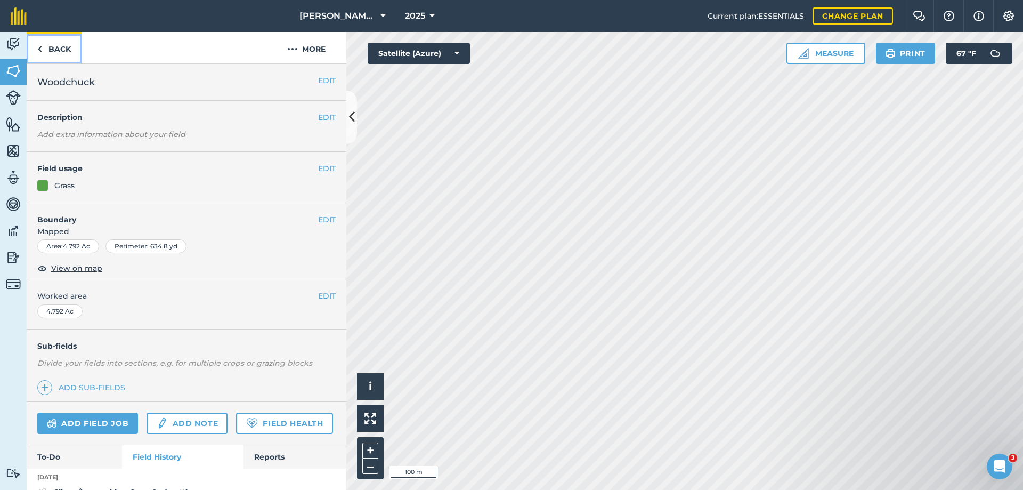
click at [61, 51] on link "Back" at bounding box center [54, 47] width 55 height 31
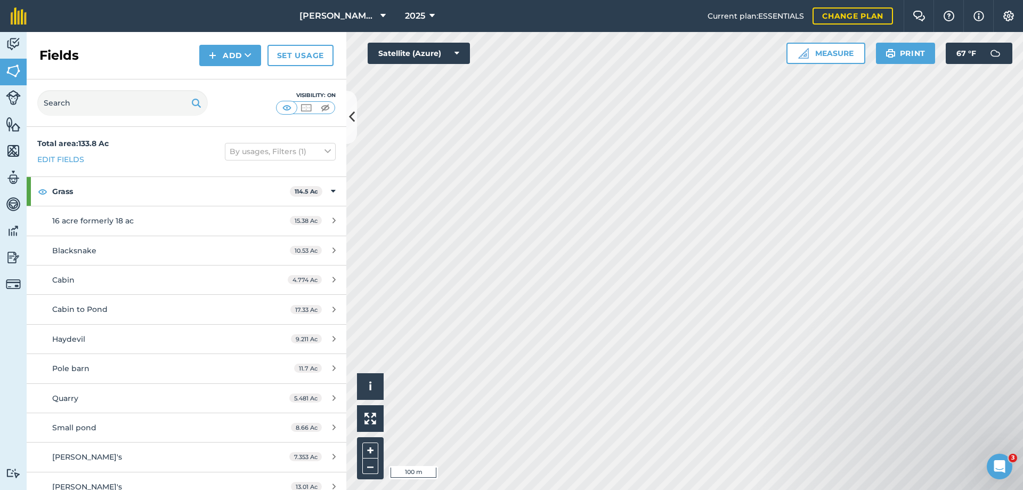
scroll to position [107, 0]
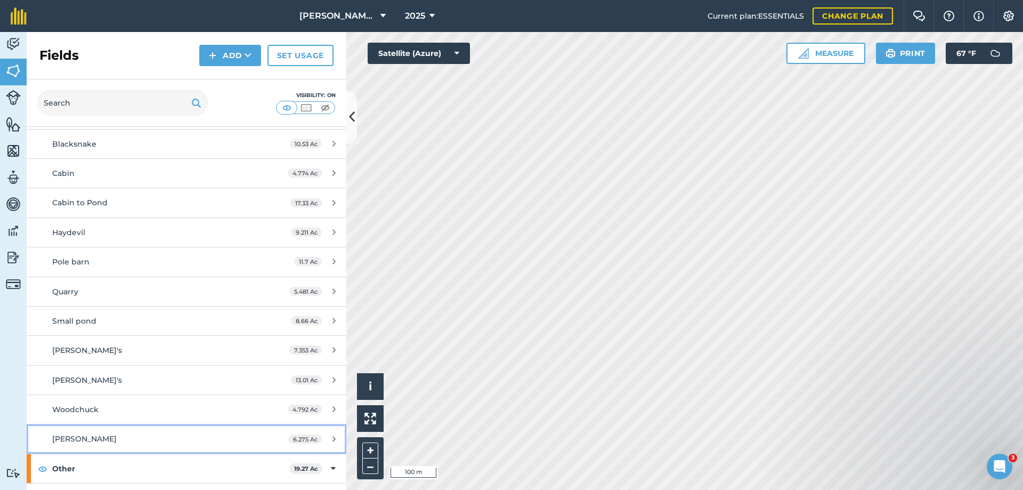
click at [71, 440] on span "[PERSON_NAME]" at bounding box center [84, 439] width 64 height 10
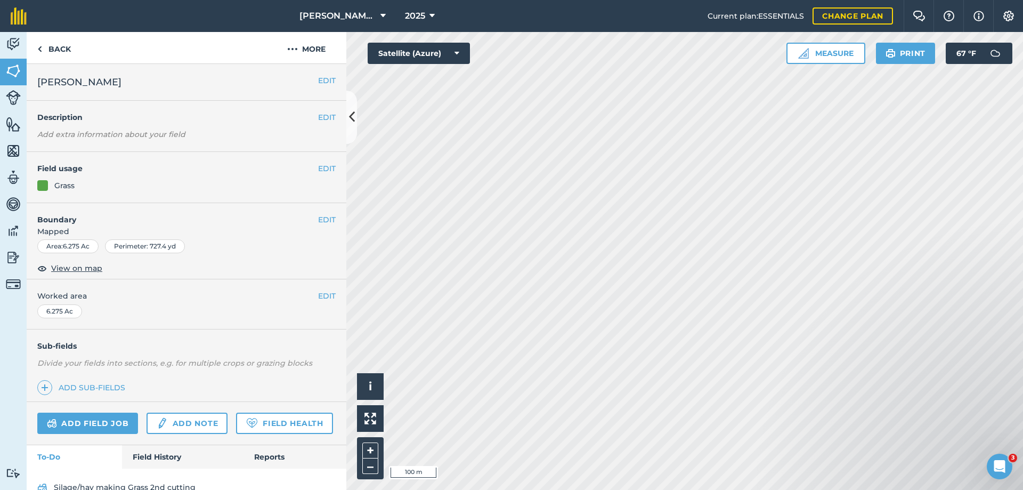
scroll to position [51, 0]
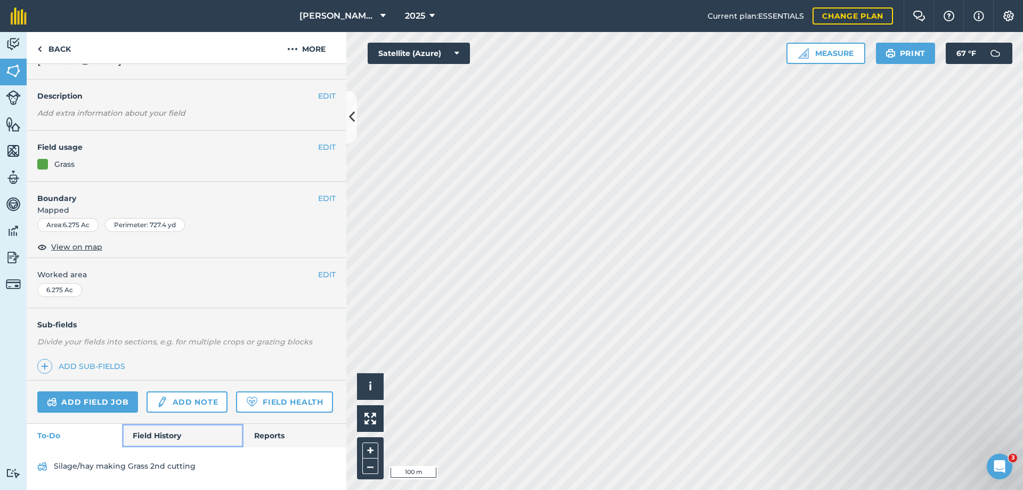
click at [168, 435] on link "Field History" at bounding box center [182, 435] width 121 height 23
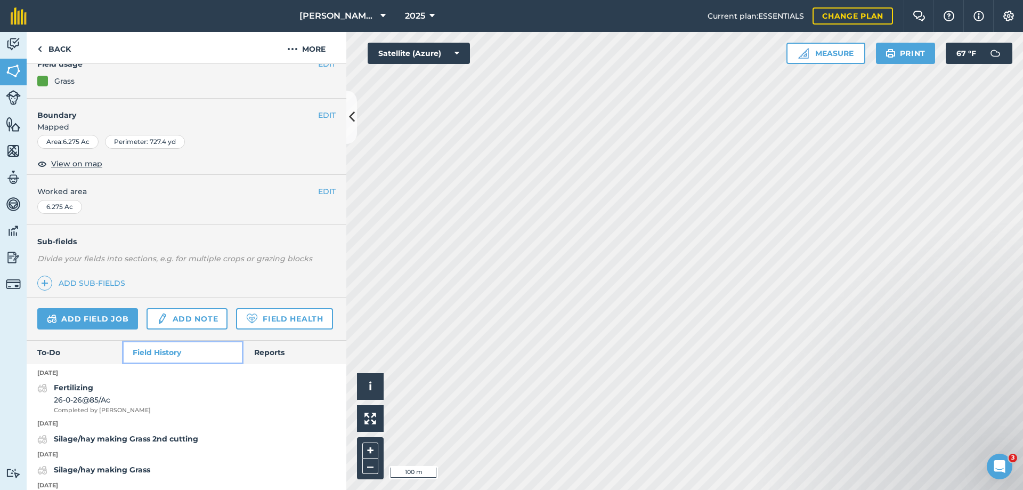
scroll to position [158, 0]
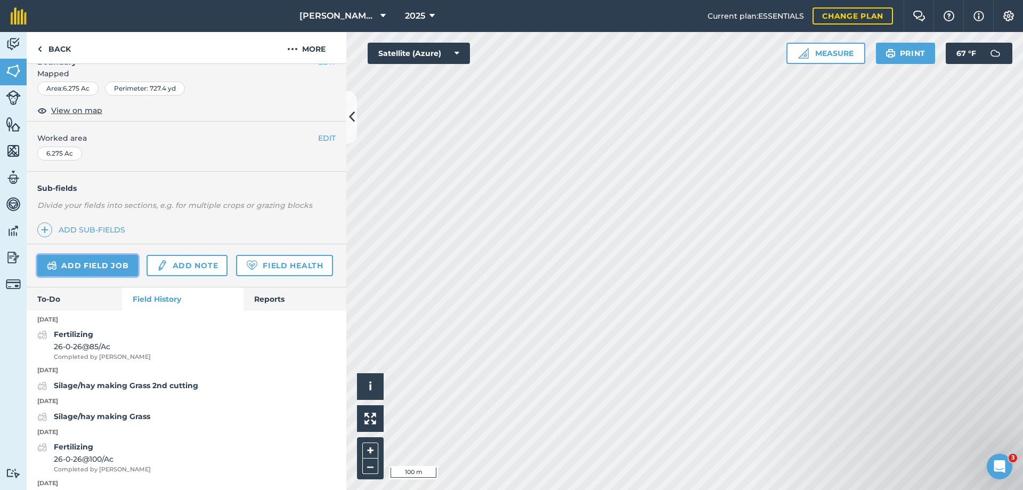
click at [102, 264] on link "Add field job" at bounding box center [87, 265] width 101 height 21
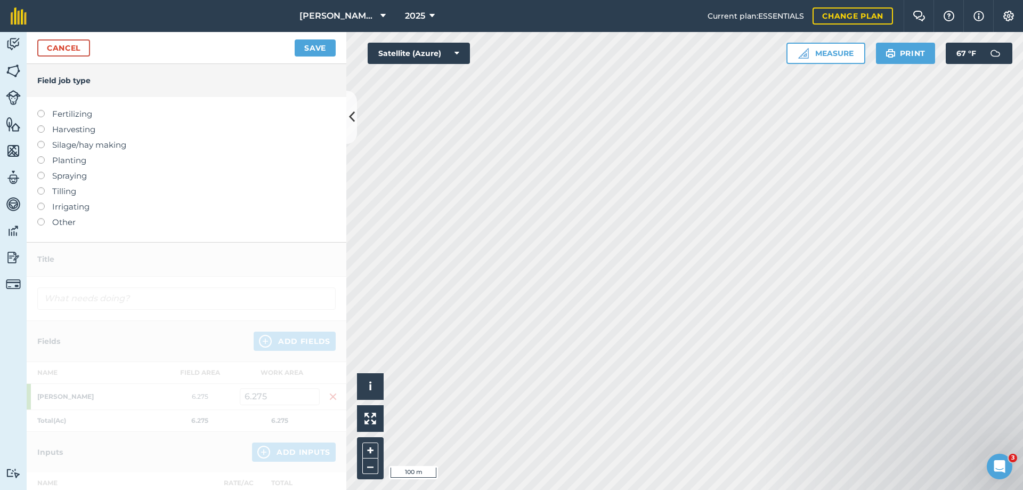
click at [77, 142] on label "Silage/hay making" at bounding box center [186, 145] width 298 height 13
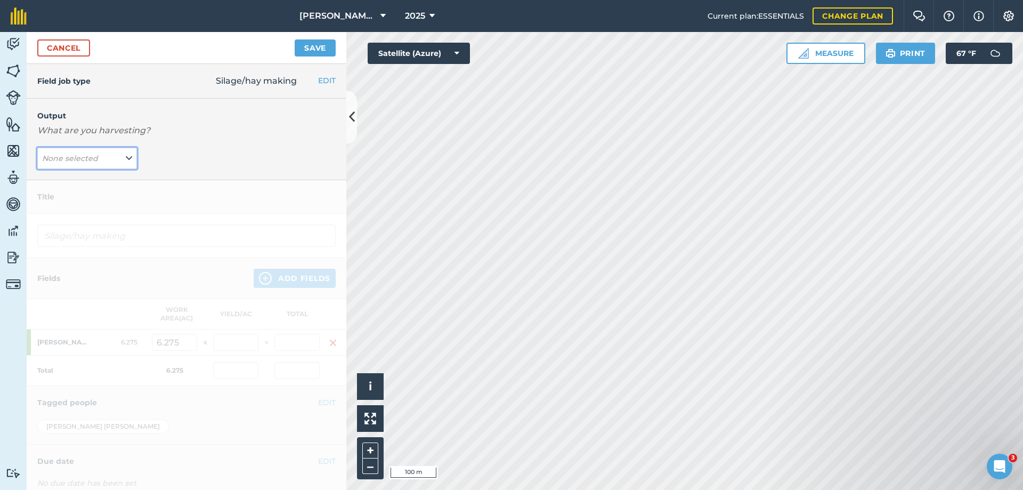
click at [75, 155] on em "None selected" at bounding box center [70, 158] width 56 height 10
click at [73, 199] on button "Grass ( # )" at bounding box center [87, 200] width 100 height 20
type input "Silage/hay making Grass"
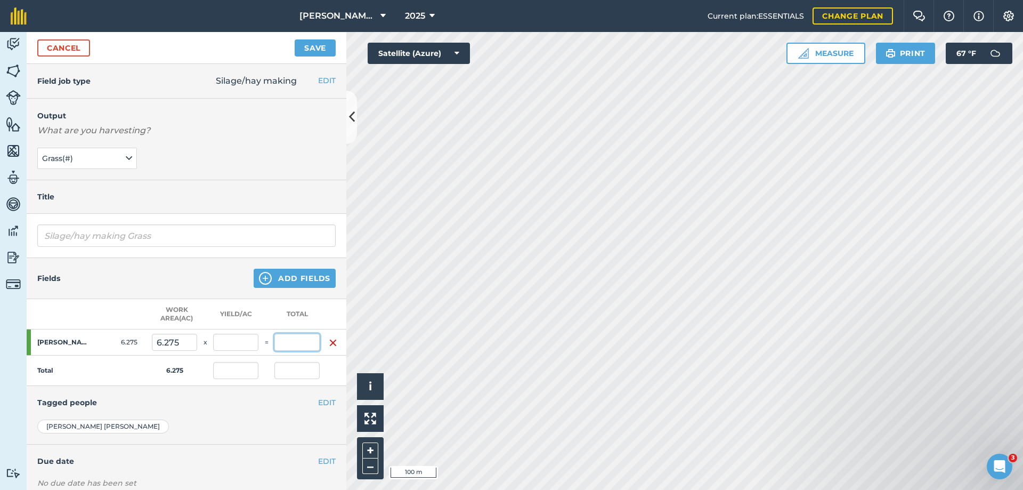
click at [310, 345] on input "text" at bounding box center [296, 341] width 45 height 17
type input "96"
click at [295, 39] on button "Save" at bounding box center [315, 47] width 41 height 17
type input "15.299"
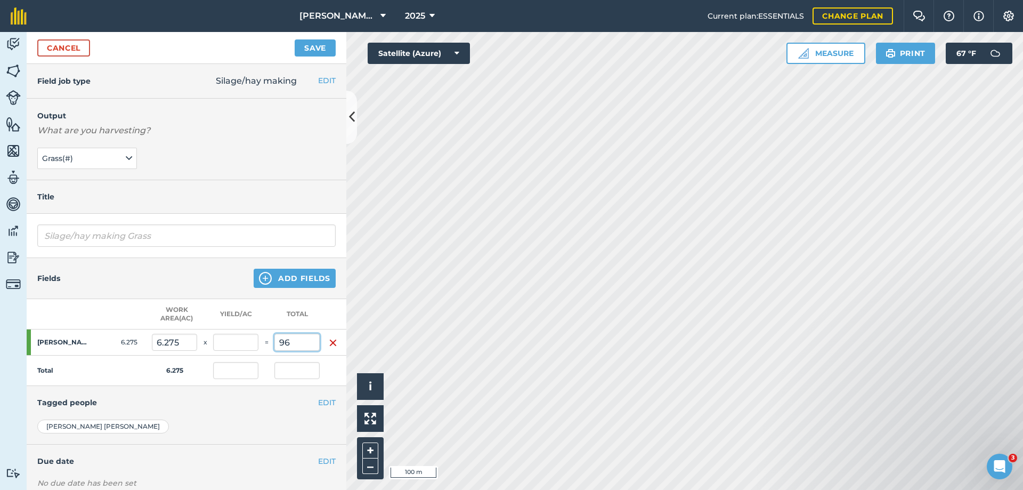
type input "96"
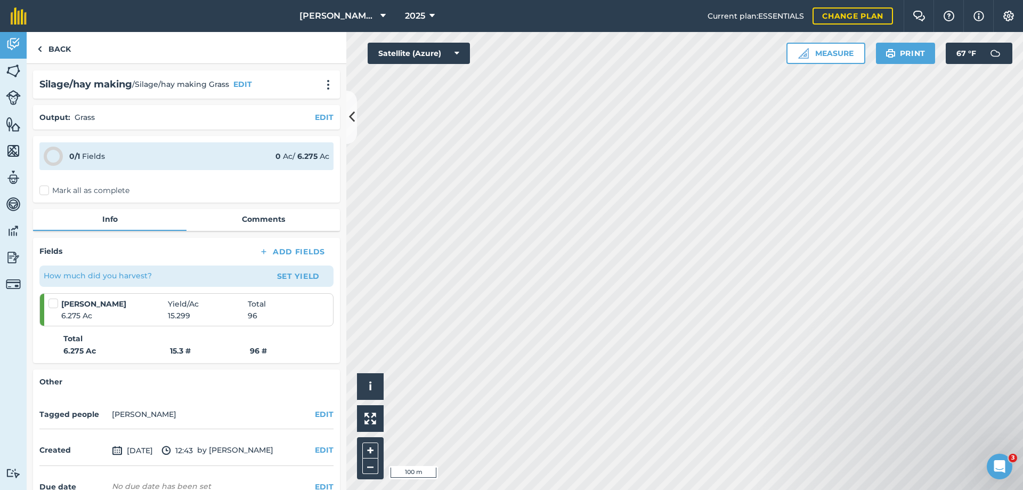
click at [41, 190] on label "Mark all as complete" at bounding box center [84, 190] width 90 height 11
click at [41, 190] on input "Mark all as complete" at bounding box center [42, 188] width 7 height 7
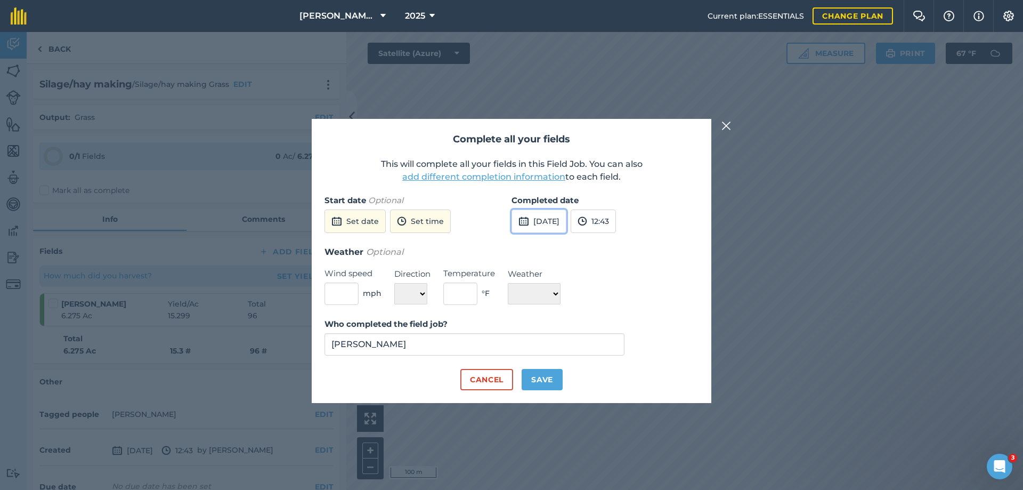
click at [552, 220] on button "[DATE]" at bounding box center [538, 220] width 55 height 23
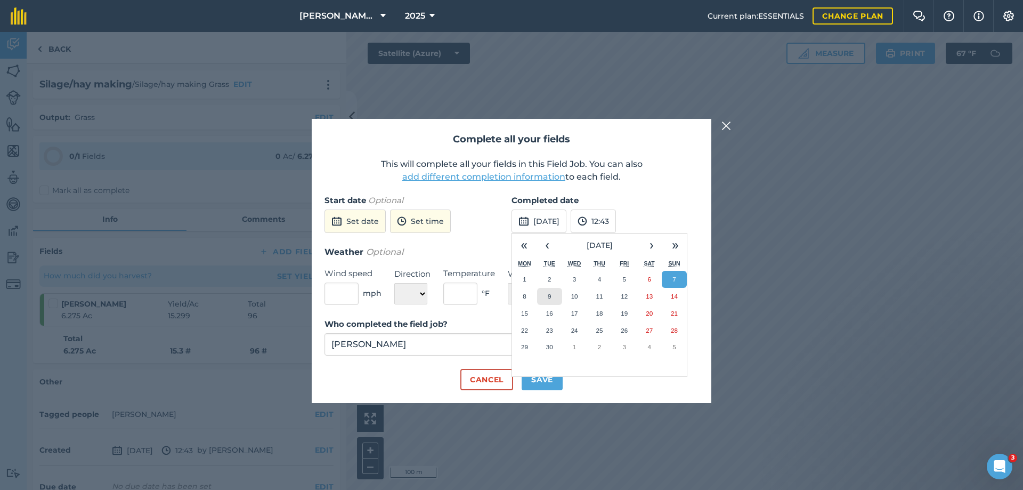
click at [551, 293] on abbr "9" at bounding box center [549, 295] width 3 height 7
click at [549, 377] on button "Save" at bounding box center [542, 379] width 41 height 21
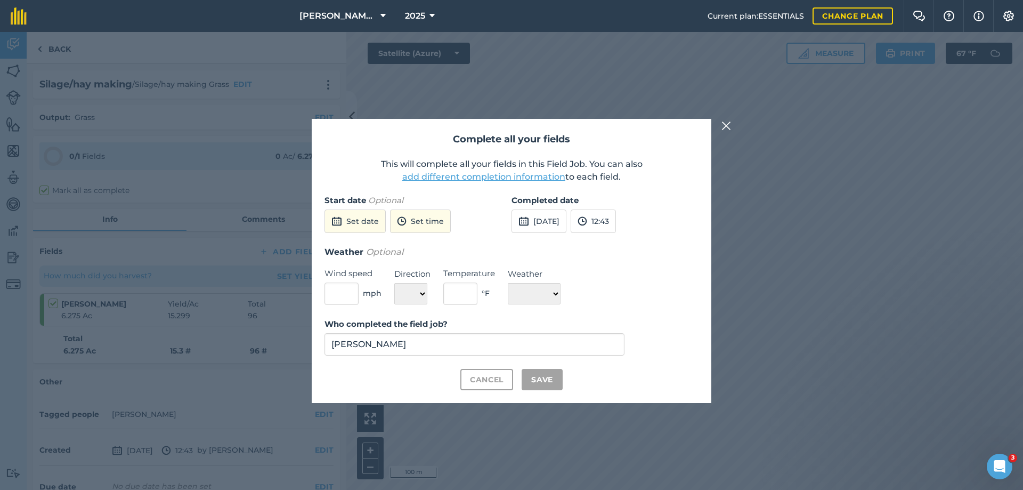
checkbox input "true"
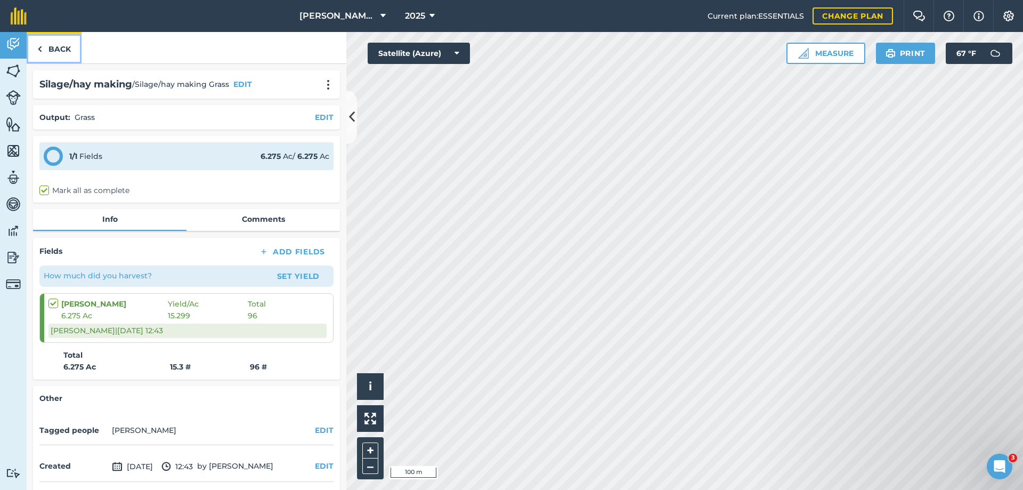
click at [60, 43] on link "Back" at bounding box center [54, 47] width 55 height 31
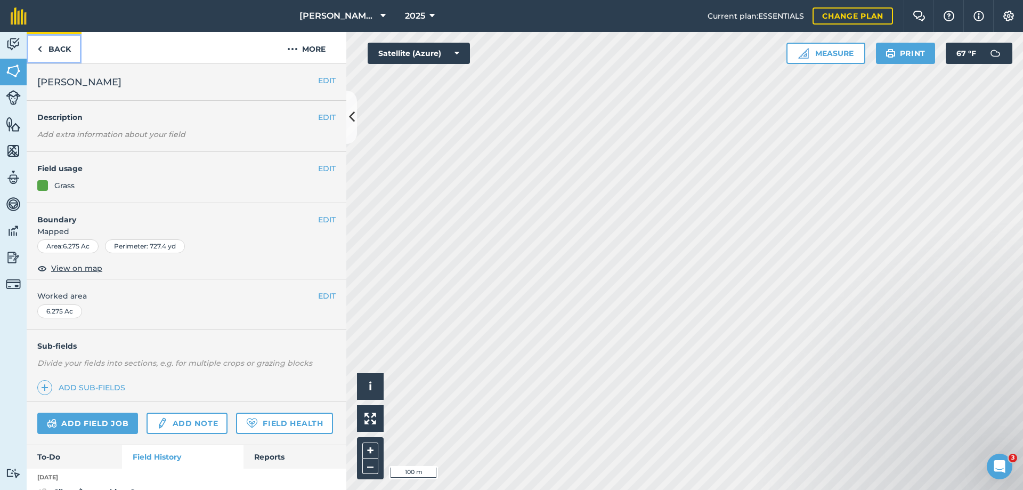
click at [53, 53] on link "Back" at bounding box center [54, 47] width 55 height 31
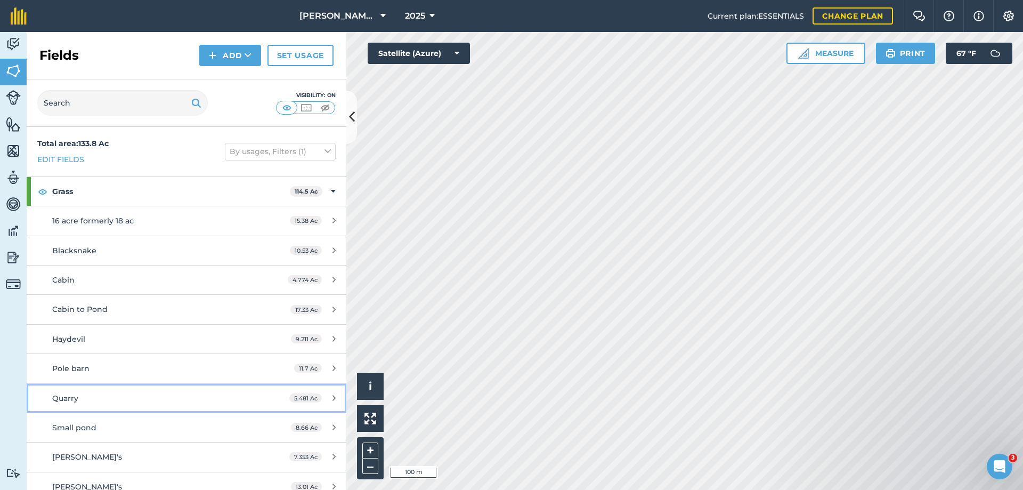
click at [75, 400] on span "Quarry" at bounding box center [65, 398] width 26 height 10
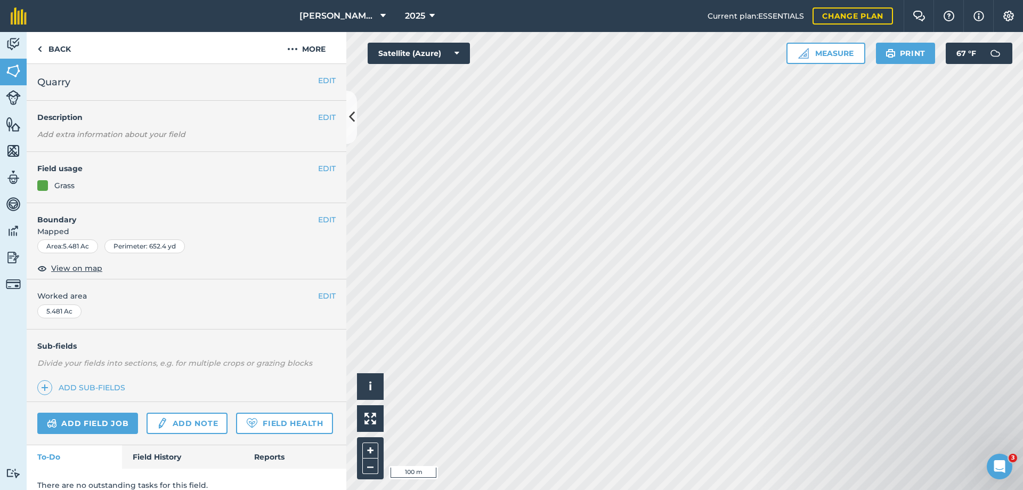
scroll to position [42, 0]
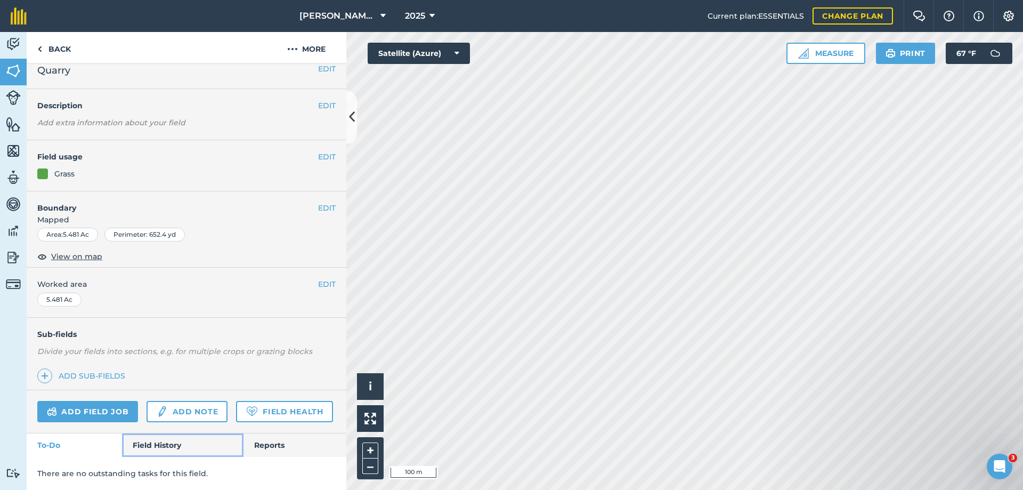
click at [173, 441] on link "Field History" at bounding box center [182, 444] width 121 height 23
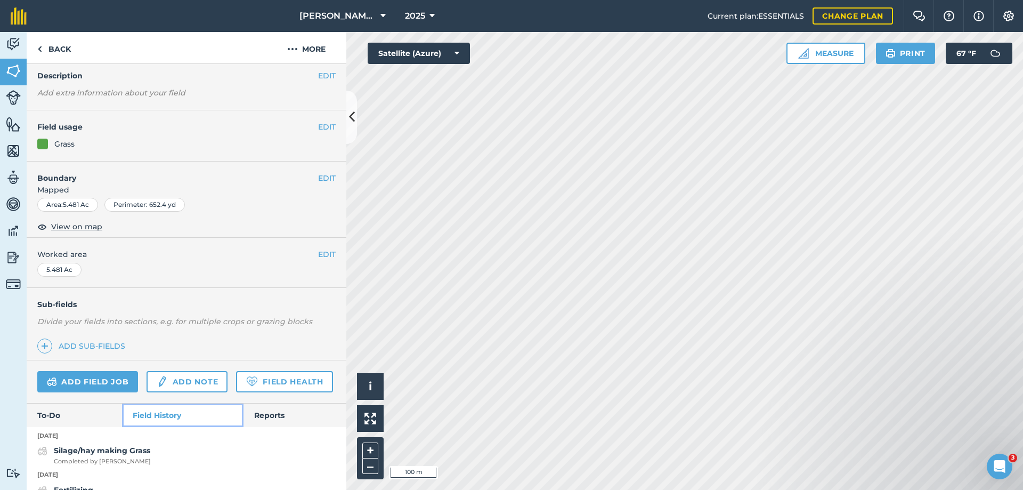
scroll to position [148, 0]
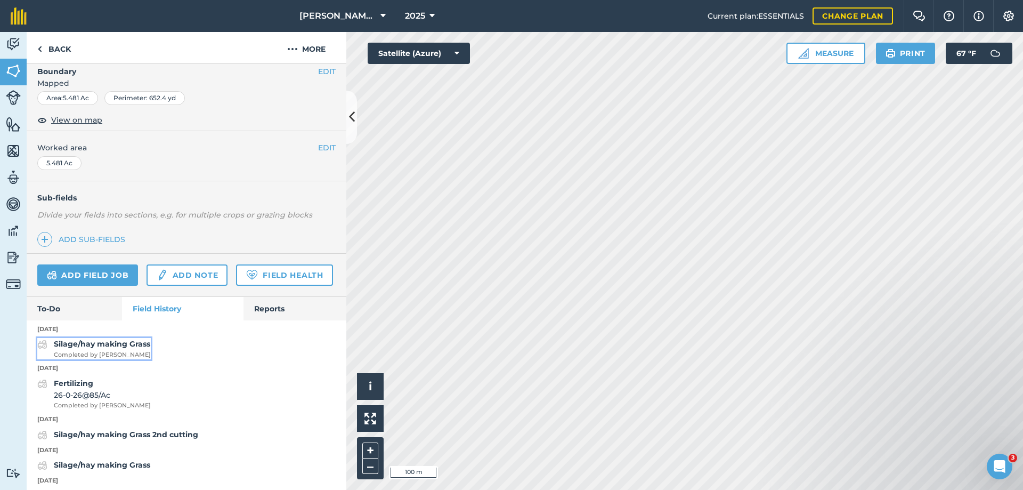
click at [131, 348] on strong "Silage/hay making Grass" at bounding box center [102, 344] width 96 height 10
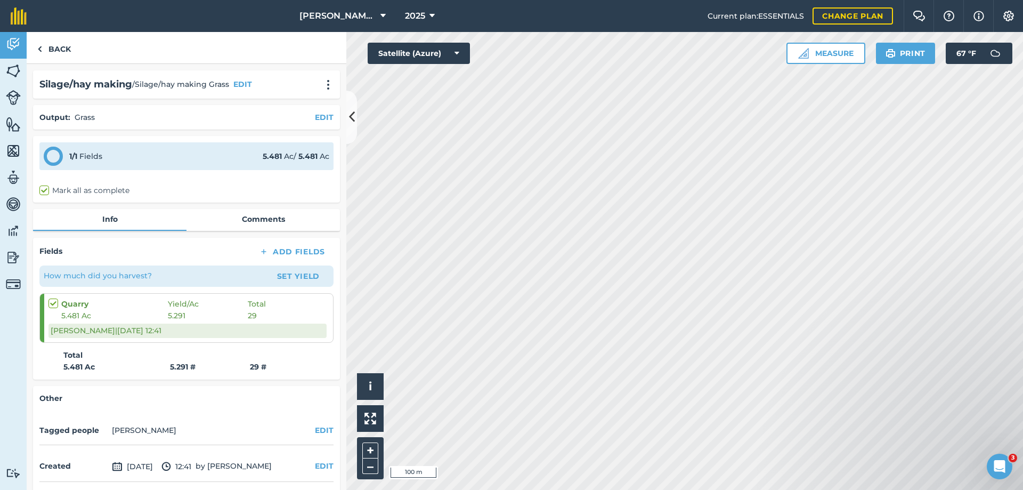
click at [102, 190] on label "Mark all as complete" at bounding box center [84, 190] width 90 height 11
click at [46, 190] on input "Mark all as complete" at bounding box center [42, 188] width 7 height 7
checkbox input "true"
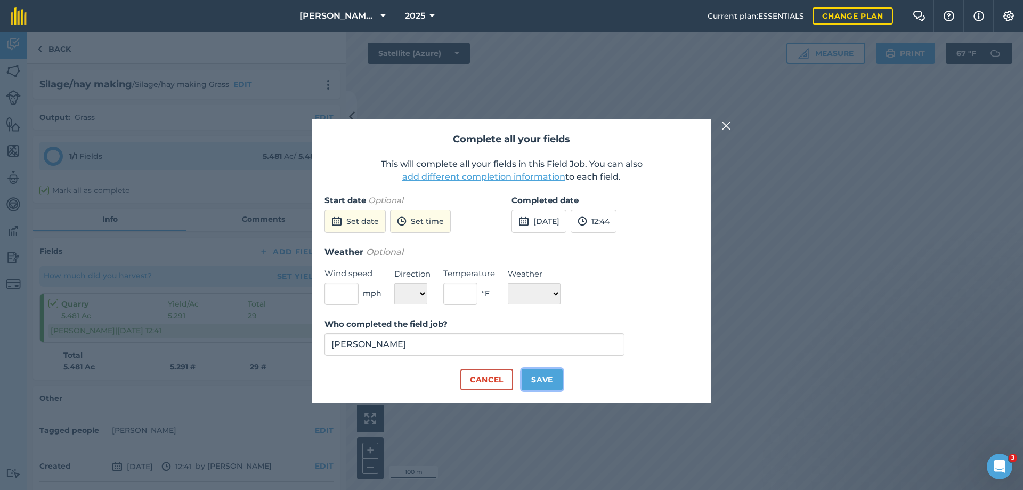
click at [546, 381] on button "Save" at bounding box center [542, 379] width 41 height 21
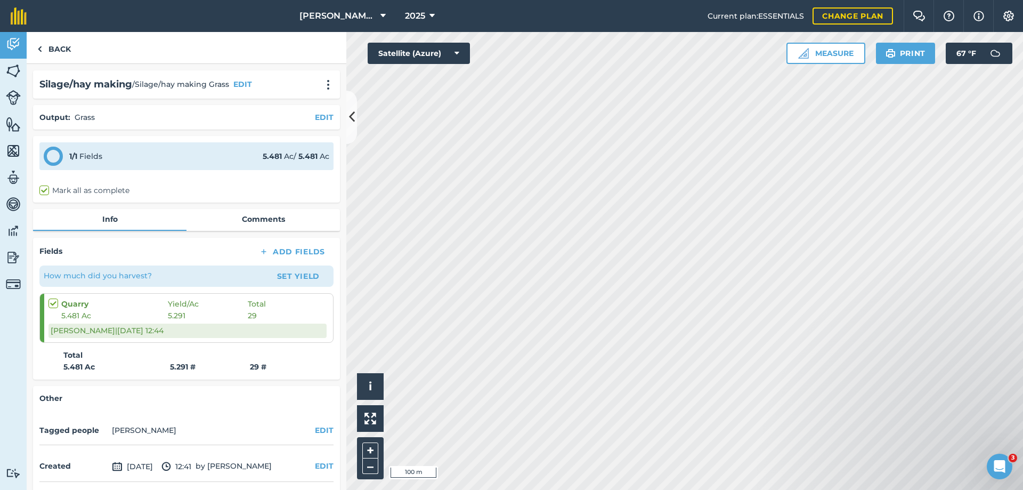
click at [259, 365] on strong "29 #" at bounding box center [258, 367] width 17 height 10
click at [75, 330] on div "[PERSON_NAME] | [DATE] 12:44" at bounding box center [187, 330] width 278 height 14
click at [52, 298] on label at bounding box center [54, 298] width 13 height 0
click at [52, 303] on input "checkbox" at bounding box center [51, 301] width 7 height 7
checkbox input "true"
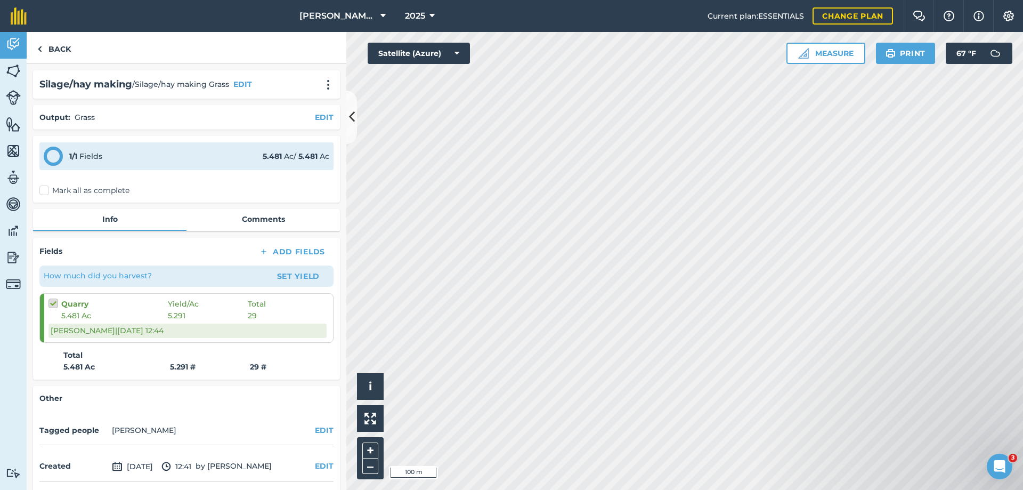
checkbox input "false"
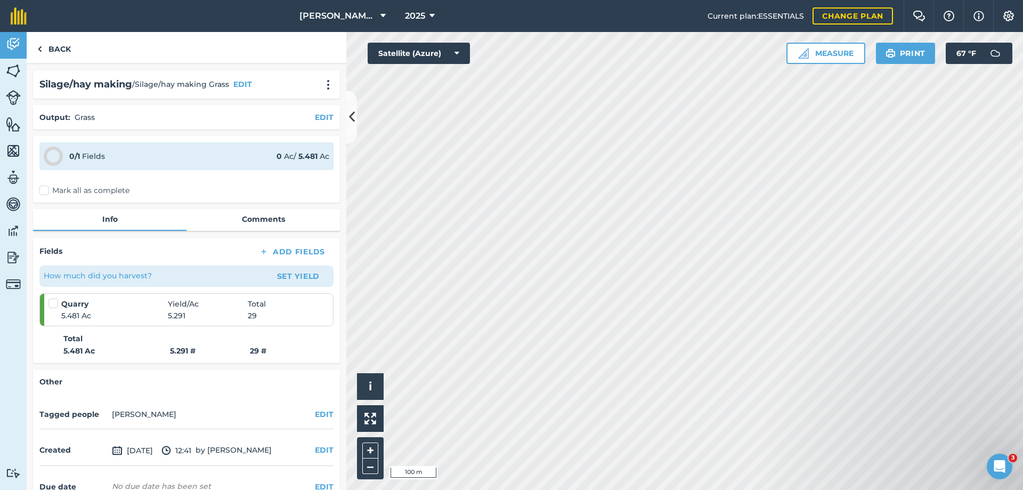
click at [256, 310] on span "29" at bounding box center [252, 316] width 9 height 12
click at [255, 315] on span "29" at bounding box center [252, 316] width 9 height 12
click at [254, 316] on span "29" at bounding box center [252, 316] width 9 height 12
click at [308, 278] on button "Set Yield" at bounding box center [298, 275] width 62 height 17
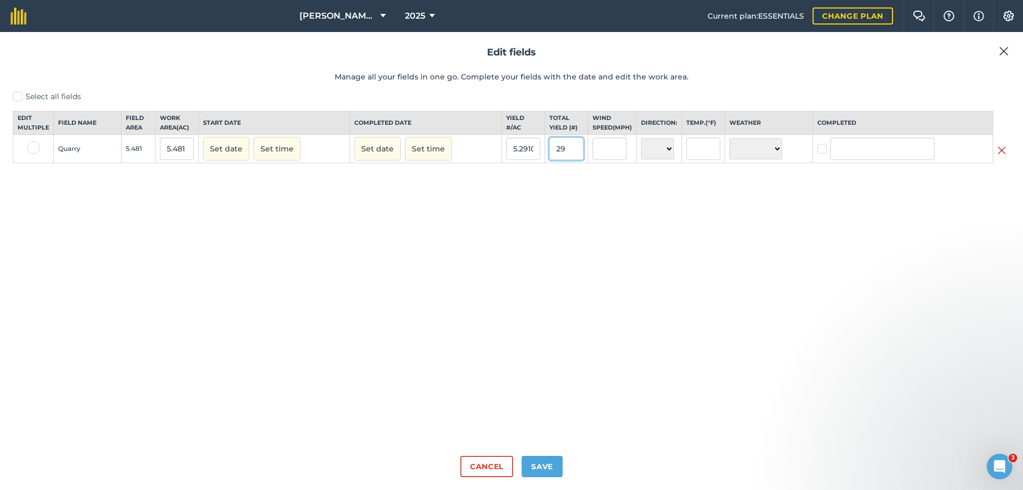
drag, startPoint x: 570, startPoint y: 158, endPoint x: 543, endPoint y: 160, distance: 27.2
click at [549, 159] on input "29" at bounding box center [566, 148] width 34 height 22
type input "59"
type input "10.764459040321109"
click at [551, 463] on button "Save" at bounding box center [542, 465] width 41 height 21
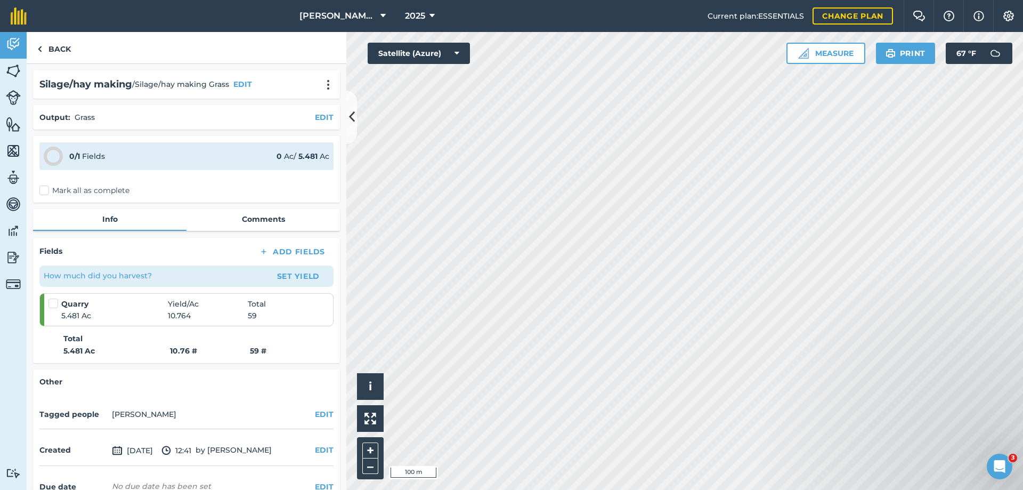
click at [61, 189] on label "Mark all as complete" at bounding box center [84, 190] width 90 height 11
click at [46, 189] on input "Mark all as complete" at bounding box center [42, 188] width 7 height 7
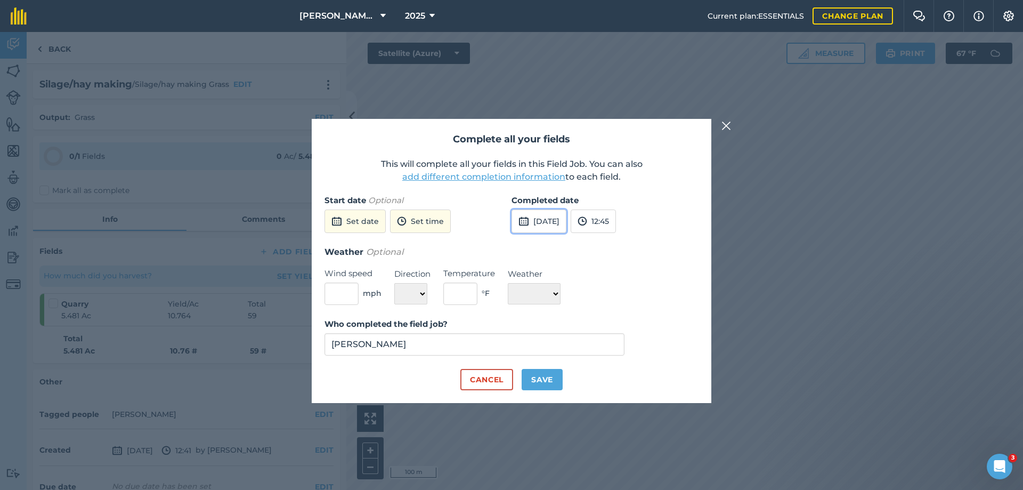
click at [554, 224] on button "[DATE]" at bounding box center [538, 220] width 55 height 23
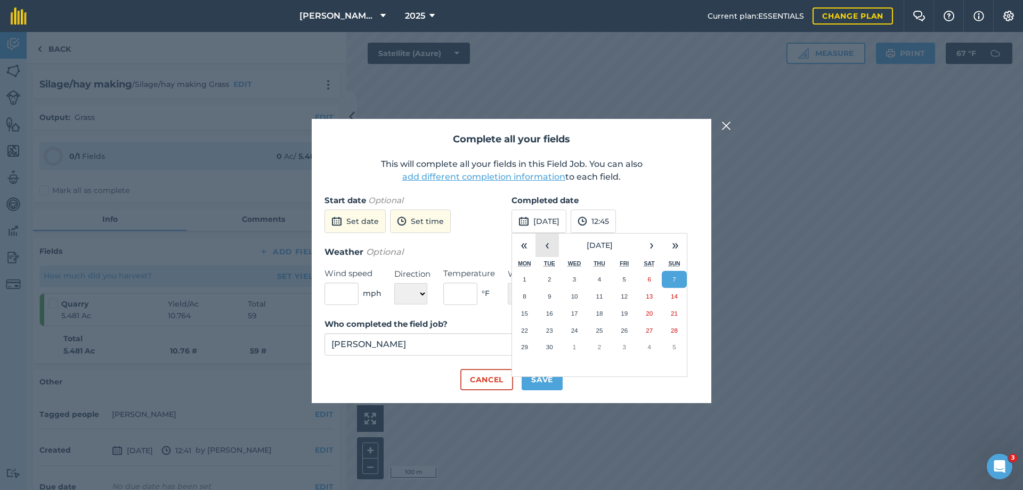
click at [550, 248] on button "‹" at bounding box center [546, 244] width 23 height 23
click at [651, 296] on button "9" at bounding box center [649, 296] width 25 height 17
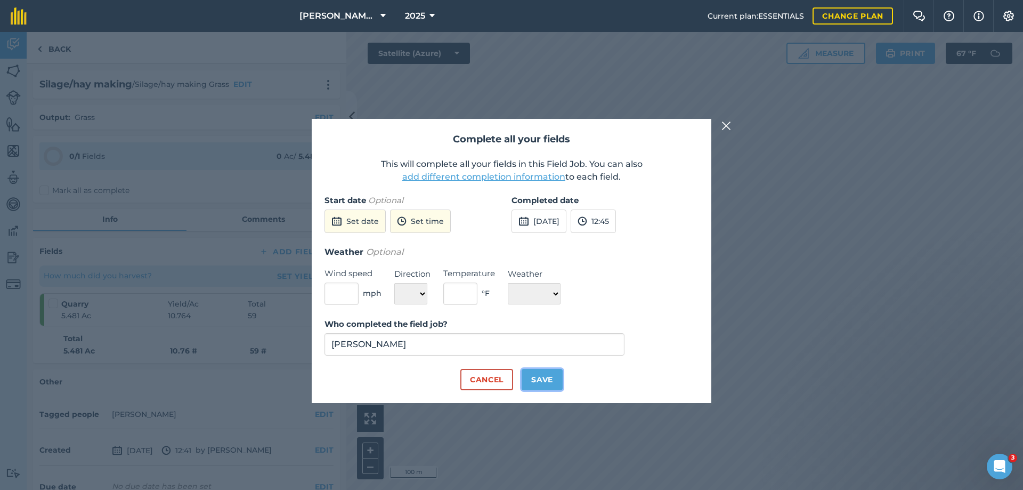
click at [554, 380] on button "Save" at bounding box center [542, 379] width 41 height 21
checkbox input "true"
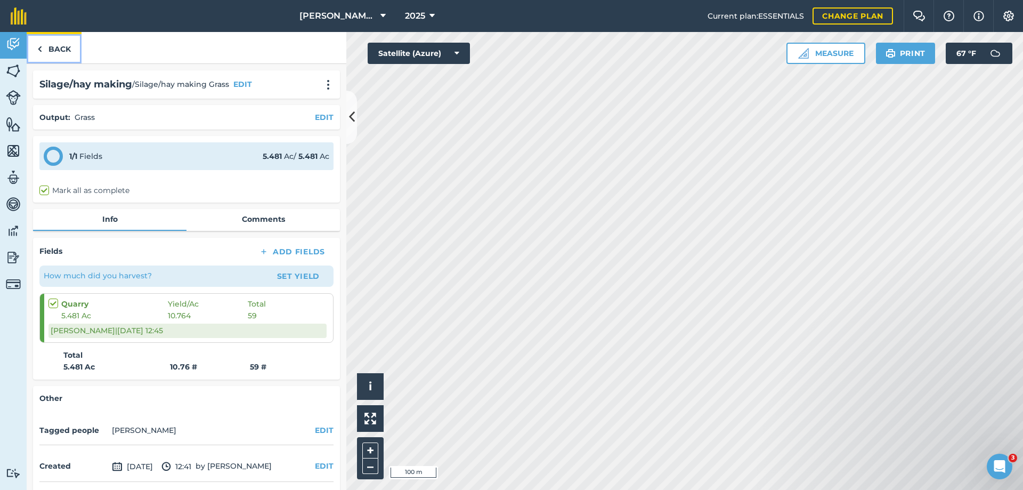
click at [53, 44] on link "Back" at bounding box center [54, 47] width 55 height 31
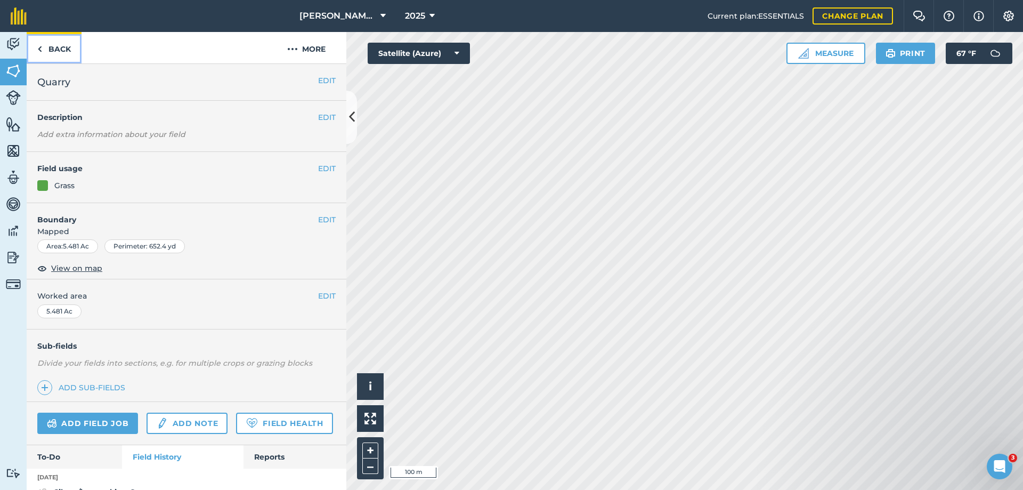
click at [58, 46] on link "Back" at bounding box center [54, 47] width 55 height 31
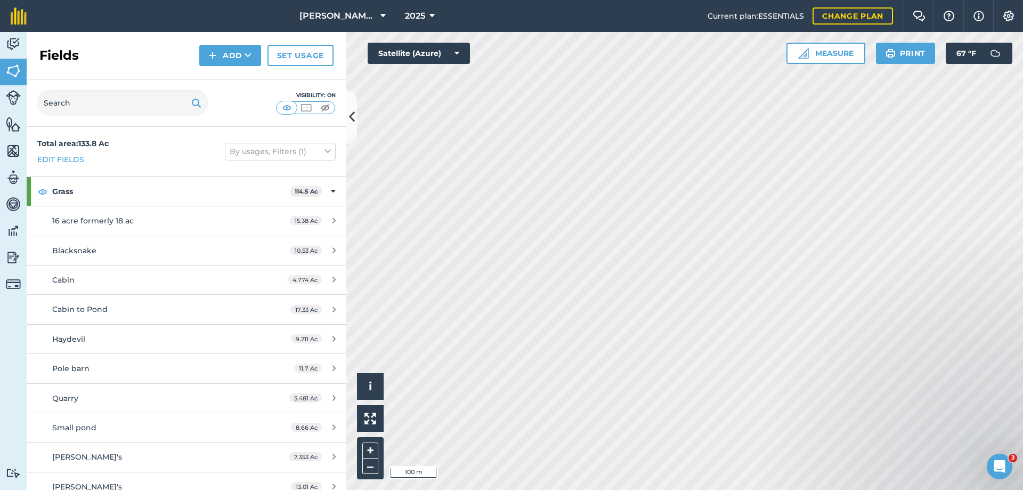
click at [58, 42] on div "Fields Add Set usage" at bounding box center [187, 55] width 320 height 47
click at [14, 257] on img at bounding box center [13, 257] width 15 height 16
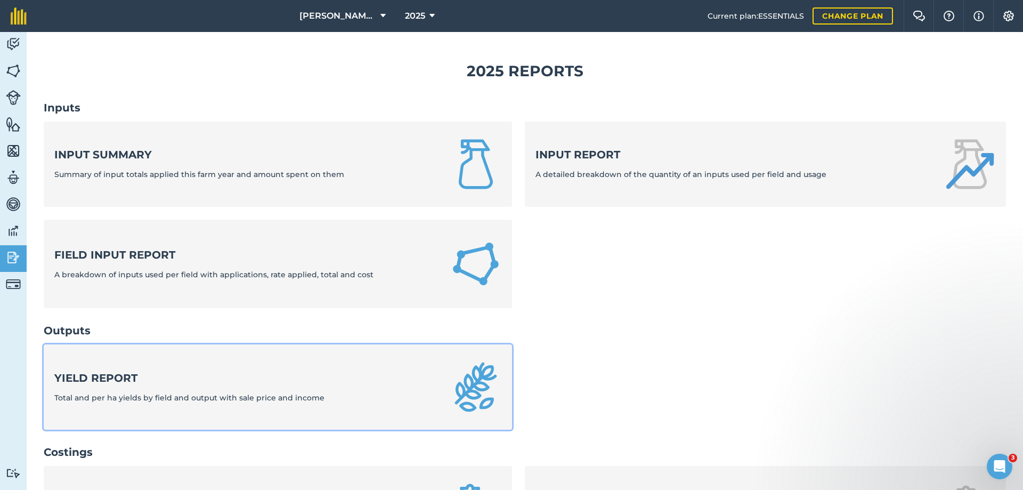
click at [267, 396] on span "Total and per ha yields by field and output with sale price and income" at bounding box center [189, 398] width 270 height 10
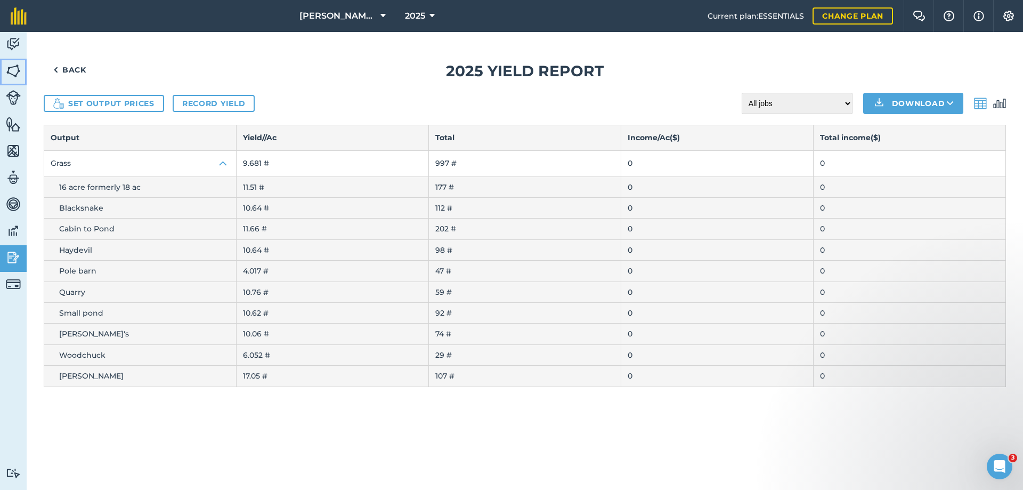
click at [17, 69] on img at bounding box center [13, 71] width 15 height 16
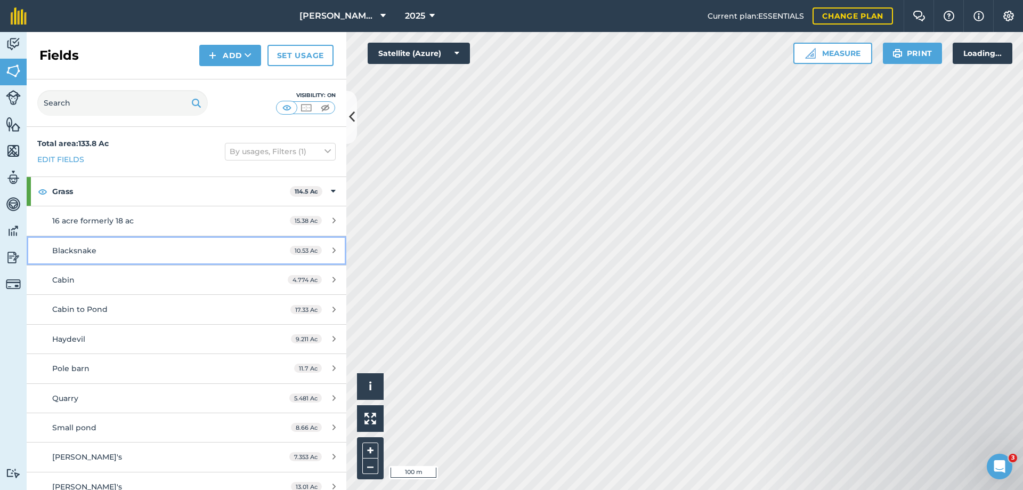
click at [78, 250] on span "Blacksnake" at bounding box center [74, 251] width 44 height 10
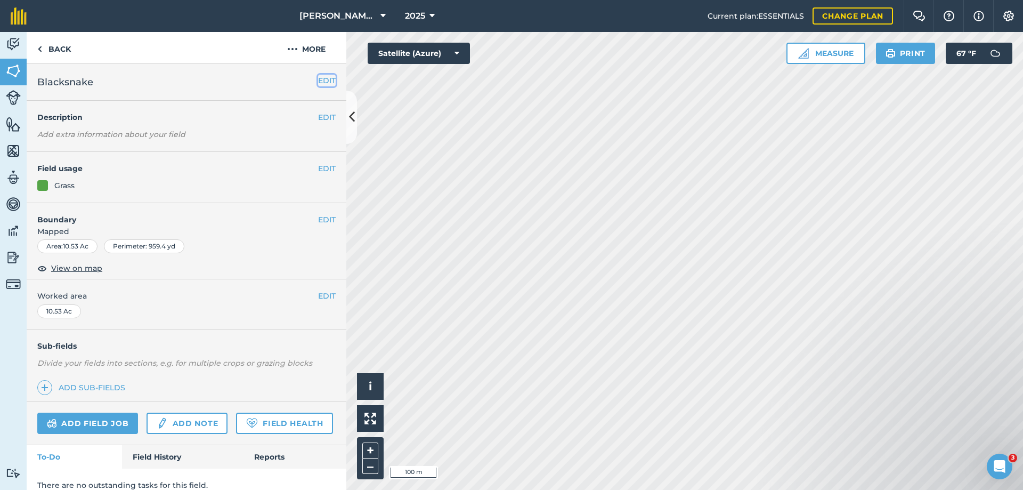
click at [318, 79] on button "EDIT" at bounding box center [327, 81] width 18 height 12
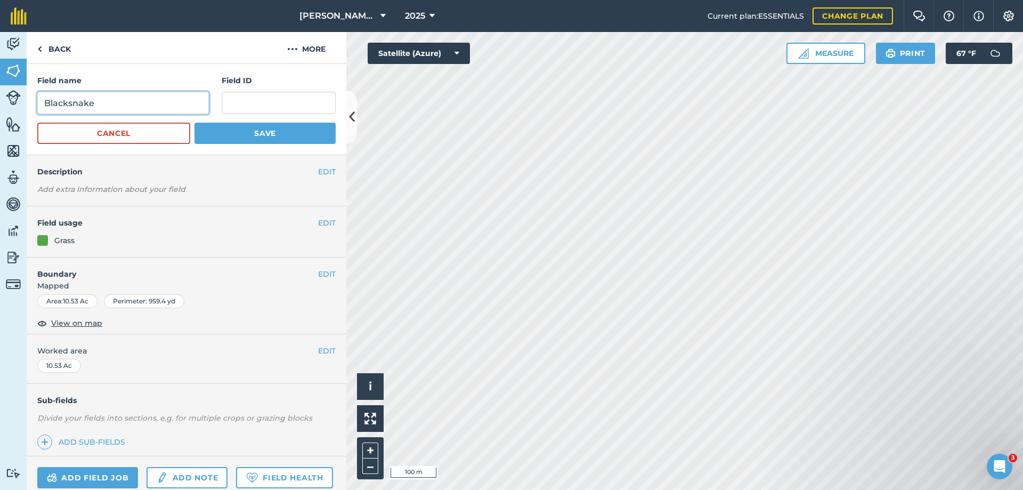
click at [141, 99] on input "Blacksnake" at bounding box center [123, 103] width 172 height 22
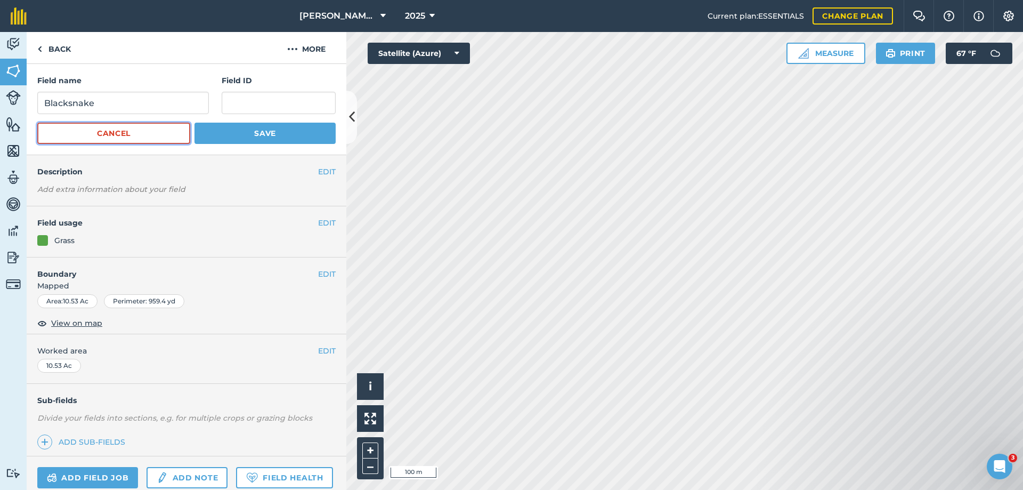
click at [125, 132] on button "Cancel" at bounding box center [113, 133] width 153 height 21
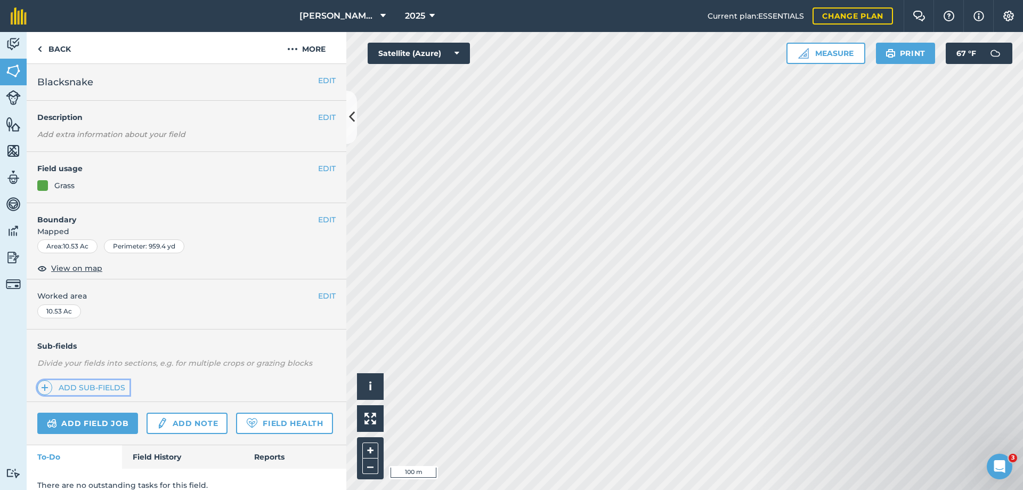
click at [90, 388] on link "Add sub-fields" at bounding box center [83, 387] width 92 height 15
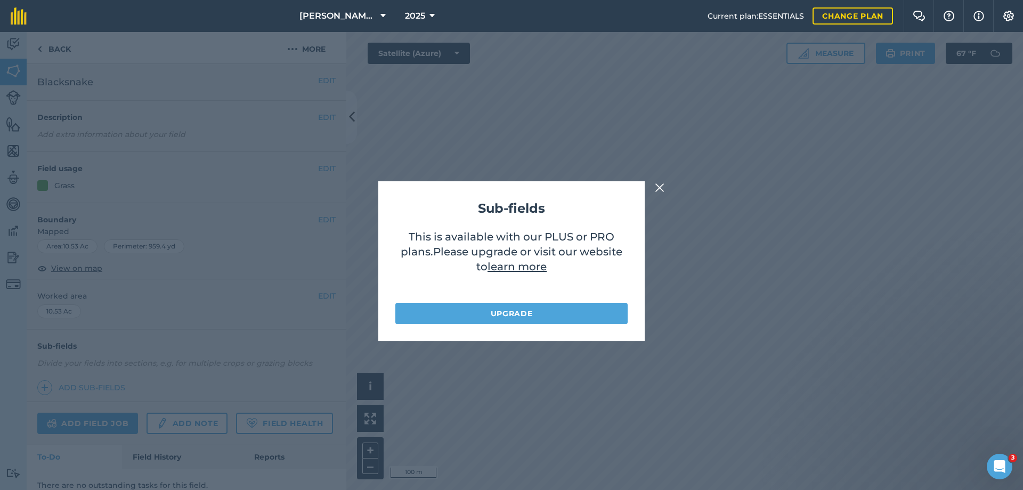
click at [653, 186] on button at bounding box center [659, 187] width 13 height 13
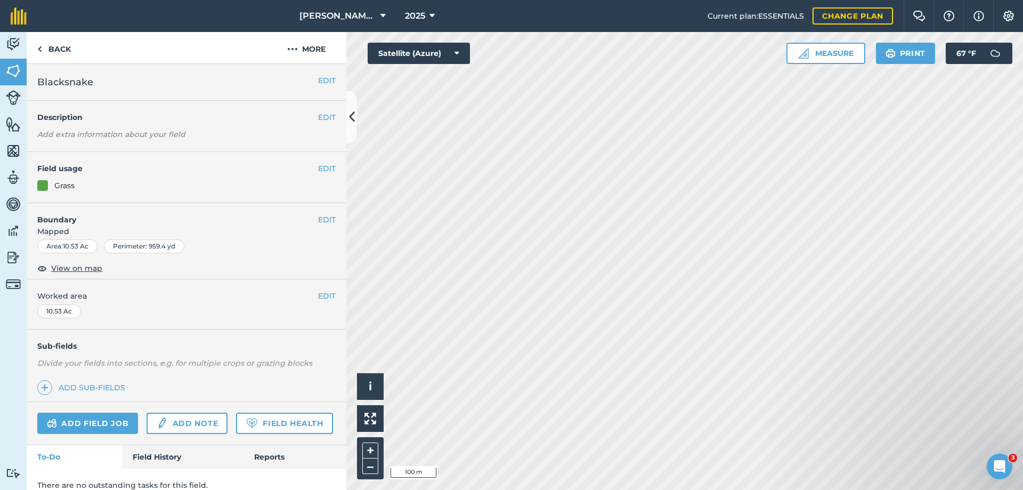
click at [142, 78] on h2 "Blacksnake" at bounding box center [177, 82] width 281 height 15
click at [324, 80] on button "EDIT" at bounding box center [327, 81] width 18 height 12
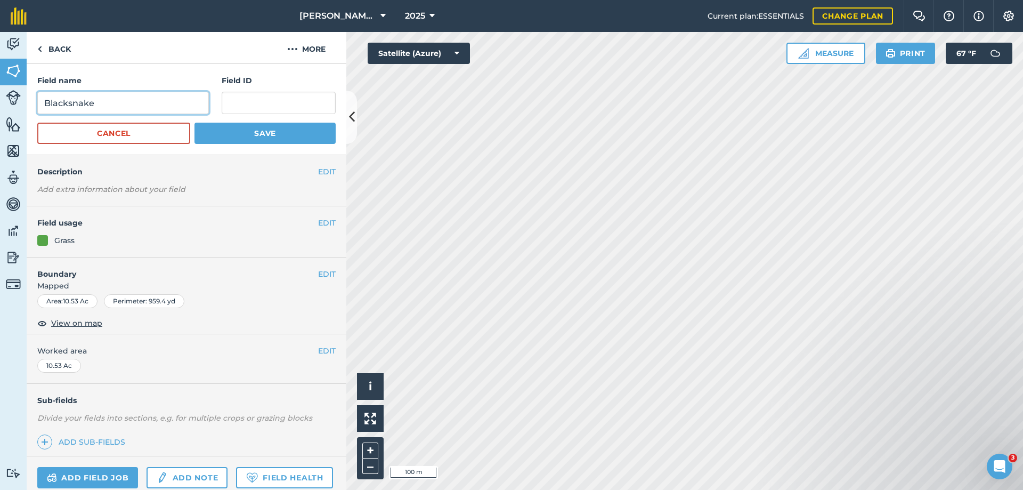
click at [147, 107] on input "Blacksnake" at bounding box center [123, 103] width 172 height 22
type input "Blacksnake & Barnyard"
click at [221, 133] on button "Save" at bounding box center [264, 133] width 141 height 21
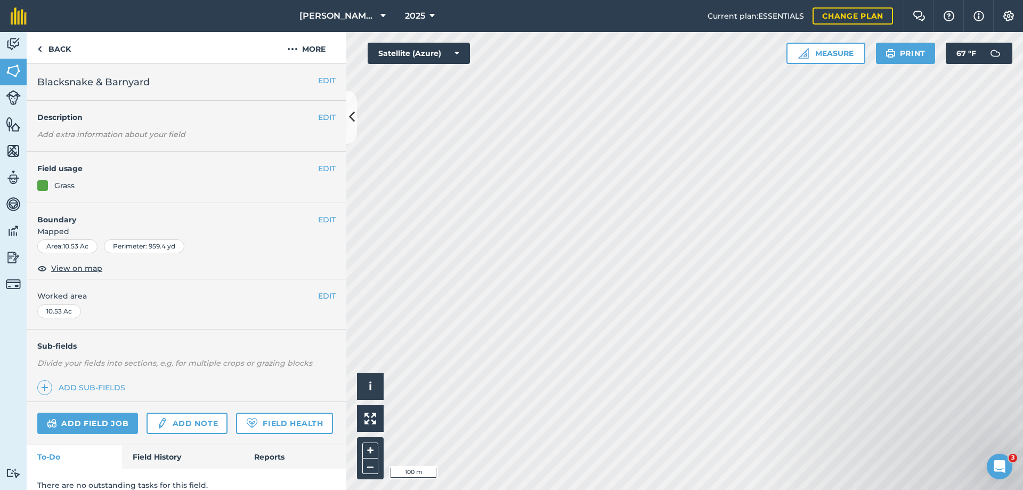
scroll to position [42, 0]
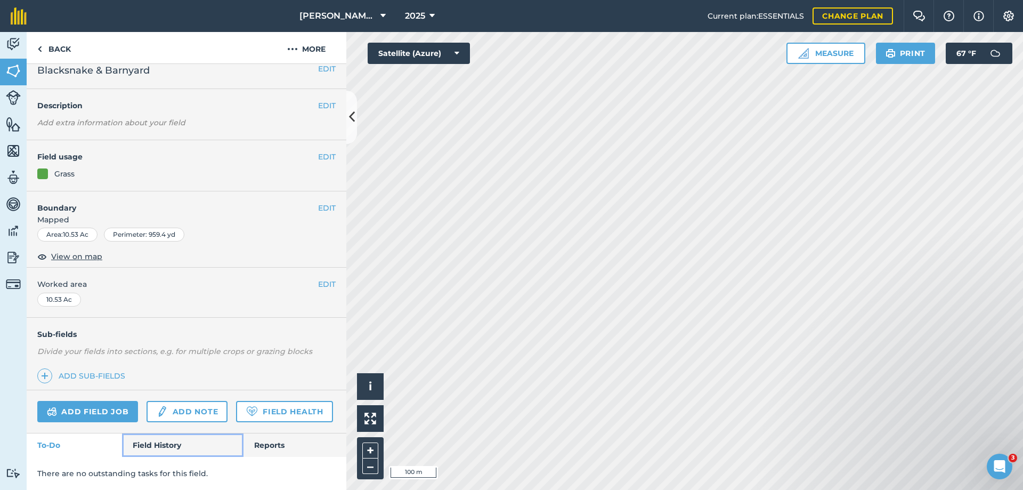
click at [165, 445] on link "Field History" at bounding box center [182, 444] width 121 height 23
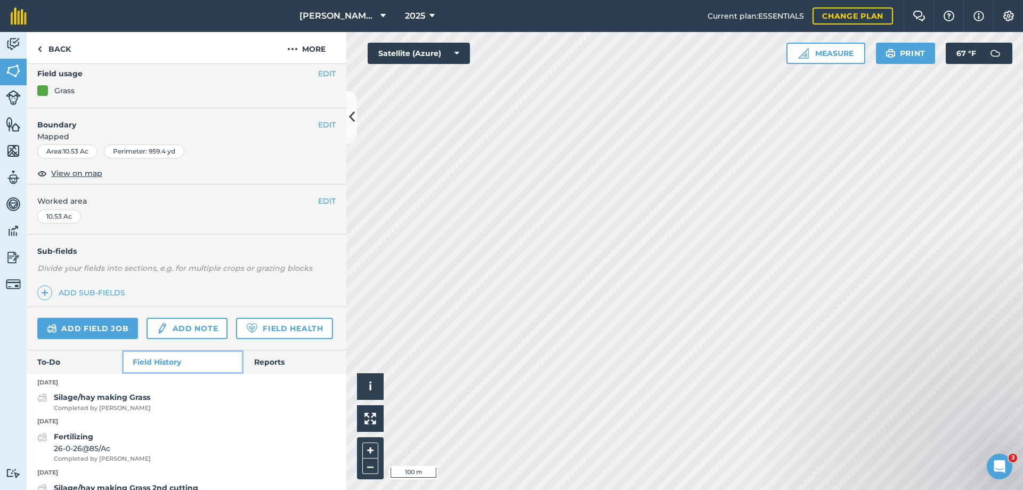
scroll to position [148, 0]
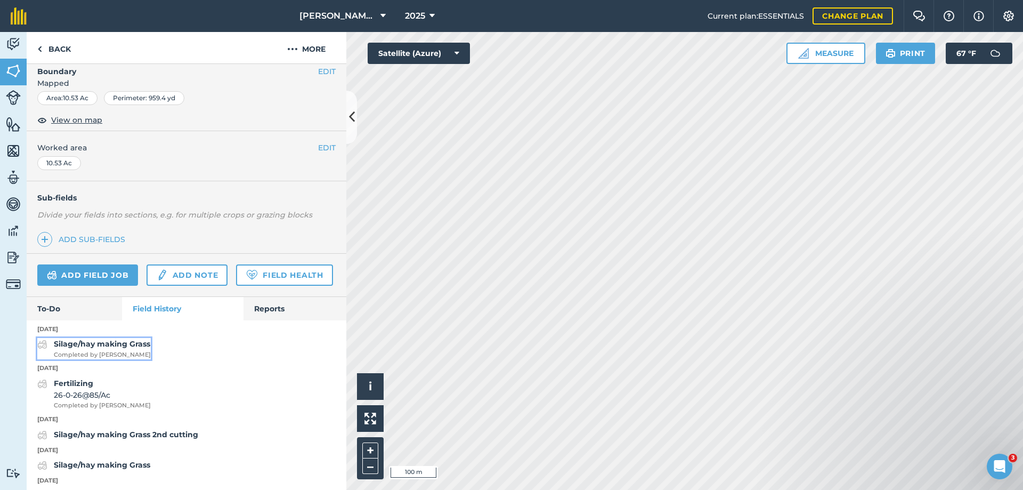
click at [92, 348] on strong "Silage/hay making Grass" at bounding box center [102, 344] width 96 height 10
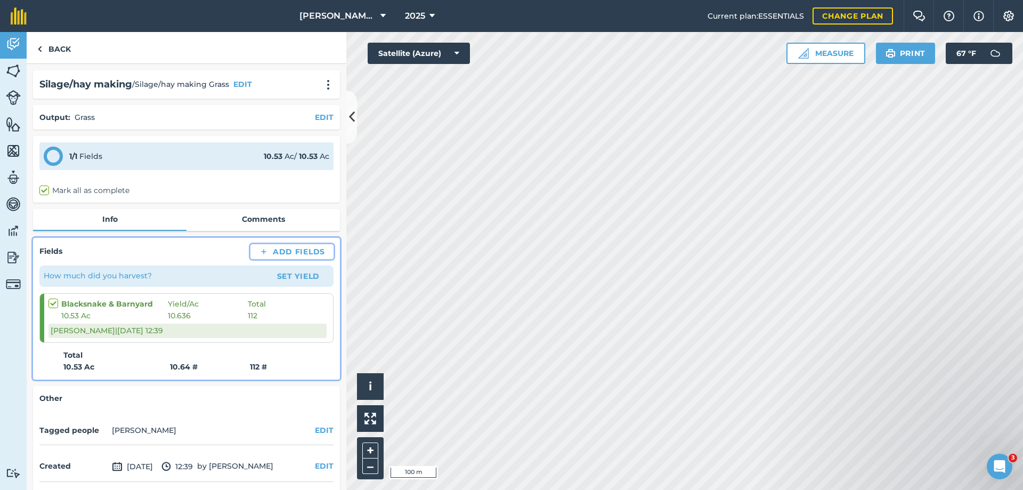
click at [282, 251] on button "Add Fields" at bounding box center [291, 251] width 83 height 15
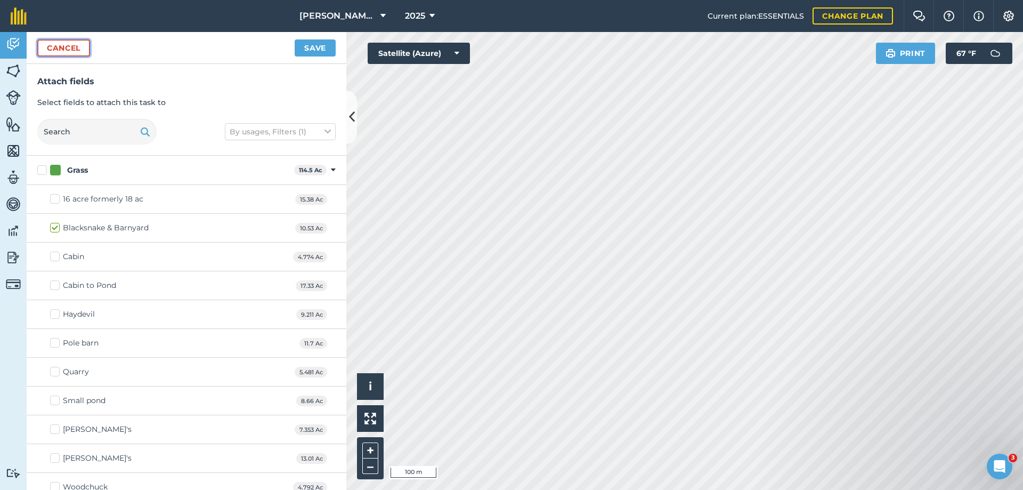
click at [76, 46] on button "Cancel" at bounding box center [63, 47] width 53 height 17
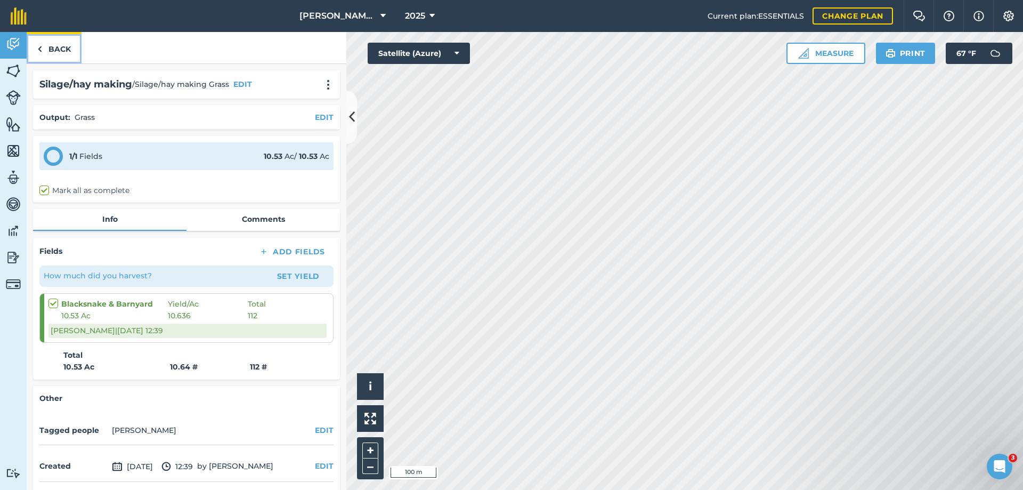
click at [64, 46] on link "Back" at bounding box center [54, 47] width 55 height 31
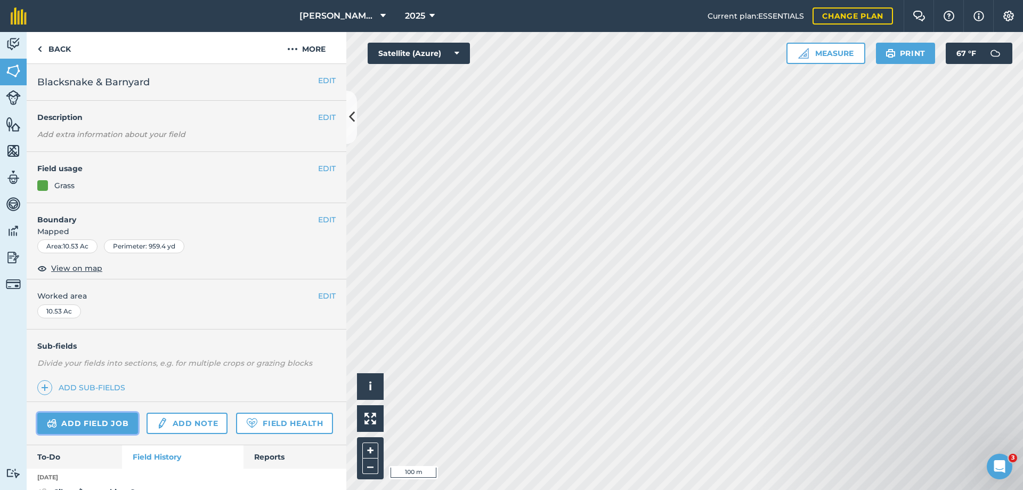
click at [107, 424] on link "Add field job" at bounding box center [87, 422] width 101 height 21
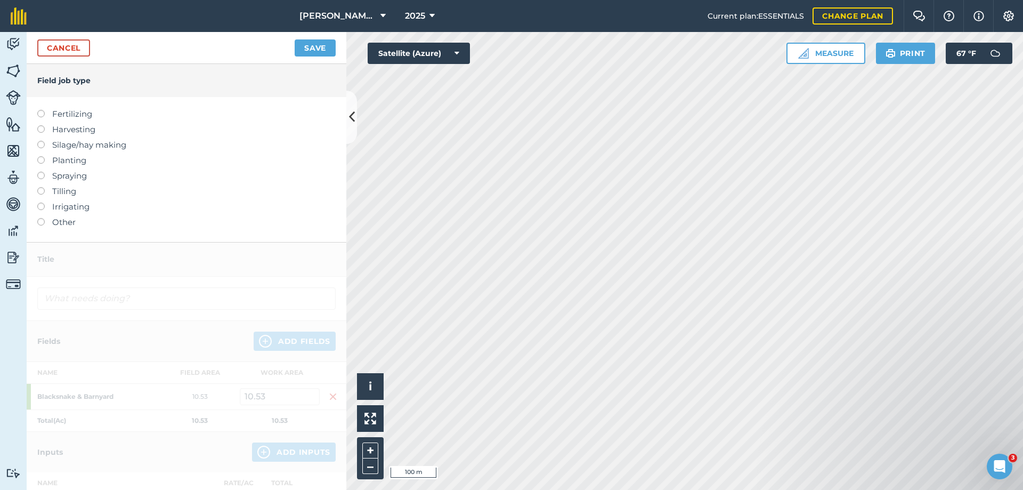
click at [96, 143] on label "Silage/hay making" at bounding box center [186, 145] width 298 height 13
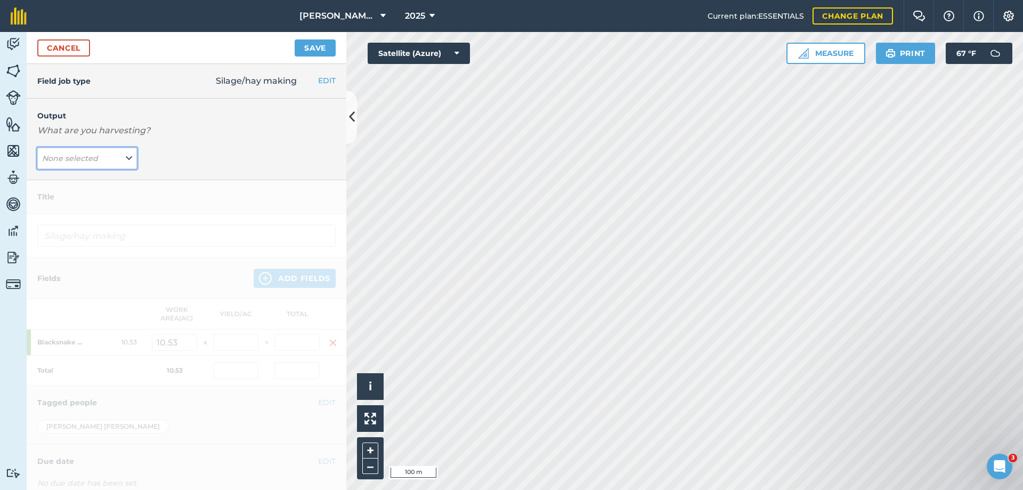
click at [93, 156] on em "None selected" at bounding box center [70, 158] width 56 height 10
click at [66, 196] on button "Grass ( # )" at bounding box center [87, 200] width 100 height 20
type input "Silage/hay making Grass"
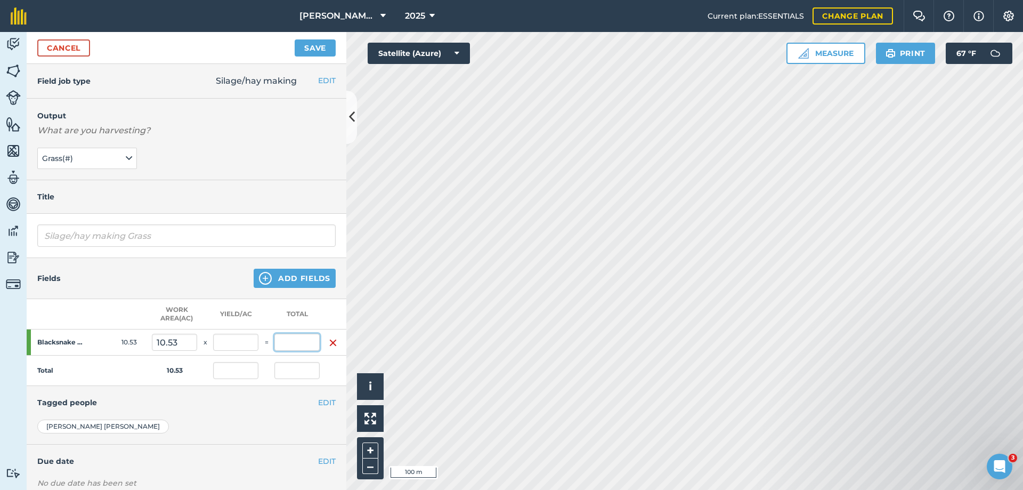
click at [297, 345] on input "text" at bounding box center [296, 341] width 45 height 17
type input "9"
click at [295, 39] on button "Save" at bounding box center [315, 47] width 41 height 17
type input "0.855"
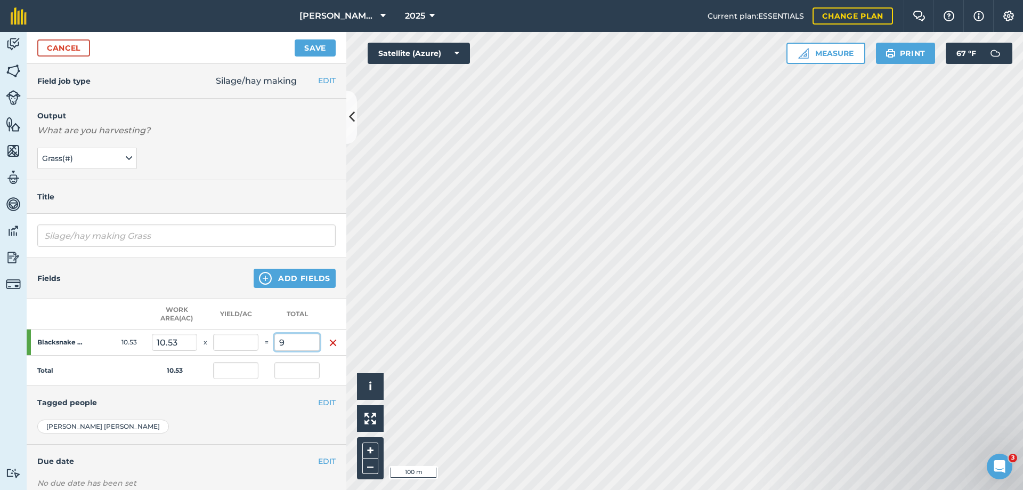
type input "9"
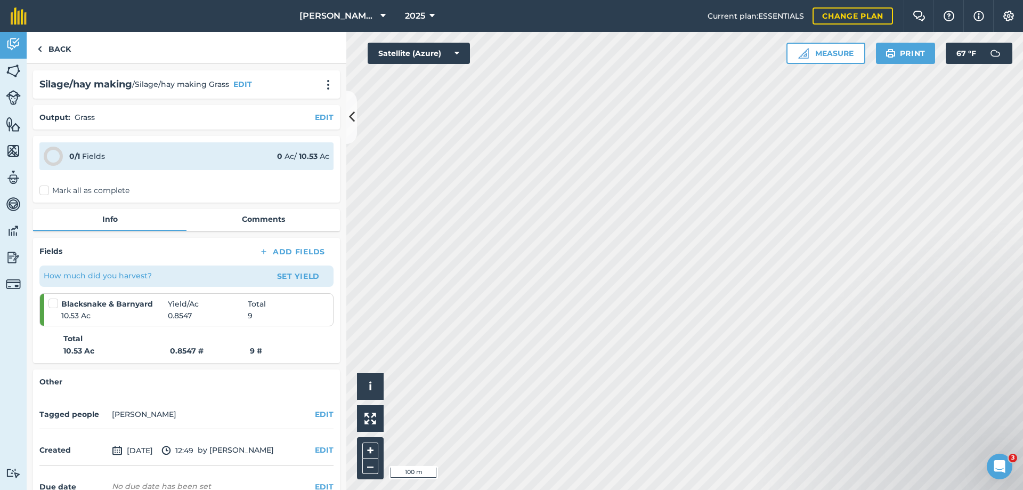
click at [46, 190] on label "Mark all as complete" at bounding box center [84, 190] width 90 height 11
click at [46, 190] on input "Mark all as complete" at bounding box center [42, 188] width 7 height 7
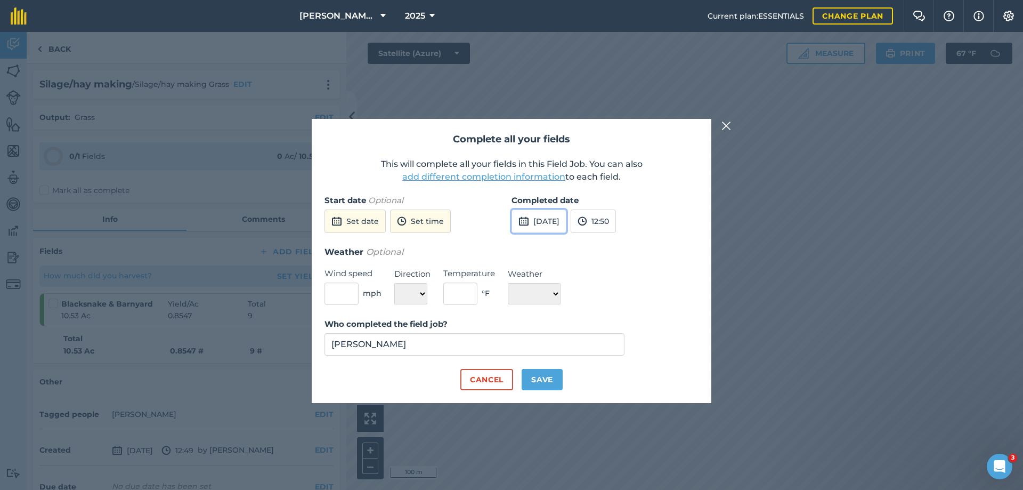
click at [542, 223] on button "[DATE]" at bounding box center [538, 220] width 55 height 23
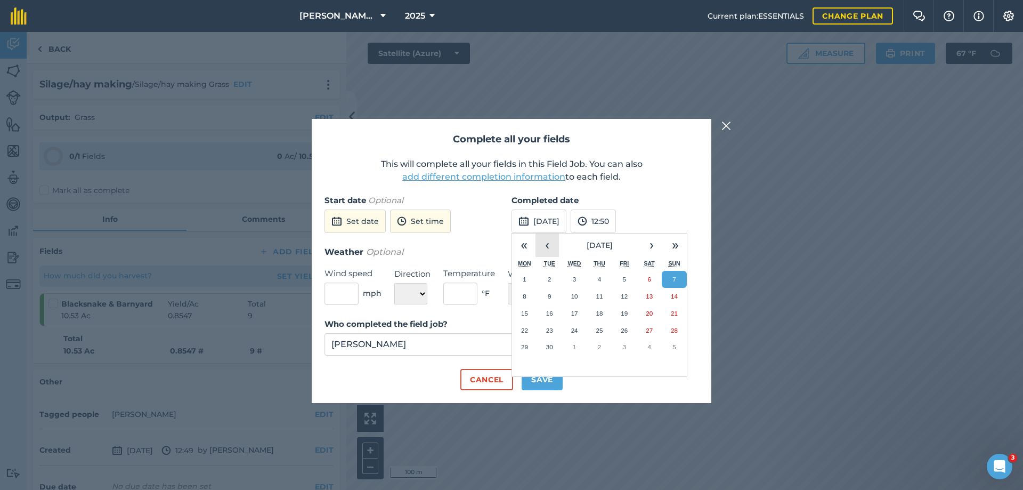
click at [548, 243] on button "‹" at bounding box center [546, 244] width 23 height 23
click at [649, 311] on abbr "16" at bounding box center [649, 313] width 7 height 7
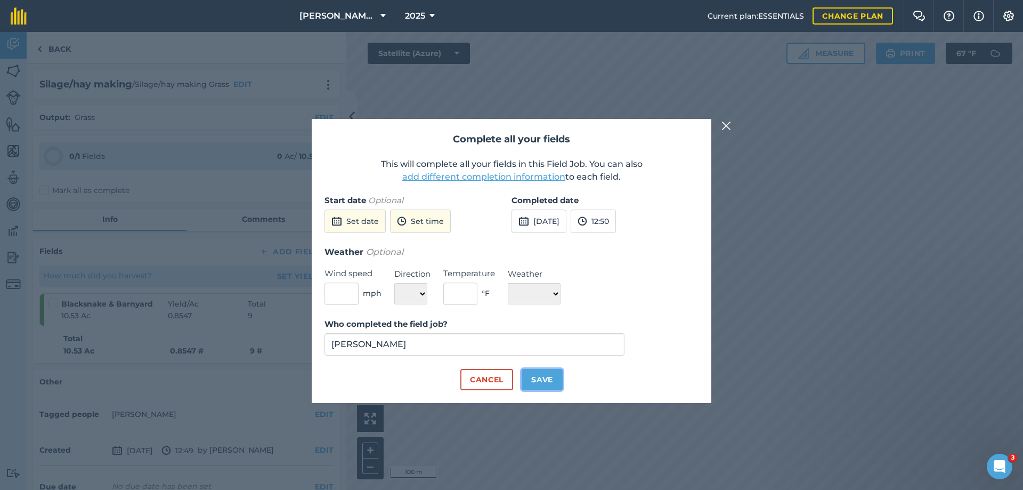
click at [546, 376] on button "Save" at bounding box center [542, 379] width 41 height 21
checkbox input "true"
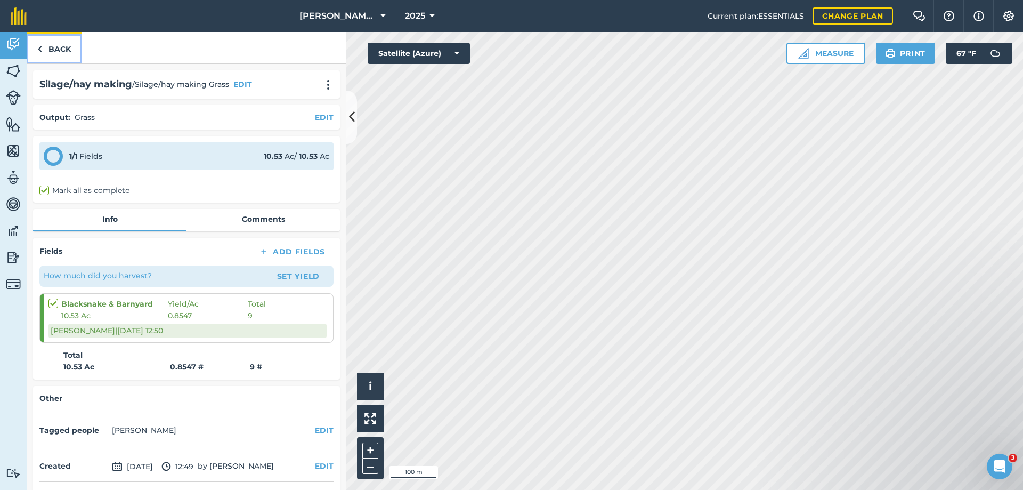
click at [61, 46] on link "Back" at bounding box center [54, 47] width 55 height 31
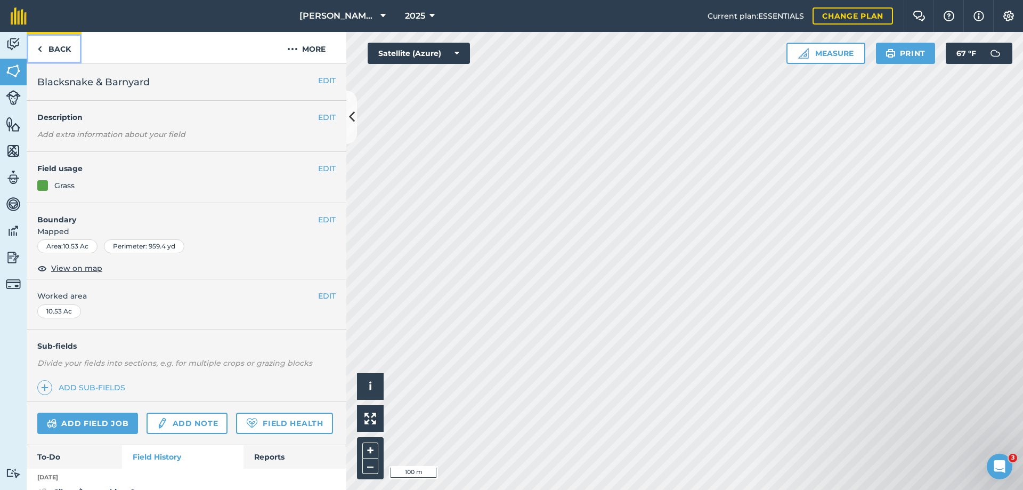
click at [61, 46] on link "Back" at bounding box center [54, 47] width 55 height 31
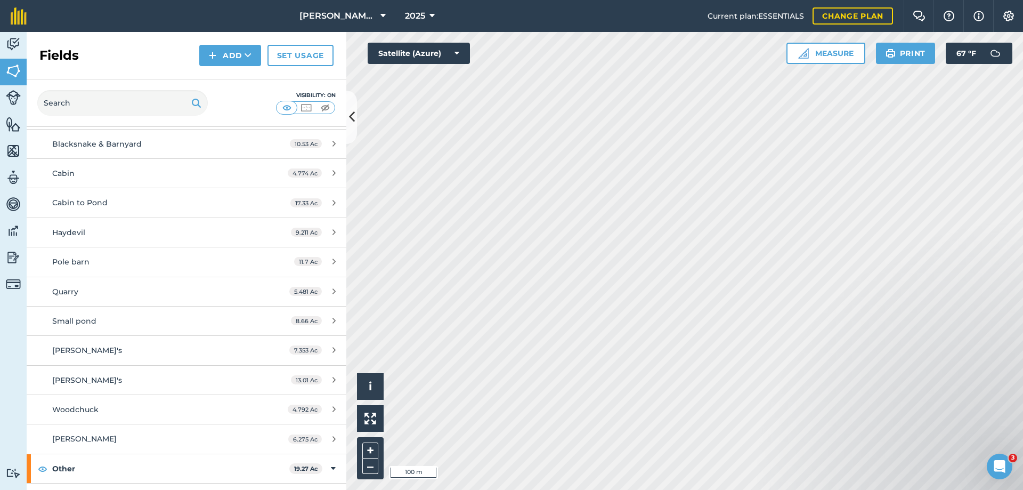
scroll to position [160, 0]
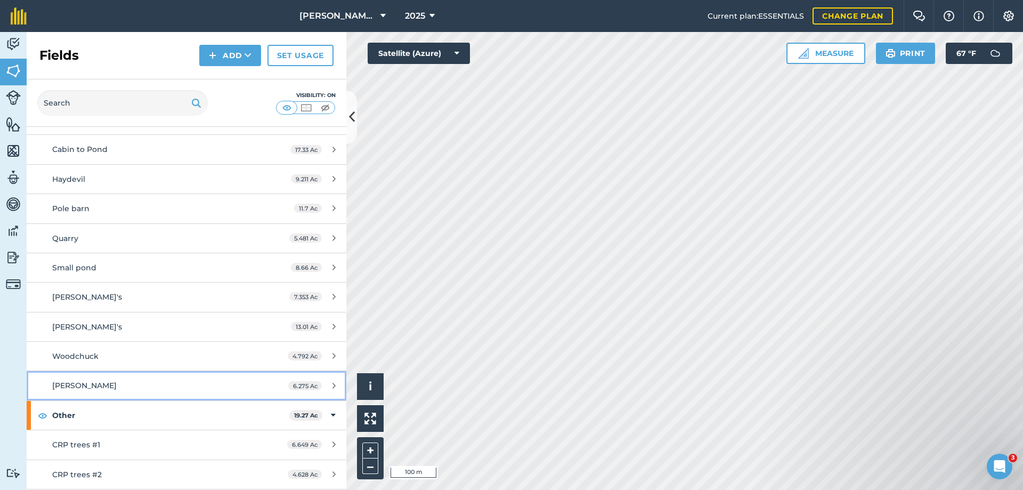
click at [66, 385] on span "[PERSON_NAME]" at bounding box center [84, 385] width 64 height 10
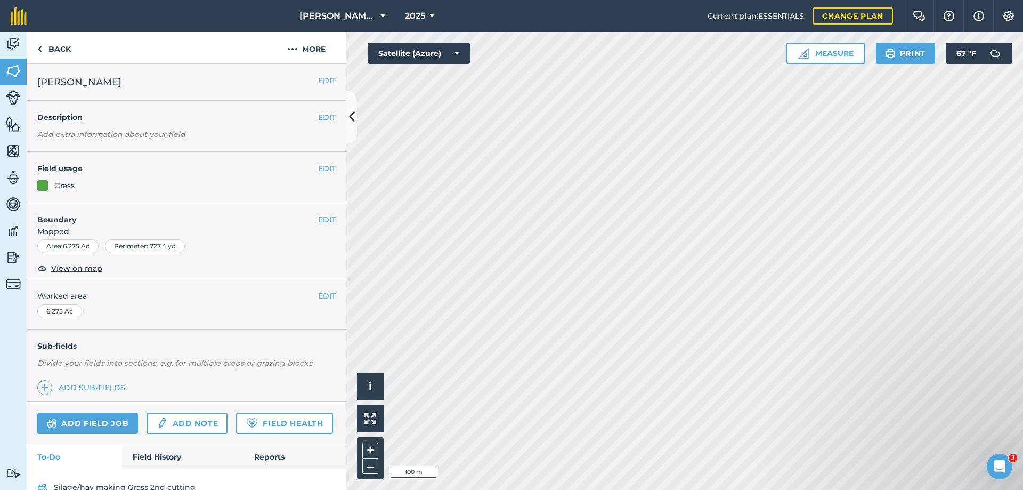
scroll to position [51, 0]
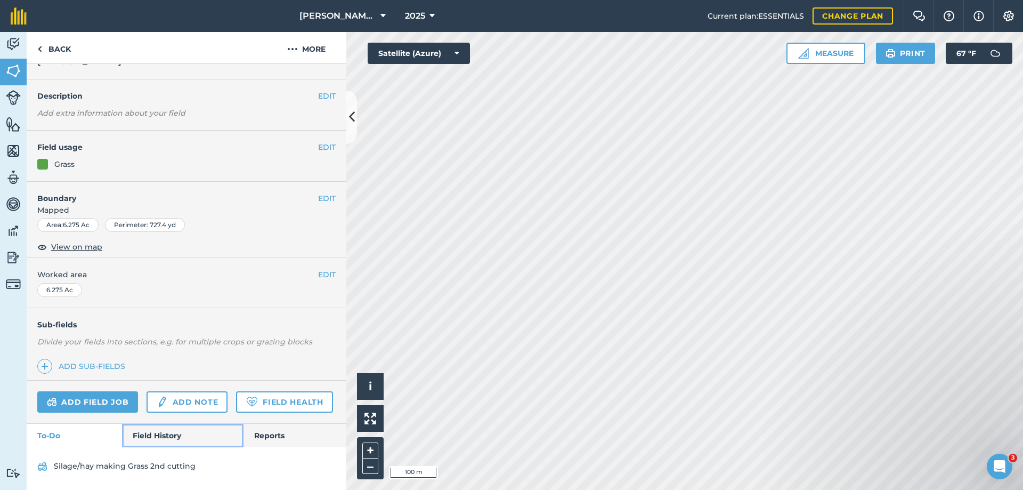
click at [165, 437] on link "Field History" at bounding box center [182, 435] width 121 height 23
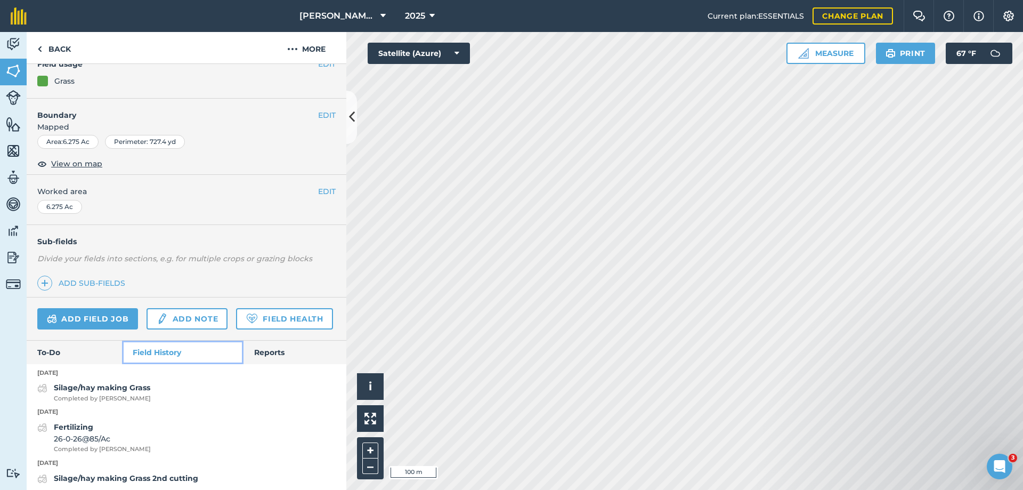
scroll to position [158, 0]
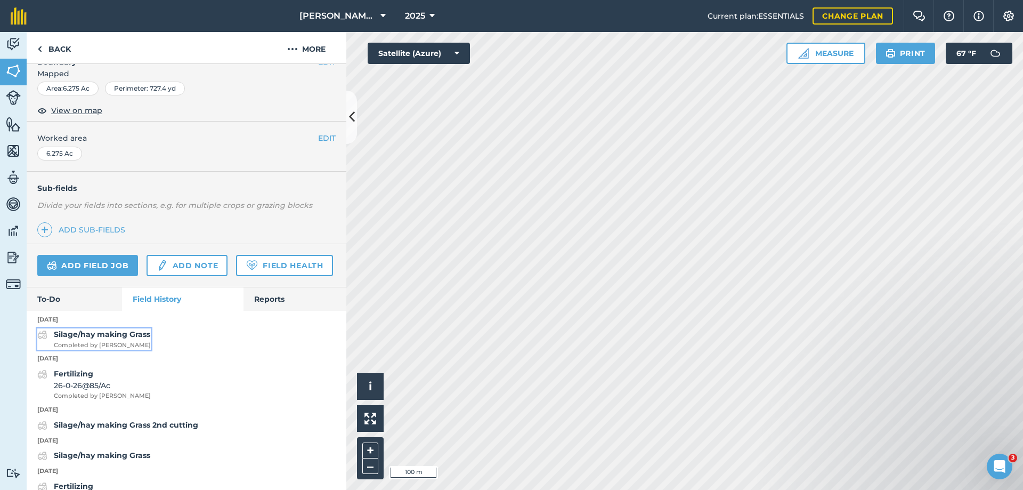
click at [105, 339] on strong "Silage/hay making Grass" at bounding box center [102, 334] width 96 height 10
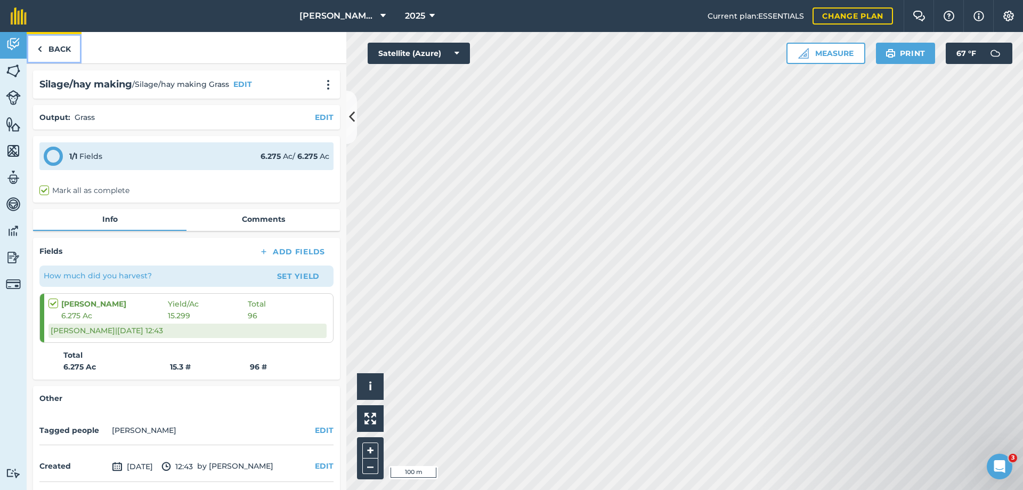
click at [58, 45] on link "Back" at bounding box center [54, 47] width 55 height 31
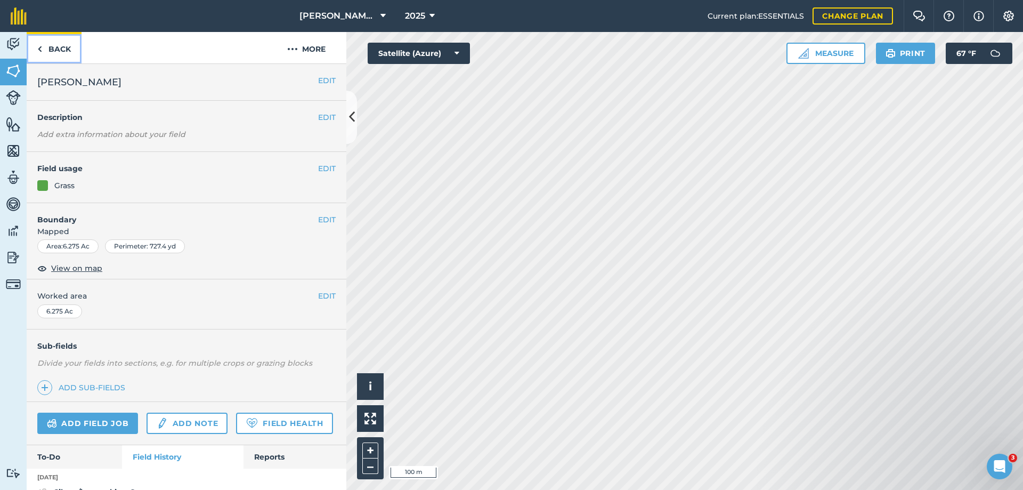
click at [58, 49] on link "Back" at bounding box center [54, 47] width 55 height 31
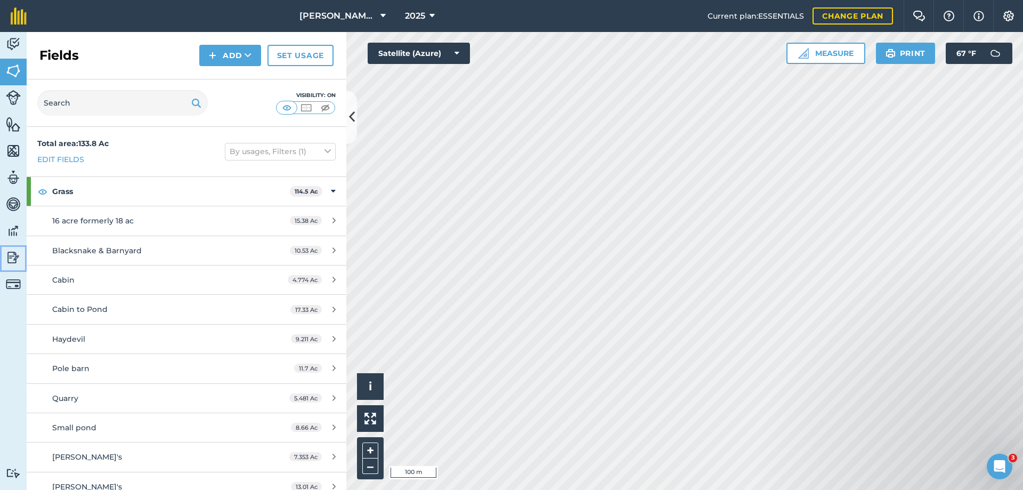
click at [13, 257] on img at bounding box center [13, 257] width 15 height 16
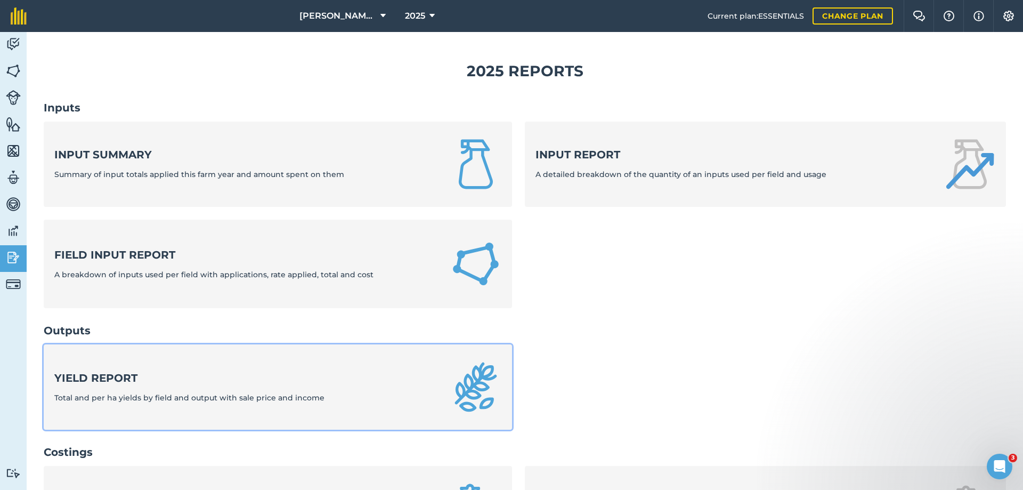
click at [100, 388] on div "Yield report Total and per ha yields by field and output with sale price and in…" at bounding box center [189, 386] width 270 height 33
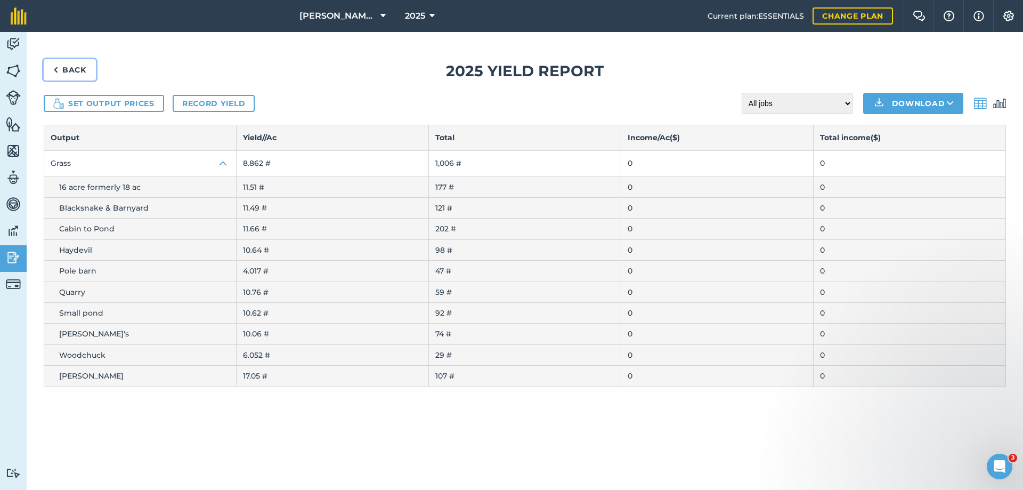
click at [67, 69] on link "Back" at bounding box center [70, 69] width 52 height 21
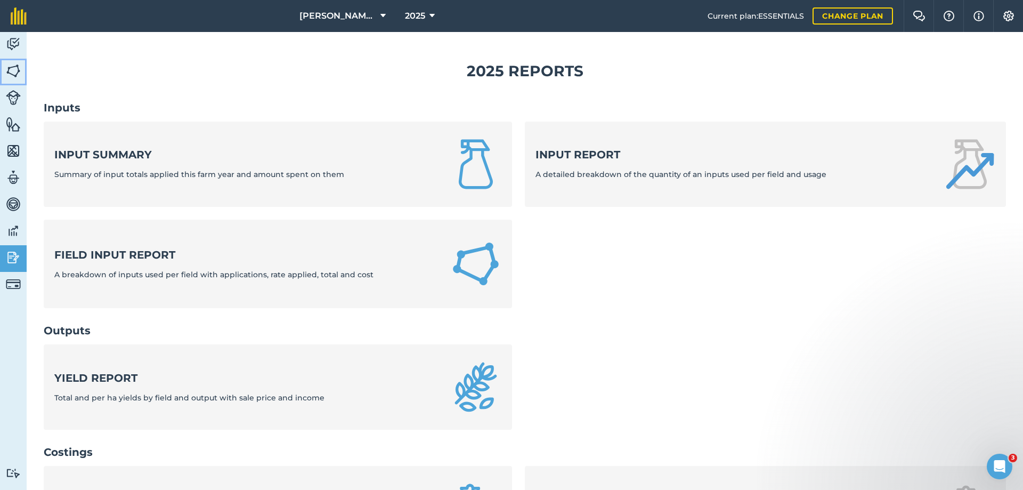
click at [12, 71] on img at bounding box center [13, 71] width 15 height 16
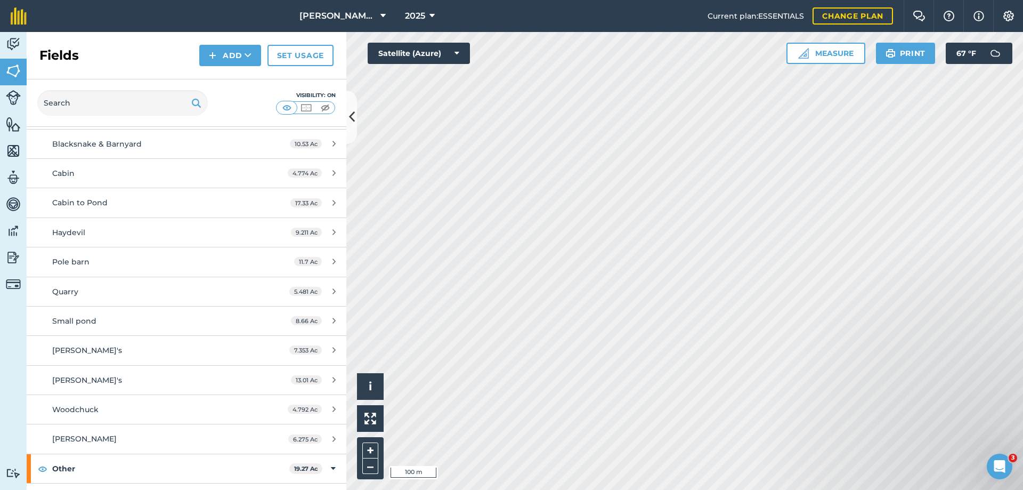
scroll to position [188, 0]
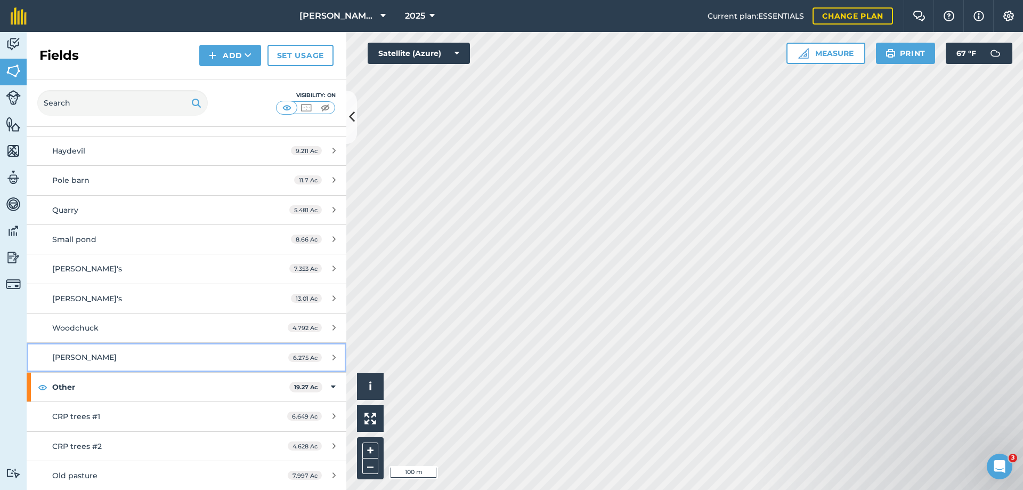
click at [69, 357] on span "[PERSON_NAME]" at bounding box center [84, 357] width 64 height 10
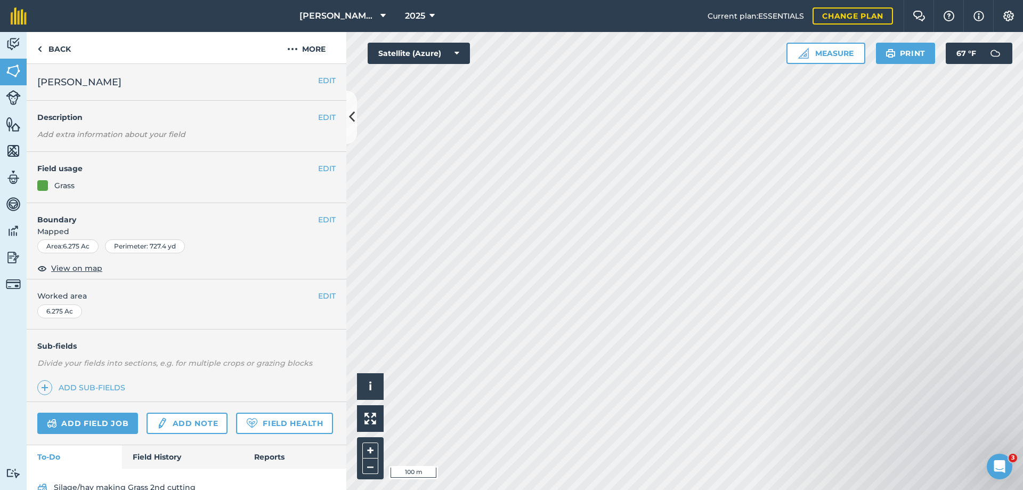
scroll to position [51, 0]
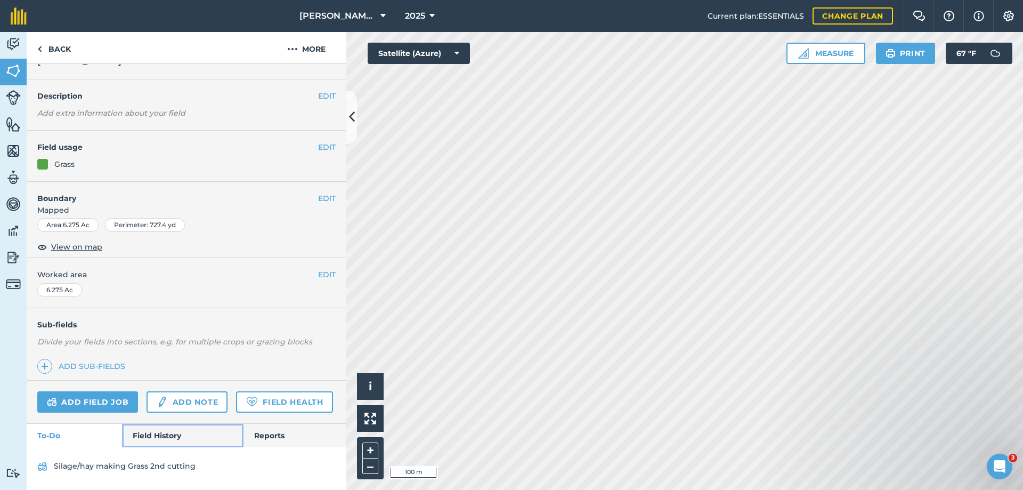
click at [143, 435] on link "Field History" at bounding box center [182, 435] width 121 height 23
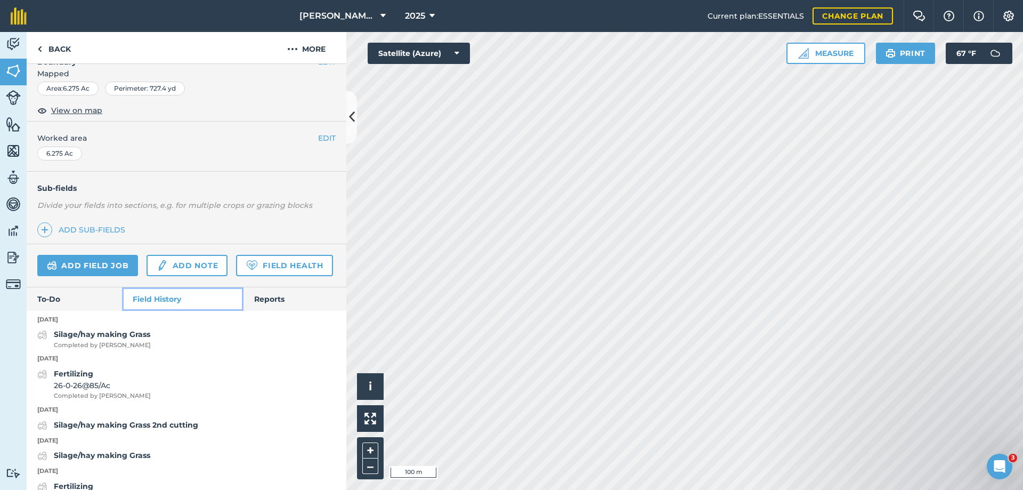
scroll to position [211, 0]
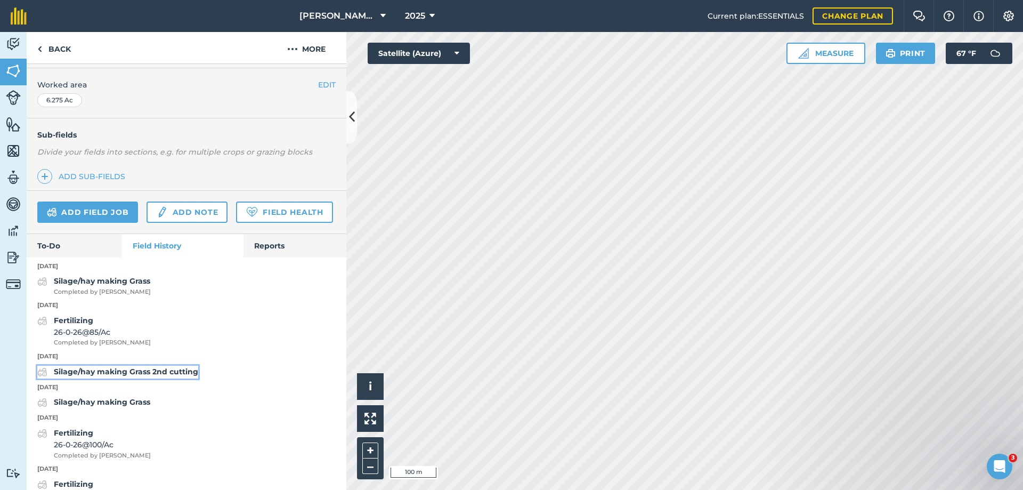
click at [114, 376] on strong "Silage/hay making Grass 2nd cutting" at bounding box center [126, 372] width 144 height 10
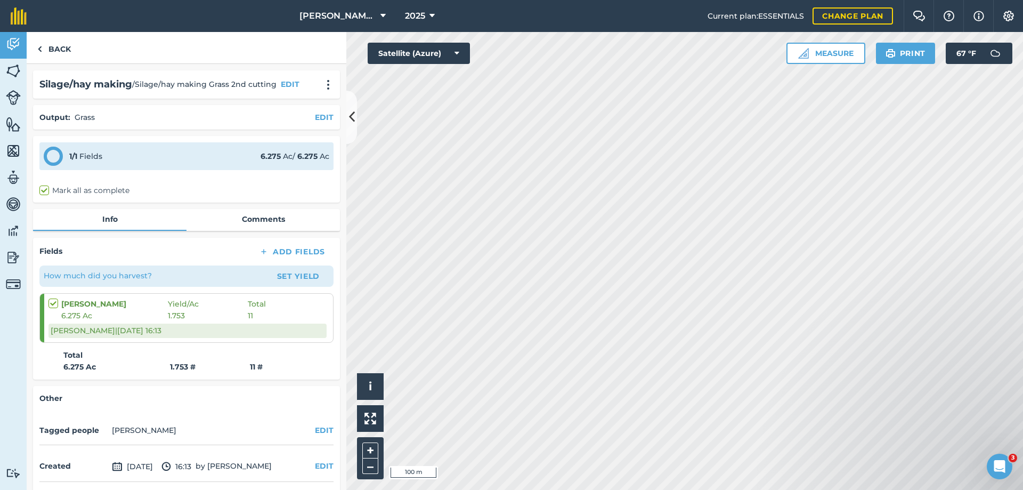
scroll to position [40, 0]
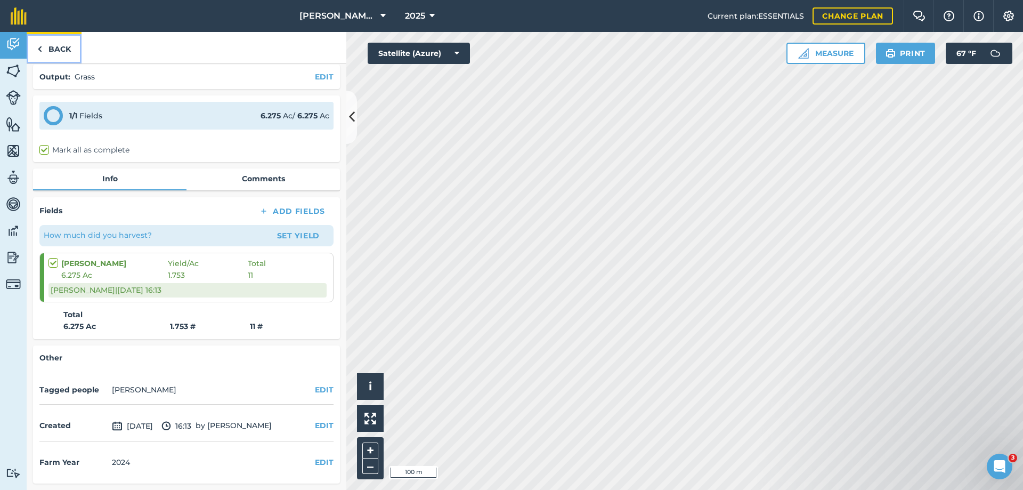
click at [56, 48] on link "Back" at bounding box center [54, 47] width 55 height 31
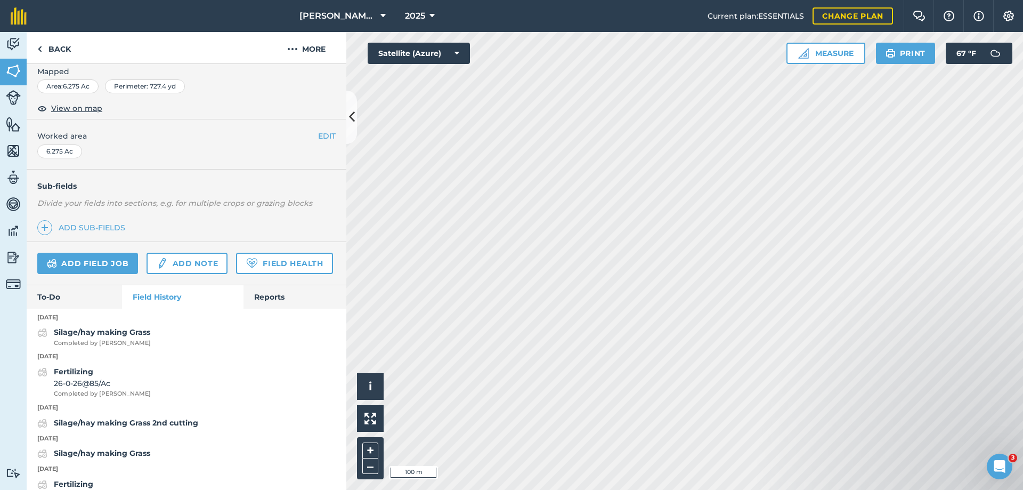
scroll to position [213, 0]
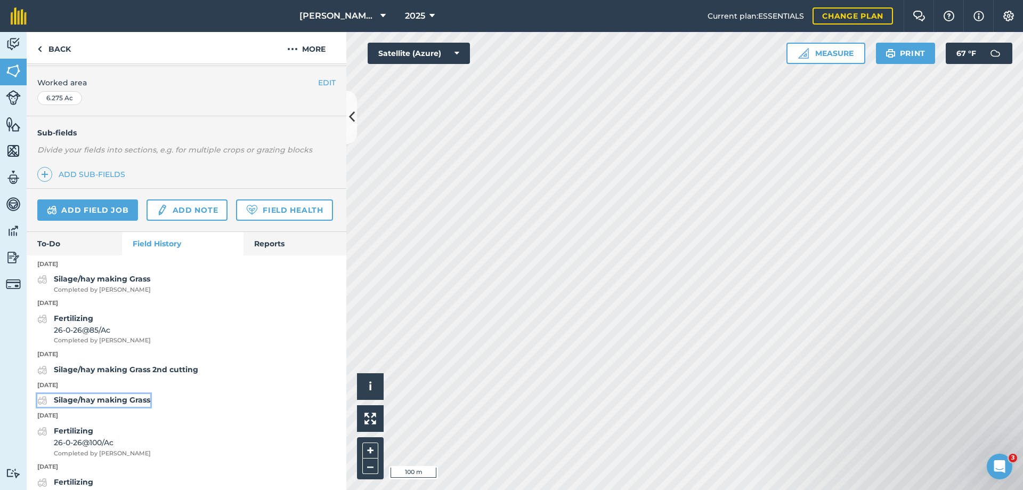
click at [98, 404] on strong "Silage/hay making Grass" at bounding box center [102, 400] width 96 height 10
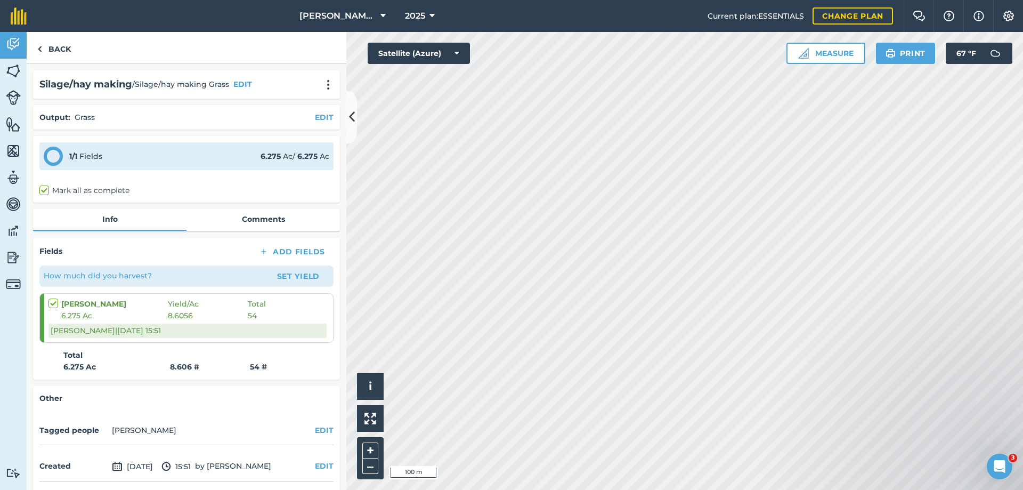
scroll to position [40, 0]
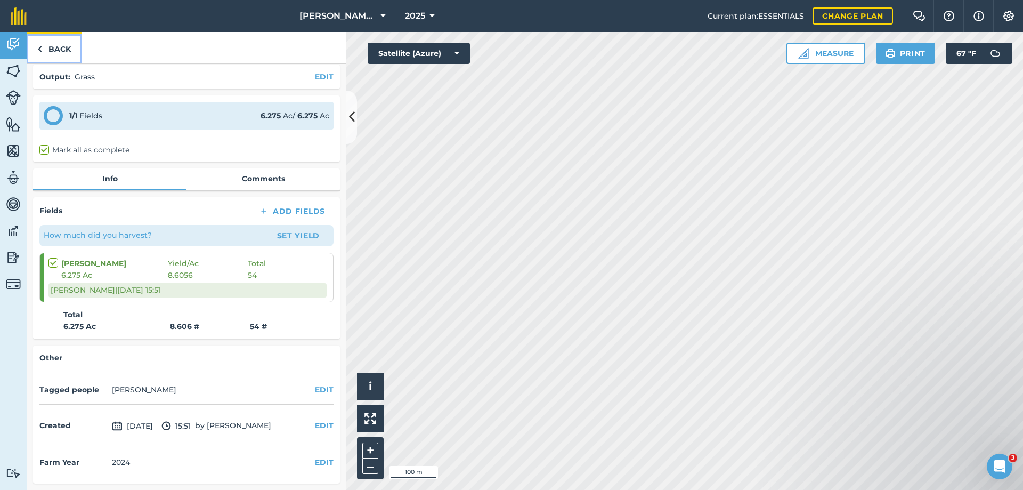
click at [66, 48] on link "Back" at bounding box center [54, 47] width 55 height 31
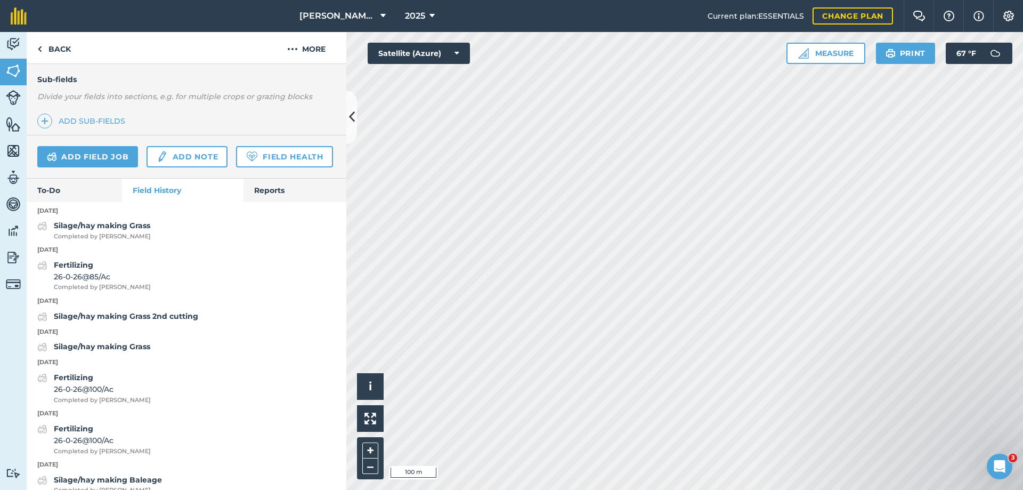
scroll to position [320, 0]
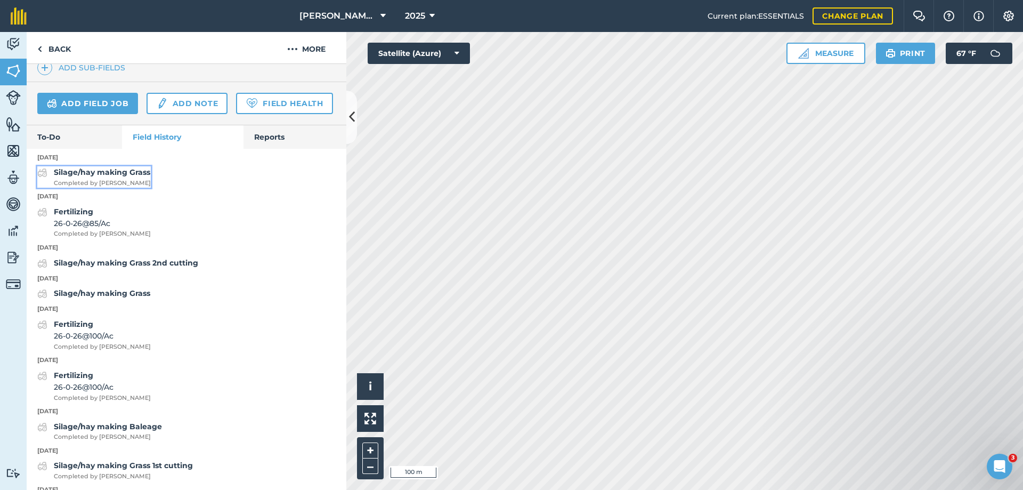
click at [83, 177] on strong "Silage/hay making Grass" at bounding box center [102, 172] width 96 height 10
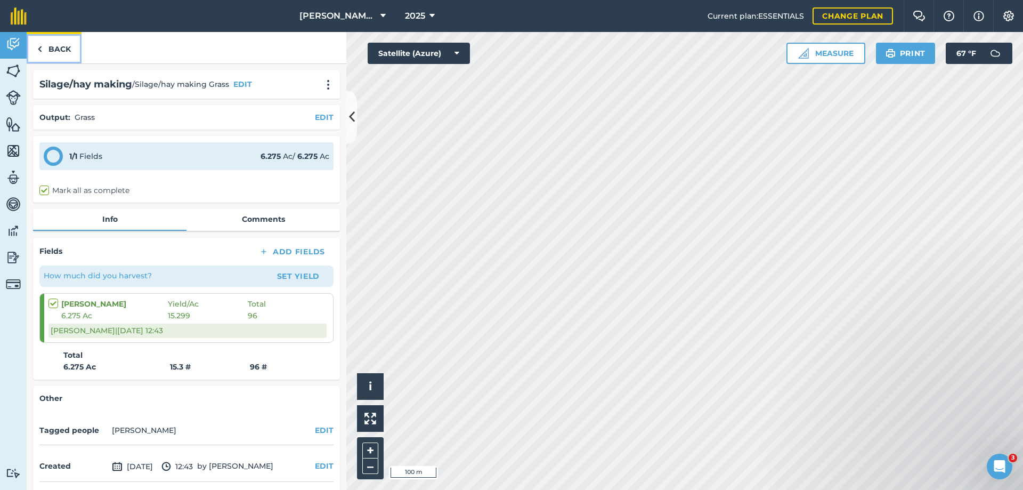
click at [53, 47] on link "Back" at bounding box center [54, 47] width 55 height 31
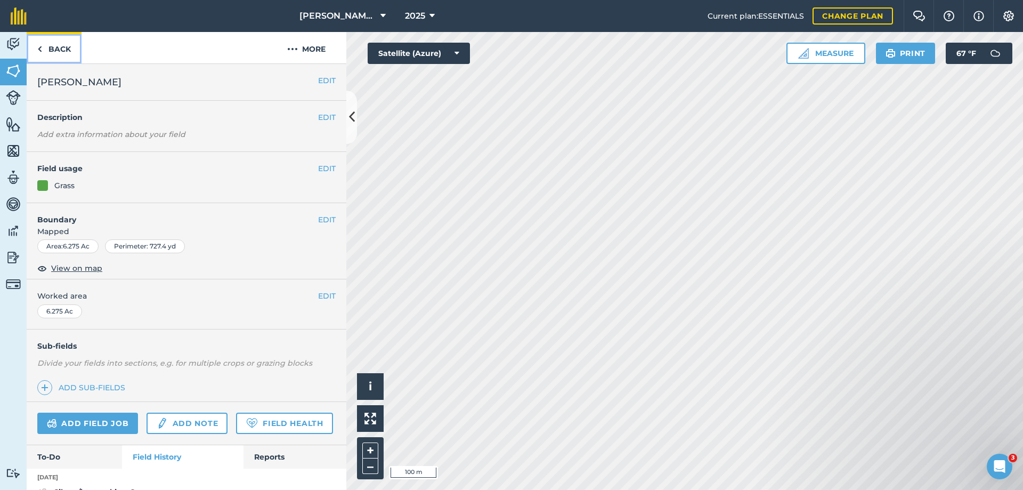
click at [53, 47] on link "Back" at bounding box center [54, 47] width 55 height 31
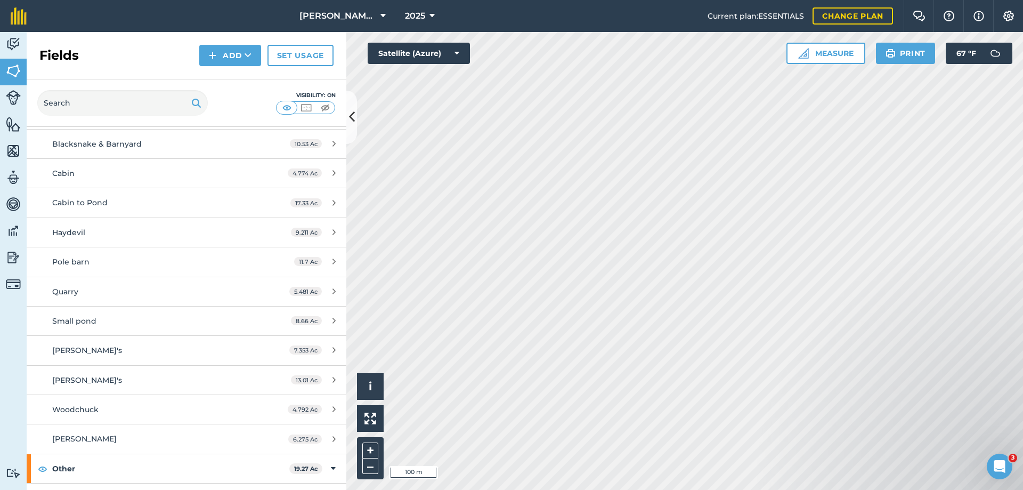
scroll to position [160, 0]
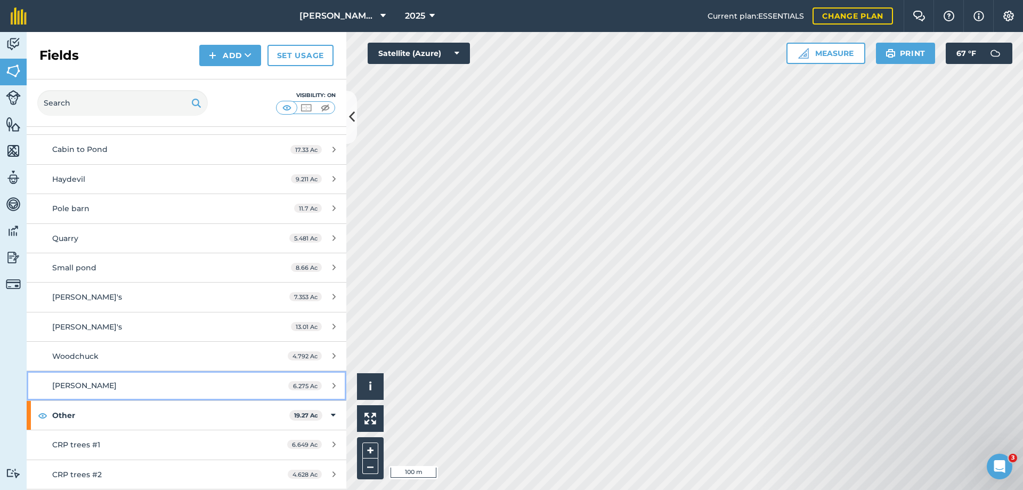
click at [64, 388] on span "[PERSON_NAME]" at bounding box center [84, 385] width 64 height 10
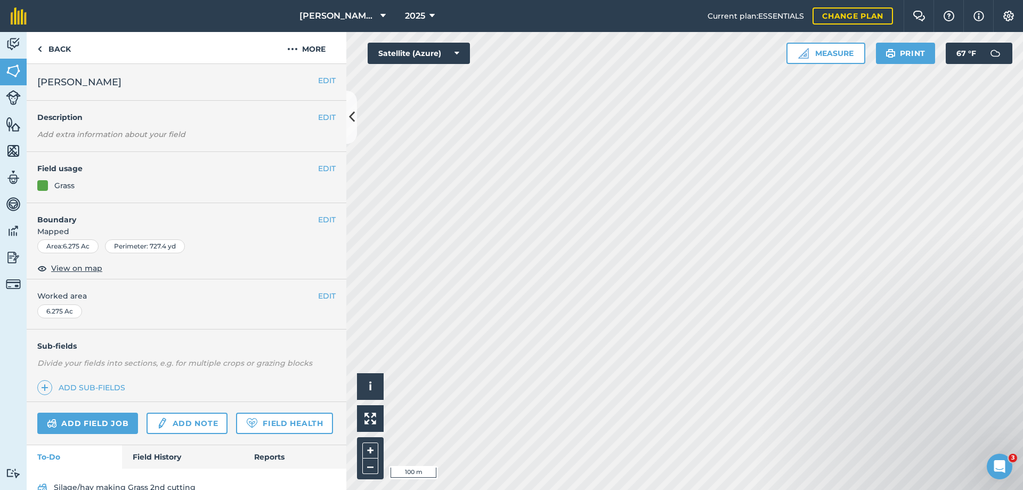
scroll to position [51, 0]
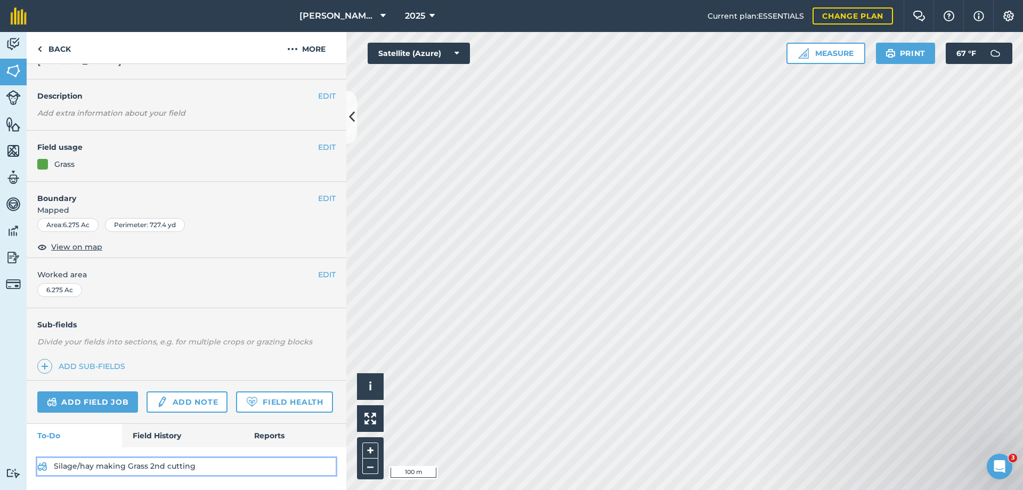
click at [154, 467] on link "Silage/hay making Grass 2nd cutting" at bounding box center [186, 466] width 298 height 17
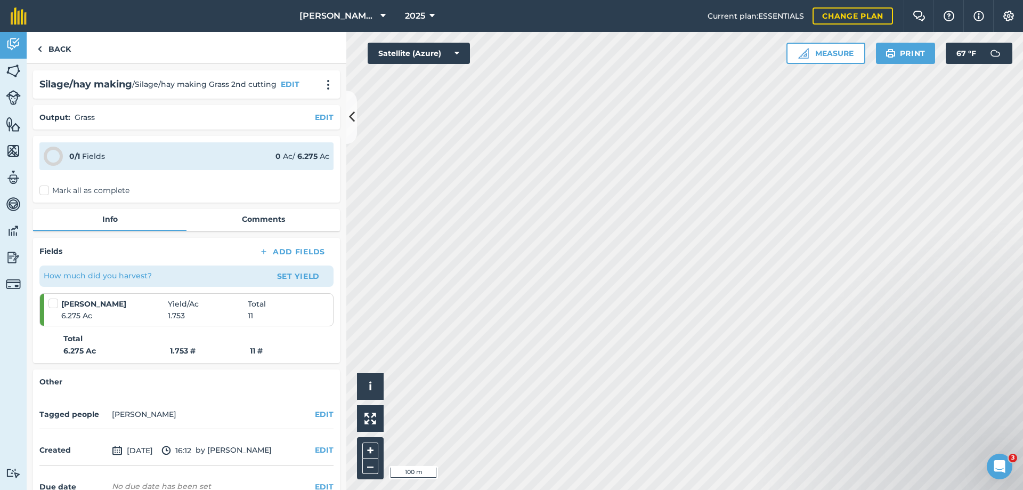
scroll to position [60, 0]
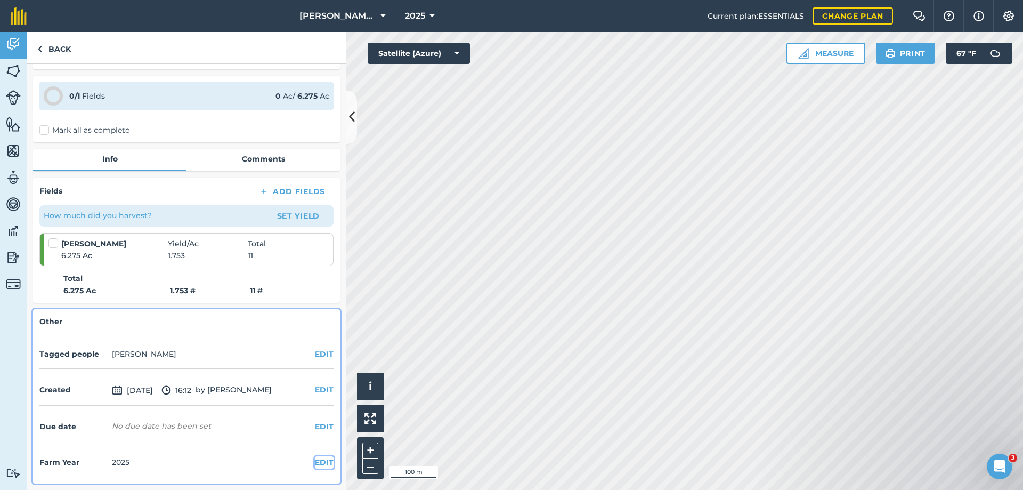
click at [318, 459] on button "EDIT" at bounding box center [324, 462] width 19 height 12
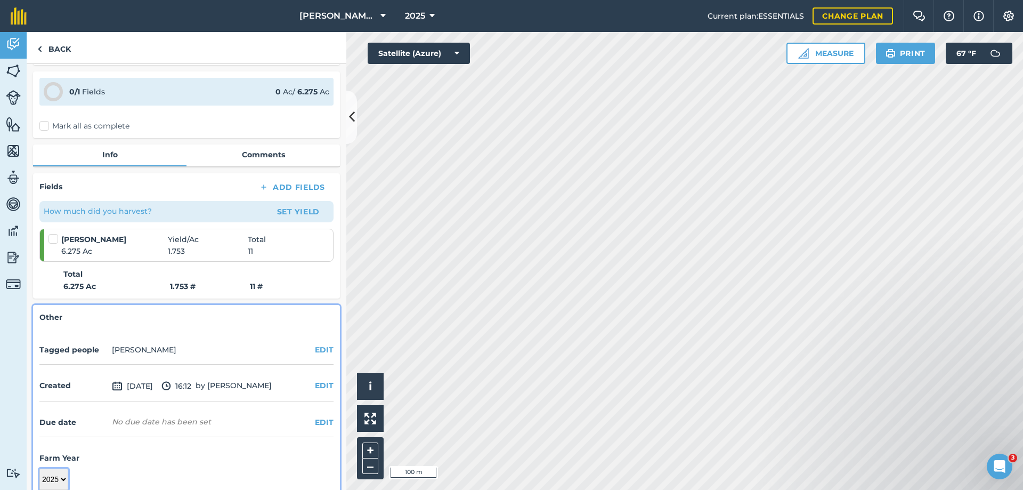
click at [54, 483] on select "2017 2018 2019 2020 2021 2022 2023 2024 2025 2026 2027" at bounding box center [53, 478] width 29 height 21
select select "2024"
click at [39, 468] on select "2017 2018 2019 2020 2021 2022 2023 2024 2025 2026 2027" at bounding box center [53, 478] width 29 height 21
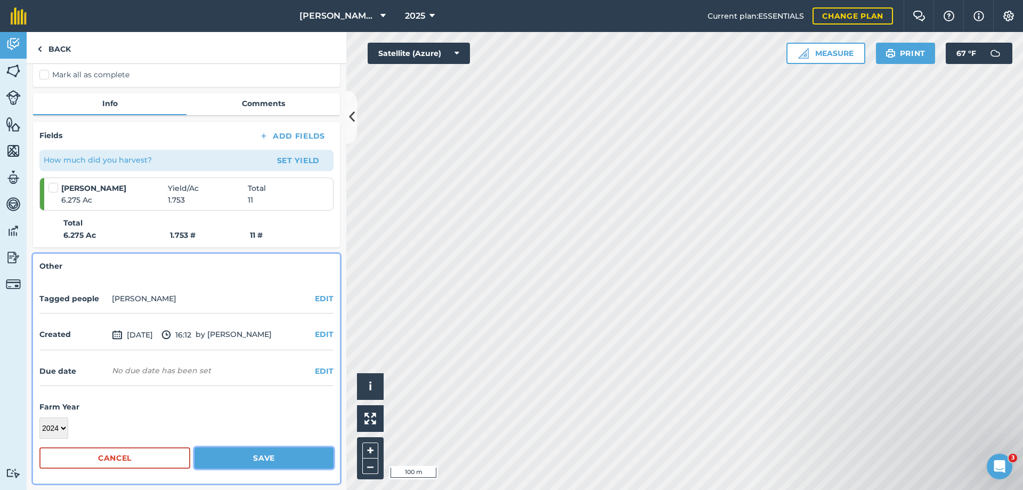
click at [253, 454] on button "Save" at bounding box center [263, 457] width 139 height 21
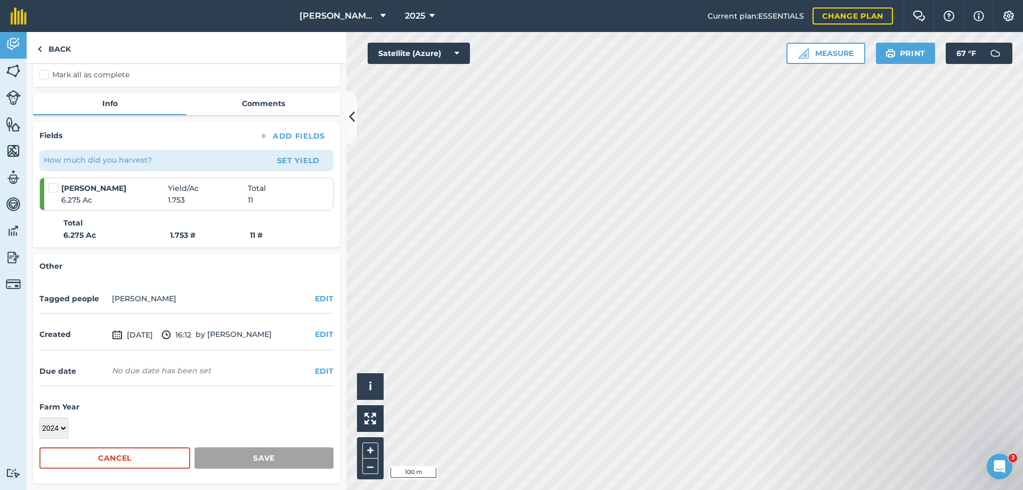
scroll to position [60, 0]
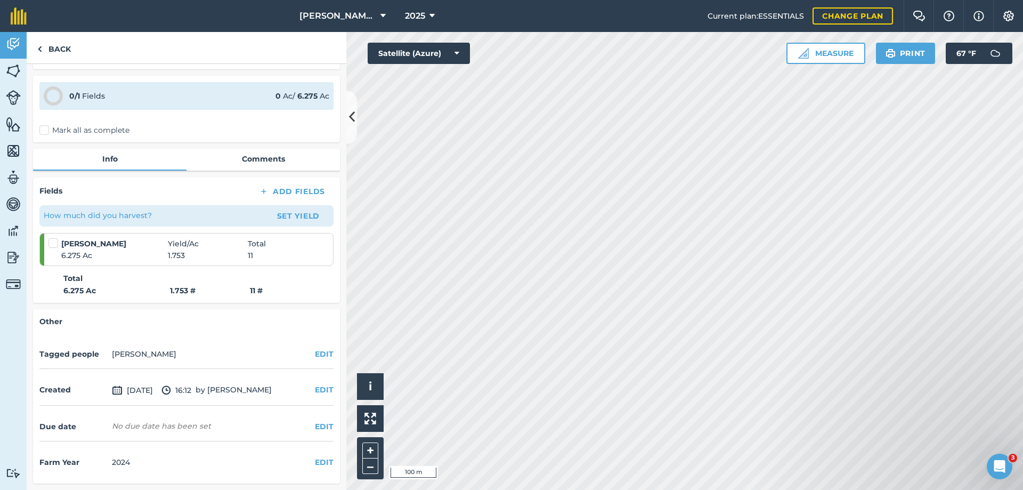
click at [46, 129] on label "Mark all as complete" at bounding box center [84, 130] width 90 height 11
click at [46, 185] on input "Mark all as complete" at bounding box center [42, 188] width 7 height 7
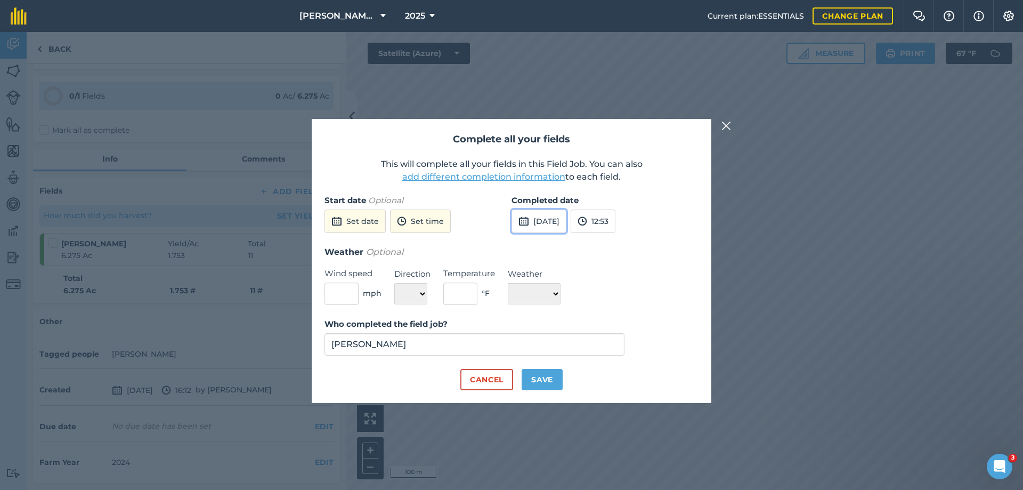
click at [564, 222] on button "[DATE]" at bounding box center [538, 220] width 55 height 23
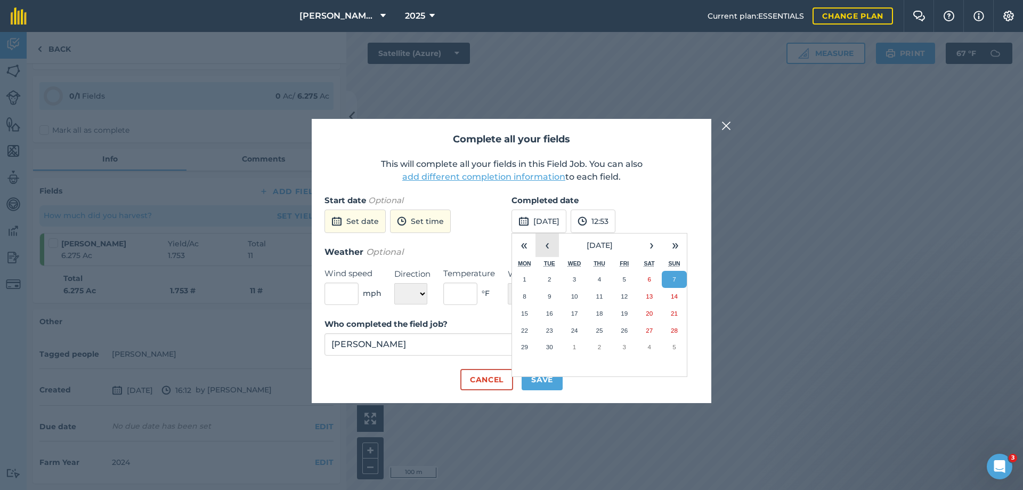
click at [550, 241] on button "‹" at bounding box center [546, 244] width 23 height 23
click at [672, 332] on abbr "24" at bounding box center [674, 330] width 7 height 7
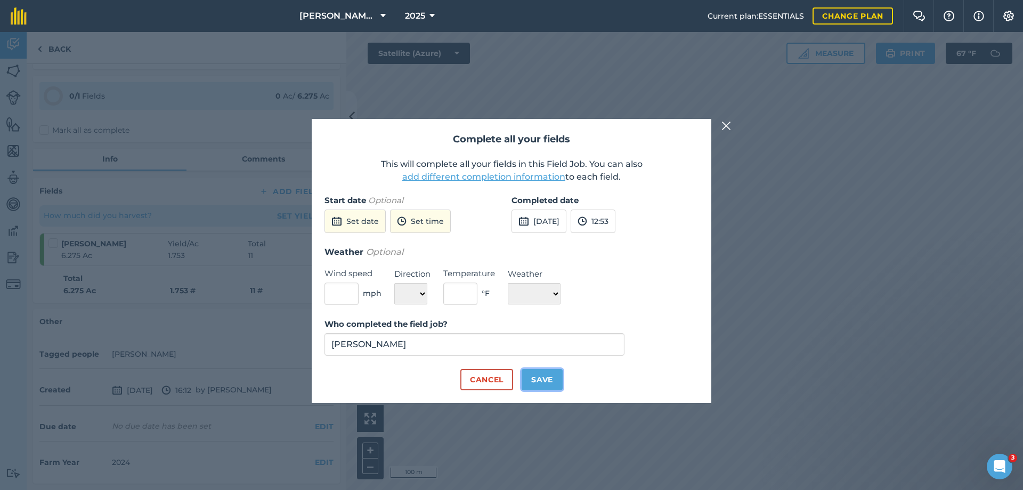
click at [544, 378] on button "Save" at bounding box center [542, 379] width 41 height 21
checkbox input "true"
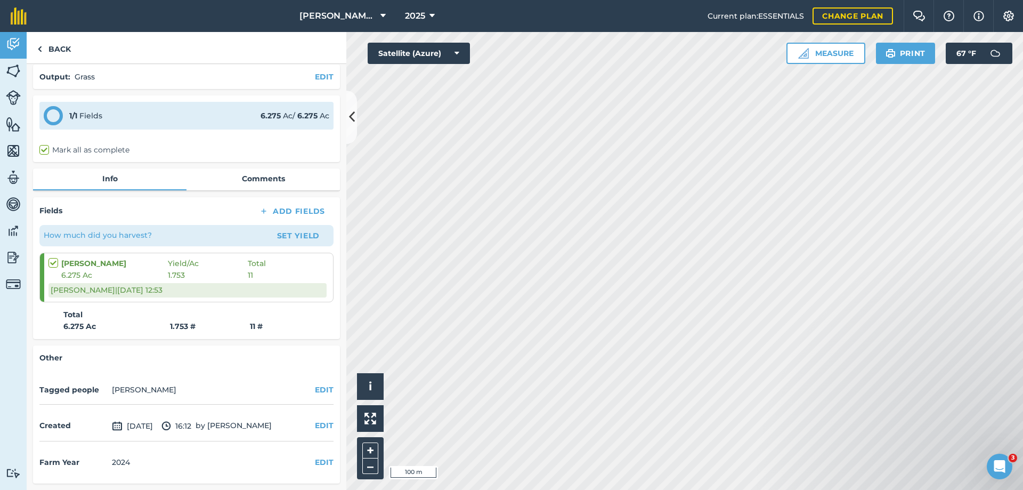
scroll to position [40, 0]
click at [52, 47] on link "Back" at bounding box center [54, 47] width 55 height 31
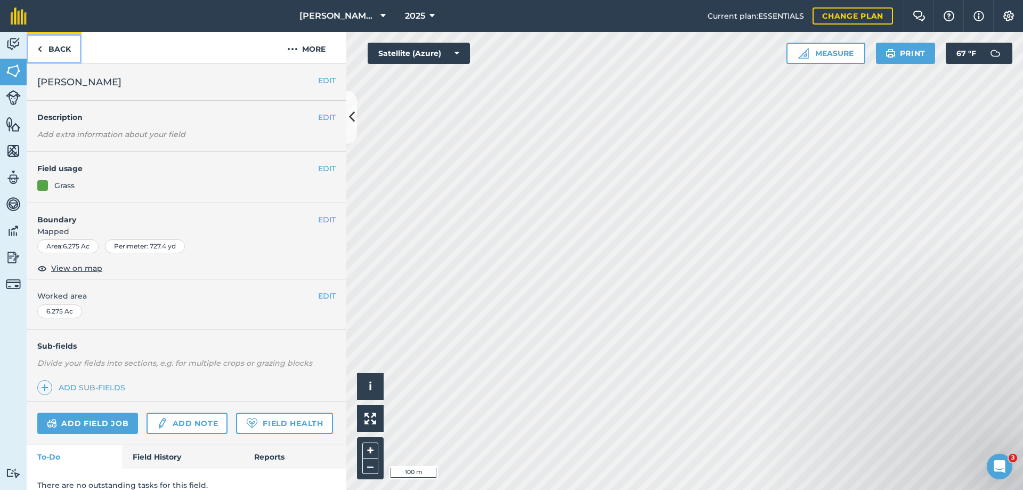
click at [58, 49] on link "Back" at bounding box center [54, 47] width 55 height 31
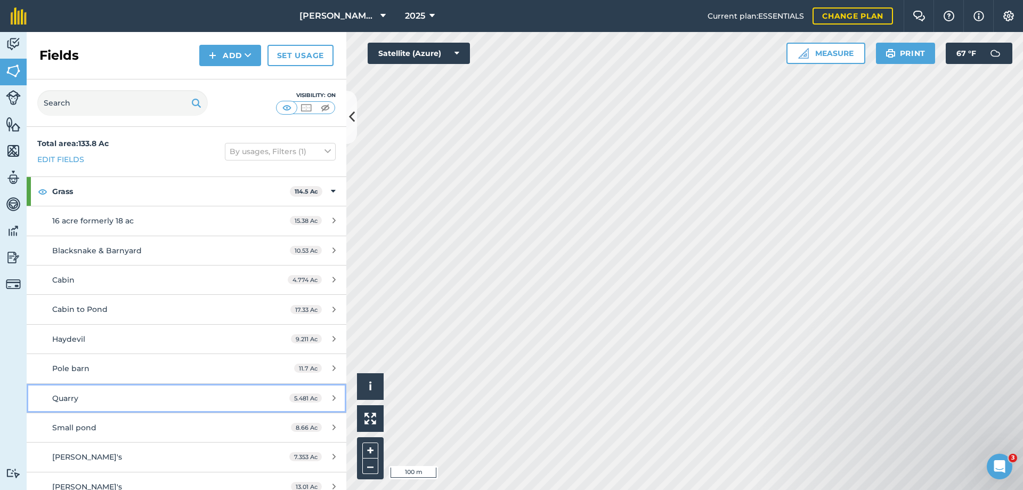
click at [58, 394] on span "Quarry" at bounding box center [65, 398] width 26 height 10
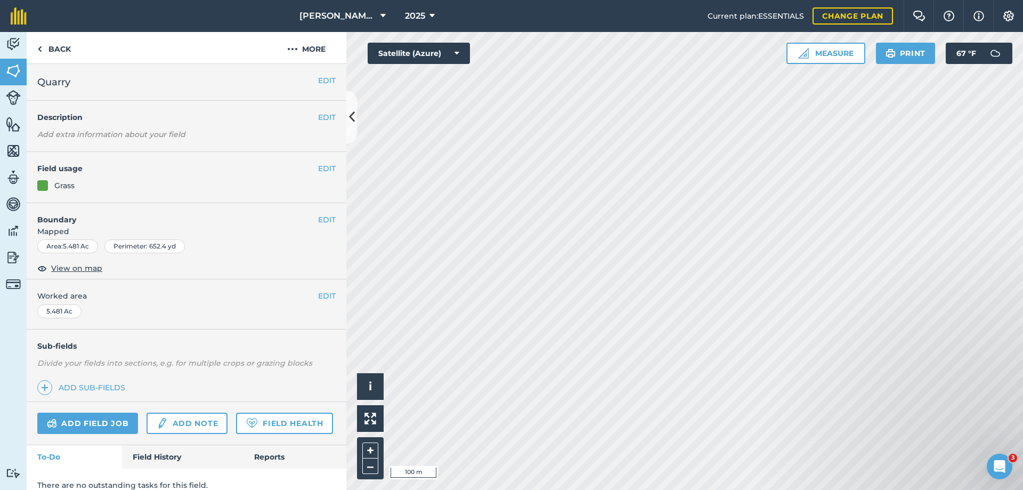
scroll to position [42, 0]
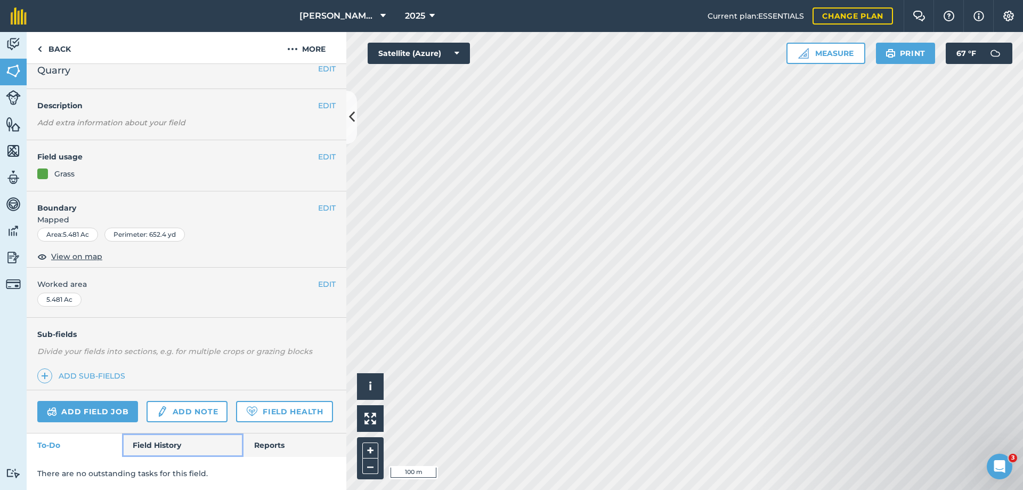
click at [150, 444] on link "Field History" at bounding box center [182, 444] width 121 height 23
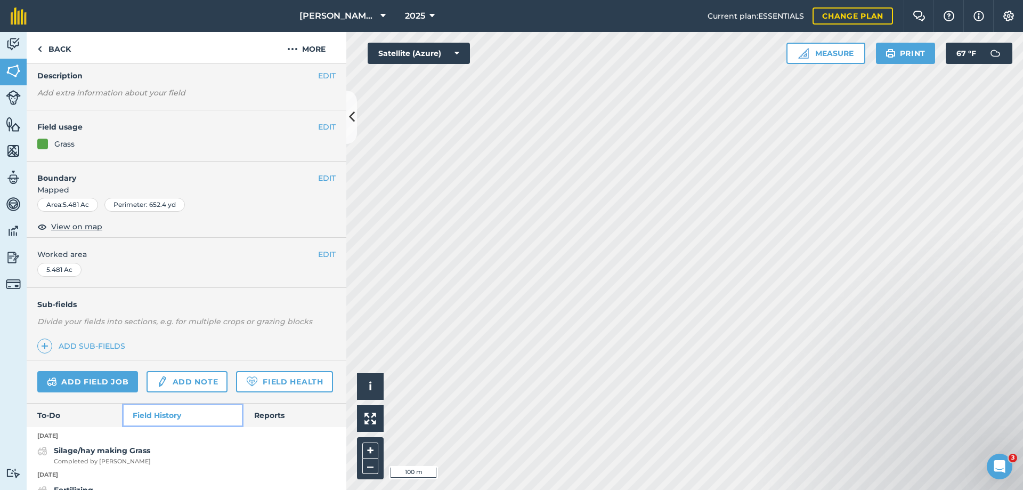
scroll to position [201, 0]
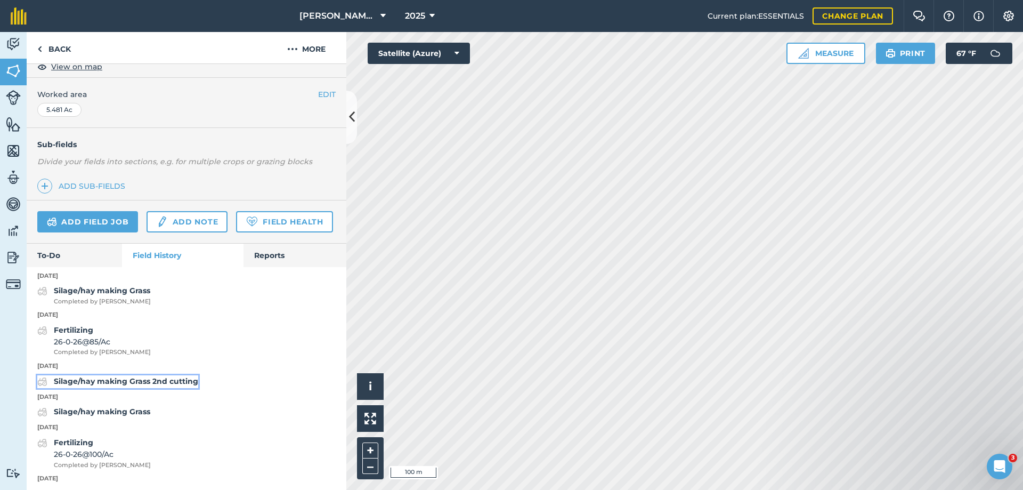
click at [145, 386] on strong "Silage/hay making Grass 2nd cutting" at bounding box center [126, 381] width 144 height 10
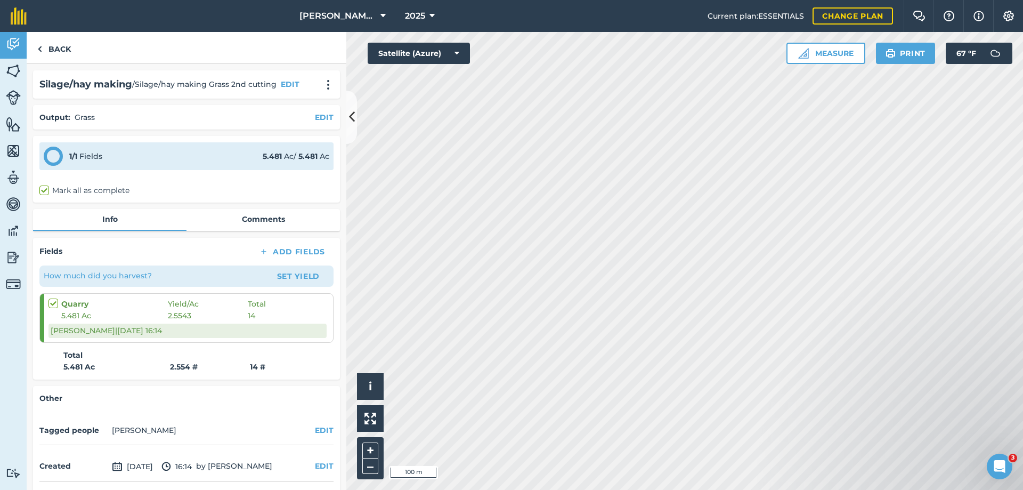
scroll to position [40, 0]
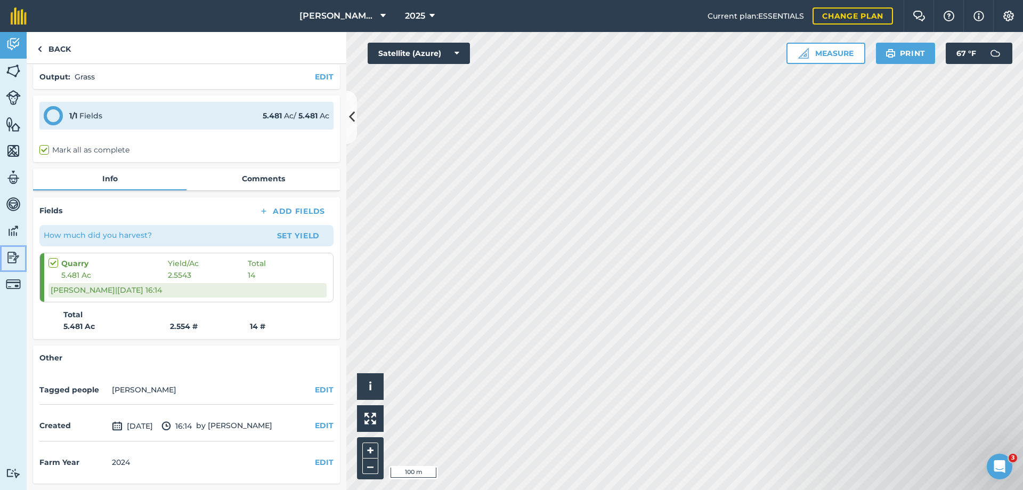
click at [17, 256] on img at bounding box center [13, 257] width 15 height 16
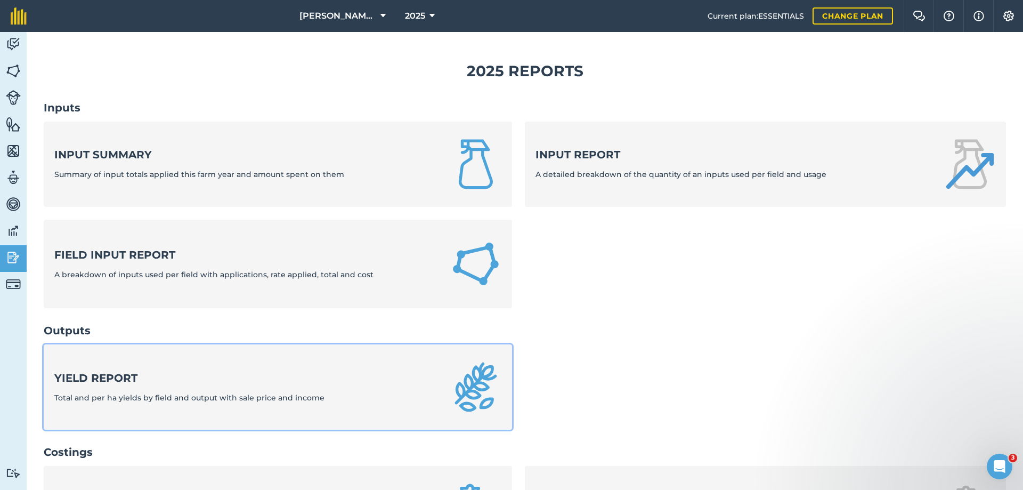
click at [134, 383] on strong "Yield report" at bounding box center [189, 377] width 270 height 15
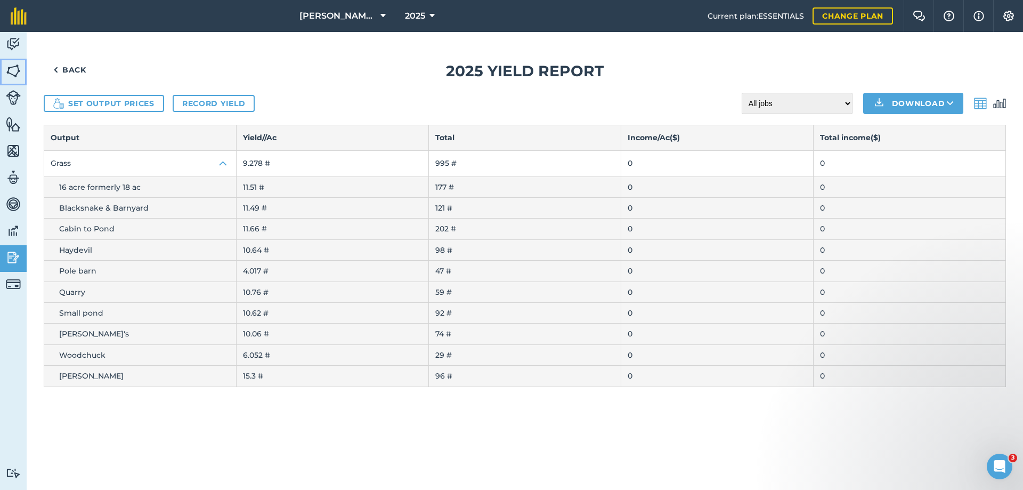
click at [15, 70] on img at bounding box center [13, 71] width 15 height 16
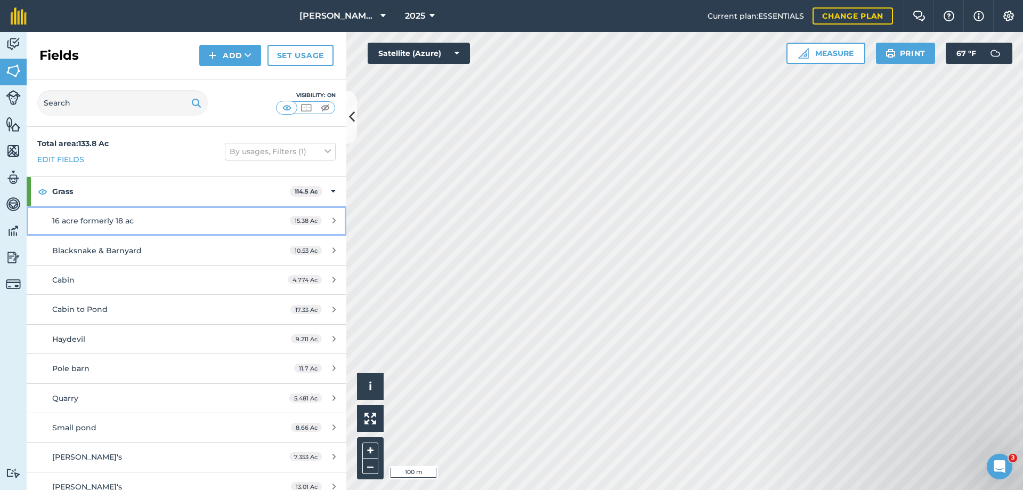
click at [96, 221] on span "16 acre formerly 18 ac" at bounding box center [93, 221] width 82 height 10
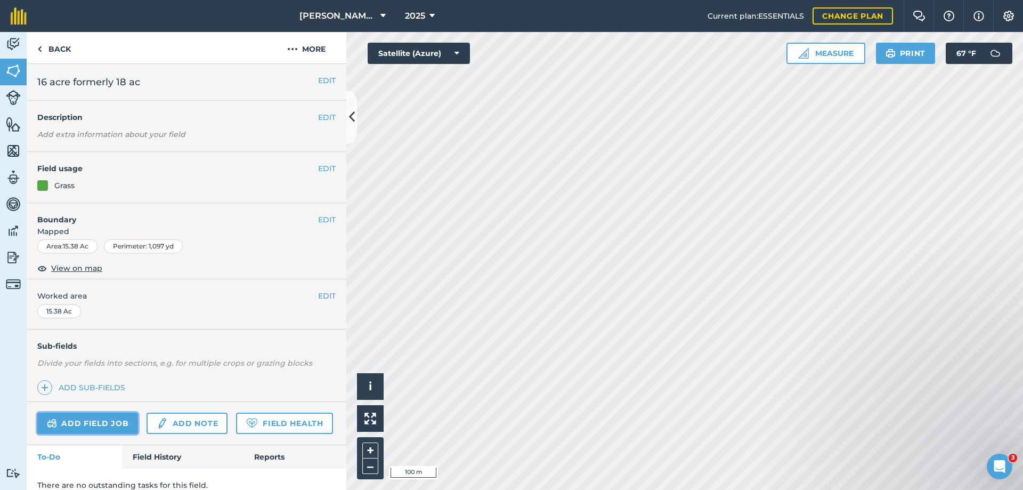
click at [99, 419] on link "Add field job" at bounding box center [87, 422] width 101 height 21
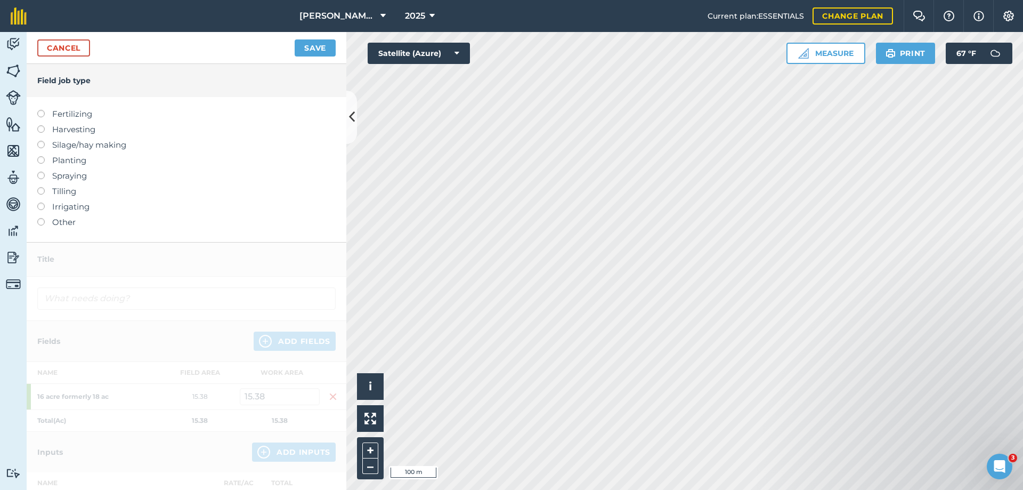
click at [80, 144] on label "Silage/hay making" at bounding box center [186, 145] width 298 height 13
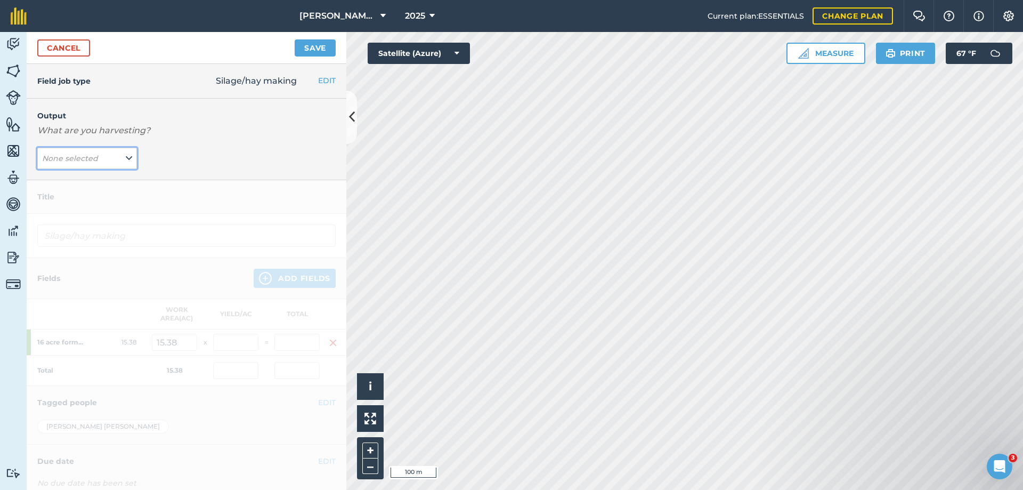
click at [96, 159] on span "None selected" at bounding box center [71, 158] width 58 height 12
click at [73, 202] on button "Grass ( # )" at bounding box center [87, 200] width 100 height 20
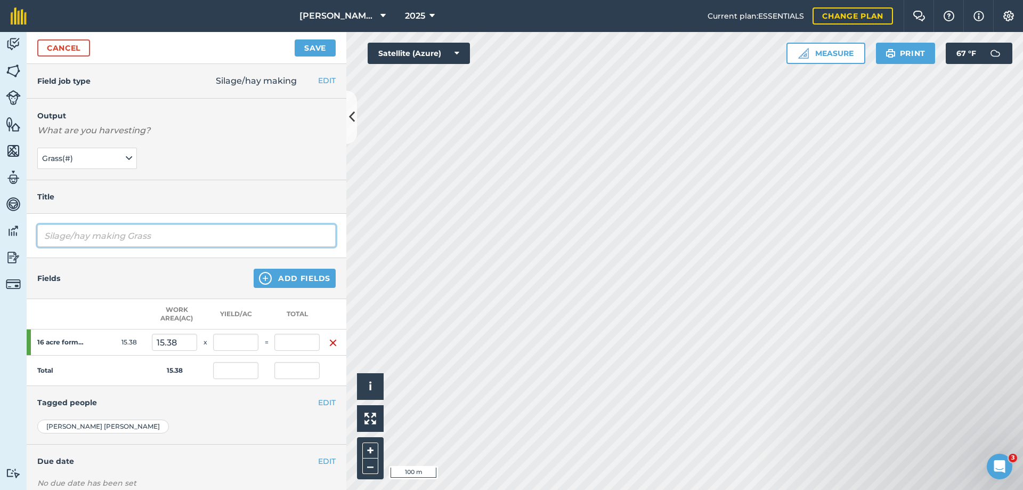
click at [156, 239] on input "Silage/hay making Grass" at bounding box center [186, 235] width 298 height 22
type input "Silage/hay making Grass 2nd cutting"
click at [291, 343] on input "text" at bounding box center [296, 341] width 45 height 17
type input "3"
click at [295, 39] on button "Save" at bounding box center [315, 47] width 41 height 17
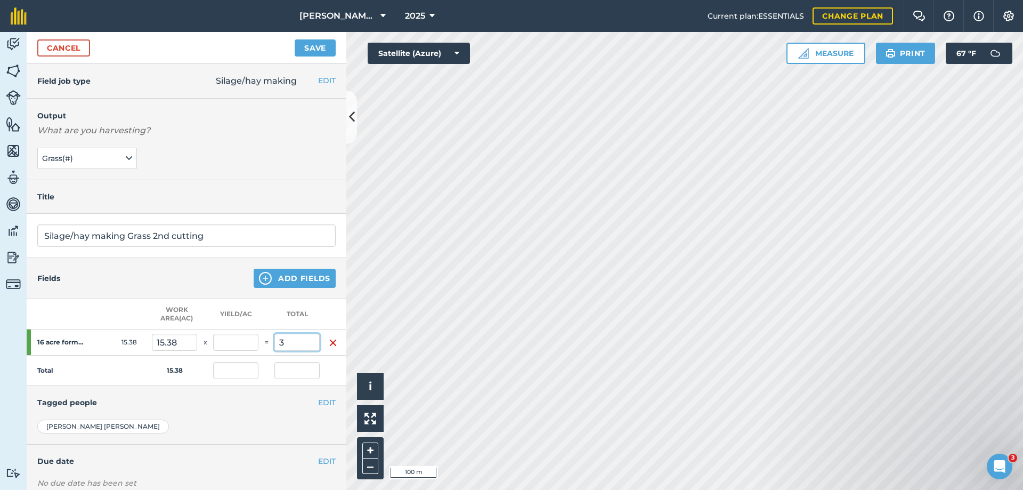
type input "0.195"
type input "3"
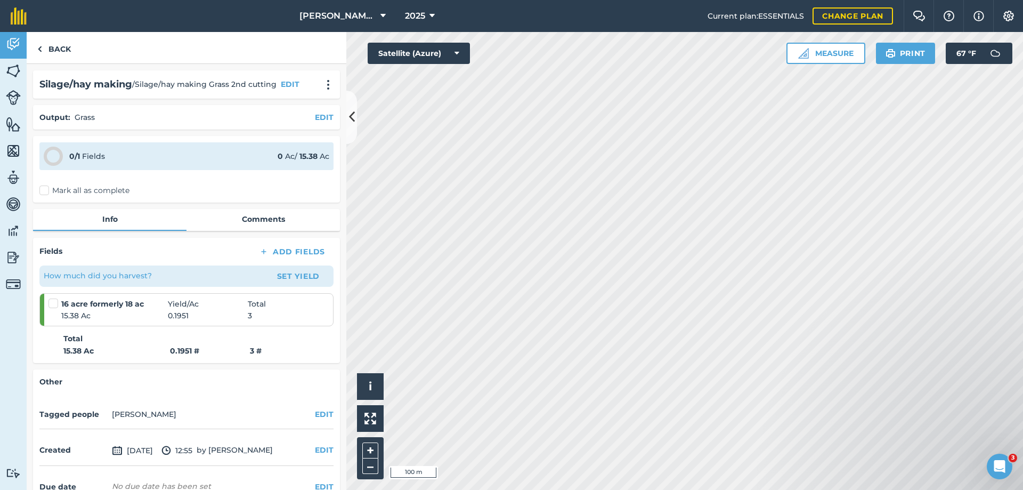
click at [45, 190] on label "Mark all as complete" at bounding box center [84, 190] width 90 height 11
click at [45, 190] on input "Mark all as complete" at bounding box center [42, 188] width 7 height 7
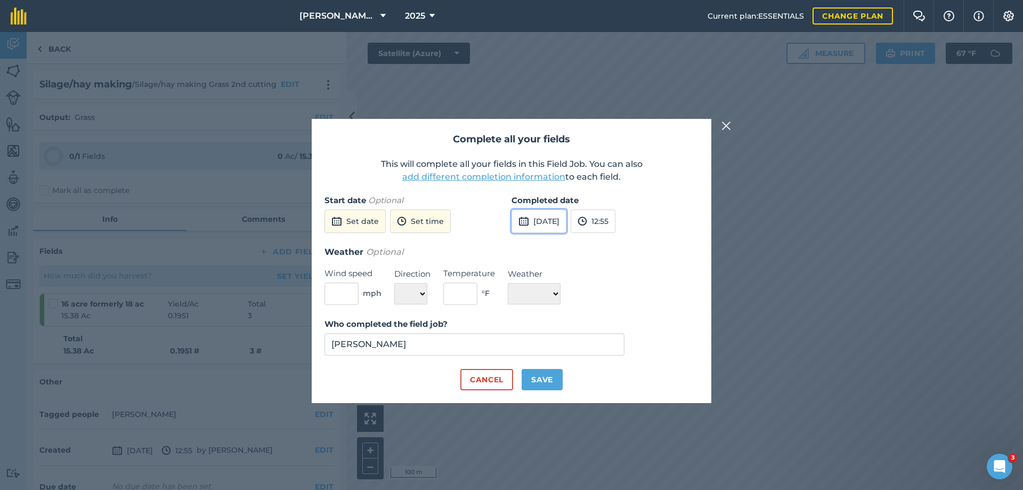
click at [554, 222] on button "[DATE]" at bounding box center [538, 220] width 55 height 23
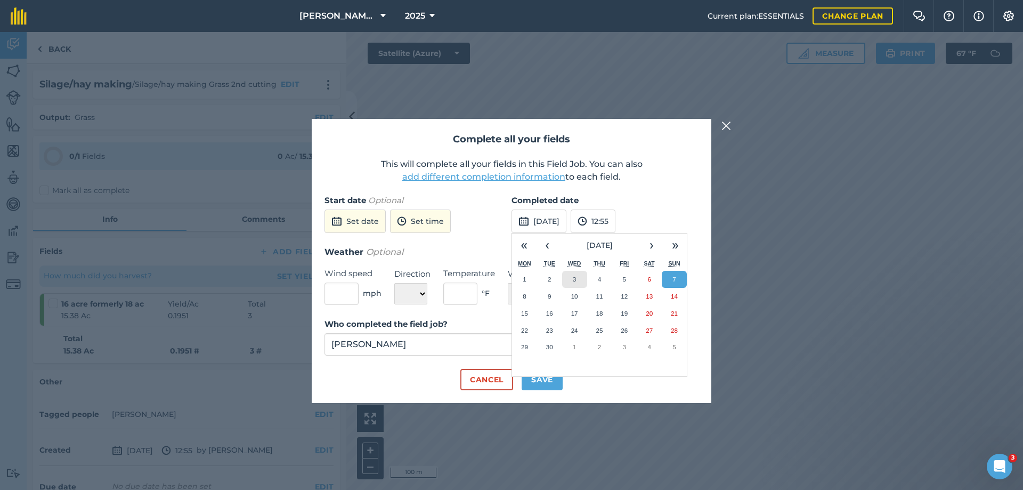
click at [573, 280] on abbr "3" at bounding box center [574, 278] width 3 height 7
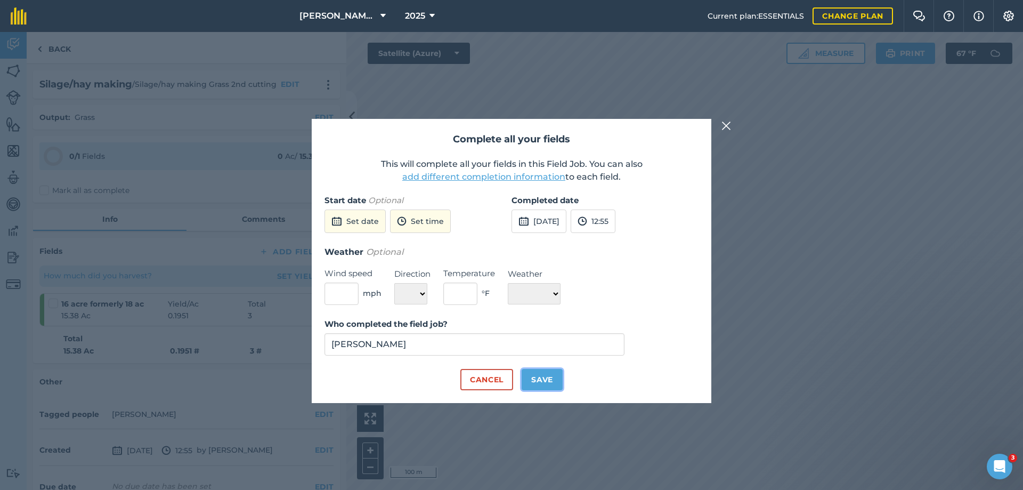
click at [541, 383] on button "Save" at bounding box center [542, 379] width 41 height 21
checkbox input "true"
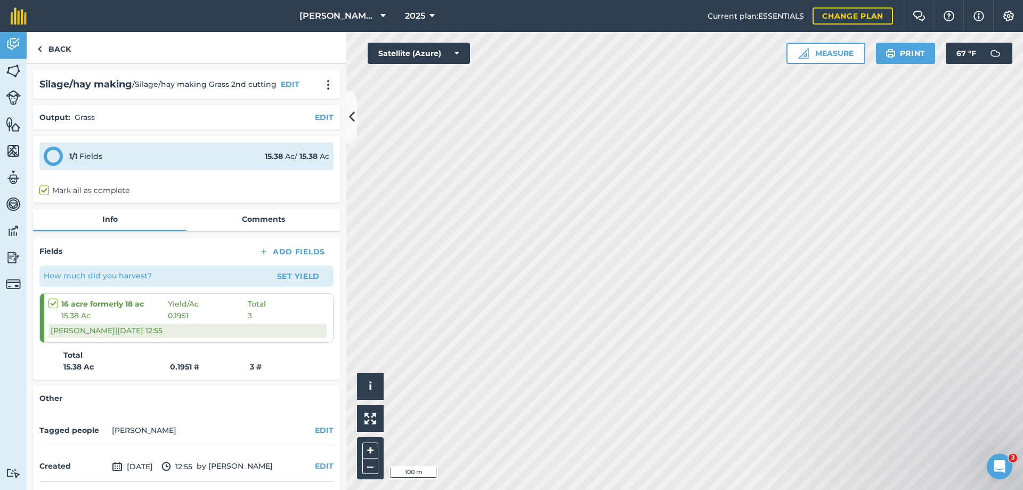
scroll to position [40, 0]
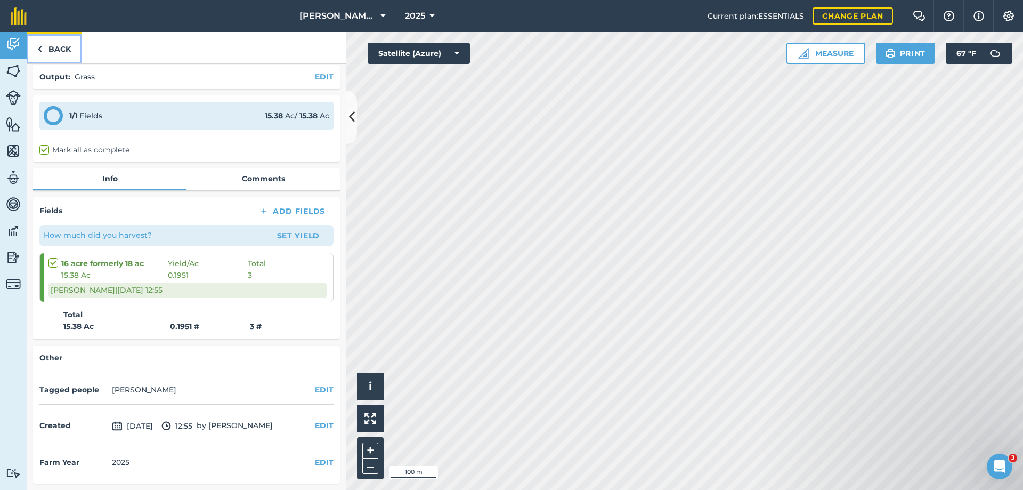
click at [56, 46] on link "Back" at bounding box center [54, 47] width 55 height 31
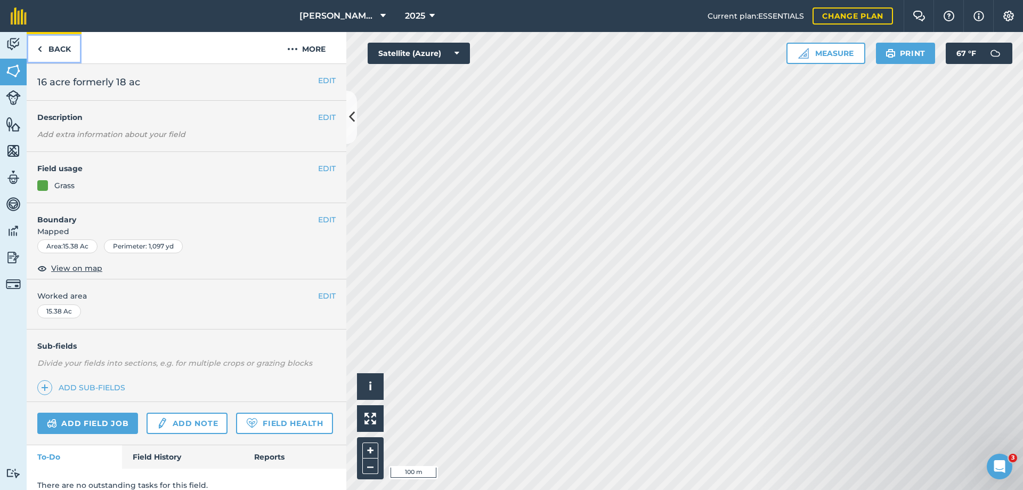
click at [56, 46] on link "Back" at bounding box center [54, 47] width 55 height 31
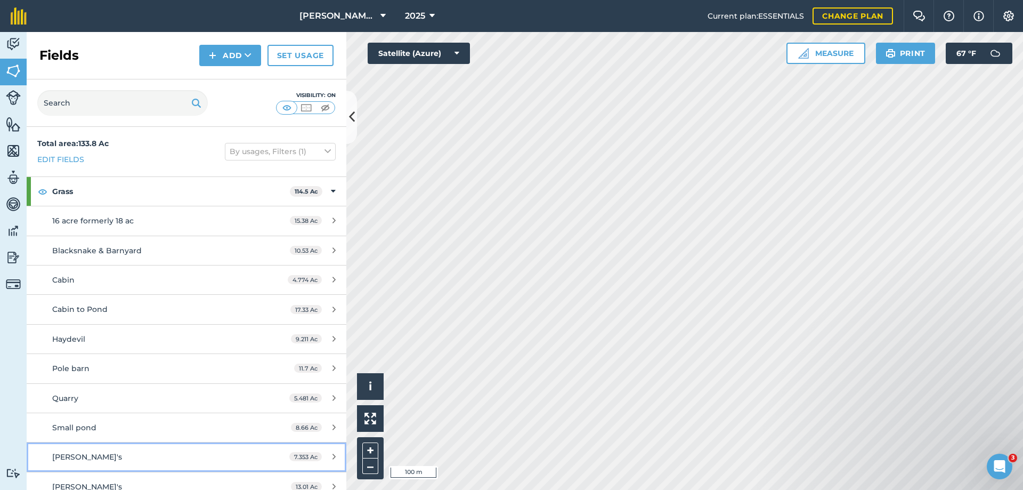
click at [66, 457] on span "[PERSON_NAME]'s" at bounding box center [87, 457] width 70 height 10
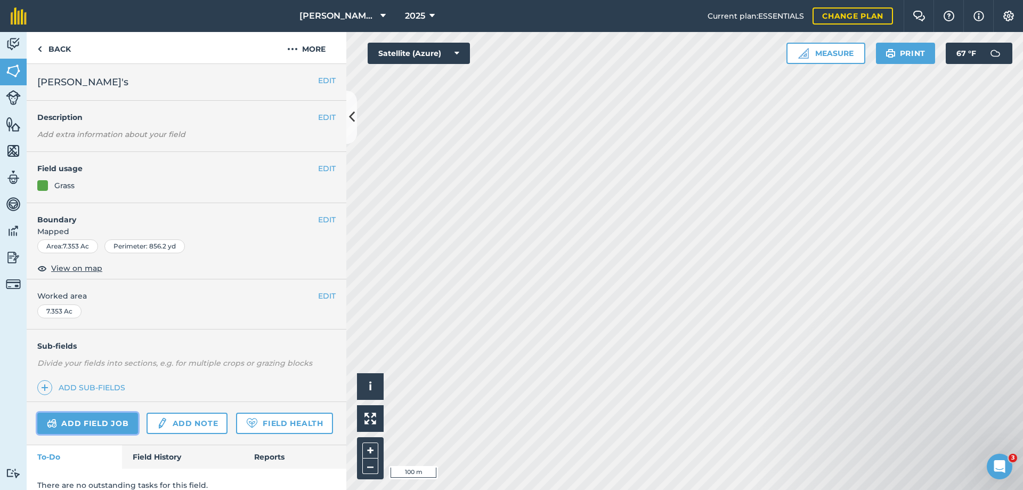
click at [88, 421] on link "Add field job" at bounding box center [87, 422] width 101 height 21
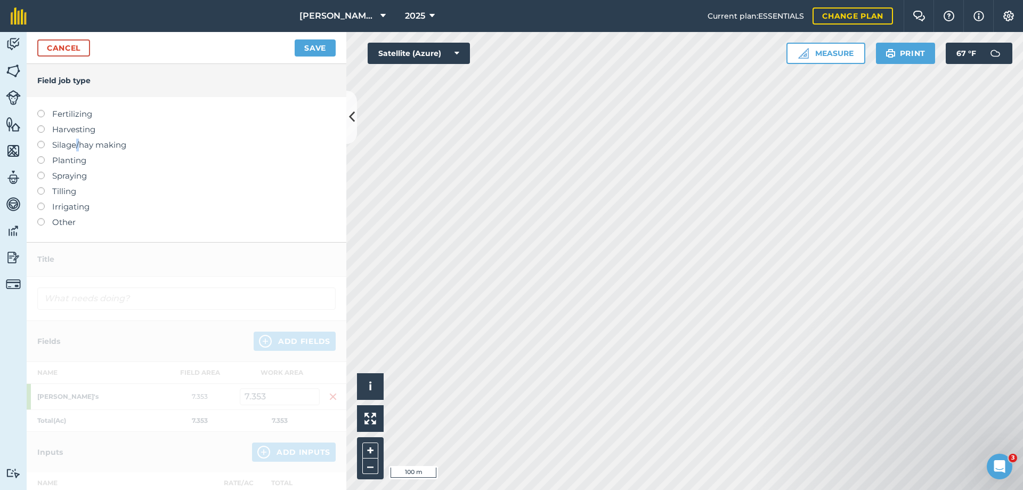
click at [78, 142] on label "Silage/hay making" at bounding box center [186, 145] width 298 height 13
click at [77, 145] on label "Silage/hay making" at bounding box center [186, 145] width 298 height 13
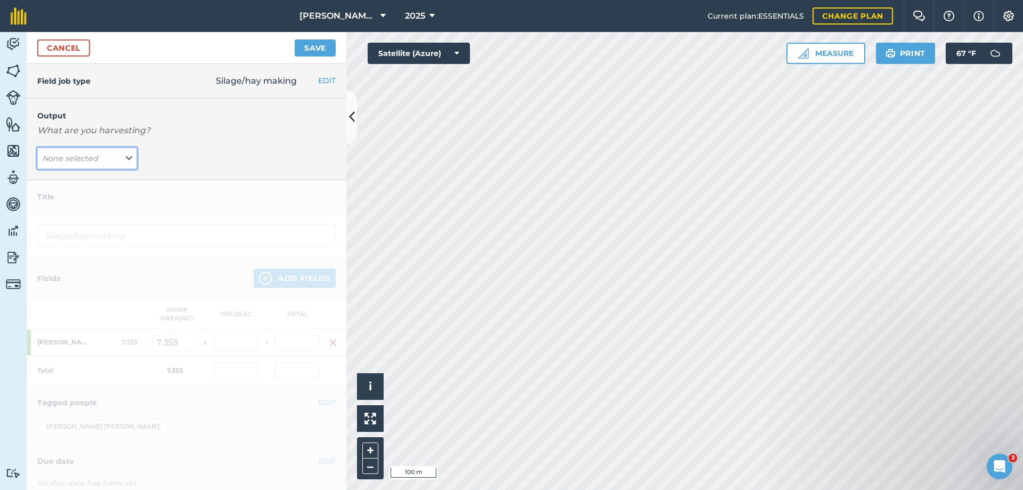
click at [66, 159] on em "None selected" at bounding box center [70, 158] width 56 height 10
click at [51, 204] on button "Grass ( # )" at bounding box center [87, 200] width 100 height 20
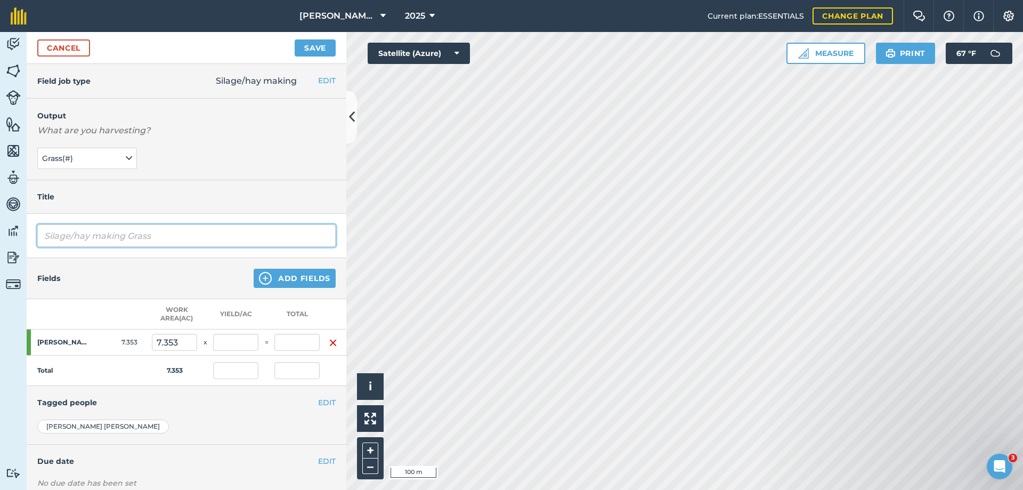
click at [70, 238] on input "Silage/hay making Grass" at bounding box center [186, 235] width 298 height 22
click at [162, 237] on input "Silage/hay making Grass" at bounding box center [186, 235] width 298 height 22
type input "Silage/hay making Grass 2nd cutting"
click at [298, 345] on input "text" at bounding box center [296, 341] width 45 height 17
type input "4"
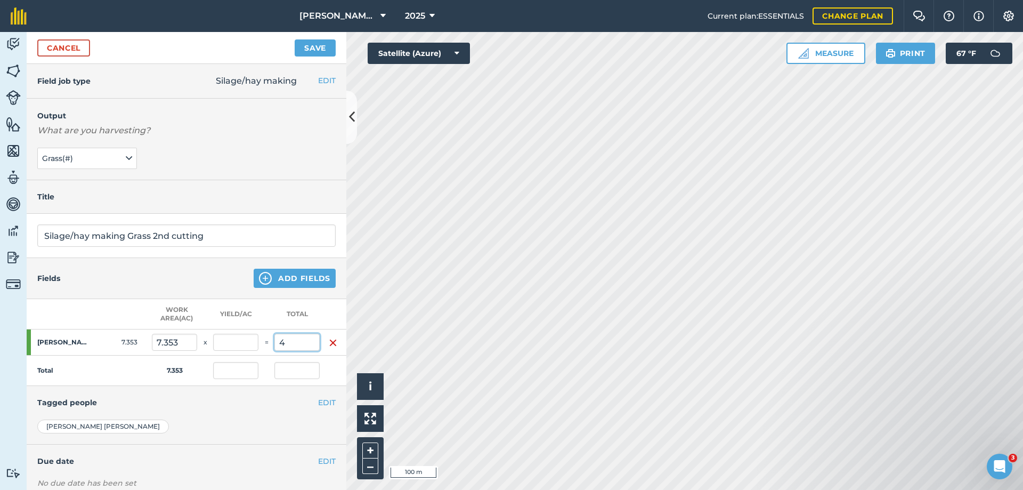
click at [295, 39] on button "Save" at bounding box center [315, 47] width 41 height 17
type input "0.544"
type input "4"
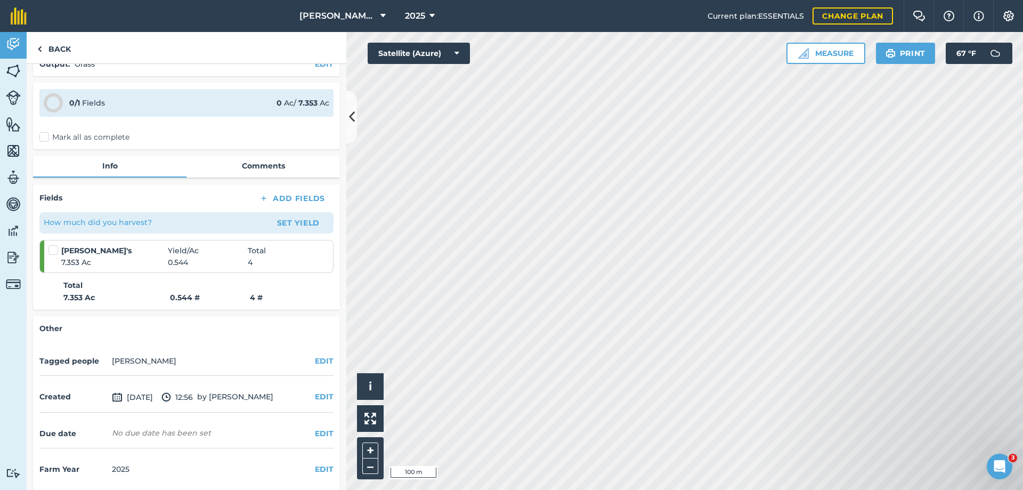
scroll to position [60, 0]
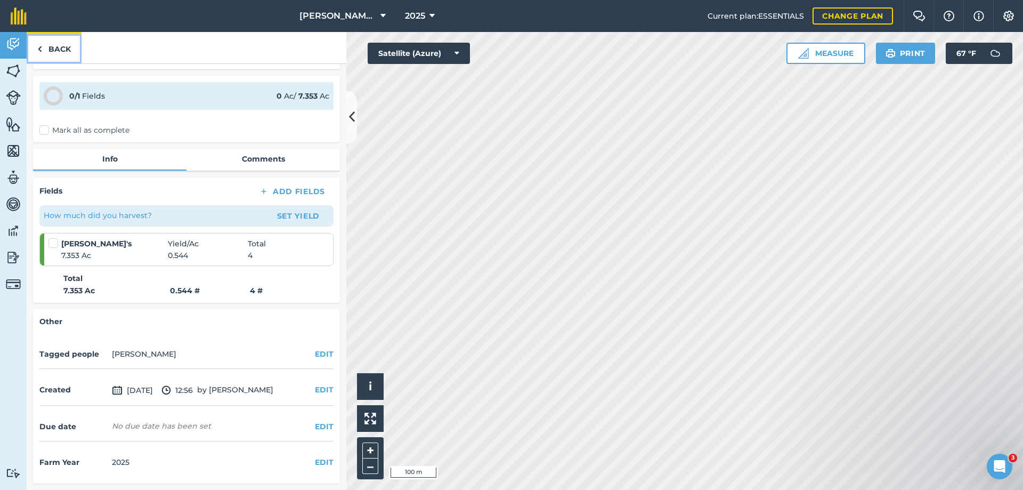
click at [61, 48] on link "Back" at bounding box center [54, 47] width 55 height 31
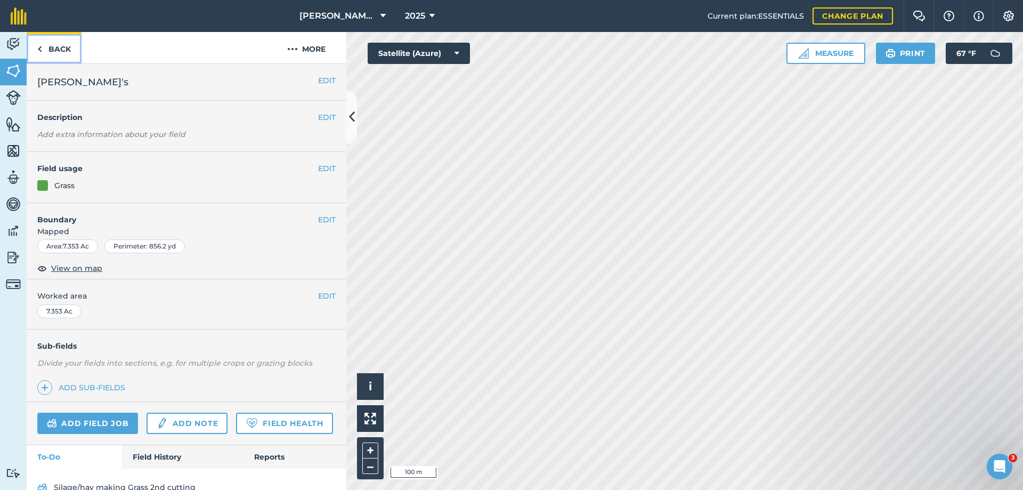
click at [61, 48] on link "Back" at bounding box center [54, 47] width 55 height 31
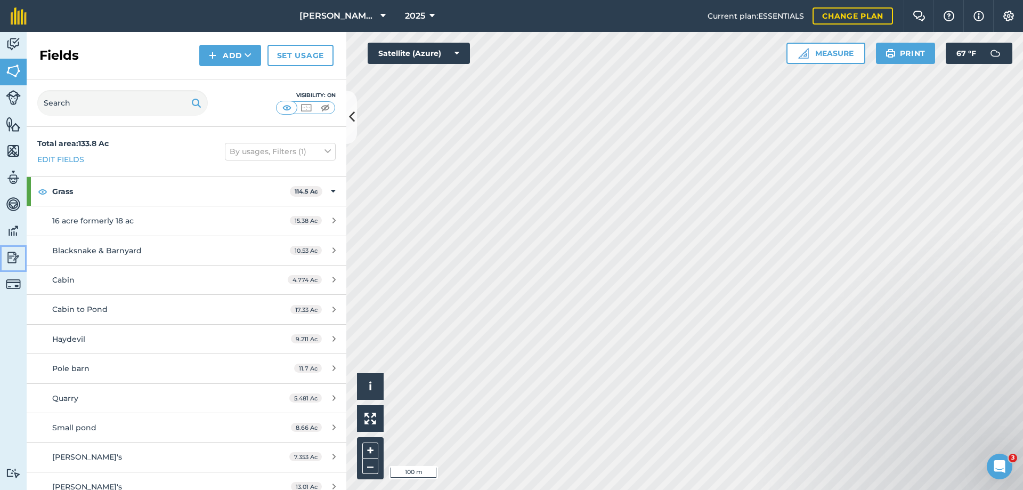
click at [12, 255] on img at bounding box center [13, 257] width 15 height 16
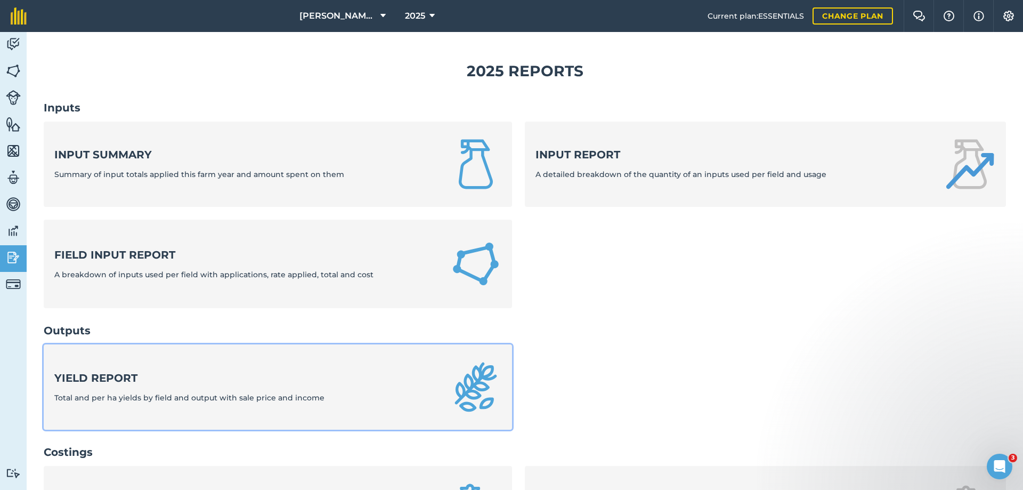
click at [239, 388] on div "Yield report Total and per ha yields by field and output with sale price and in…" at bounding box center [189, 386] width 270 height 33
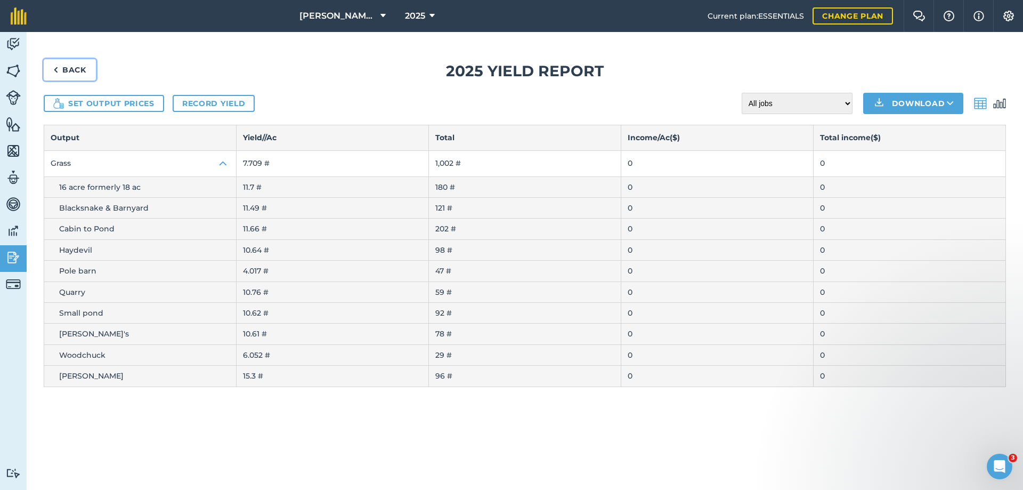
click at [78, 69] on link "Back" at bounding box center [70, 69] width 52 height 21
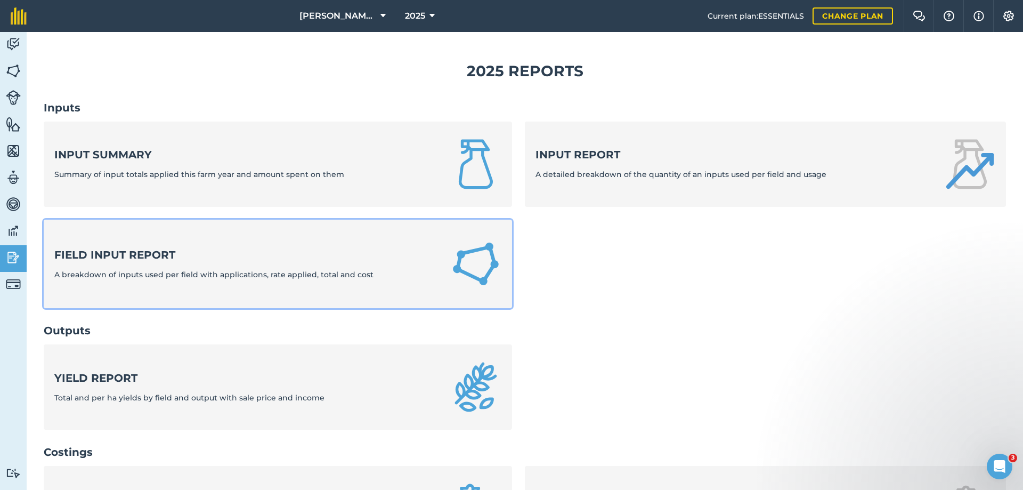
click at [113, 249] on strong "Field Input Report" at bounding box center [213, 254] width 319 height 15
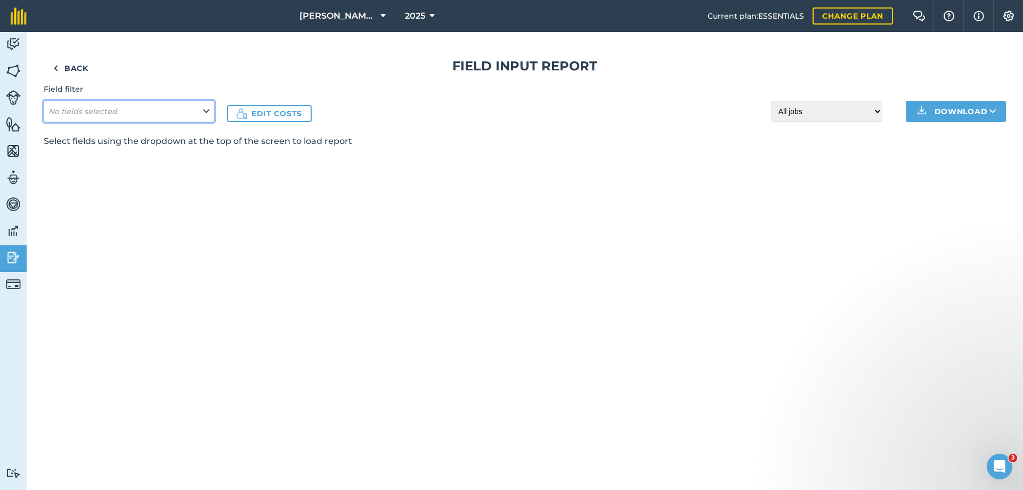
click at [207, 111] on icon at bounding box center [206, 111] width 6 height 12
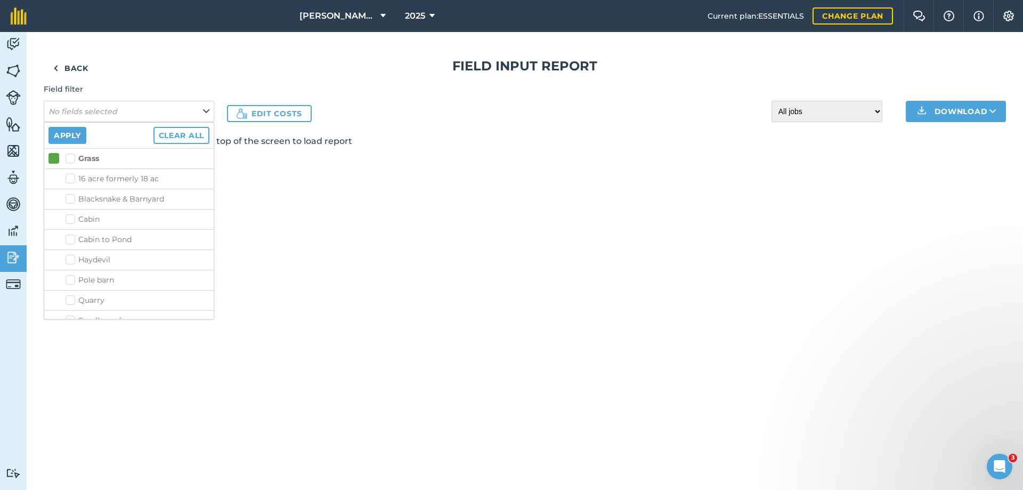
click at [70, 156] on label "Grass" at bounding box center [83, 158] width 34 height 11
click at [70, 156] on input "Grass" at bounding box center [69, 156] width 7 height 7
checkbox input "true"
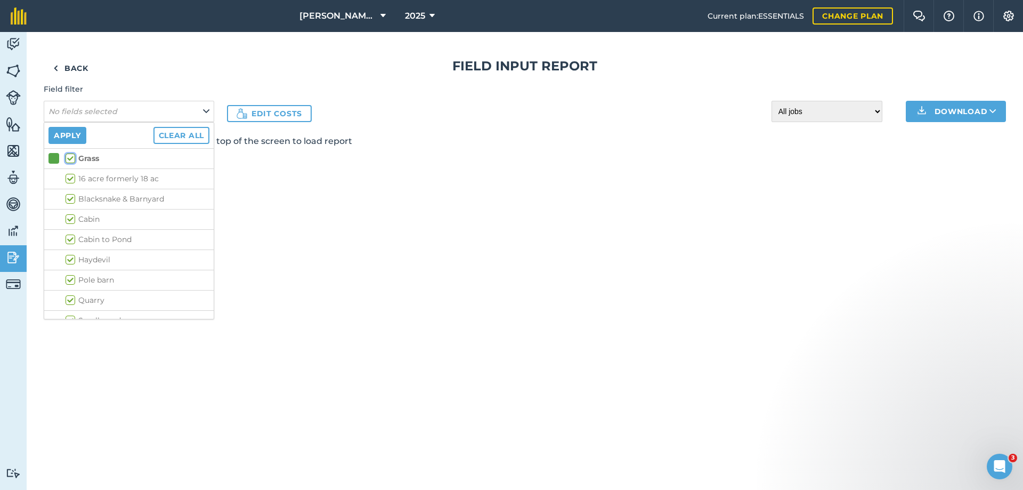
checkbox input "true"
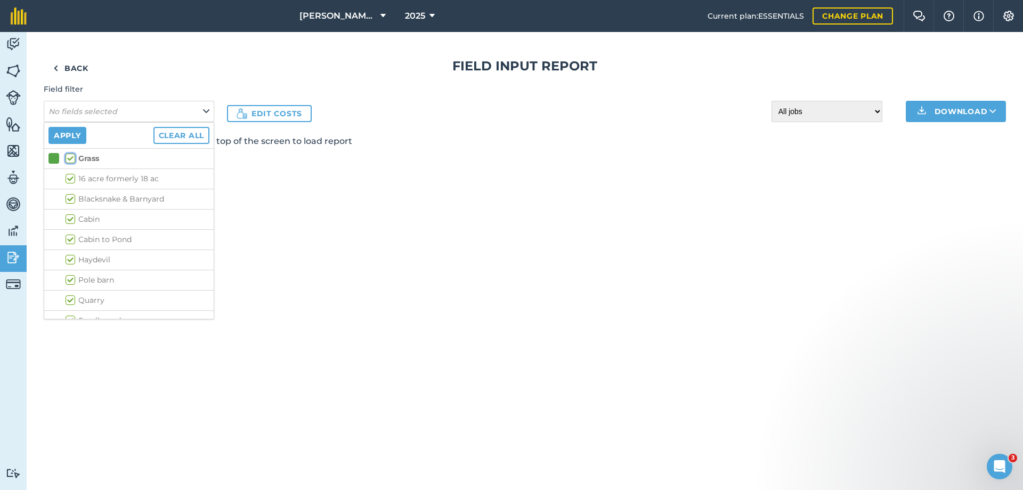
checkbox input "true"
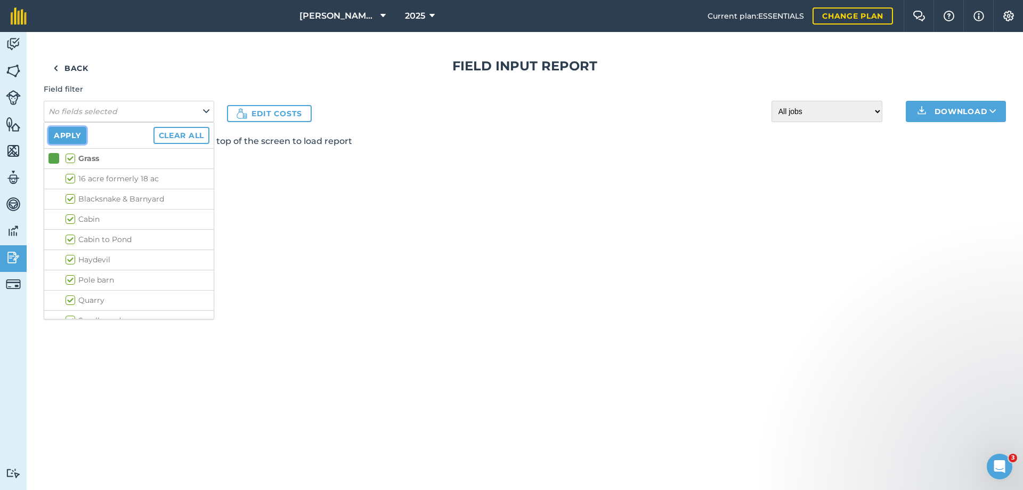
click at [80, 131] on button "Apply" at bounding box center [67, 135] width 38 height 17
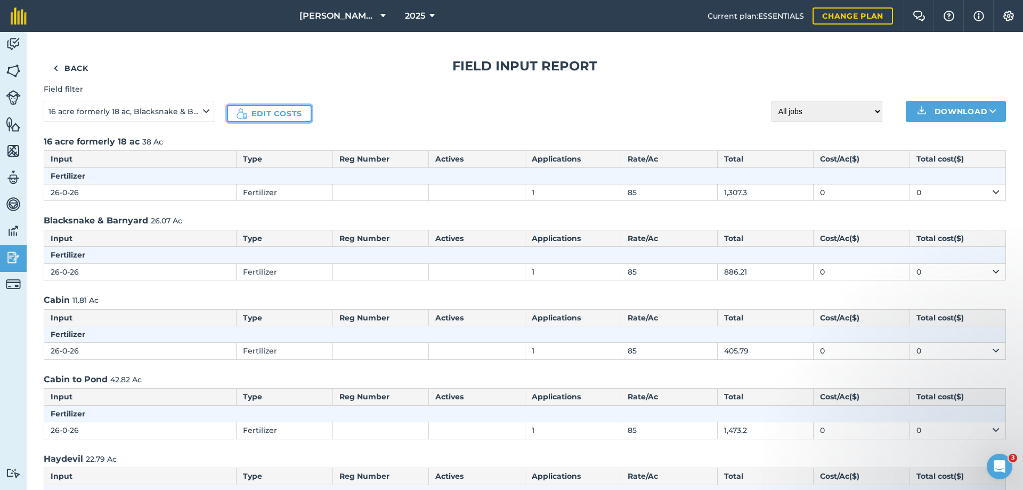
click at [267, 111] on link "Edit costs" at bounding box center [269, 113] width 85 height 17
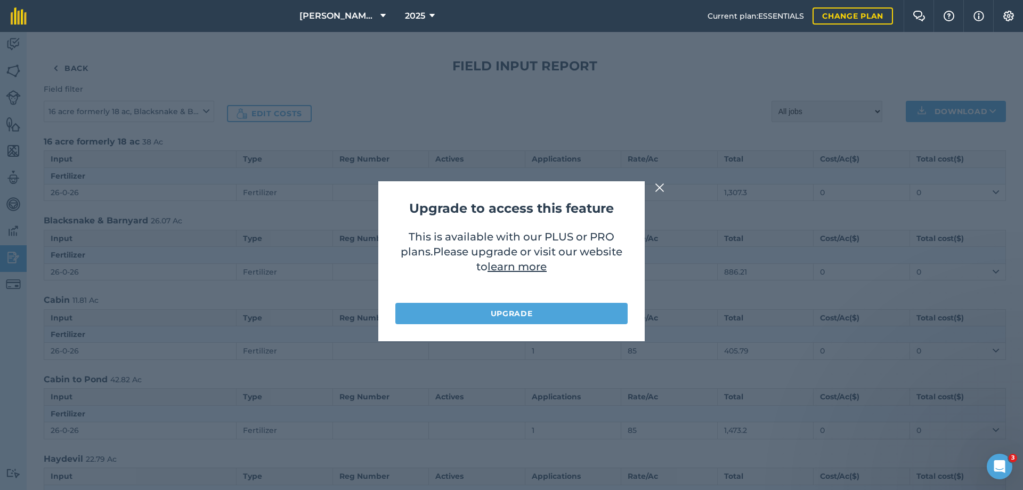
click at [661, 186] on img at bounding box center [660, 187] width 10 height 13
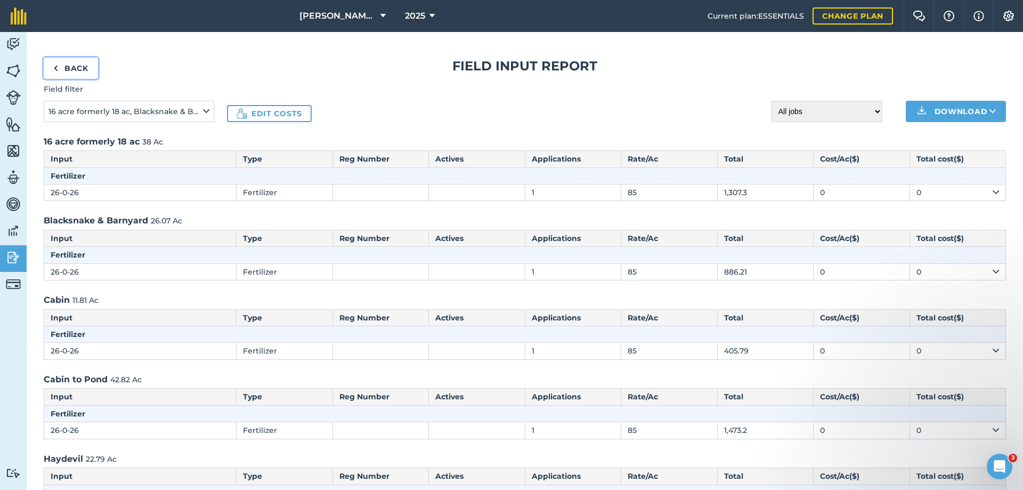
click at [72, 66] on link "Back" at bounding box center [71, 68] width 54 height 21
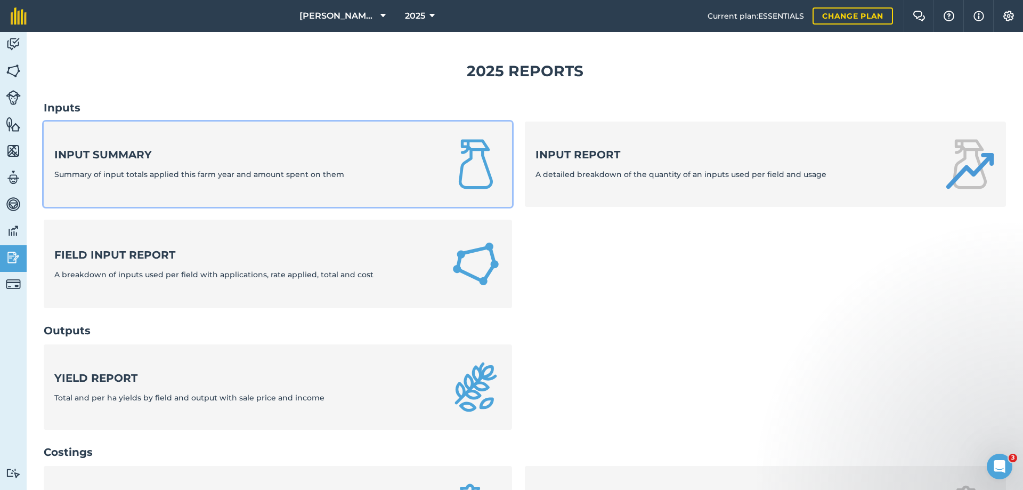
click at [83, 156] on strong "Input summary" at bounding box center [199, 154] width 290 height 15
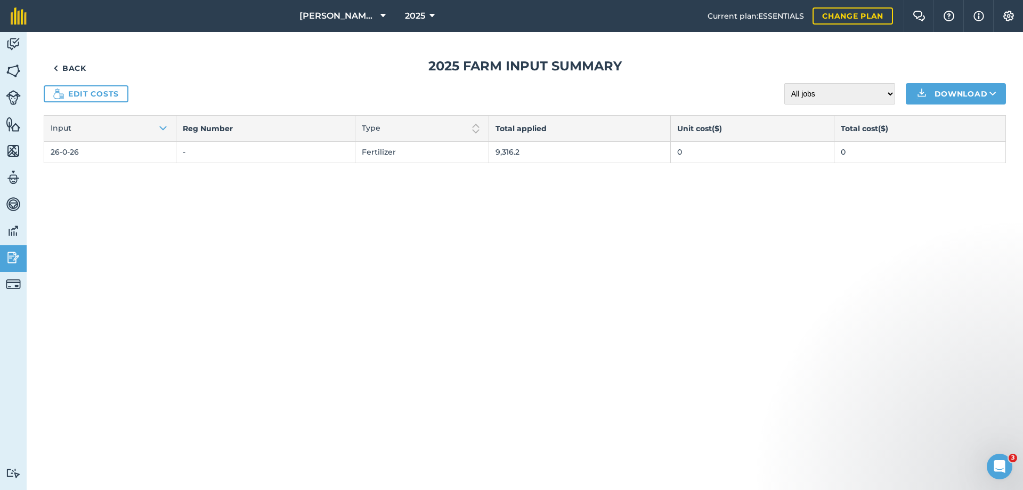
click at [673, 156] on td "0" at bounding box center [753, 152] width 164 height 21
click at [118, 92] on link "Edit costs" at bounding box center [86, 93] width 85 height 17
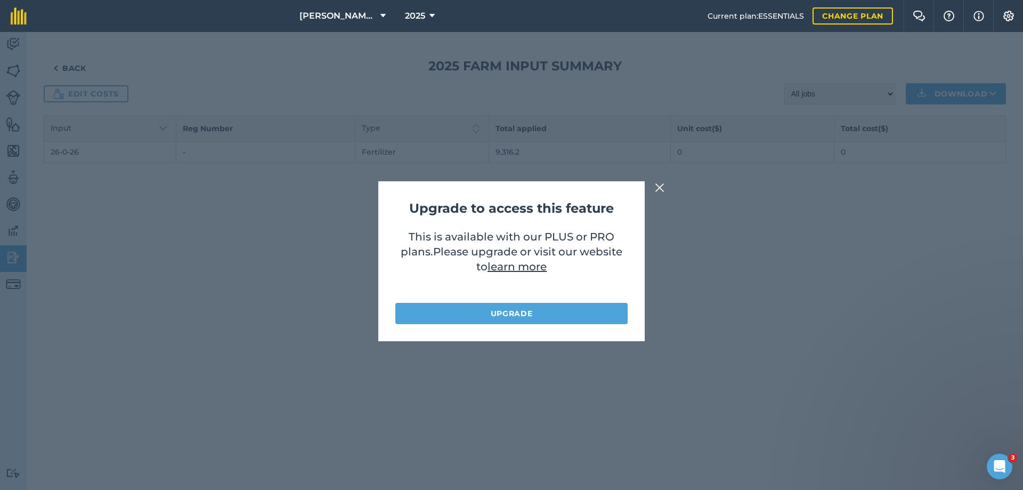
click at [660, 186] on img at bounding box center [660, 187] width 10 height 13
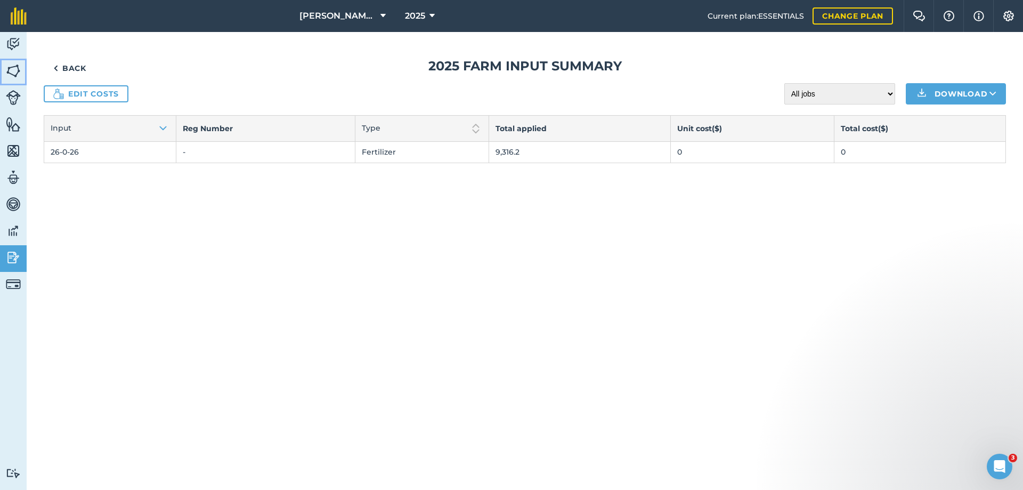
click at [15, 70] on img at bounding box center [13, 71] width 15 height 16
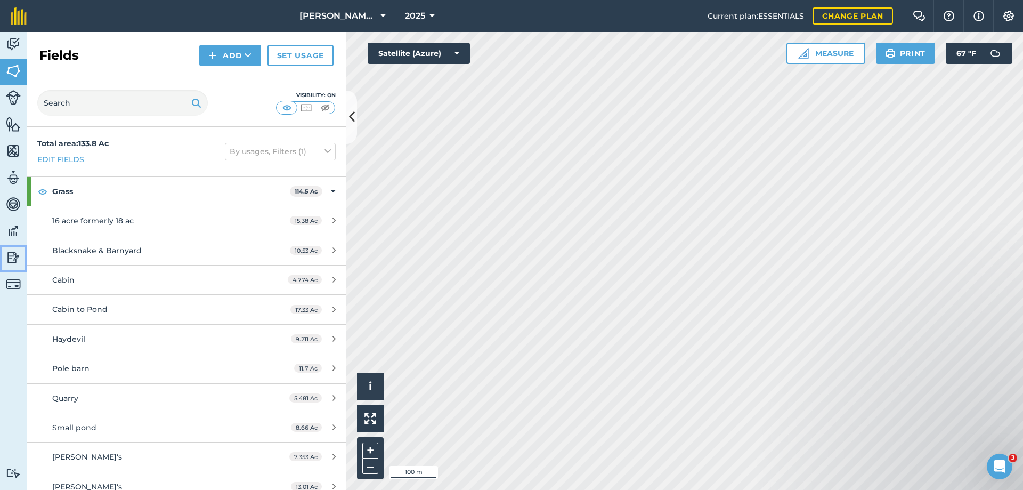
click at [11, 258] on img at bounding box center [13, 257] width 15 height 16
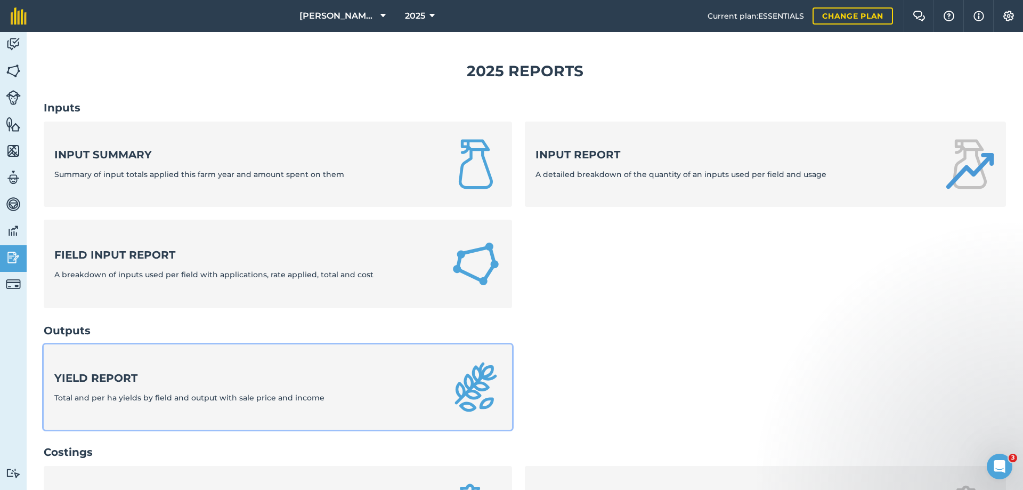
click at [121, 372] on strong "Yield report" at bounding box center [189, 377] width 270 height 15
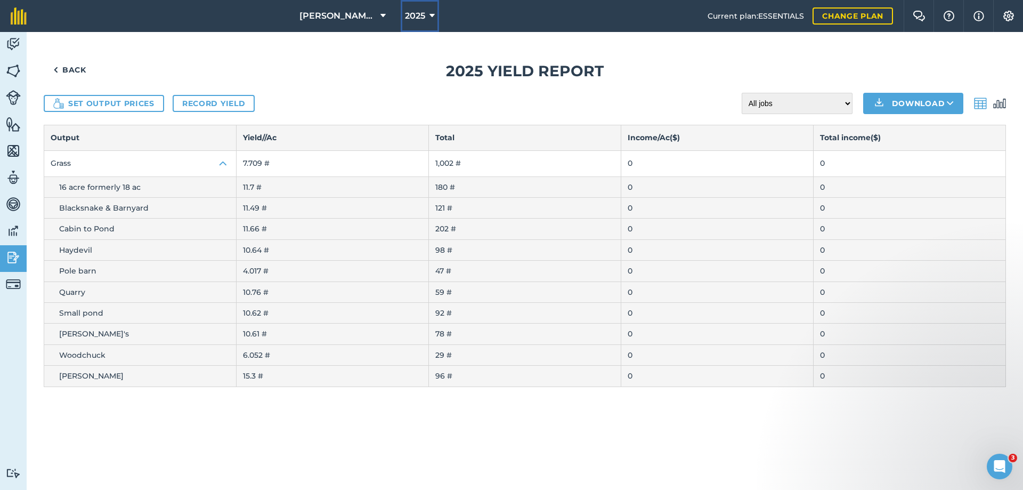
click at [429, 13] on icon at bounding box center [431, 16] width 5 height 13
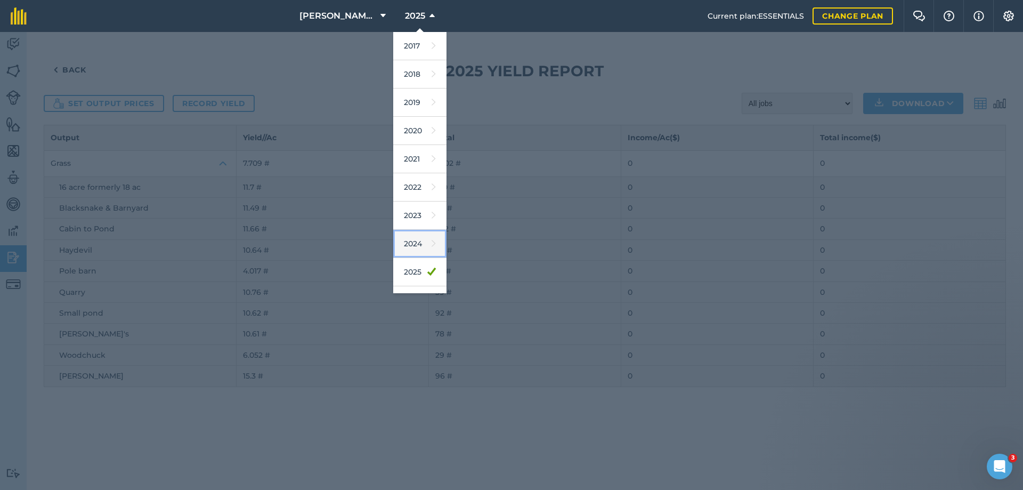
click at [414, 246] on link "2024" at bounding box center [419, 244] width 53 height 28
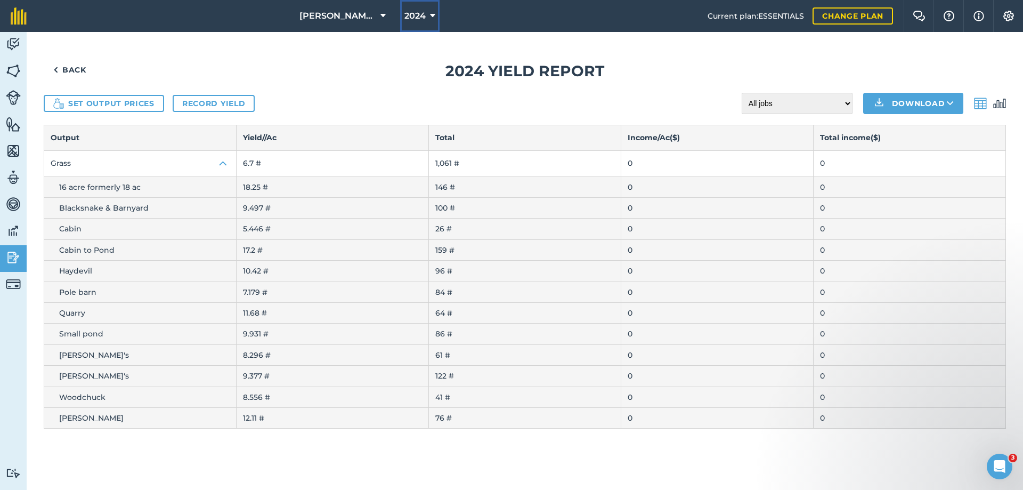
click at [430, 15] on icon at bounding box center [432, 16] width 5 height 13
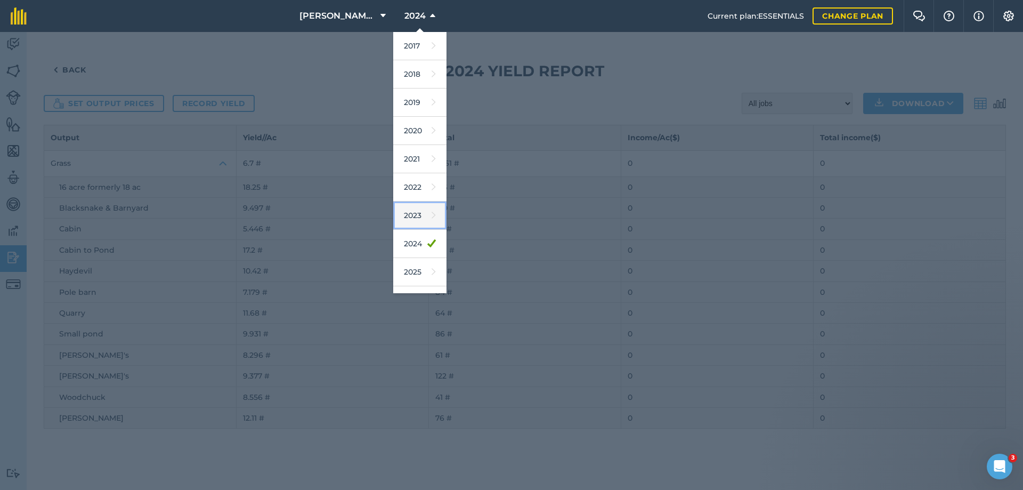
click at [414, 209] on link "2023" at bounding box center [419, 215] width 53 height 28
